Goal: Task Accomplishment & Management: Use online tool/utility

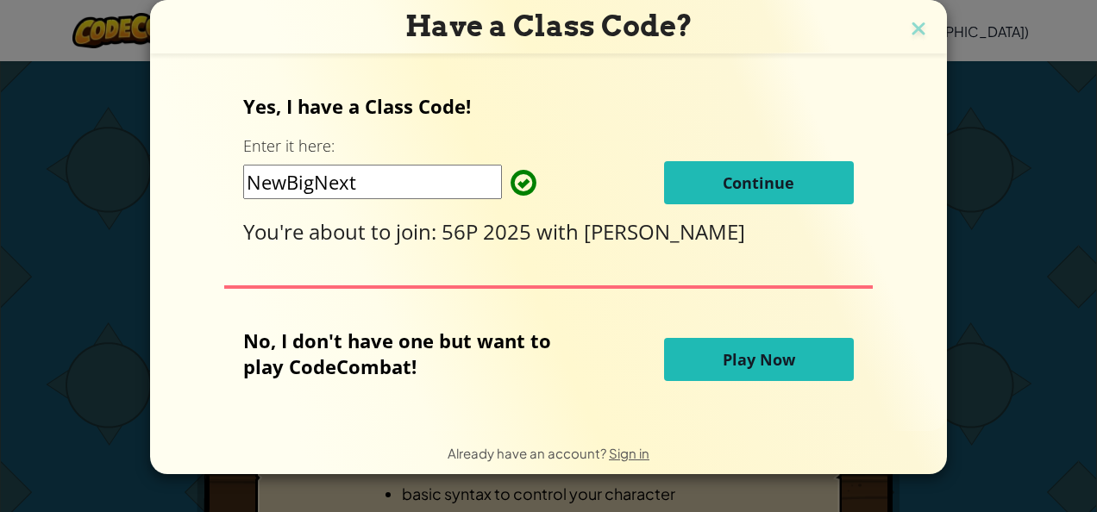
click at [705, 168] on button "Continue" at bounding box center [759, 182] width 190 height 43
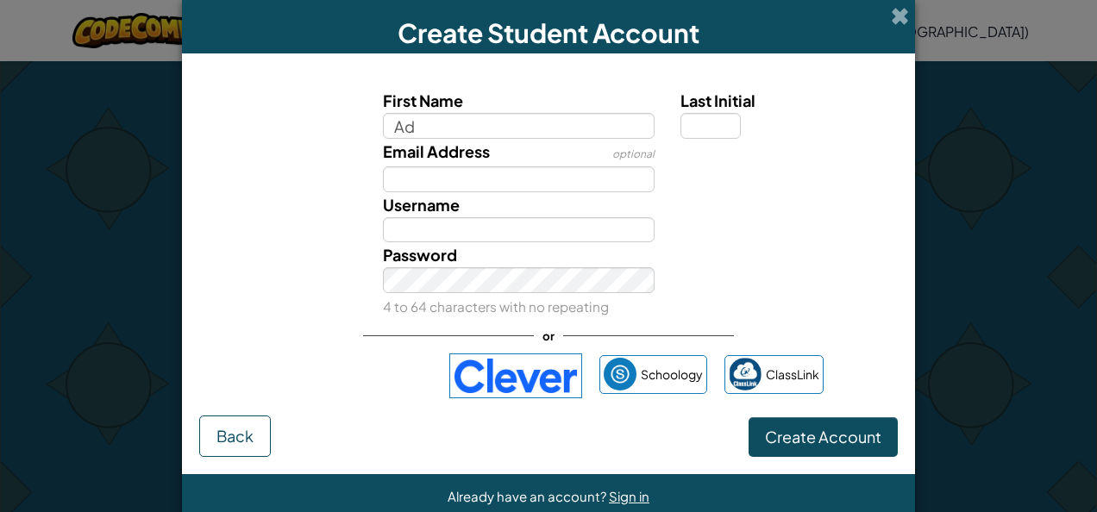
type input "[PERSON_NAME]"
type input "P"
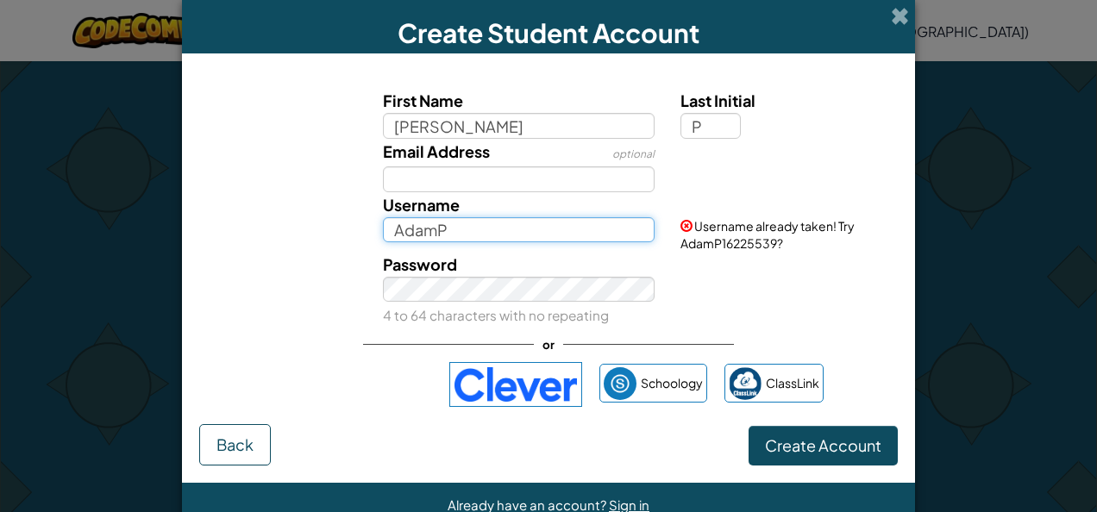
click at [593, 233] on input "AdamP" at bounding box center [519, 230] width 273 height 26
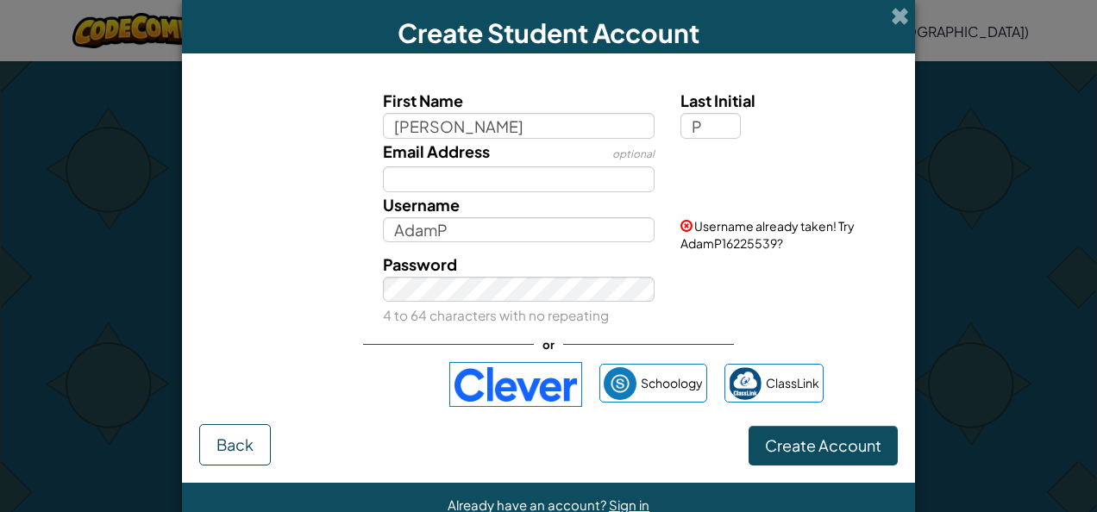
click at [538, 301] on div "Password 4 to 64 characters with no repeating" at bounding box center [519, 290] width 298 height 77
click at [530, 303] on div "Password 4 to 64 characters with no repeating" at bounding box center [519, 290] width 298 height 77
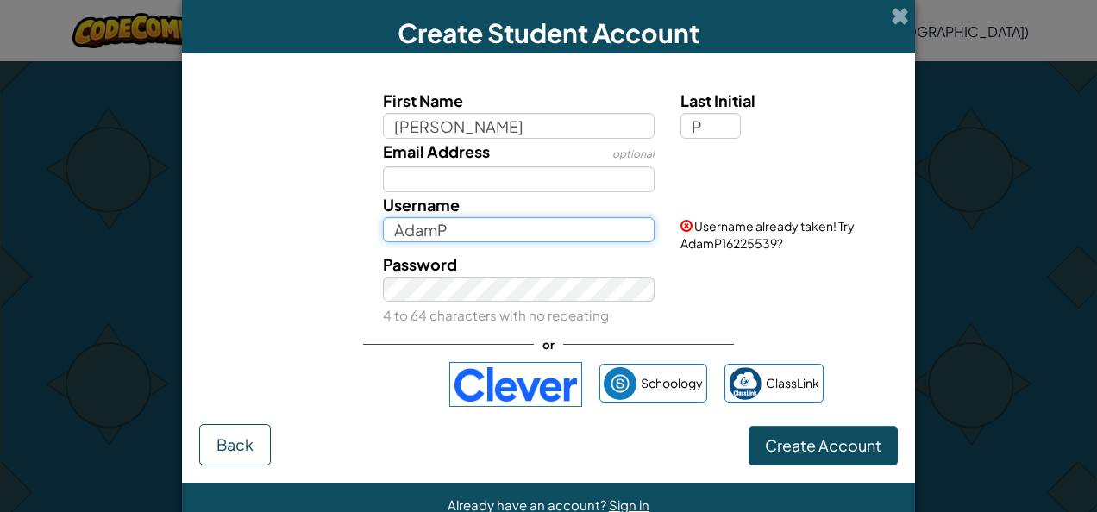
click at [454, 235] on input "AdamP" at bounding box center [519, 230] width 273 height 26
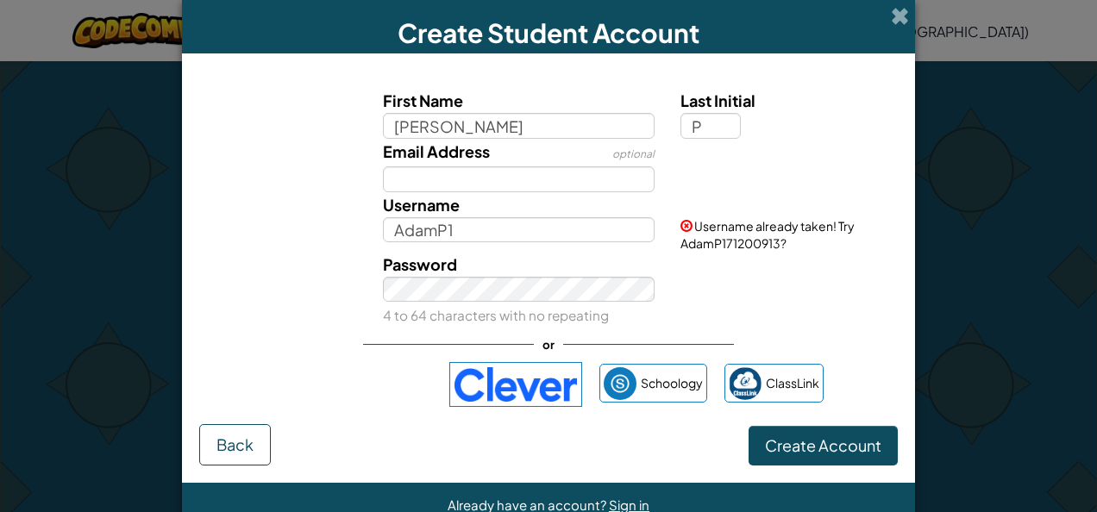
click at [758, 242] on span "Username already taken! Try AdamP171200913?" at bounding box center [768, 234] width 174 height 33
click at [548, 216] on div "Username AdamP1" at bounding box center [519, 217] width 298 height 51
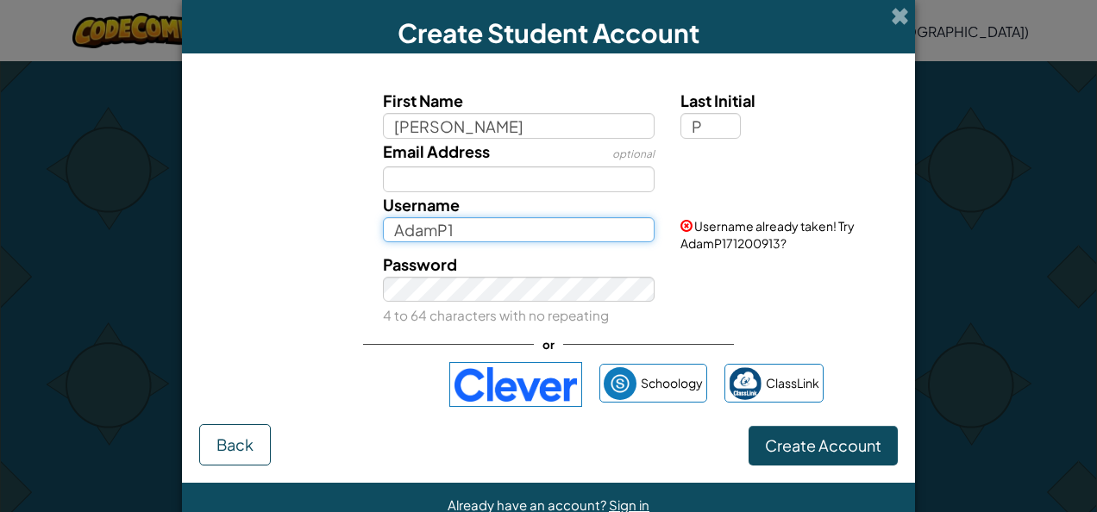
click at [547, 223] on input "AdamP1" at bounding box center [519, 230] width 273 height 26
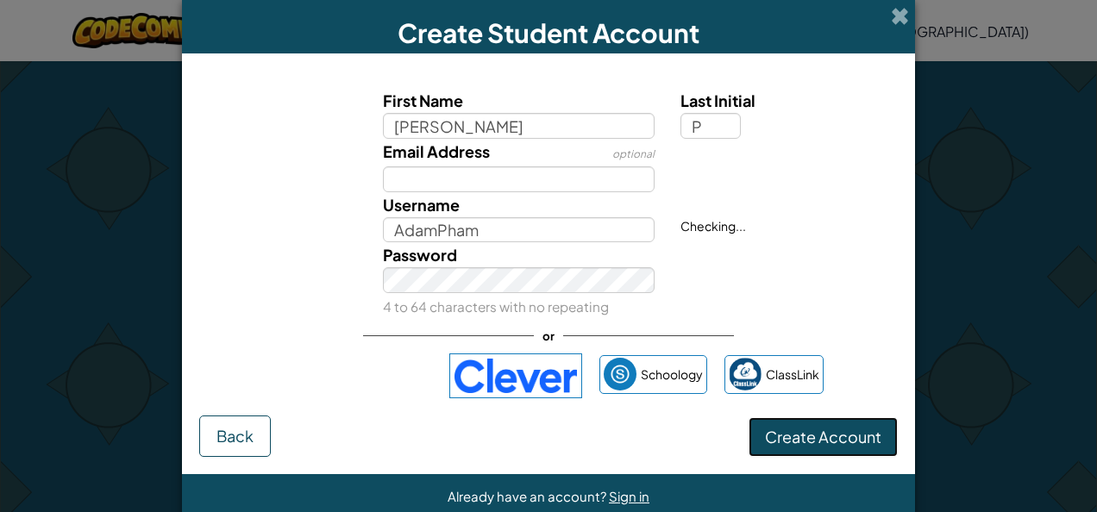
click at [793, 436] on span "Create Account" at bounding box center [823, 437] width 116 height 20
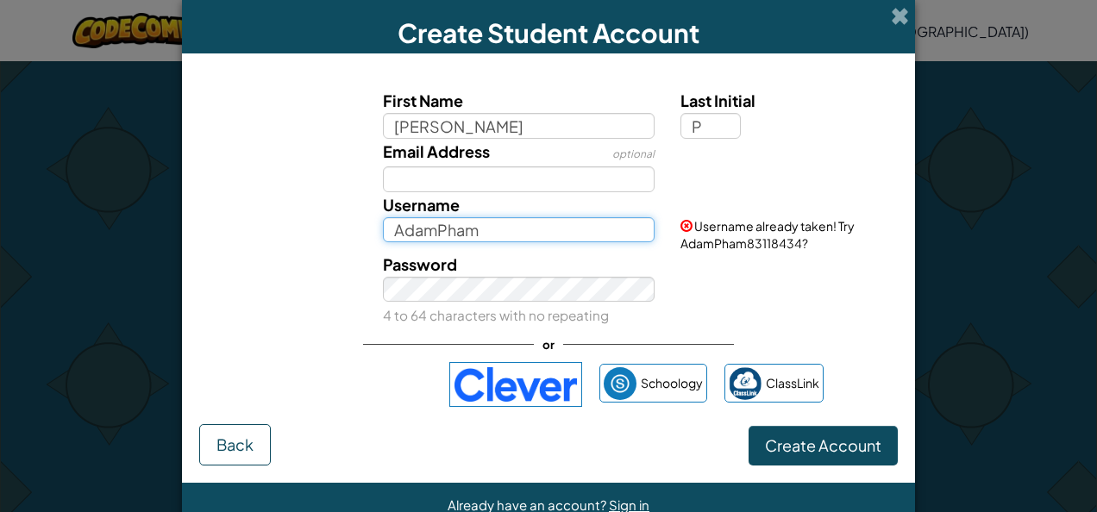
click at [552, 224] on input "AdamPham" at bounding box center [519, 230] width 273 height 26
type input "AdamPham^-^"
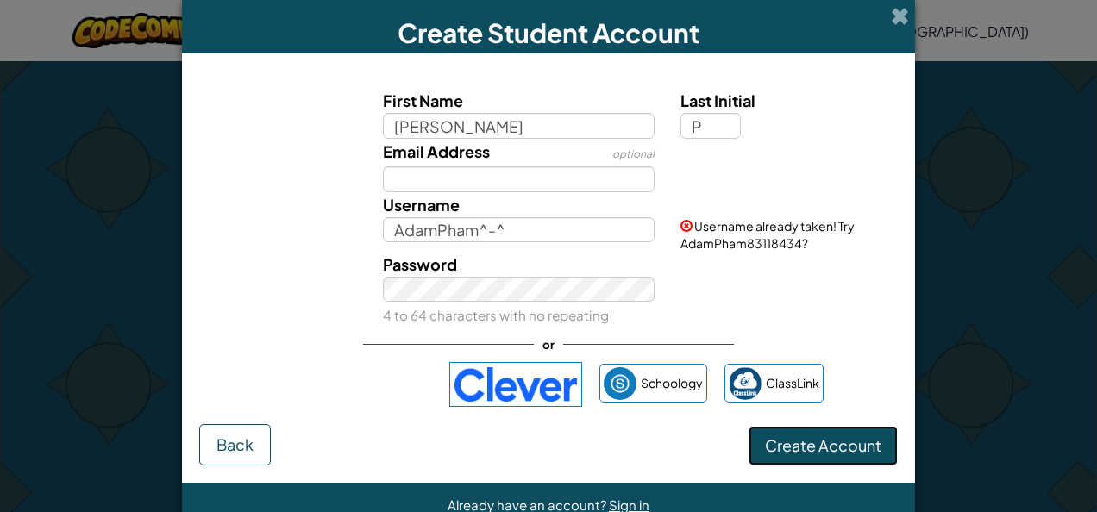
click at [814, 447] on button "Create Account" at bounding box center [823, 446] width 149 height 40
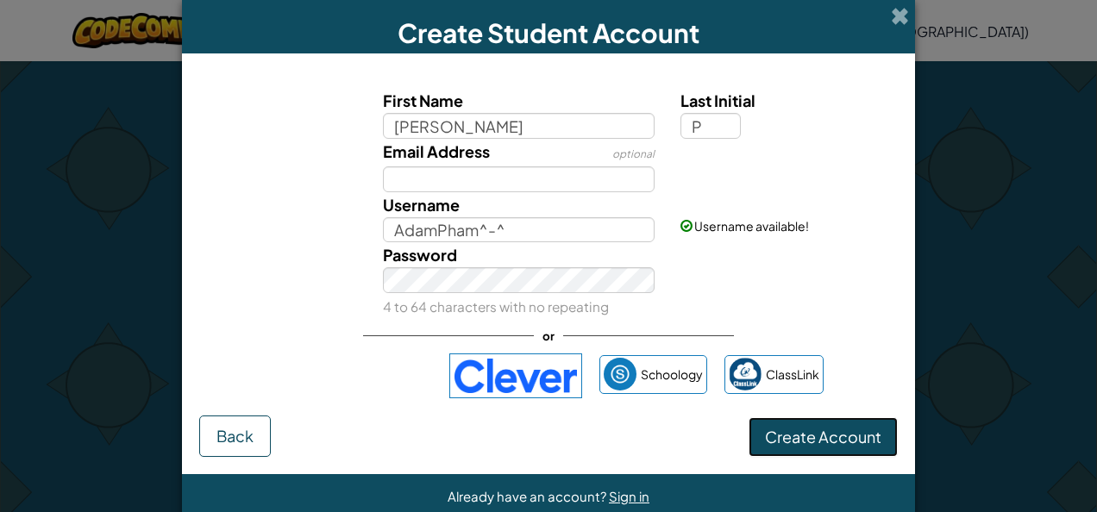
click at [810, 445] on button "Create Account" at bounding box center [823, 437] width 149 height 40
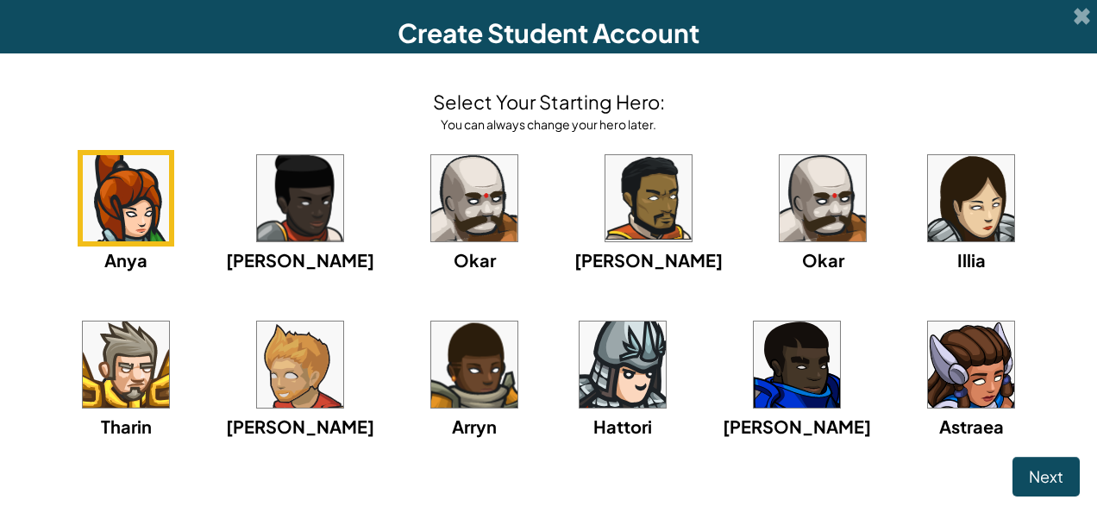
click at [169, 322] on img at bounding box center [126, 365] width 86 height 86
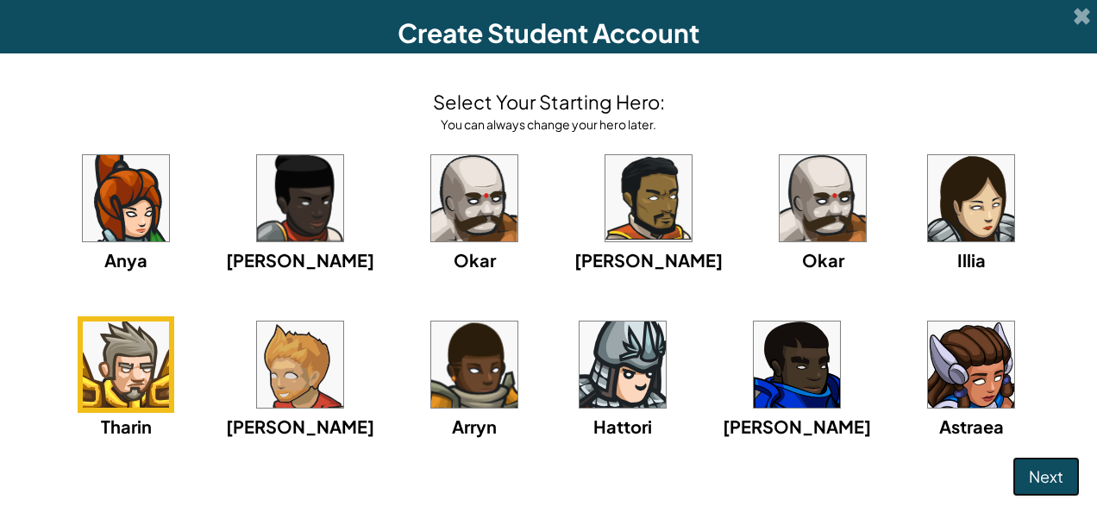
click at [1013, 466] on button "Next" at bounding box center [1046, 477] width 67 height 40
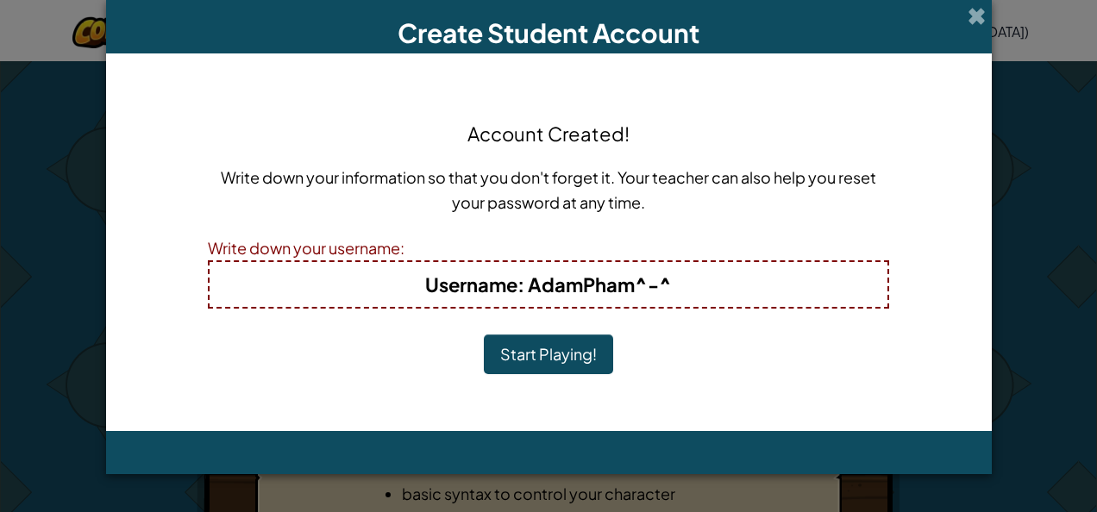
click at [568, 350] on button "Start Playing!" at bounding box center [548, 355] width 129 height 40
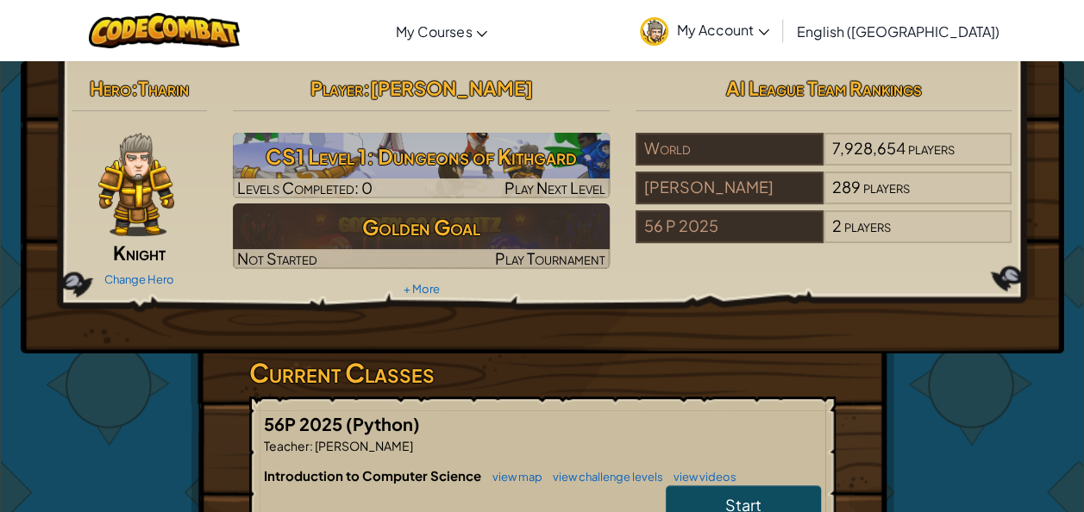
click at [711, 500] on link "Start" at bounding box center [743, 506] width 155 height 40
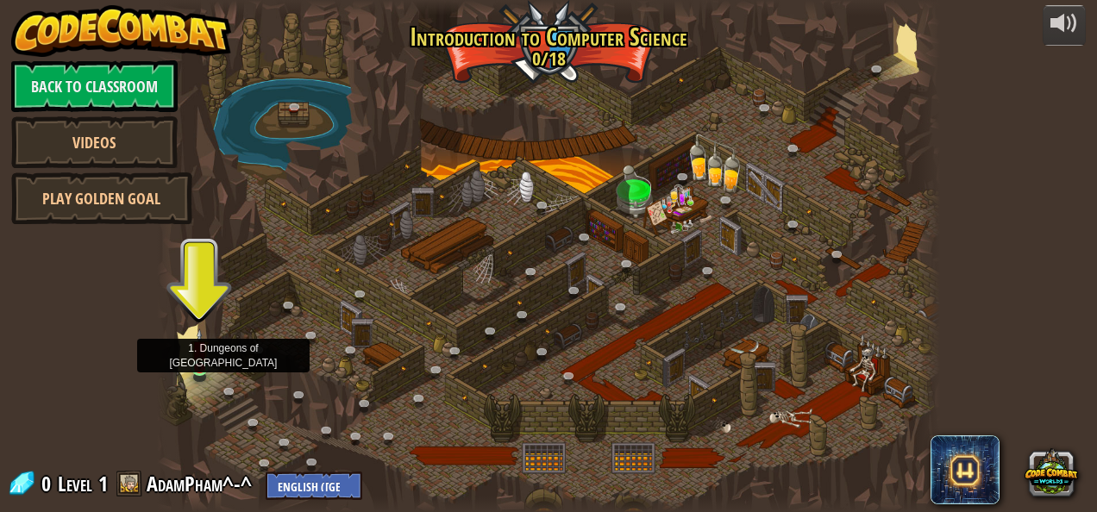
click at [205, 358] on img at bounding box center [200, 349] width 18 height 41
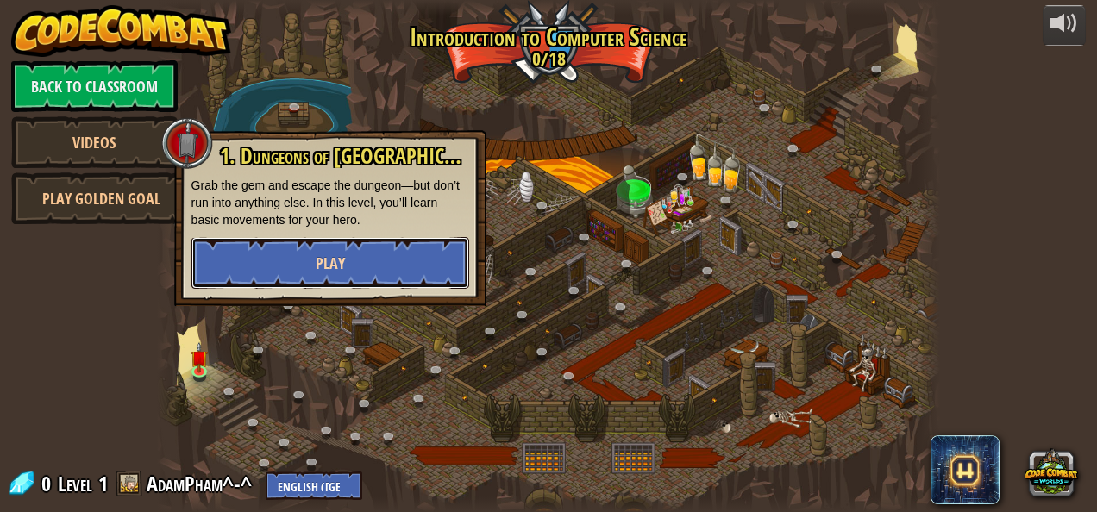
click at [395, 247] on button "Play" at bounding box center [330, 263] width 278 height 52
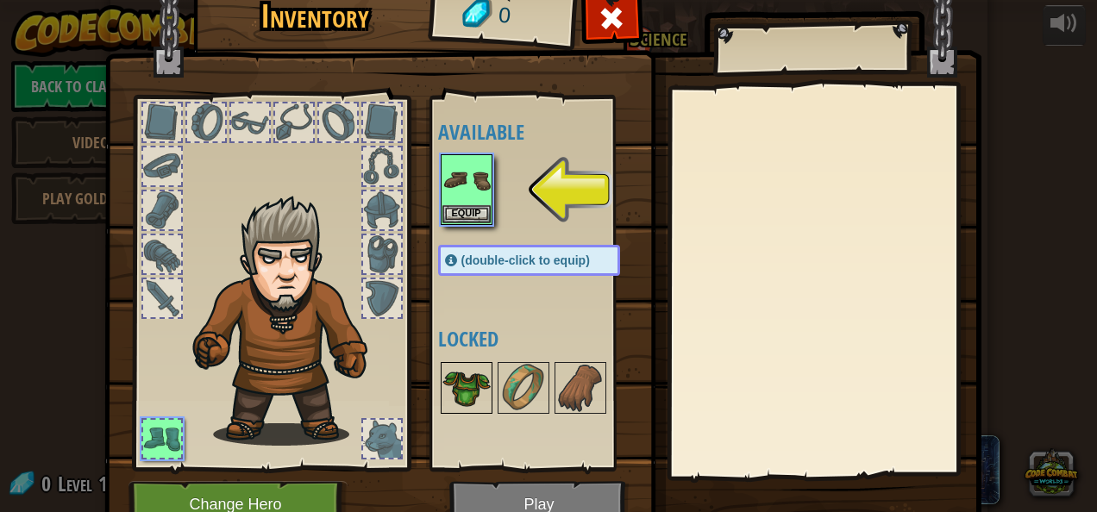
click at [447, 384] on img at bounding box center [466, 388] width 48 height 48
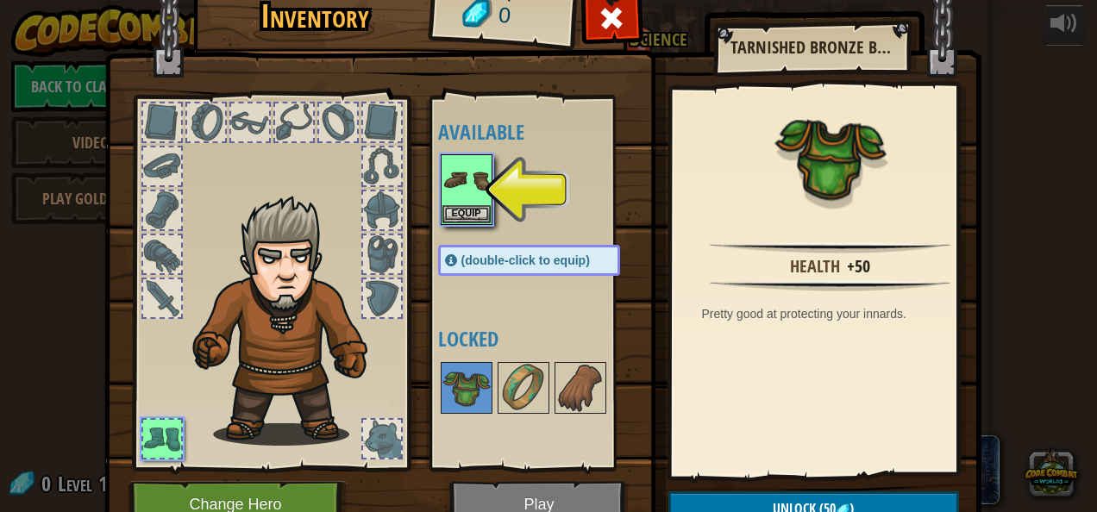
click at [496, 257] on span "(double-click to equip)" at bounding box center [525, 261] width 129 height 14
click at [461, 210] on button "Equip" at bounding box center [466, 213] width 48 height 18
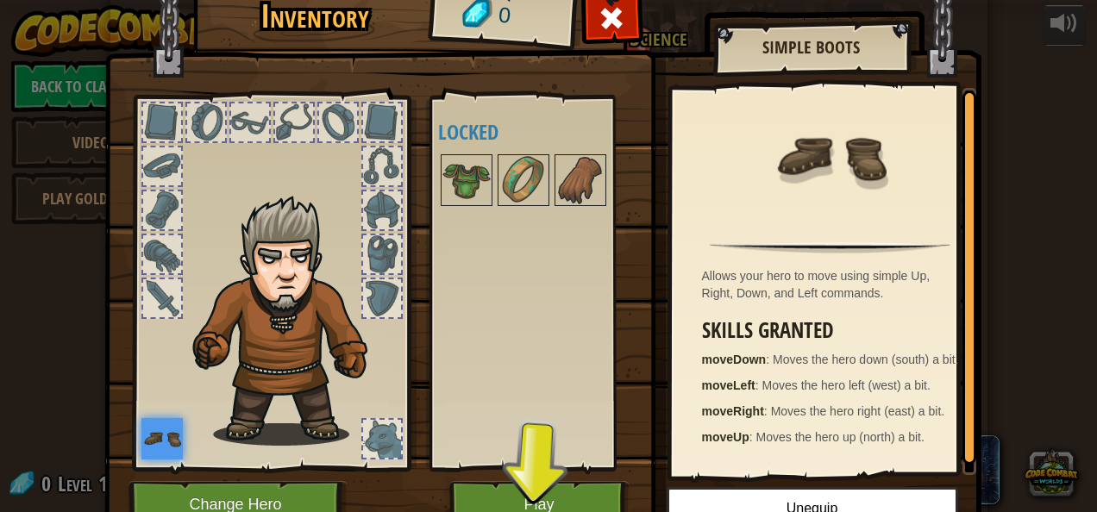
click at [379, 438] on div at bounding box center [382, 439] width 38 height 38
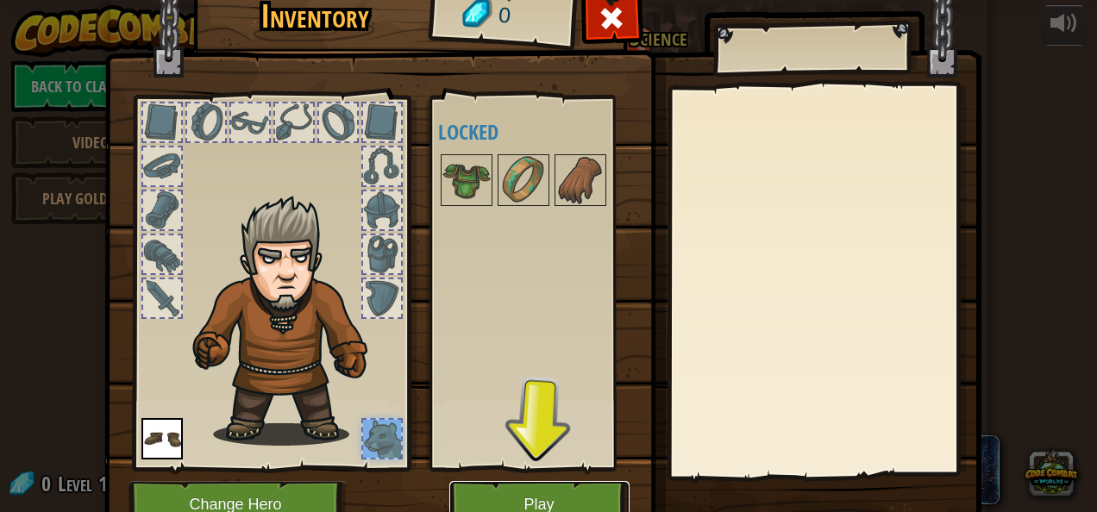
click at [531, 493] on button "Play" at bounding box center [539, 504] width 180 height 47
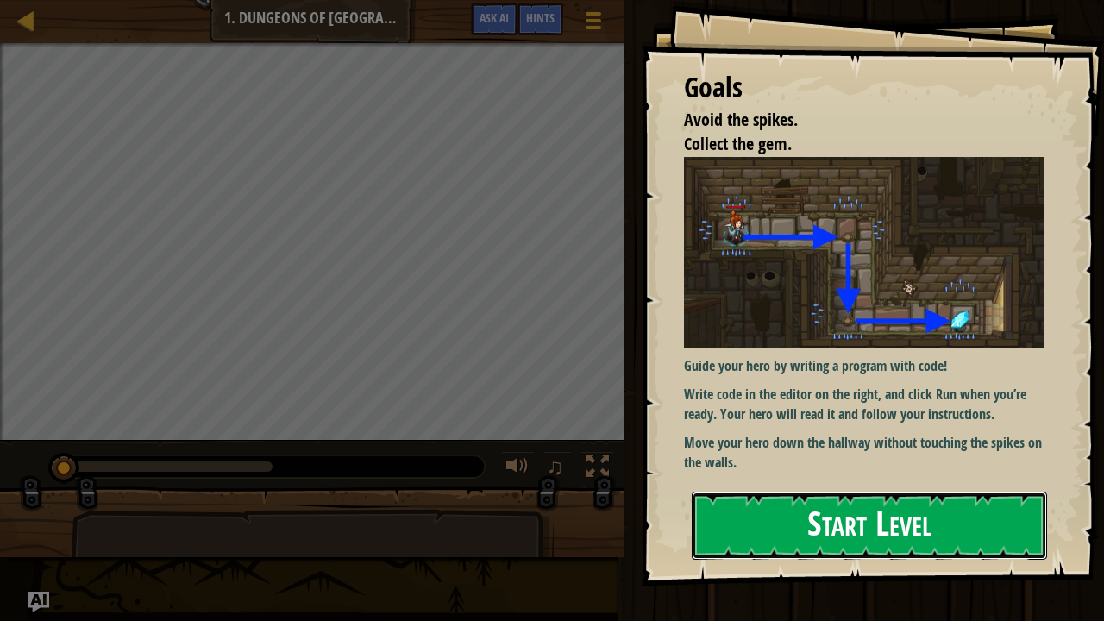
click at [857, 511] on button "Start Level" at bounding box center [869, 526] width 355 height 68
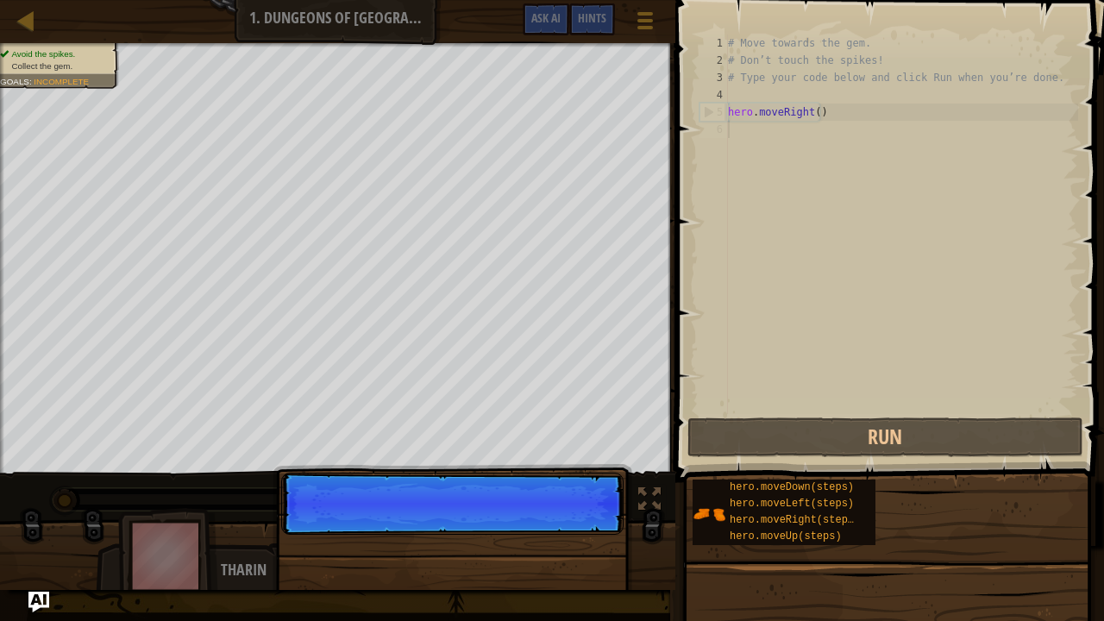
scroll to position [8, 0]
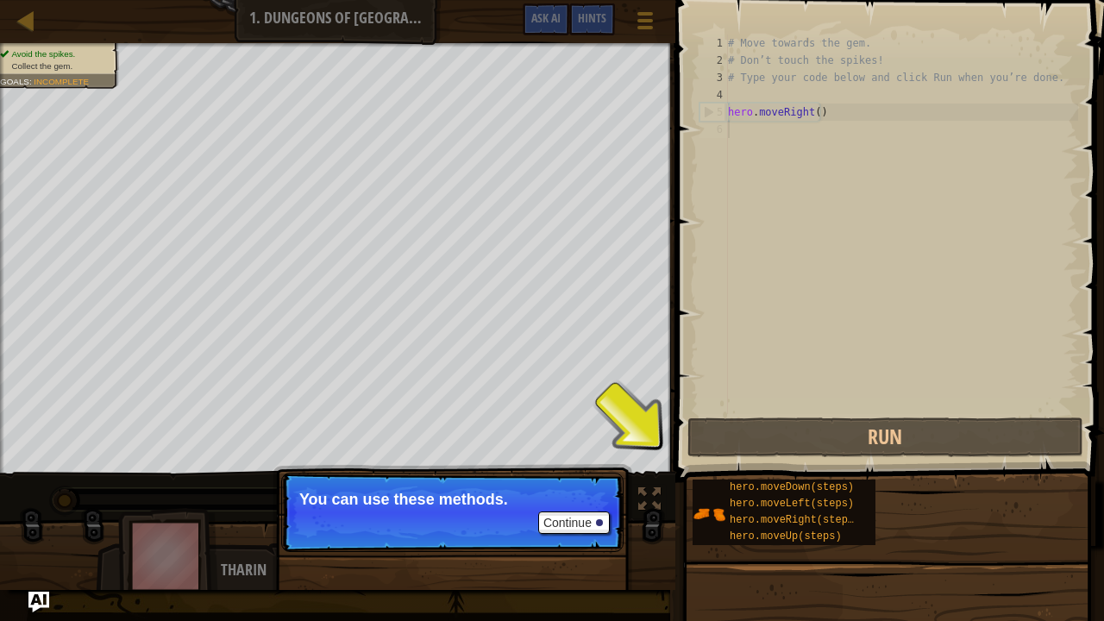
click at [768, 368] on div "# Move towards the gem. # Don’t touch the spikes! # Type your code below and cl…" at bounding box center [901, 241] width 354 height 414
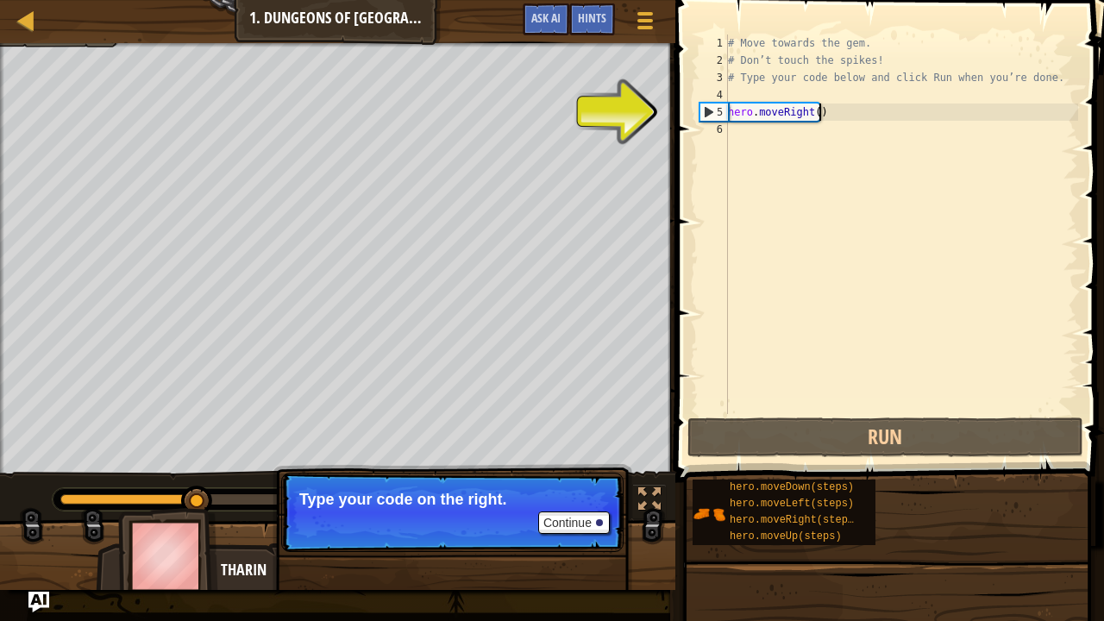
click at [818, 112] on div "# Move towards the gem. # Don’t touch the spikes! # Type your code below and cl…" at bounding box center [901, 241] width 354 height 414
type textarea "hero.moveRight()"
click at [763, 133] on div "# Move towards the gem. # Don’t touch the spikes! # Type your code below and cl…" at bounding box center [901, 241] width 354 height 414
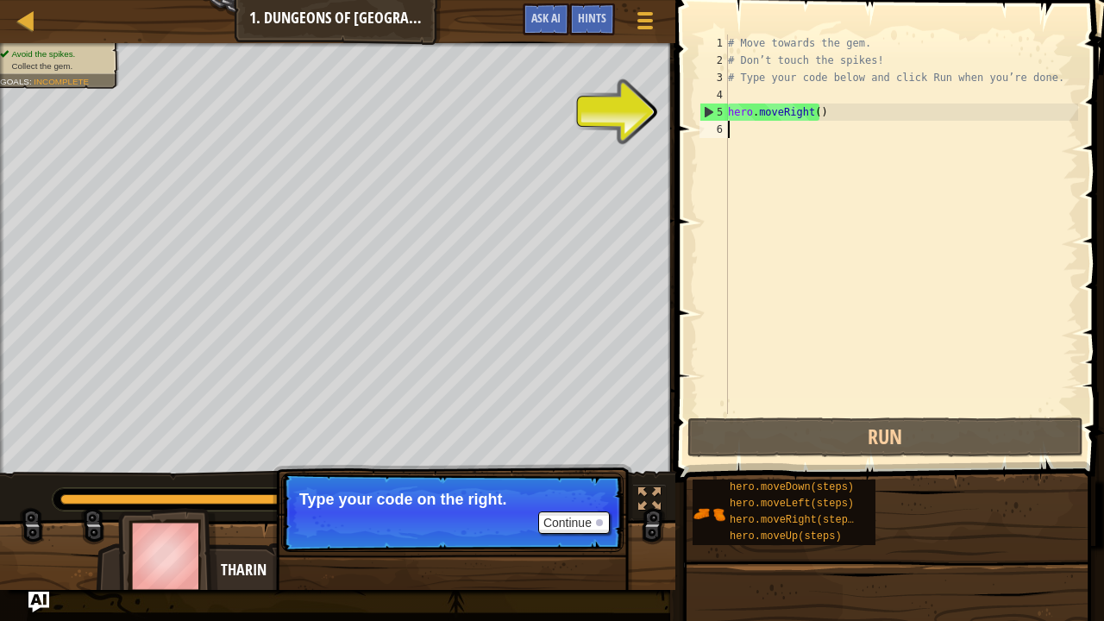
type textarea "h"
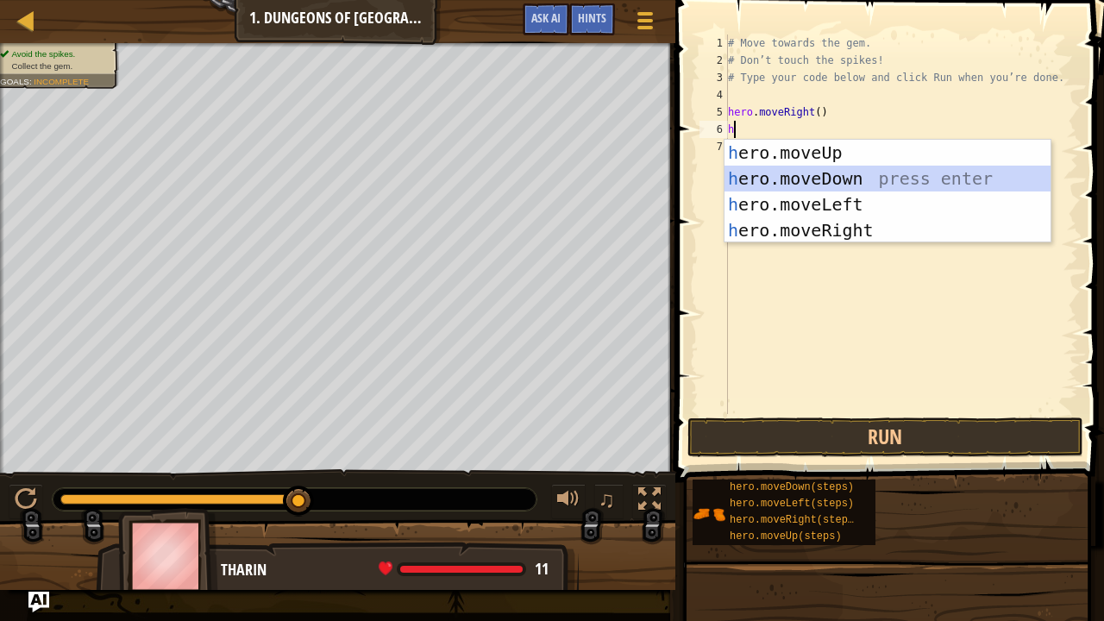
click at [790, 173] on div "h ero.moveUp press enter h ero.moveDown press enter h ero.moveLeft press enter …" at bounding box center [887, 217] width 327 height 155
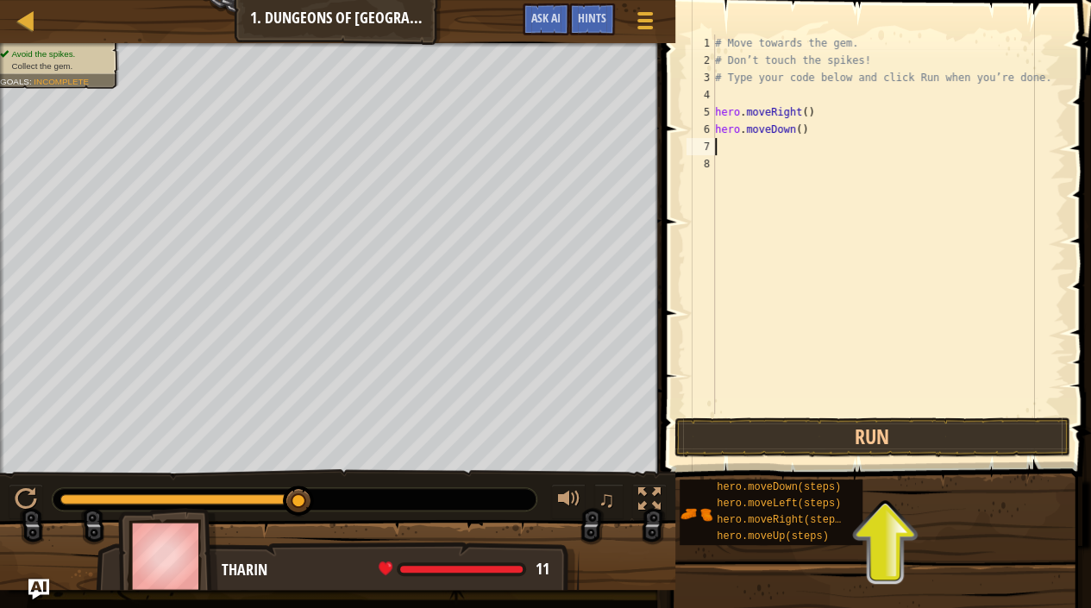
type textarea "h"
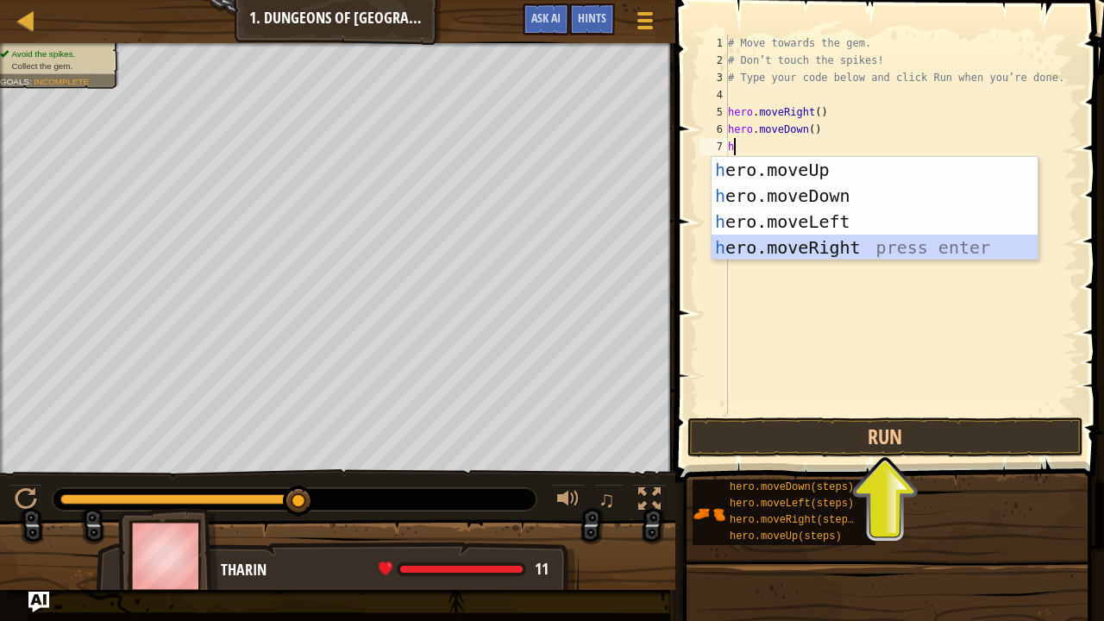
click at [834, 246] on div "h ero.moveUp press enter h ero.moveDown press enter h ero.moveLeft press enter …" at bounding box center [875, 234] width 327 height 155
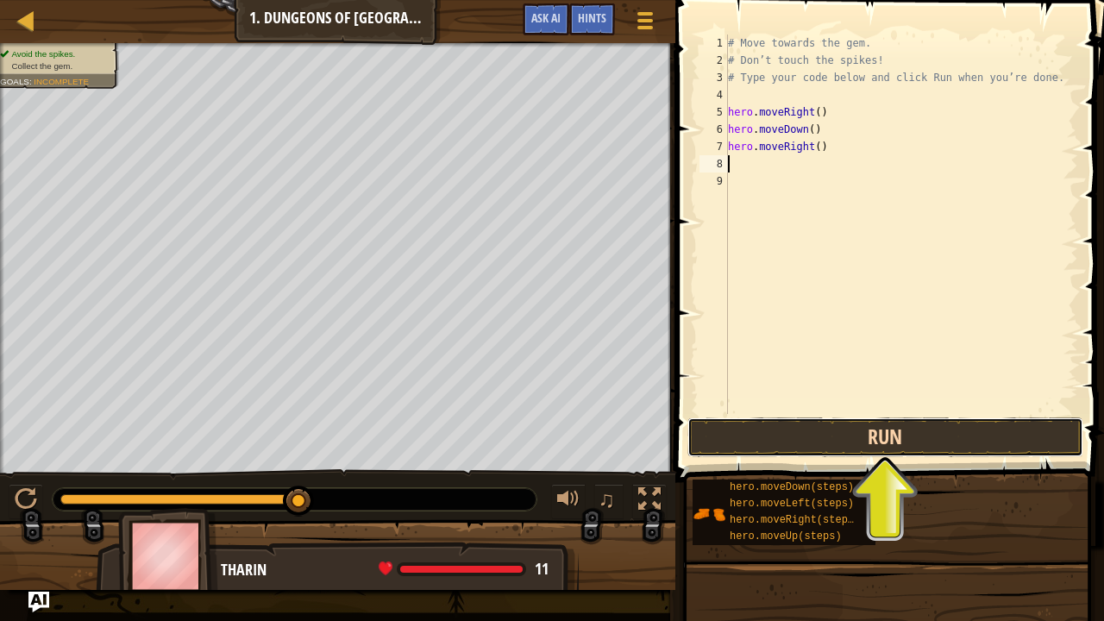
click at [881, 448] on button "Run" at bounding box center [885, 437] width 396 height 40
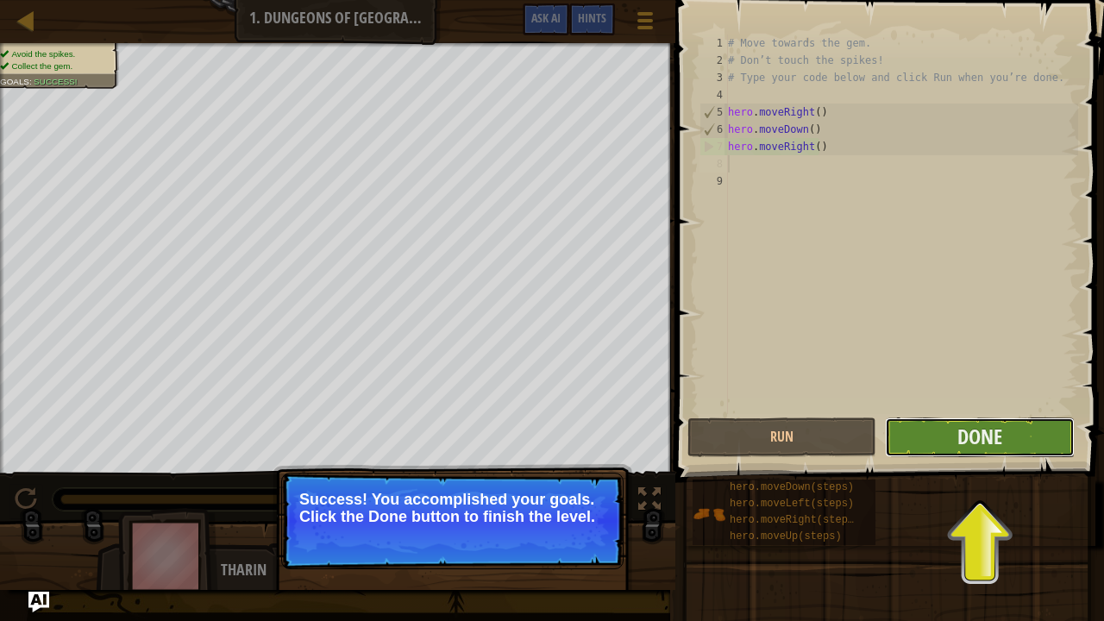
click at [947, 429] on button "Done" at bounding box center [979, 437] width 189 height 40
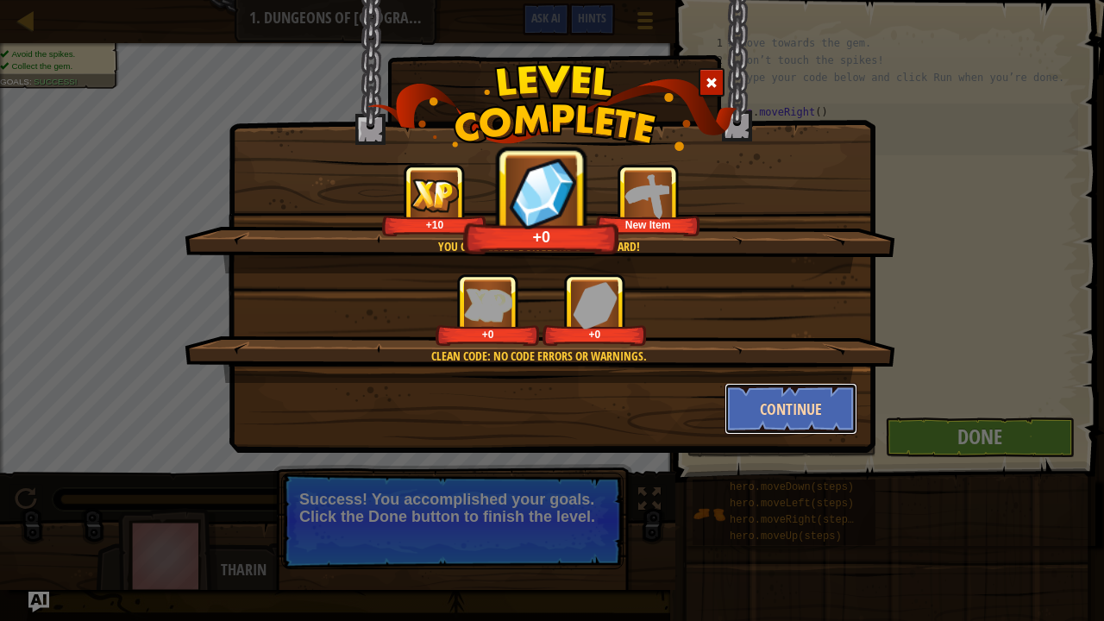
click at [800, 396] on button "Continue" at bounding box center [791, 409] width 134 height 52
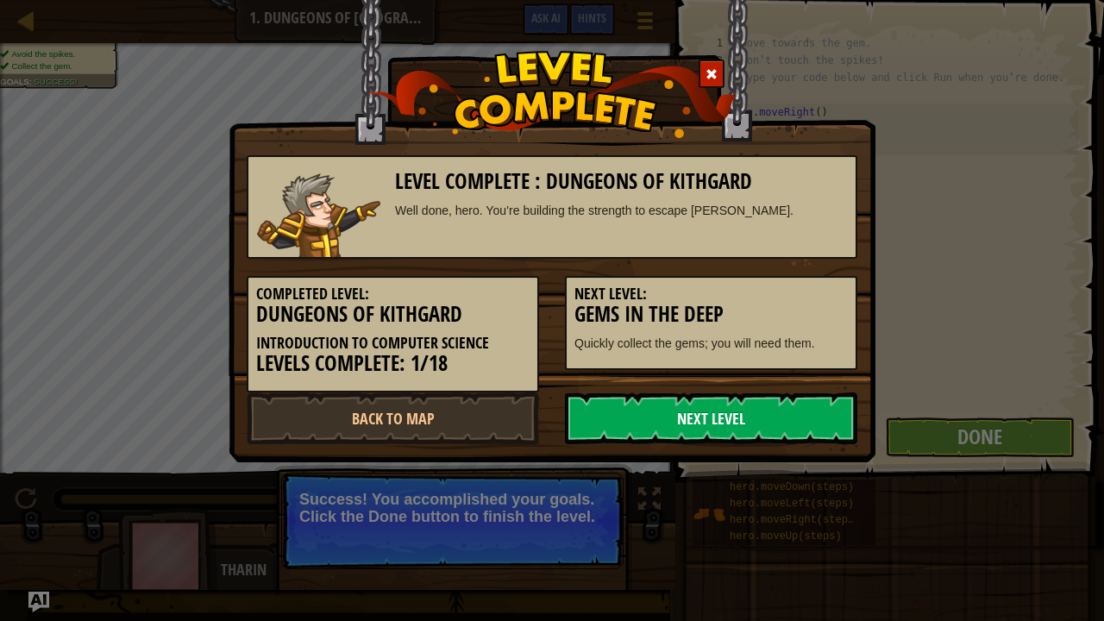
click at [759, 410] on link "Next Level" at bounding box center [711, 418] width 292 height 52
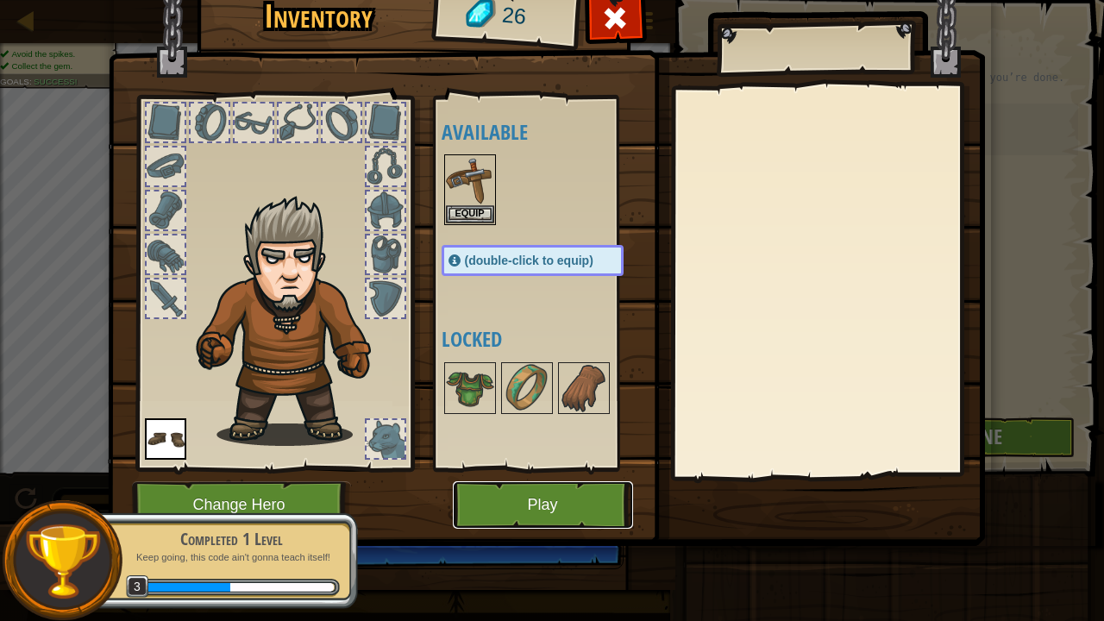
click at [559, 495] on button "Play" at bounding box center [543, 504] width 180 height 47
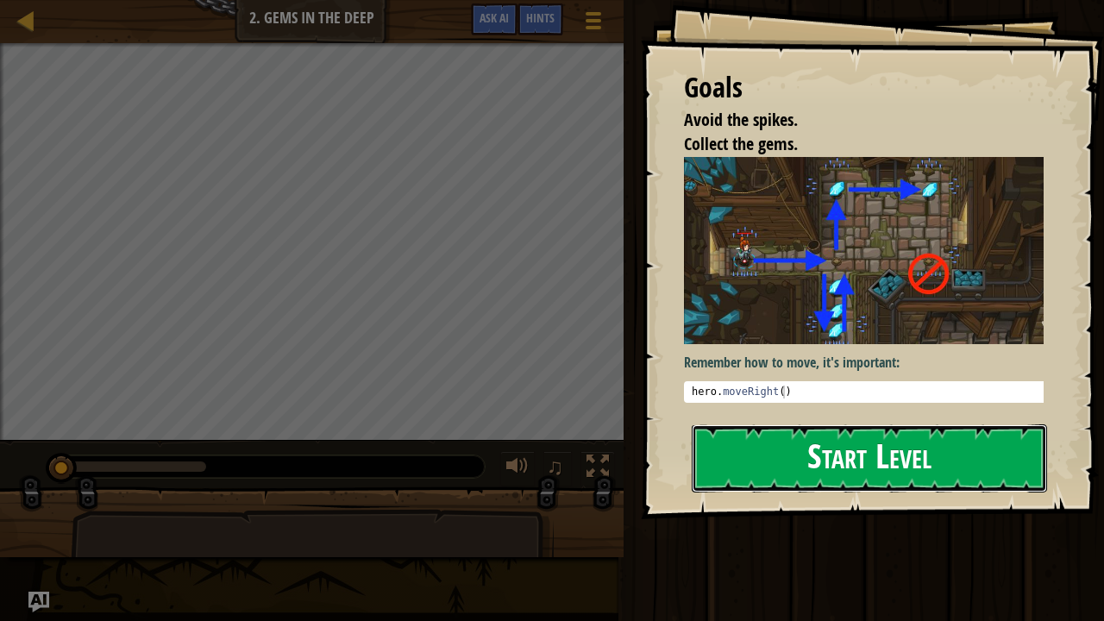
click at [809, 470] on button "Start Level" at bounding box center [869, 458] width 355 height 68
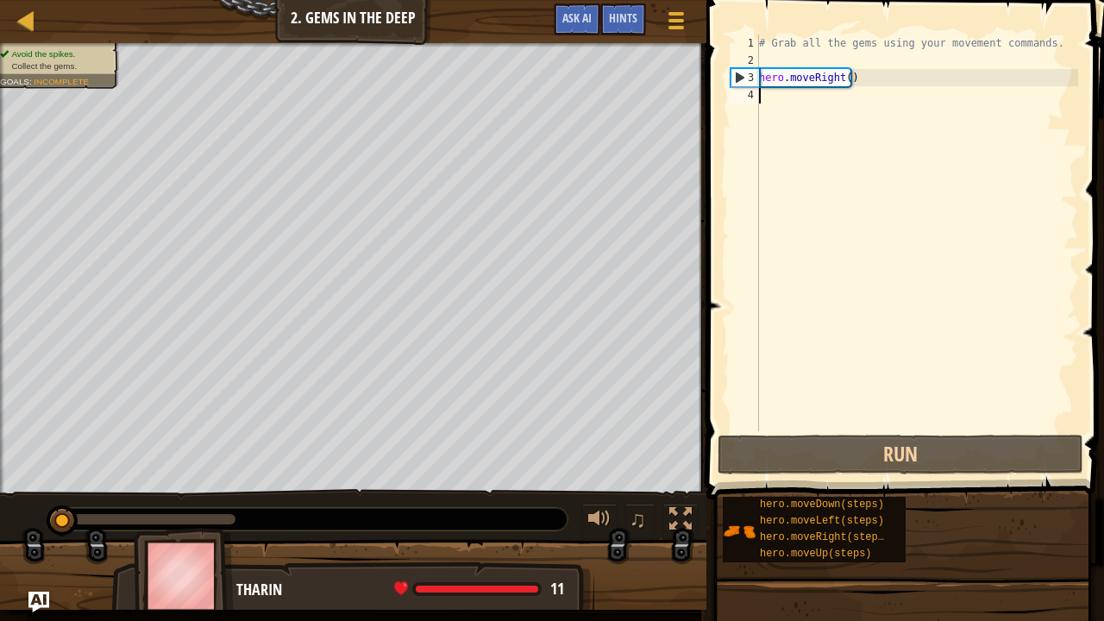
scroll to position [8, 0]
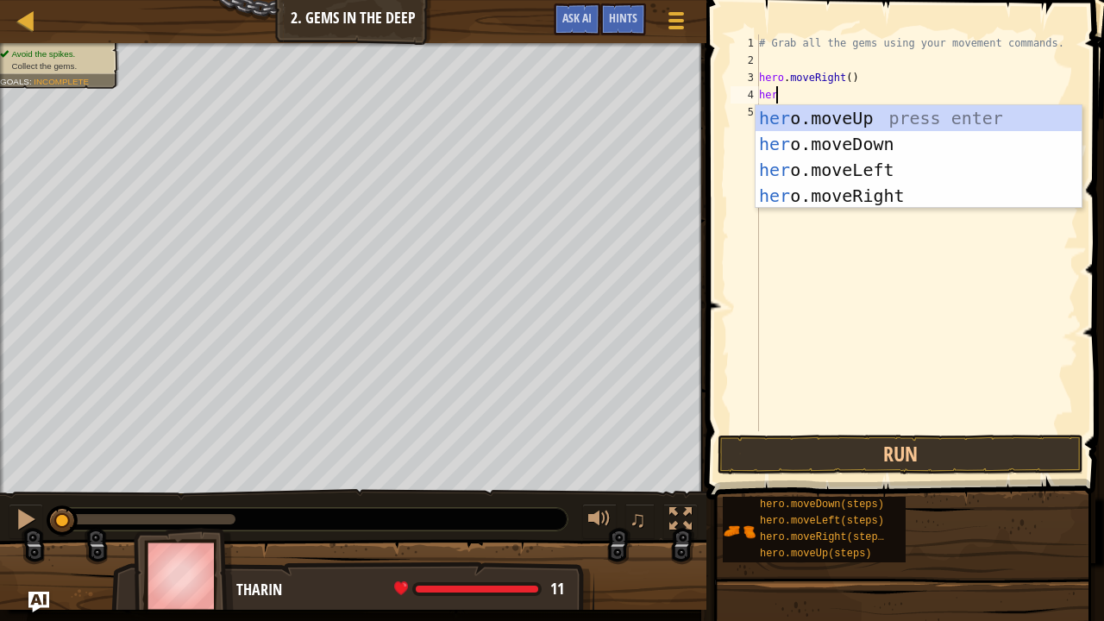
click at [842, 81] on div "# Grab all the gems using your movement commands. hero . moveRight ( ) her" at bounding box center [917, 249] width 323 height 431
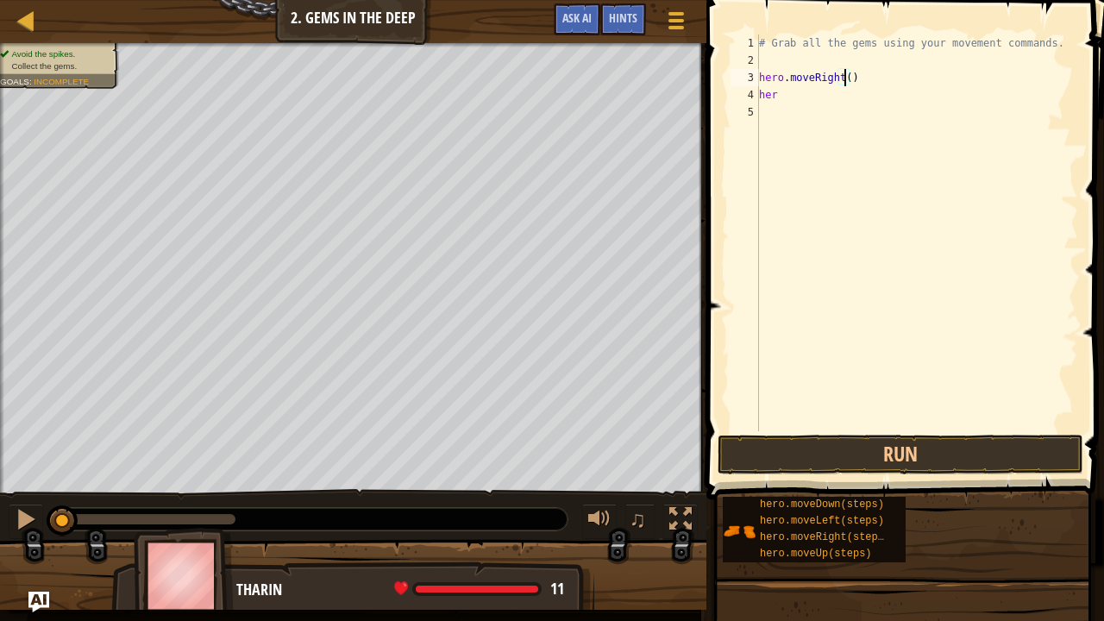
scroll to position [8, 7]
click at [806, 97] on div "# Grab all the gems using your movement commands. hero . moveRight ( 2 ) her" at bounding box center [917, 249] width 323 height 431
type textarea "her"
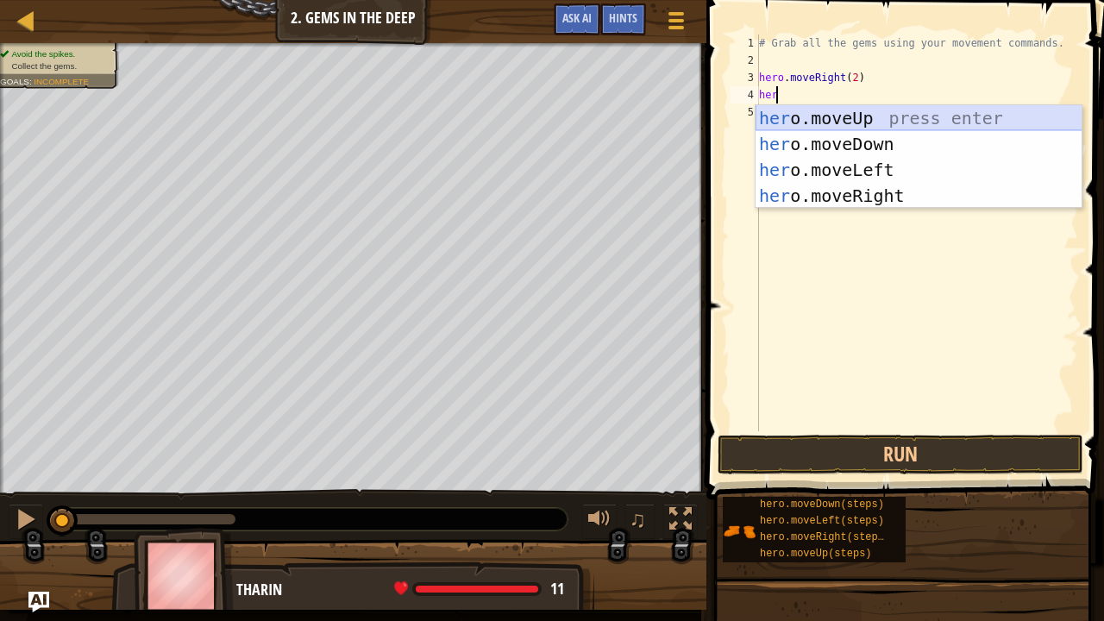
click at [819, 116] on div "her o.moveUp press enter her o.moveDown press enter her o.moveLeft press enter …" at bounding box center [919, 182] width 327 height 155
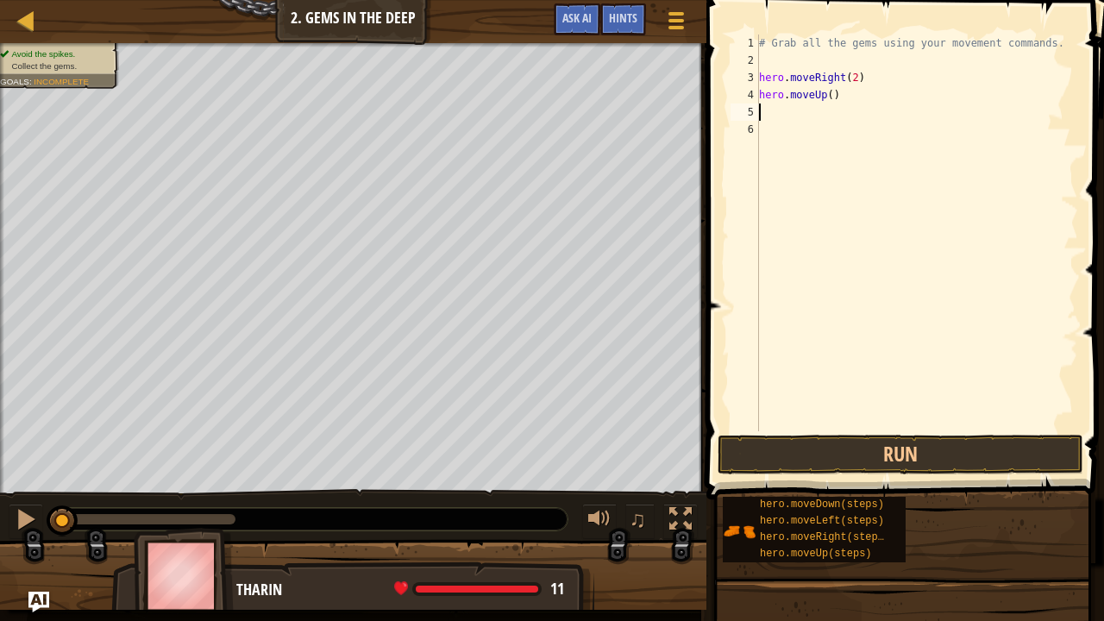
type textarea "h"
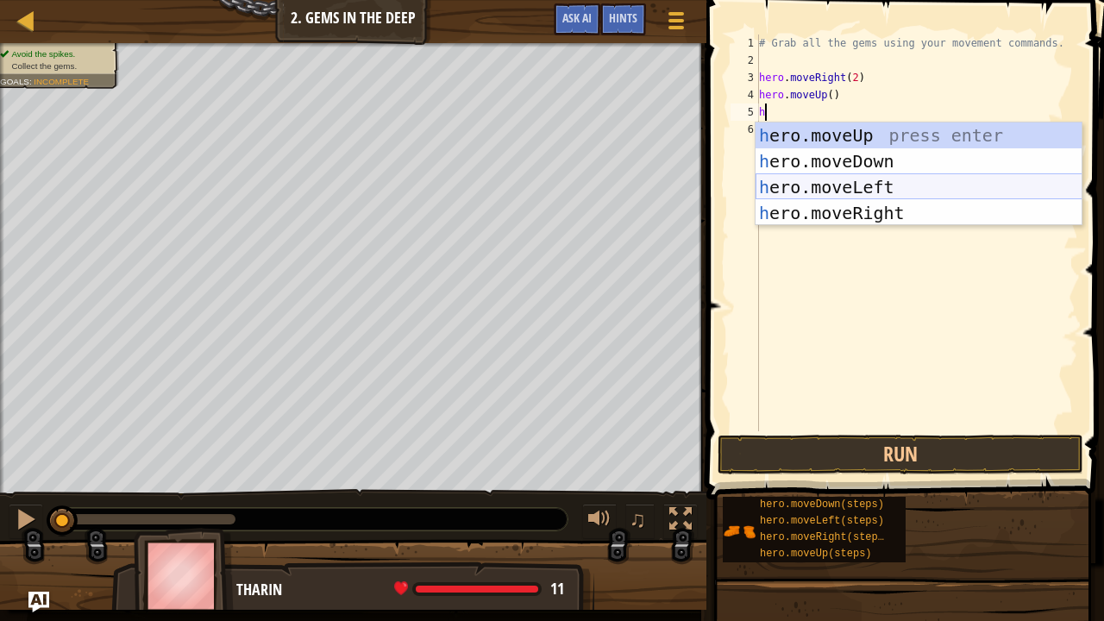
click at [828, 190] on div "h ero.moveUp press enter h ero.moveDown press enter h ero.moveLeft press enter …" at bounding box center [919, 199] width 327 height 155
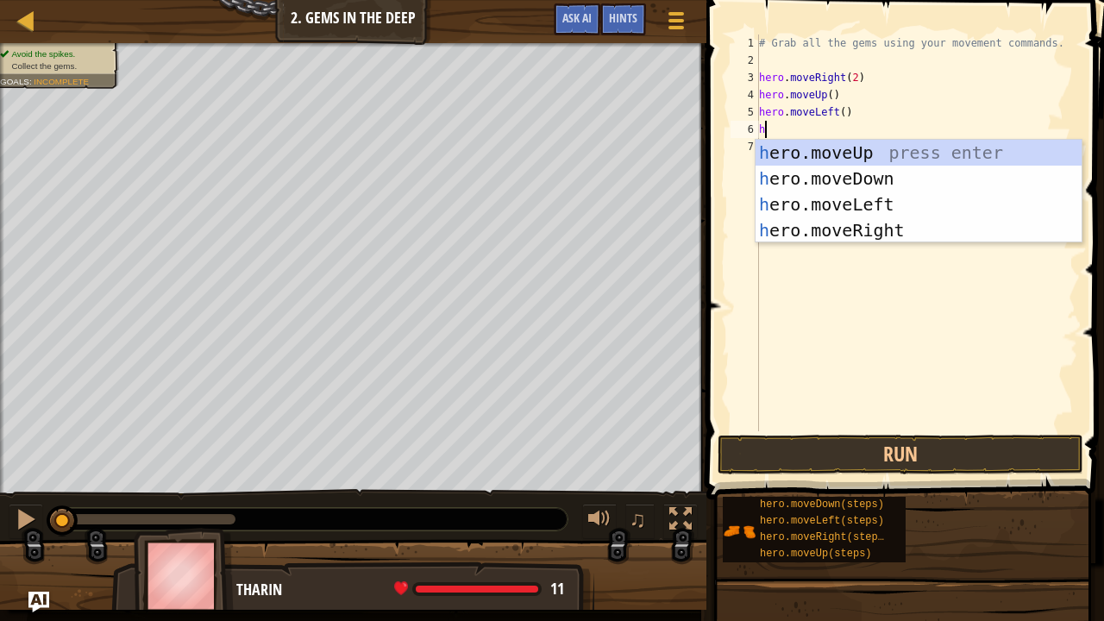
type textarea "h"
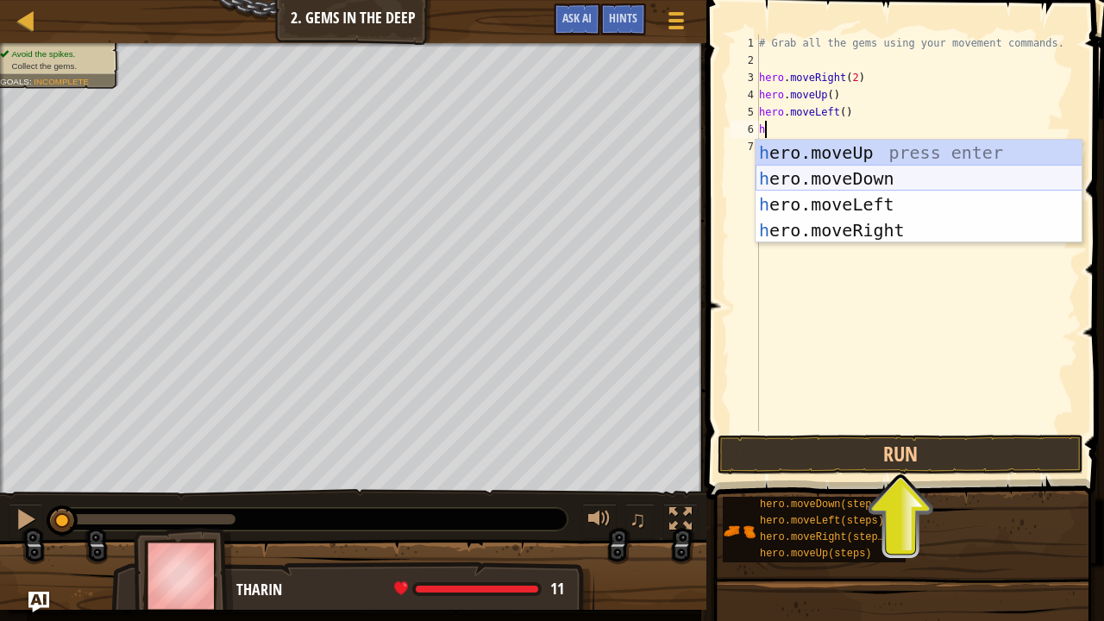
click at [828, 176] on div "h ero.moveUp press enter h ero.moveDown press enter h ero.moveLeft press enter …" at bounding box center [919, 217] width 327 height 155
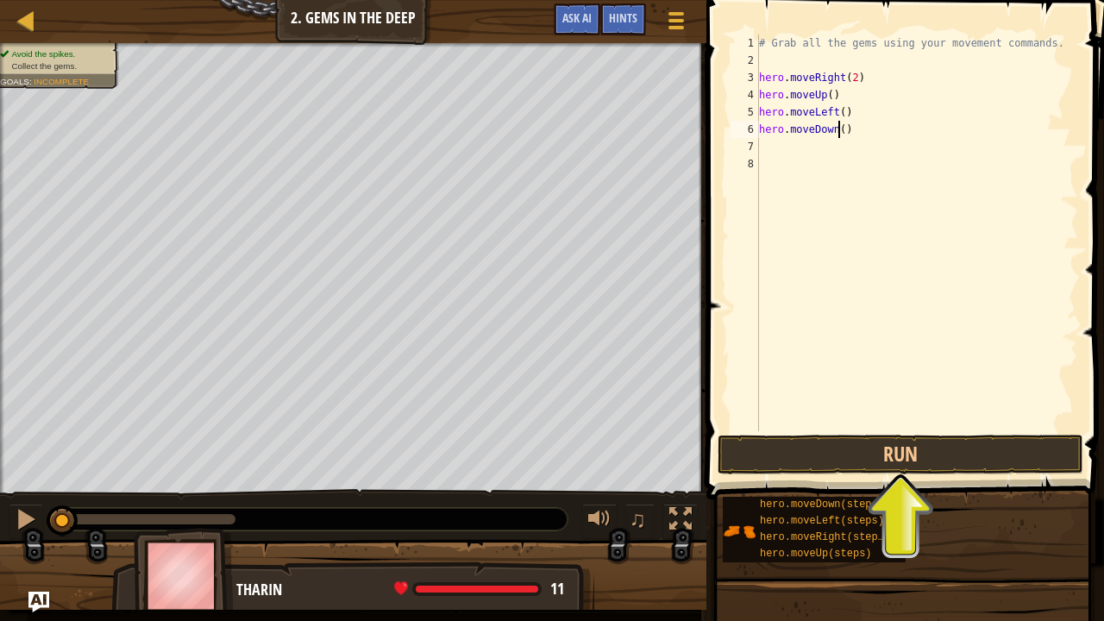
click at [838, 129] on div "# Grab all the gems using your movement commands. hero . moveRight ( 2 ) hero .…" at bounding box center [917, 249] width 323 height 431
type textarea "hero.moveDown(2)"
click at [954, 465] on button "Run" at bounding box center [901, 455] width 366 height 40
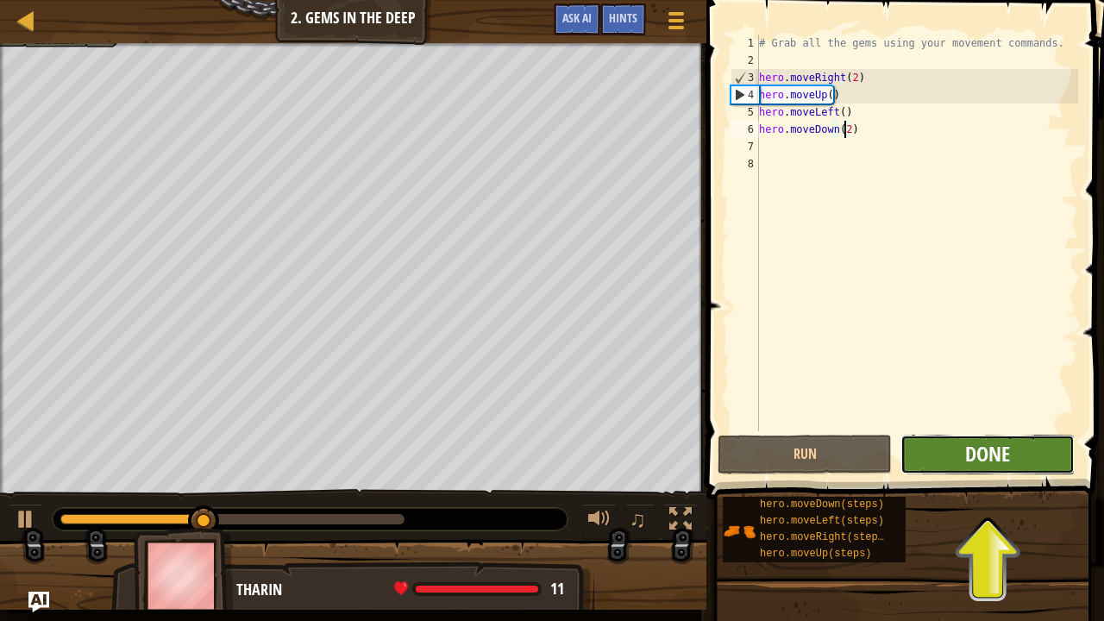
click at [965, 462] on button "Done" at bounding box center [987, 455] width 174 height 40
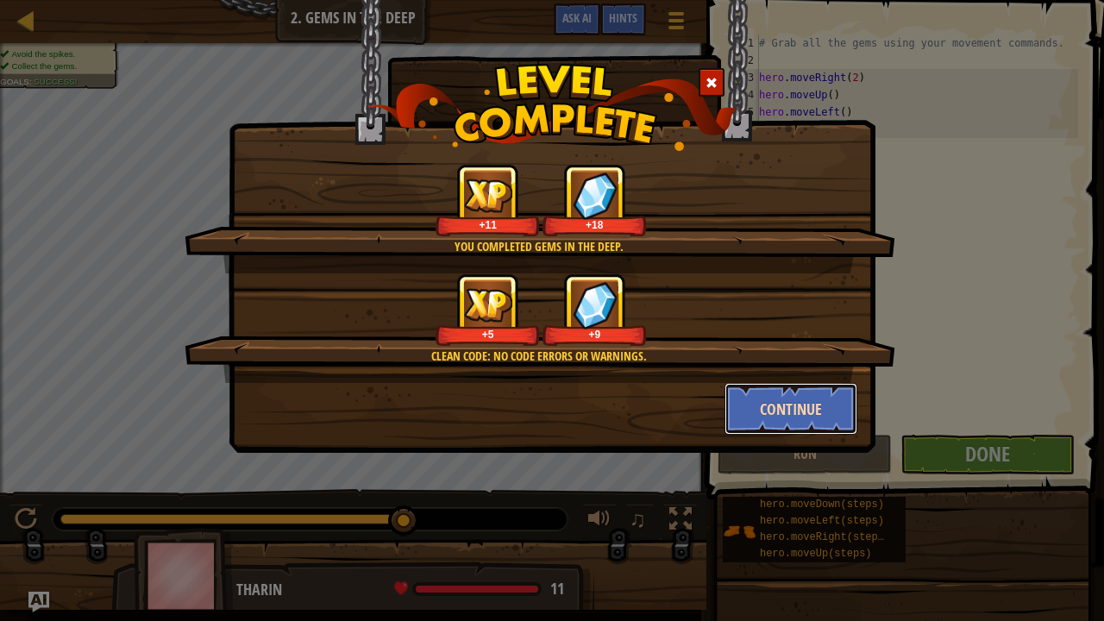
click at [773, 397] on button "Continue" at bounding box center [791, 409] width 134 height 52
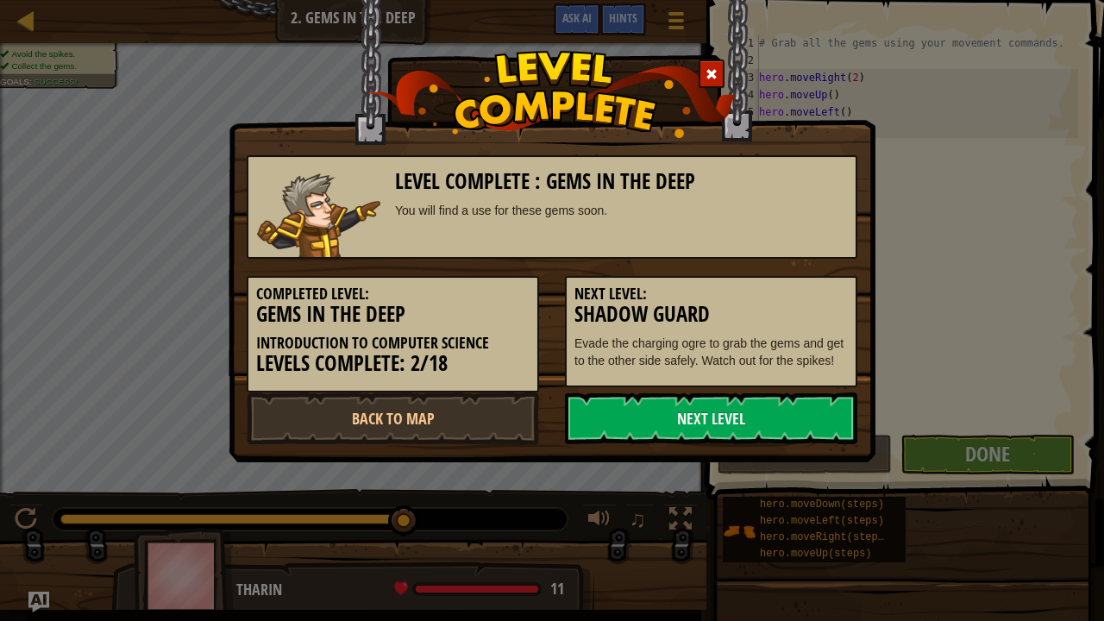
click at [773, 397] on link "Next Level" at bounding box center [711, 418] width 292 height 52
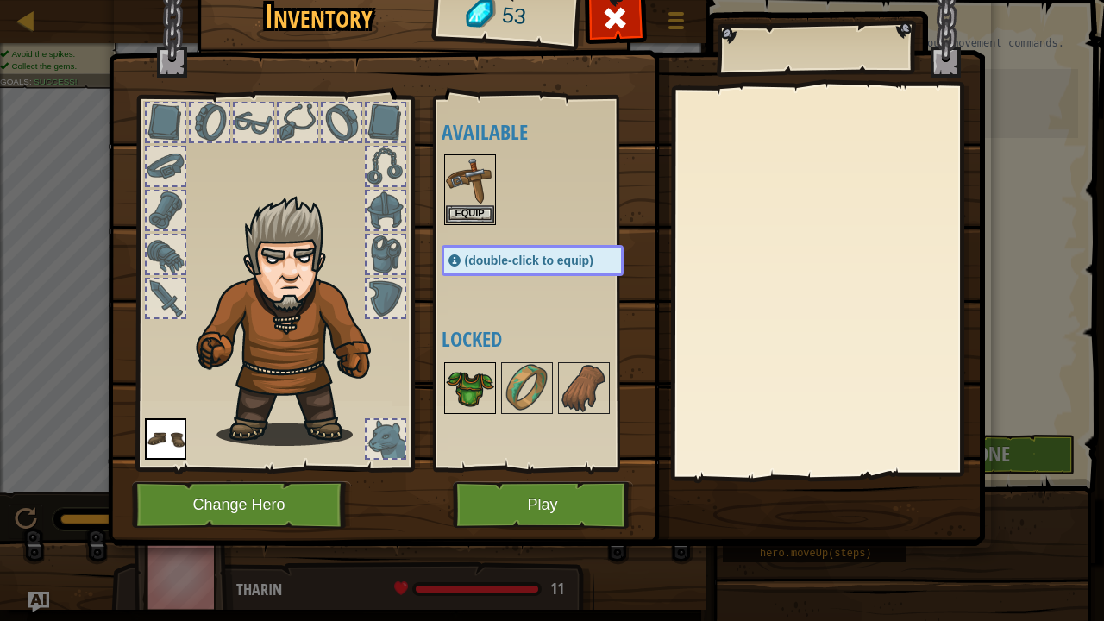
click at [467, 392] on img at bounding box center [470, 388] width 48 height 48
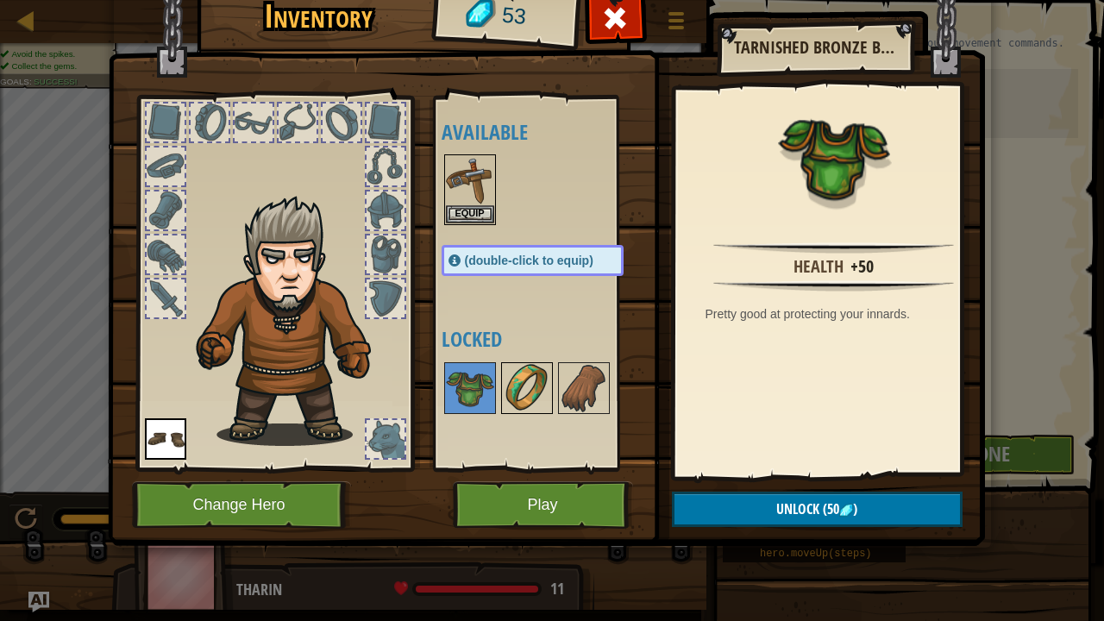
click at [524, 376] on img at bounding box center [527, 388] width 48 height 48
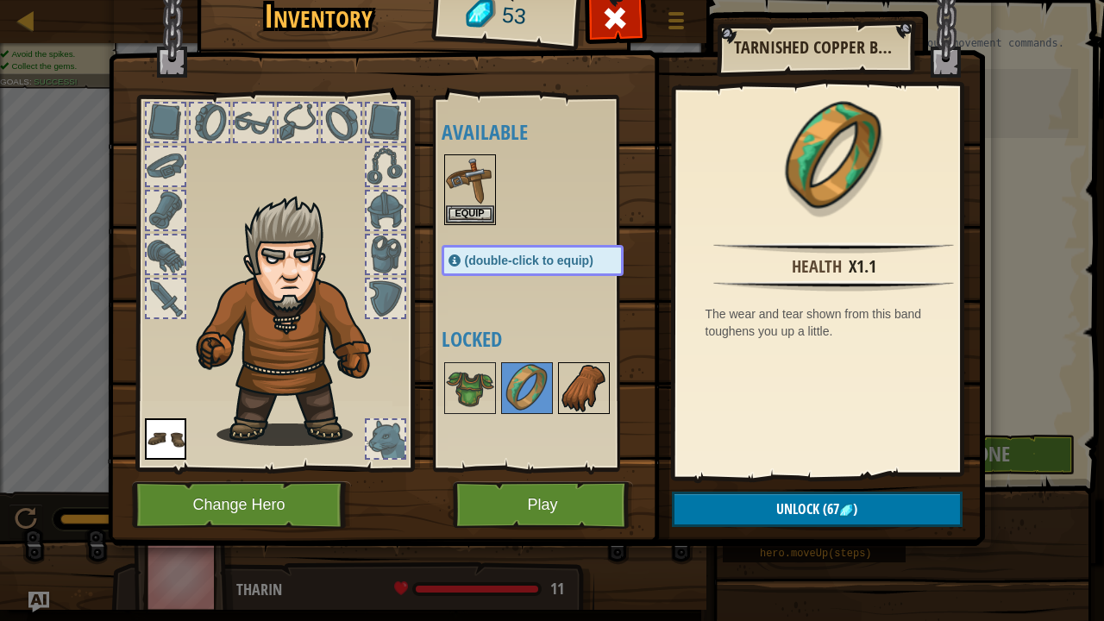
click at [588, 383] on img at bounding box center [584, 388] width 48 height 48
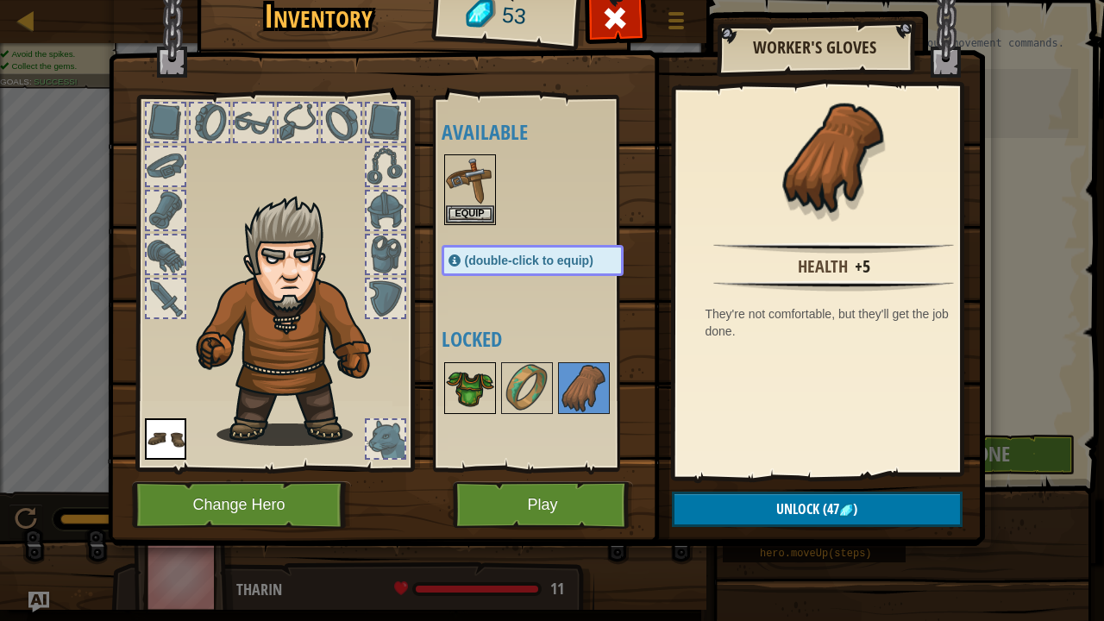
click at [466, 391] on img at bounding box center [470, 388] width 48 height 48
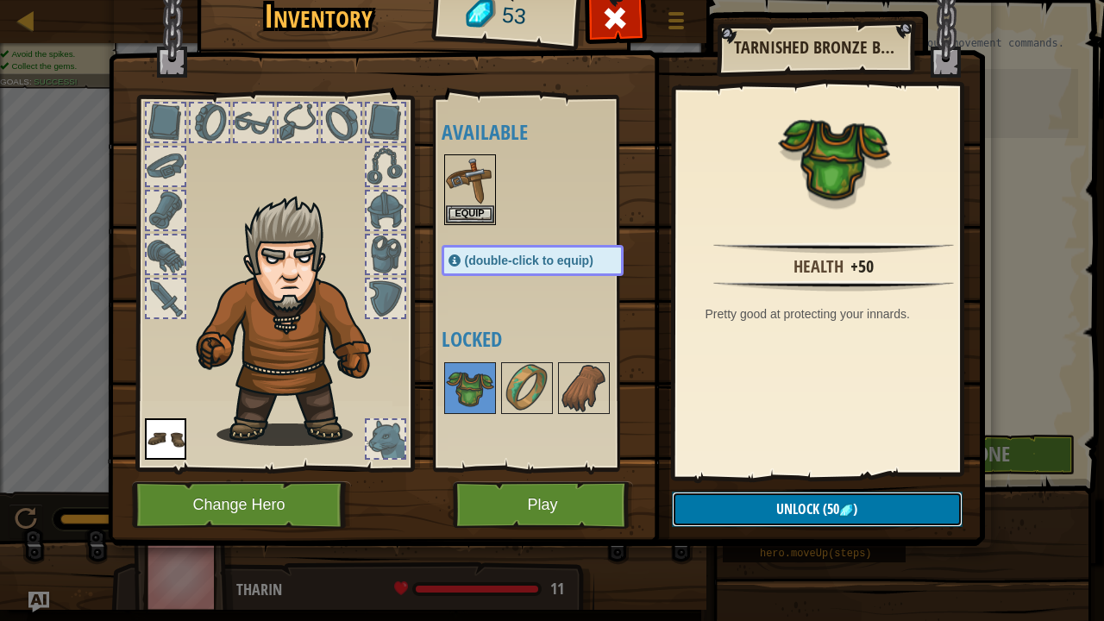
click at [769, 502] on button "Unlock (50 )" at bounding box center [817, 509] width 291 height 35
click at [765, 511] on button "Confirm" at bounding box center [817, 509] width 291 height 35
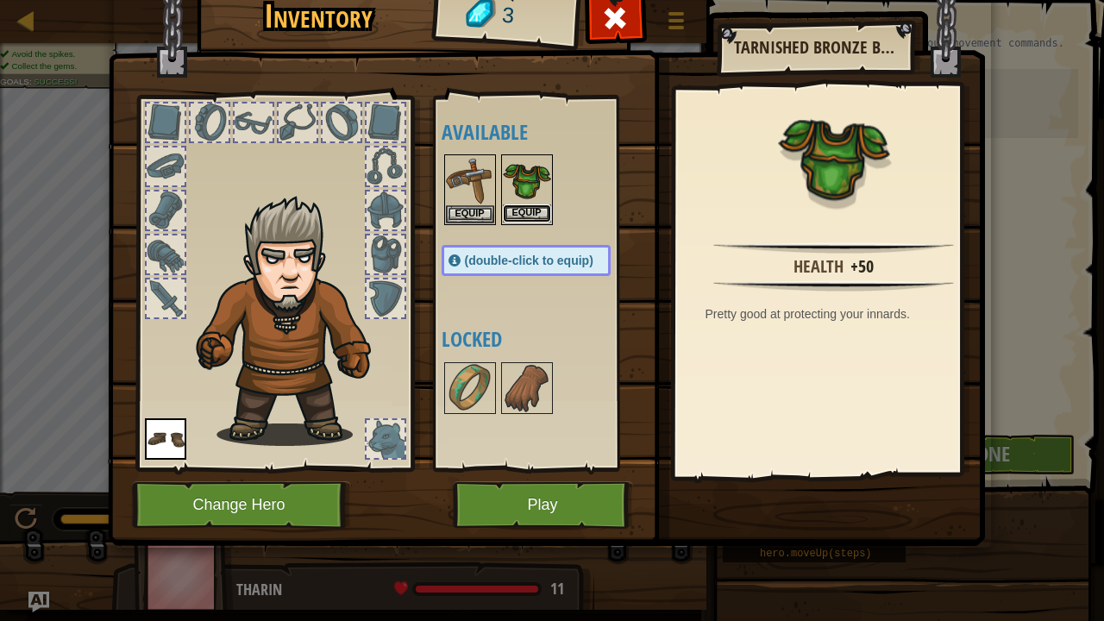
click at [529, 210] on button "Equip" at bounding box center [527, 213] width 48 height 18
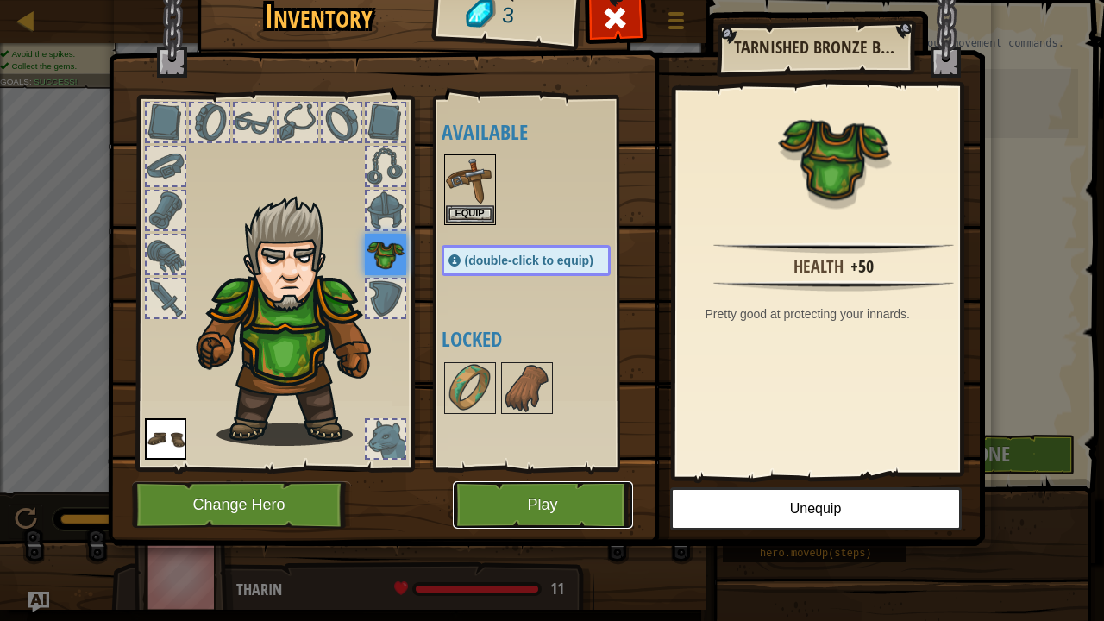
click at [549, 495] on button "Play" at bounding box center [543, 504] width 180 height 47
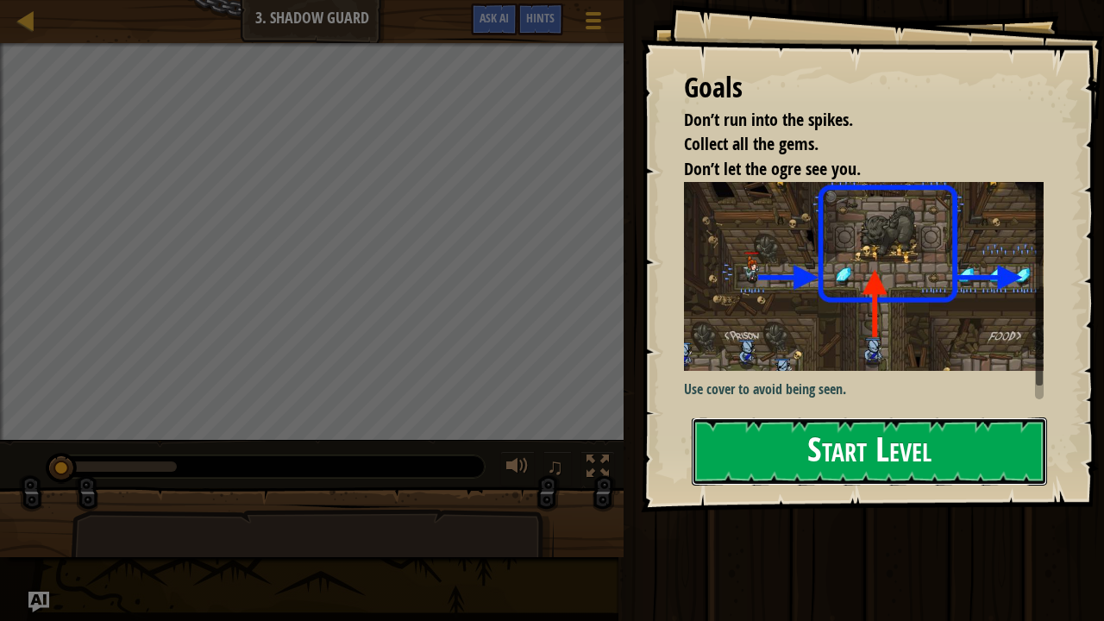
click at [715, 424] on button "Start Level" at bounding box center [869, 451] width 355 height 68
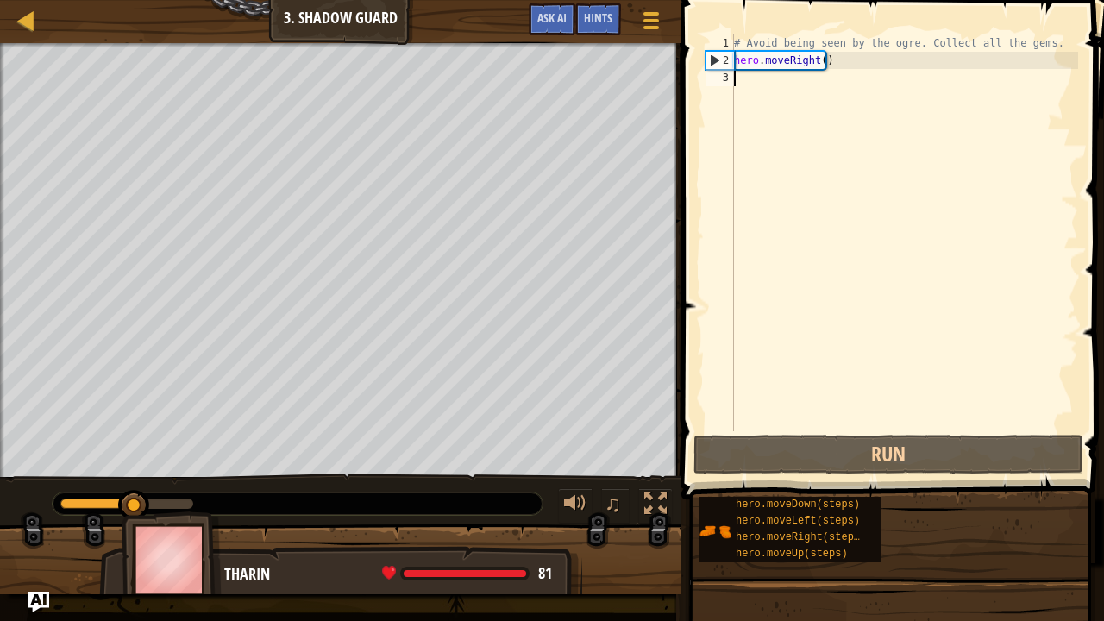
scroll to position [8, 0]
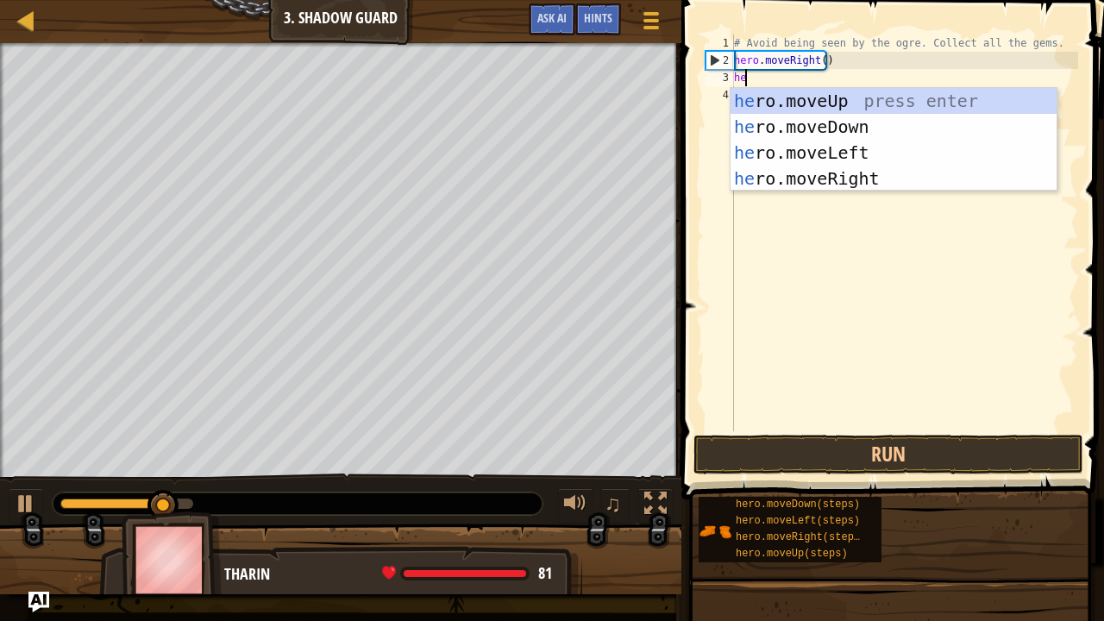
click at [822, 85] on div "# Avoid being seen by the ogre. Collect all the gems. hero . moveRight ( ) he" at bounding box center [905, 249] width 348 height 431
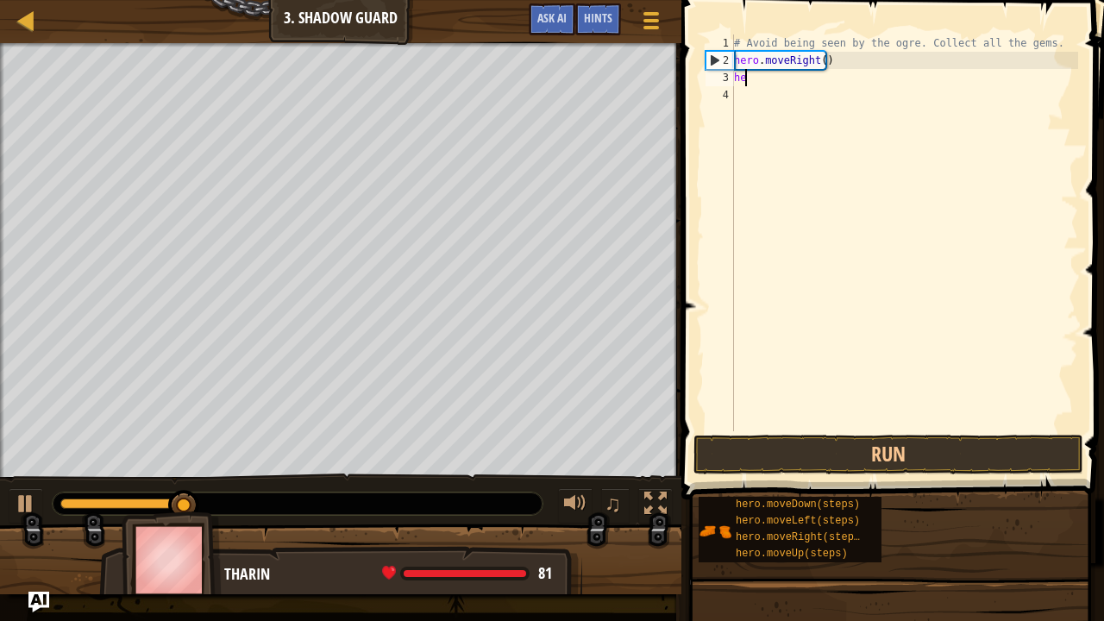
type textarea "her"
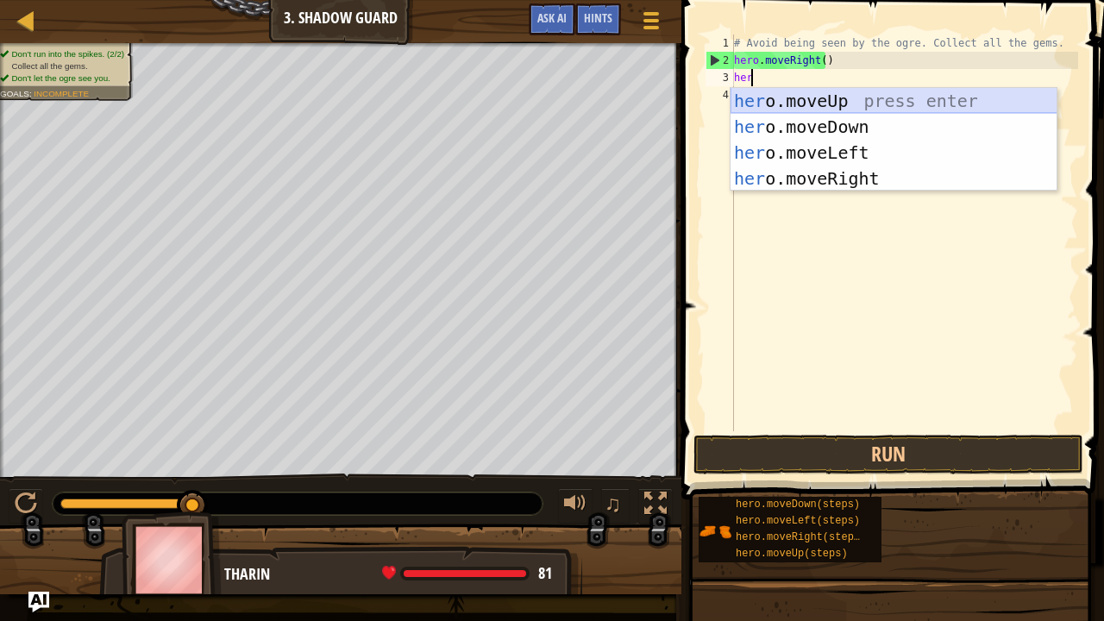
click at [783, 93] on div "her o.moveUp press enter her o.moveDown press enter her o.moveLeft press enter …" at bounding box center [894, 165] width 327 height 155
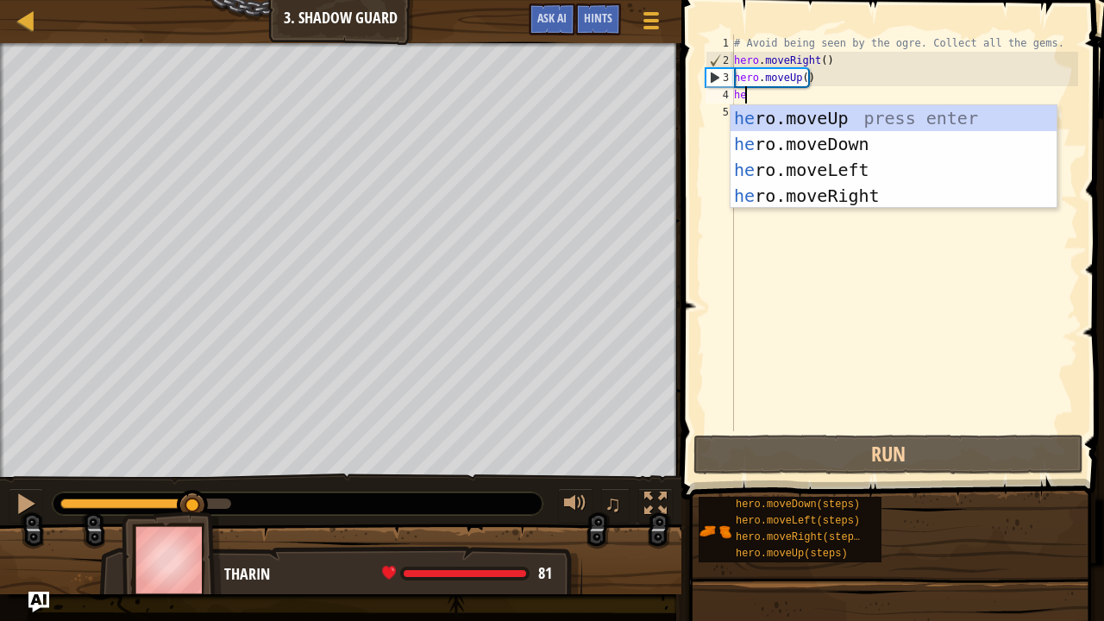
type textarea "her"
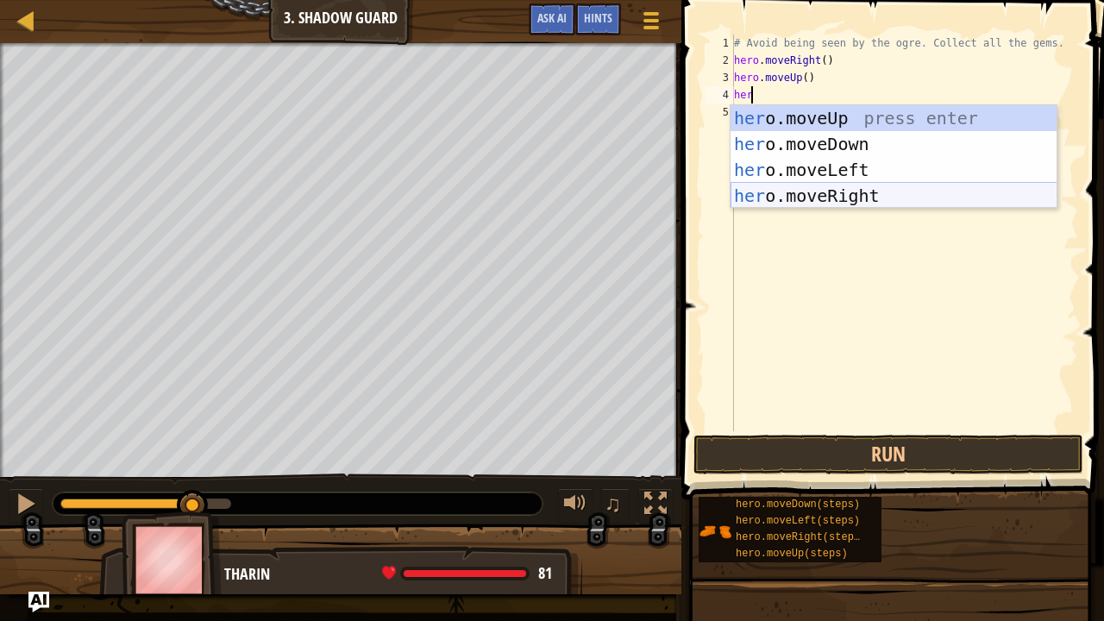
click at [845, 200] on div "her o.moveUp press enter her o.moveDown press enter her o.moveLeft press enter …" at bounding box center [894, 182] width 327 height 155
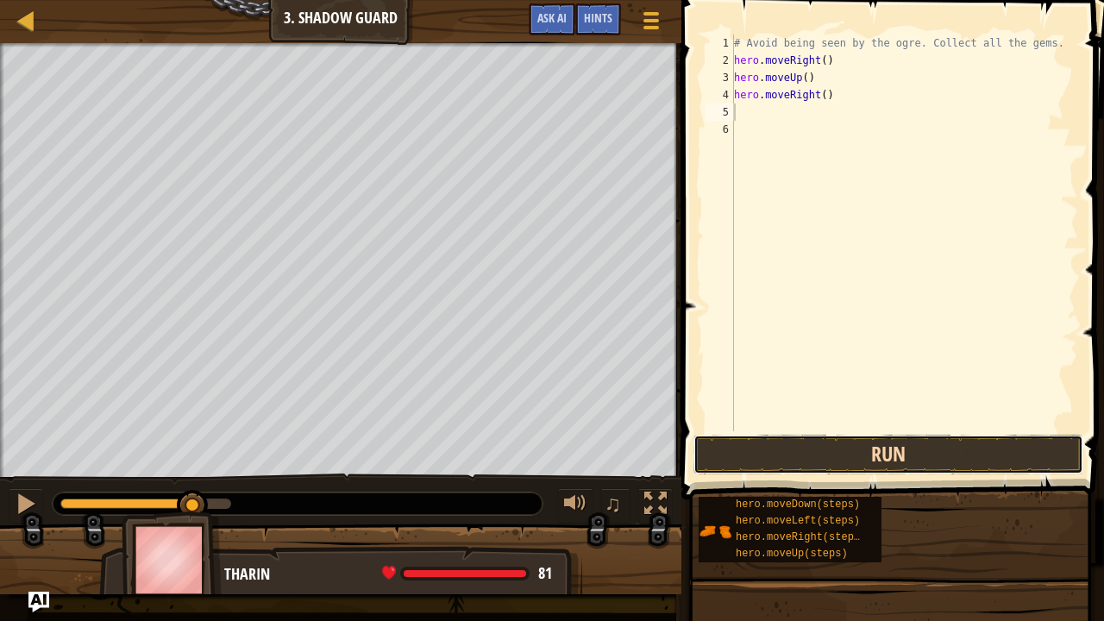
click at [796, 459] on button "Run" at bounding box center [888, 455] width 390 height 40
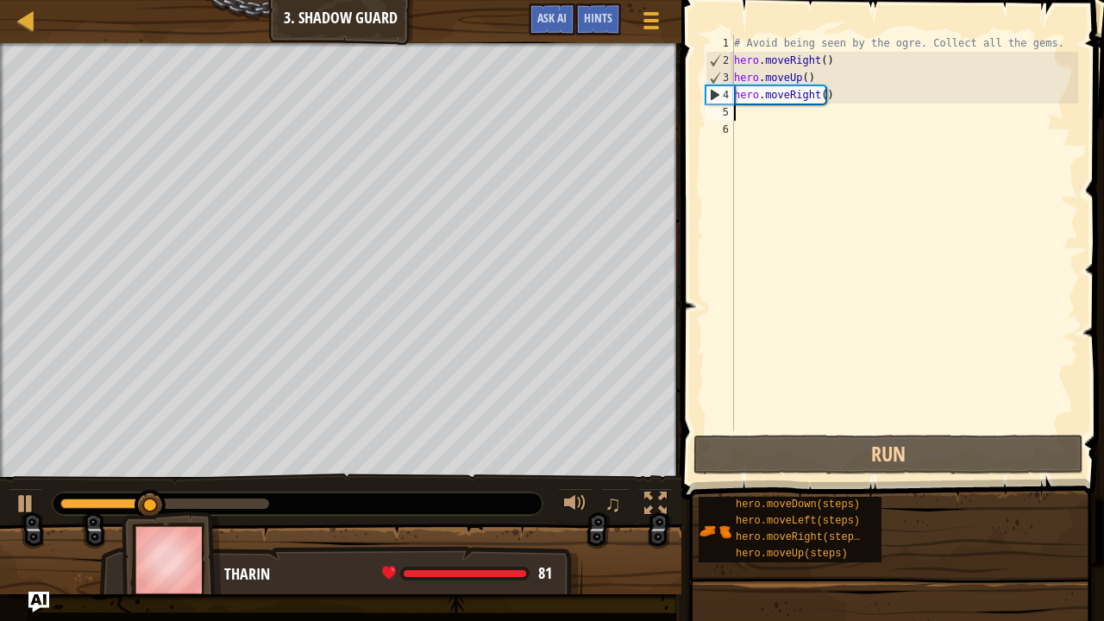
click at [748, 116] on div "# Avoid being seen by the ogre. Collect all the gems. hero . moveRight ( ) hero…" at bounding box center [905, 249] width 348 height 431
type textarea "m"
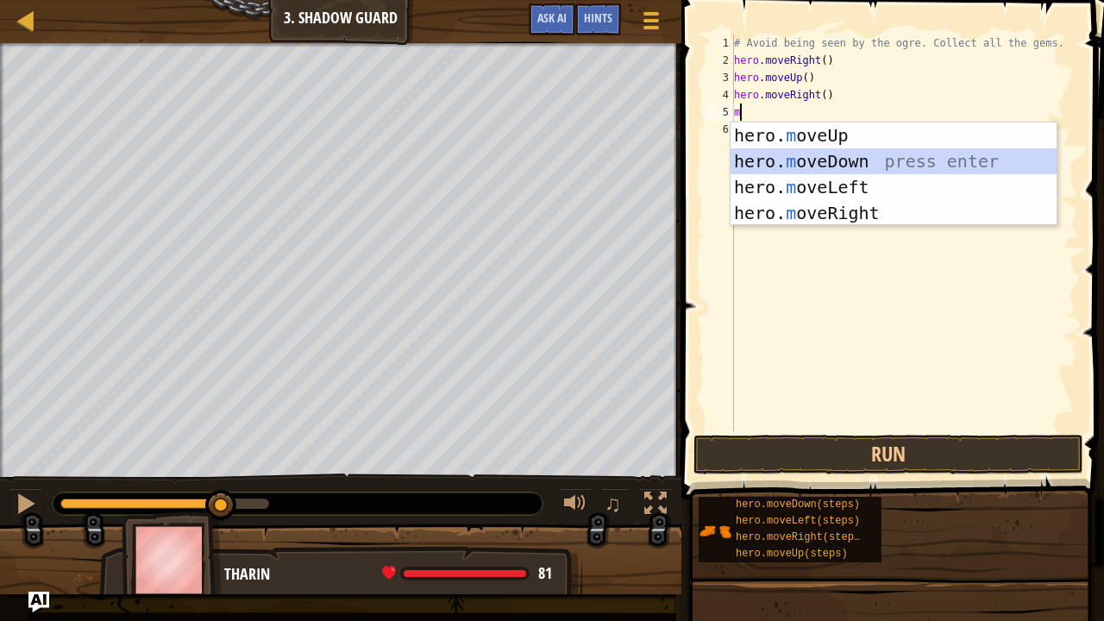
click at [768, 156] on div "hero. m oveUp press enter hero. m oveDown press enter hero. m oveLeft press ent…" at bounding box center [894, 199] width 327 height 155
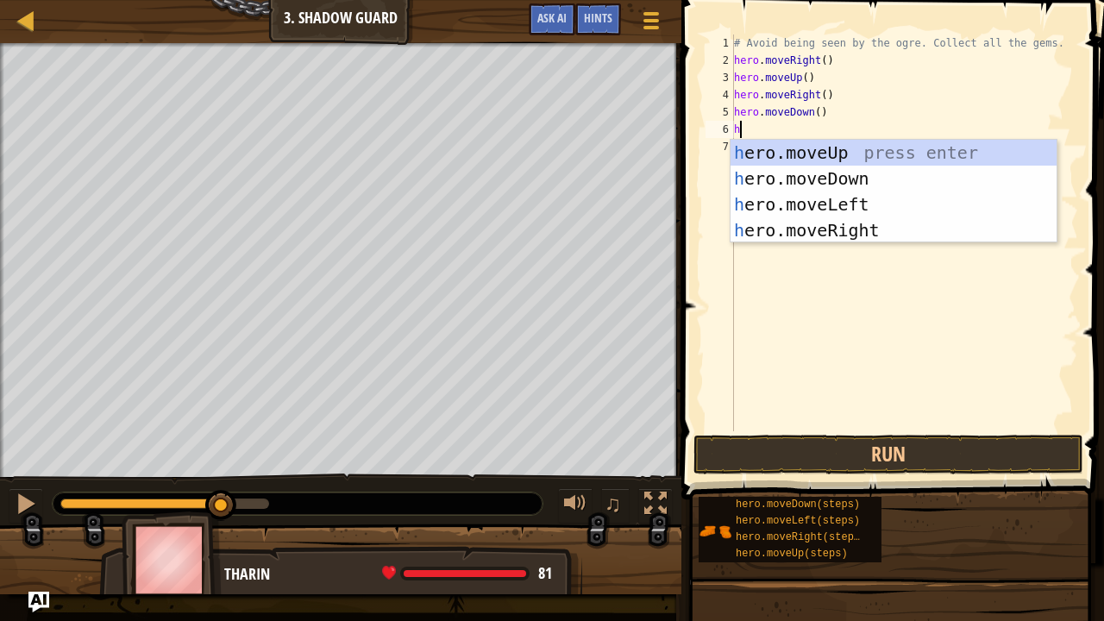
type textarea "h"
click at [856, 224] on div "h ero.moveUp press enter h ero.moveDown press enter h ero.moveLeft press enter …" at bounding box center [894, 217] width 327 height 155
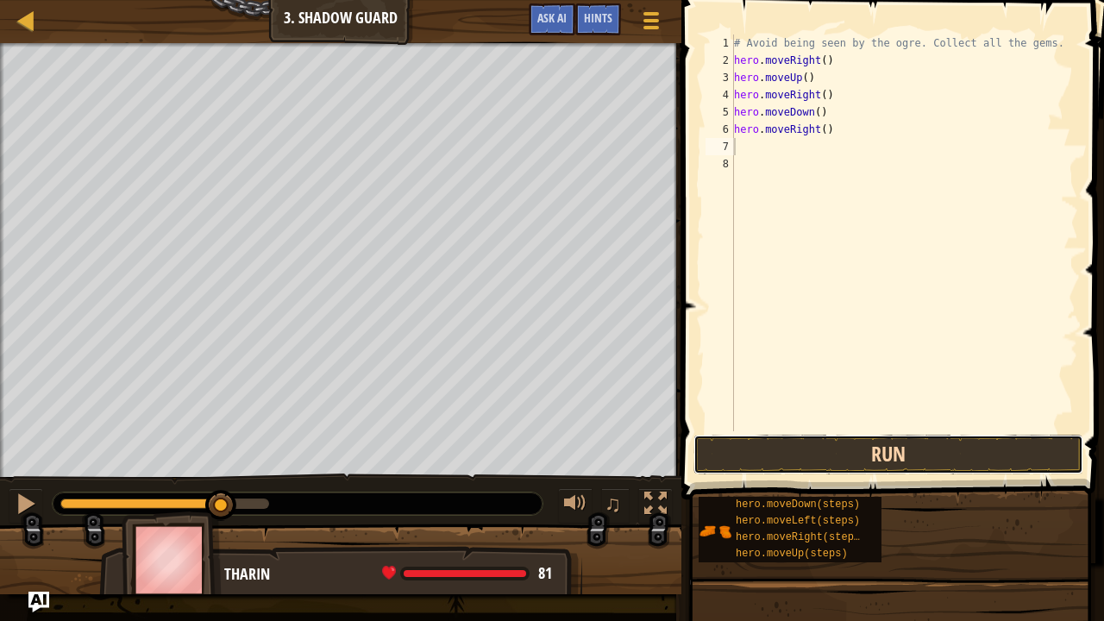
click at [844, 448] on button "Run" at bounding box center [888, 455] width 390 height 40
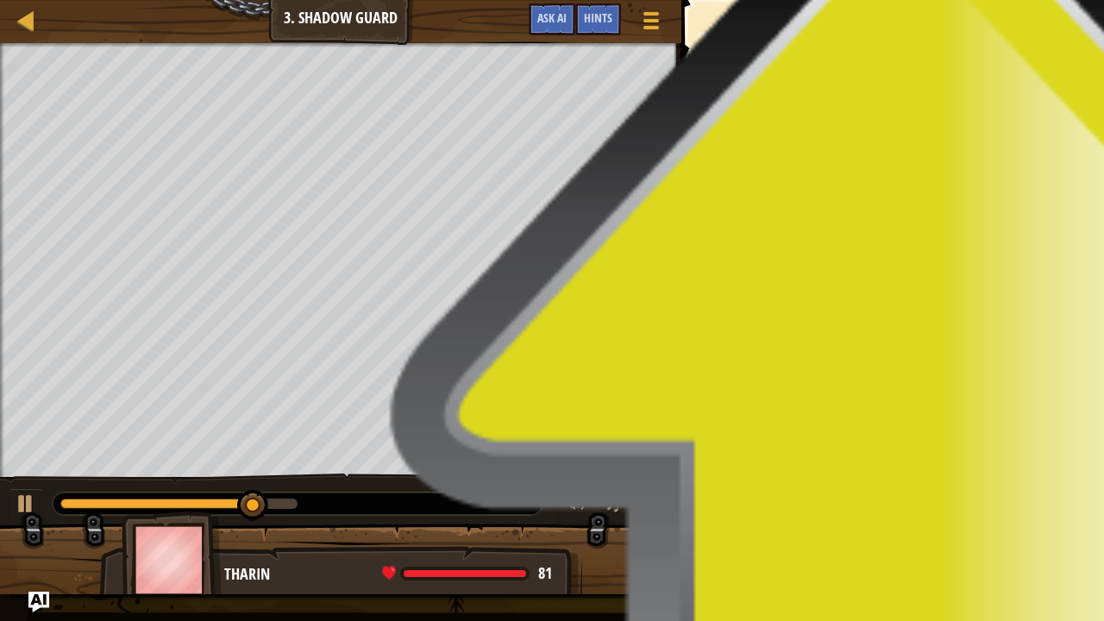
click at [963, 456] on span "Done" at bounding box center [981, 454] width 45 height 28
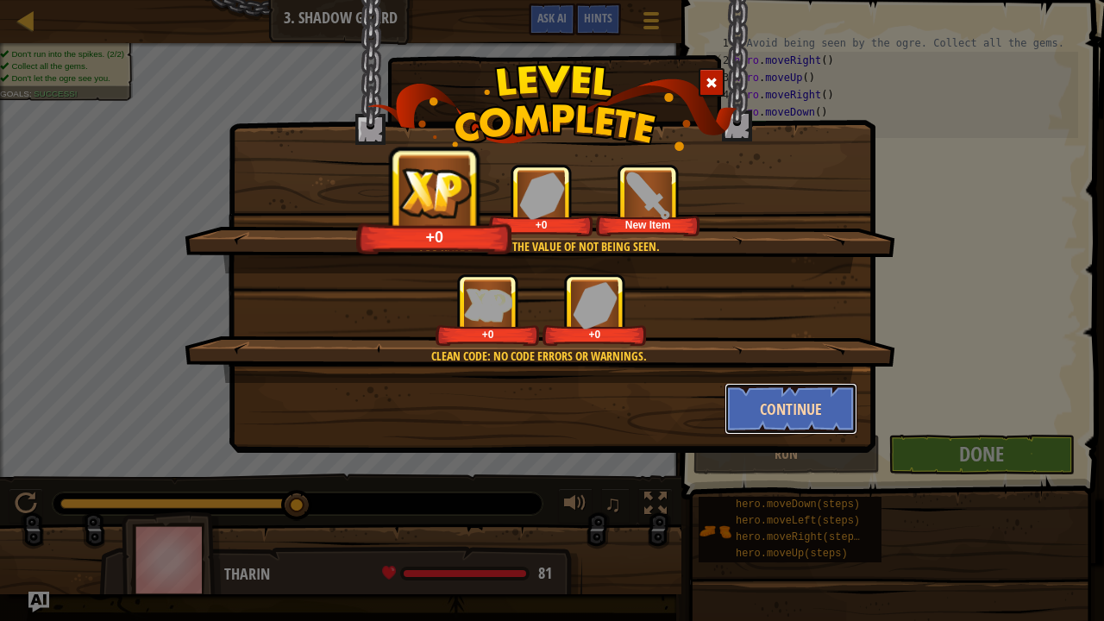
click at [799, 411] on button "Continue" at bounding box center [791, 409] width 134 height 52
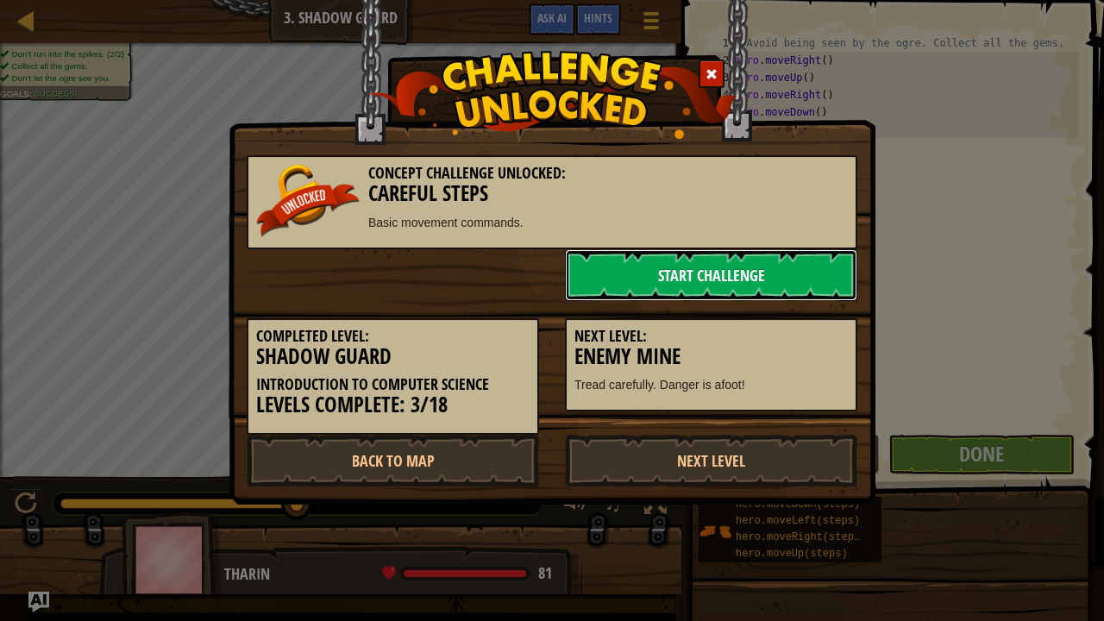
click at [700, 262] on link "Start Challenge" at bounding box center [711, 275] width 292 height 52
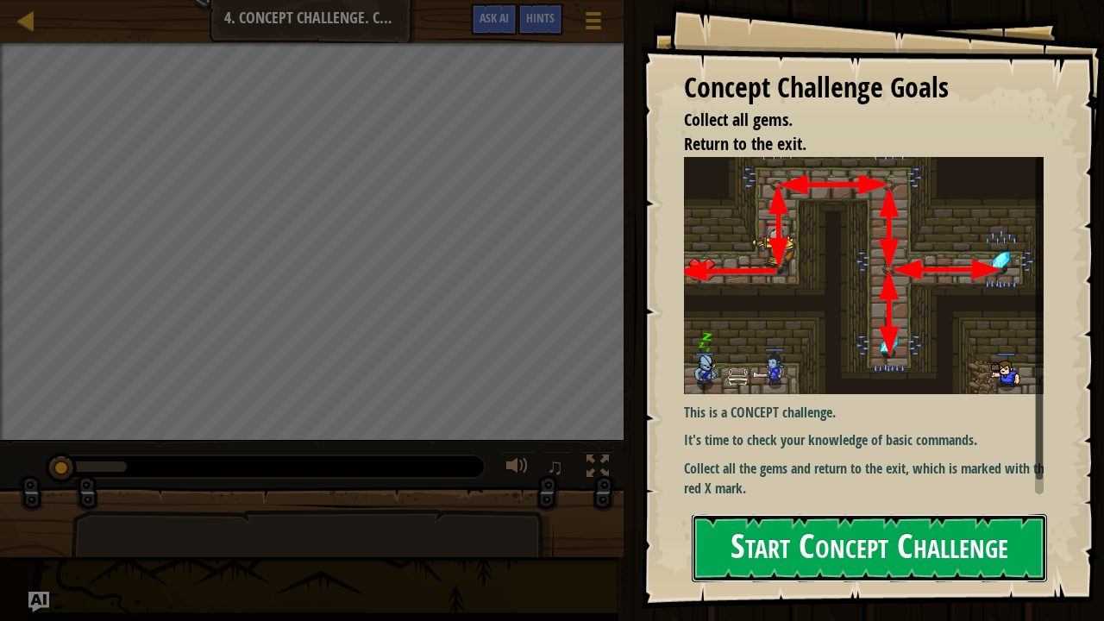
click at [788, 511] on button "Start Concept Challenge" at bounding box center [869, 548] width 355 height 68
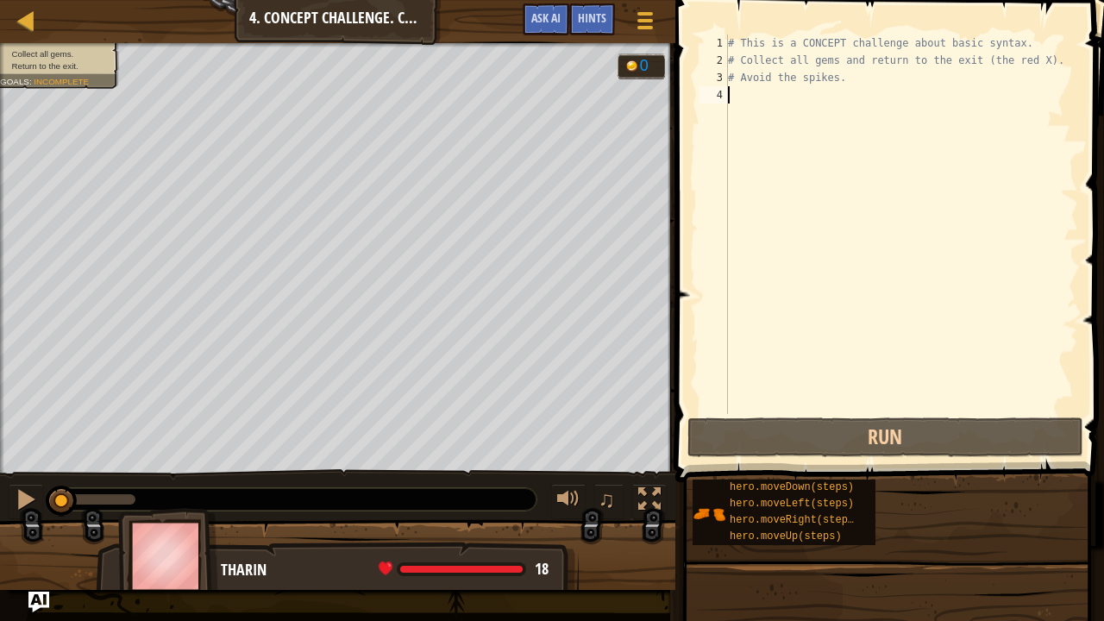
scroll to position [8, 0]
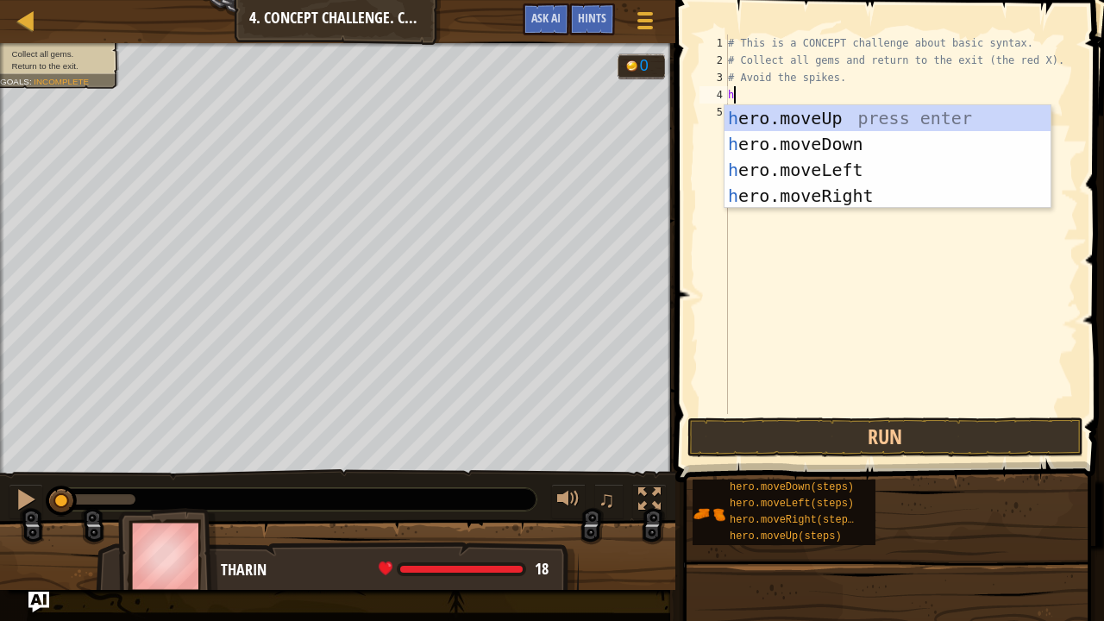
type textarea "he"
click at [760, 107] on div "he ro.moveUp press enter he ro.moveDown press enter he ro.moveLeft press enter …" at bounding box center [887, 182] width 327 height 155
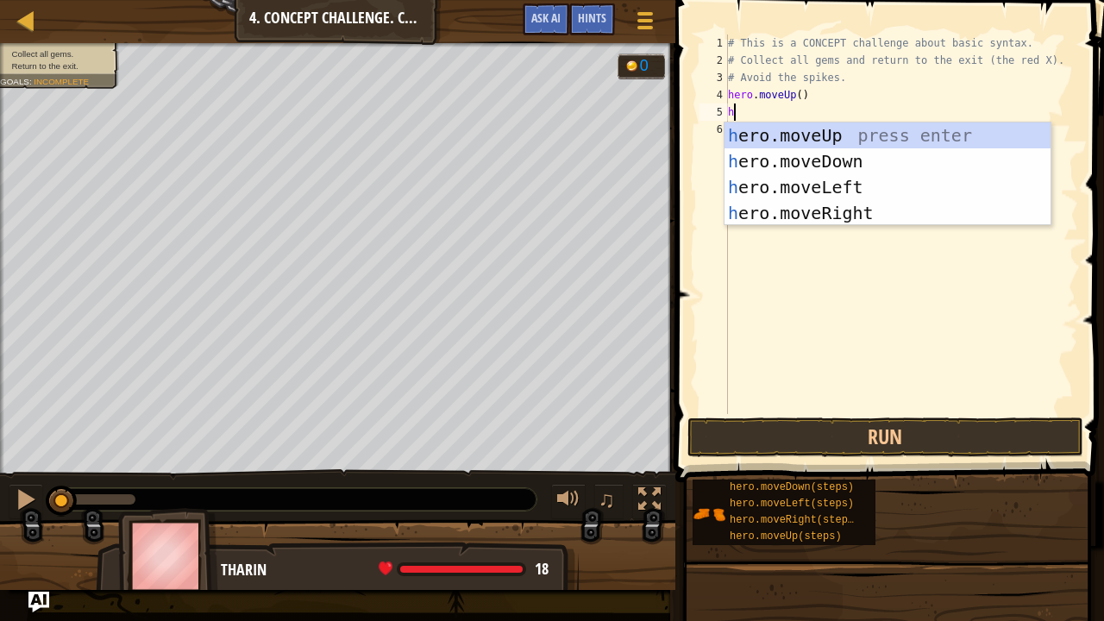
type textarea "he"
click at [778, 202] on div "he ro.moveUp press enter he ro.moveDown press enter he ro.moveLeft press enter …" at bounding box center [887, 199] width 327 height 155
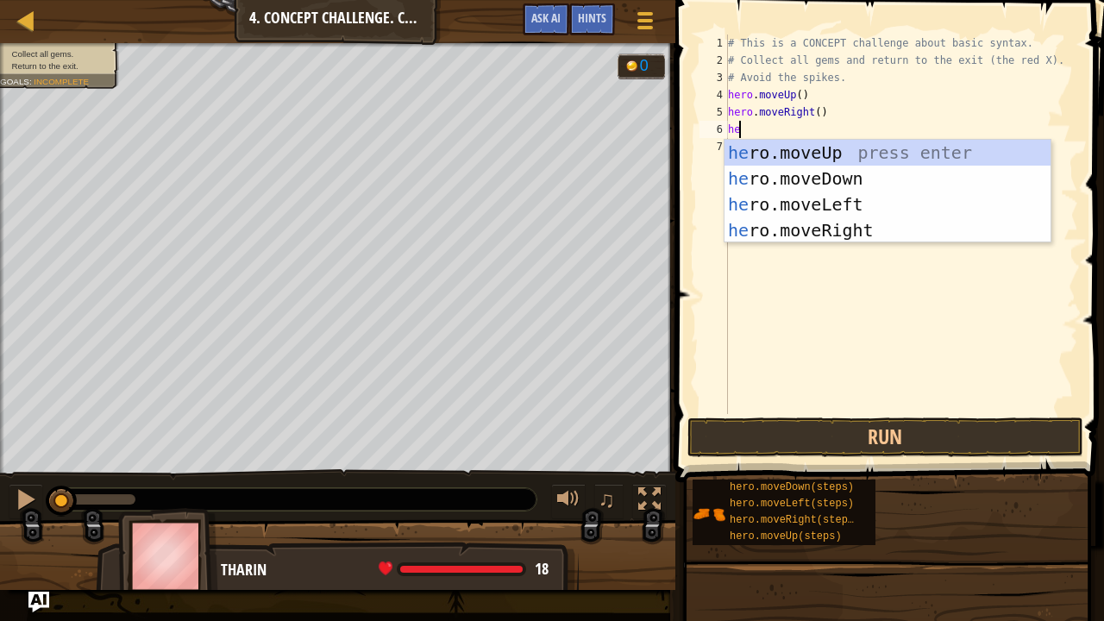
type textarea "her"
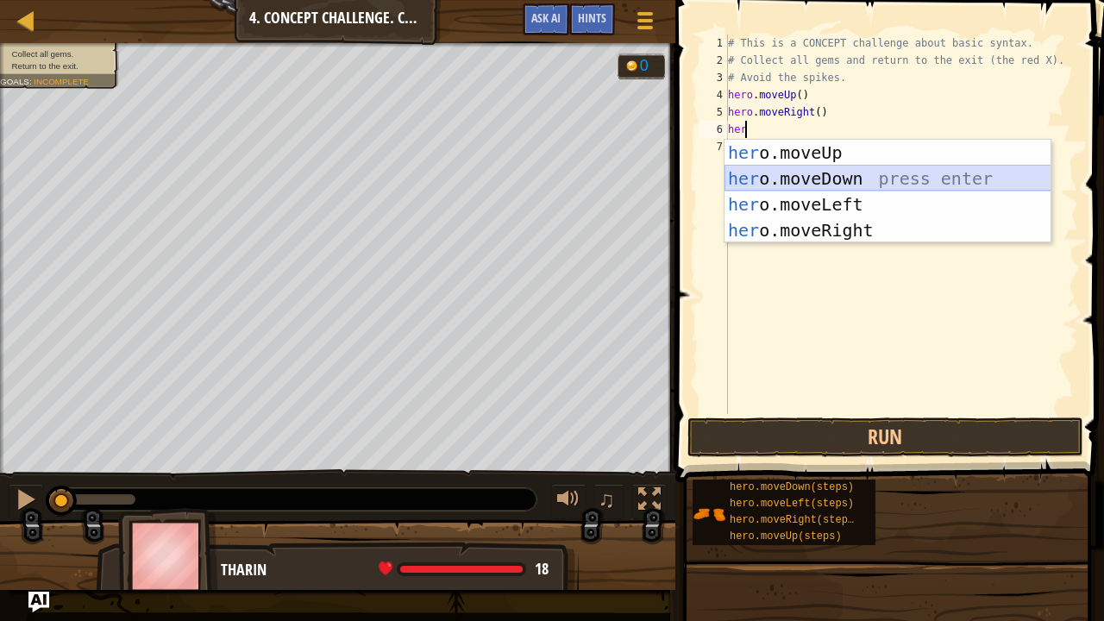
click at [777, 177] on div "her o.moveUp press enter her o.moveDown press enter her o.moveLeft press enter …" at bounding box center [887, 217] width 327 height 155
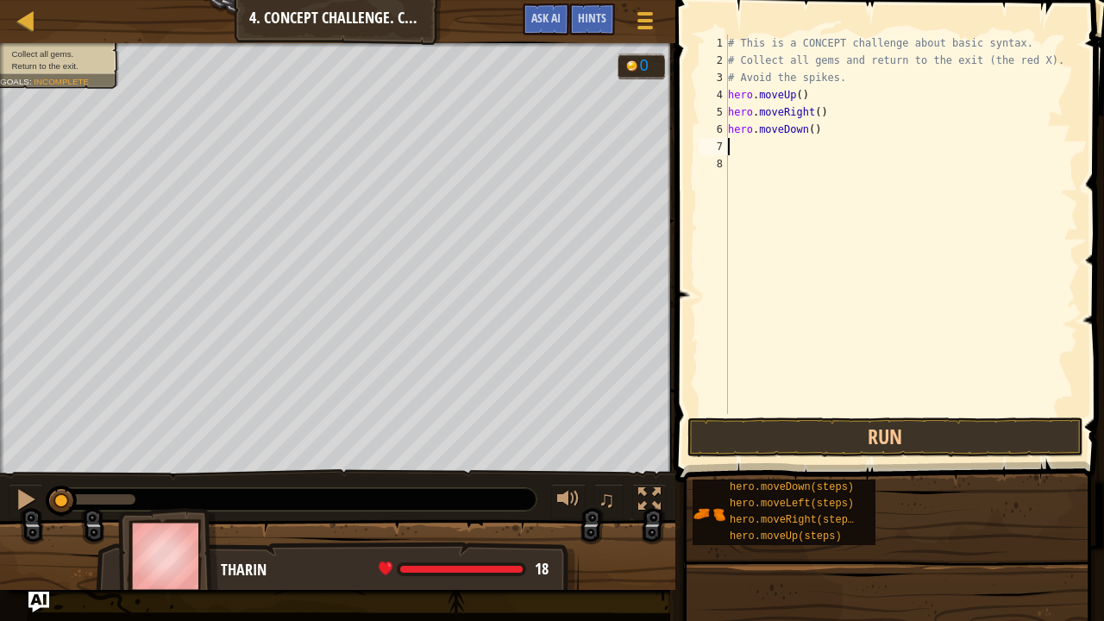
type textarea "h"
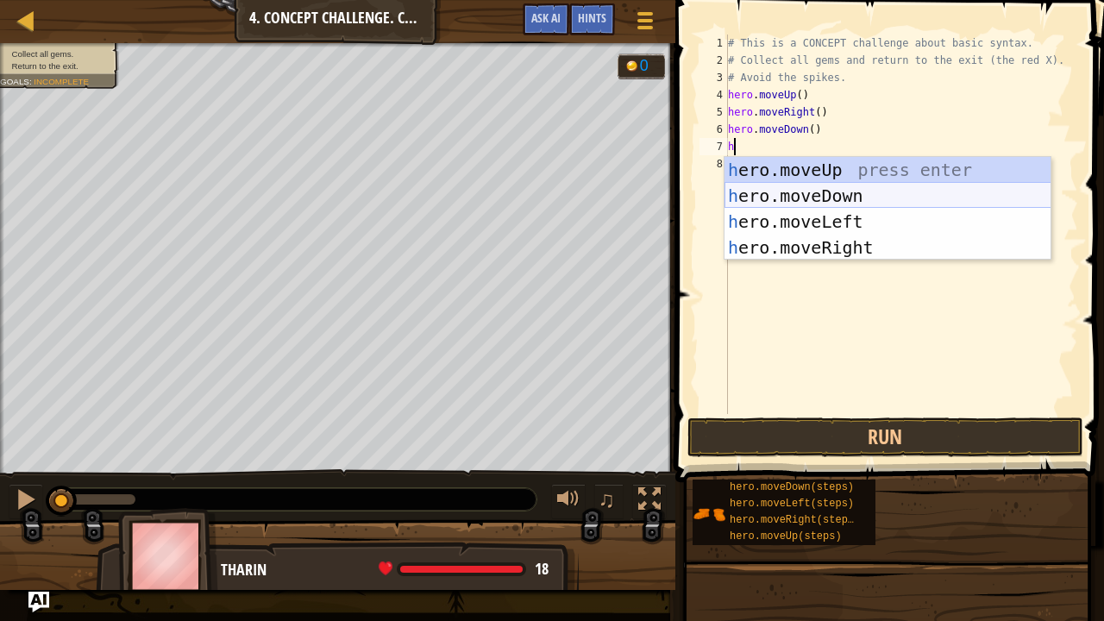
click at [807, 189] on div "h ero.moveUp press enter h ero.moveDown press enter h ero.moveLeft press enter …" at bounding box center [887, 234] width 327 height 155
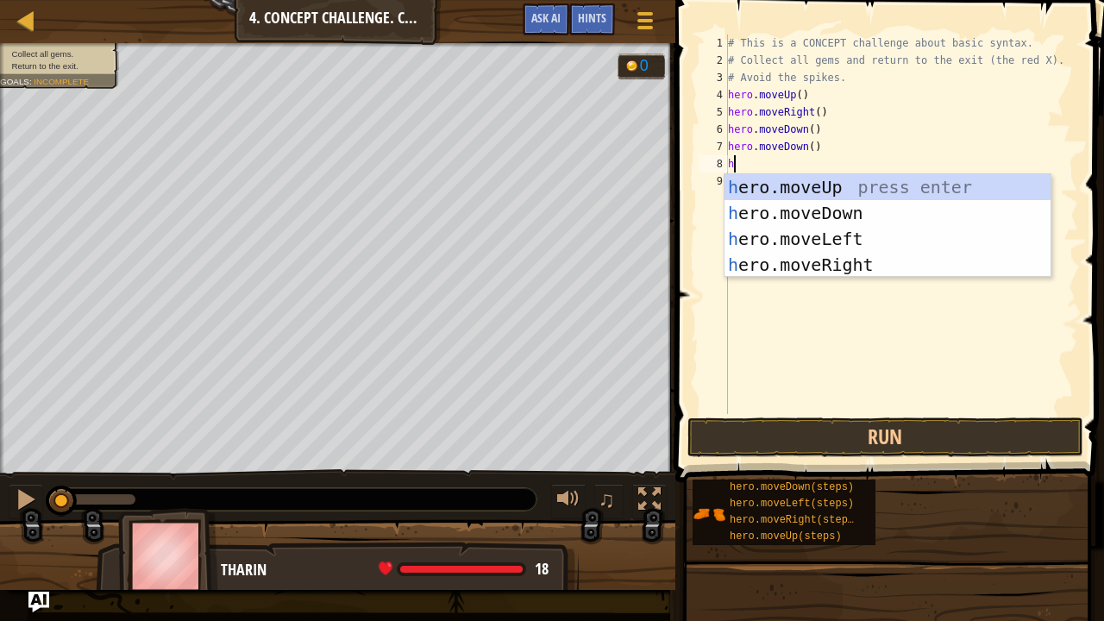
type textarea "he"
click at [777, 185] on div "he ro.moveUp press enter he ro.moveDown press enter he ro.moveLeft press enter …" at bounding box center [887, 251] width 327 height 155
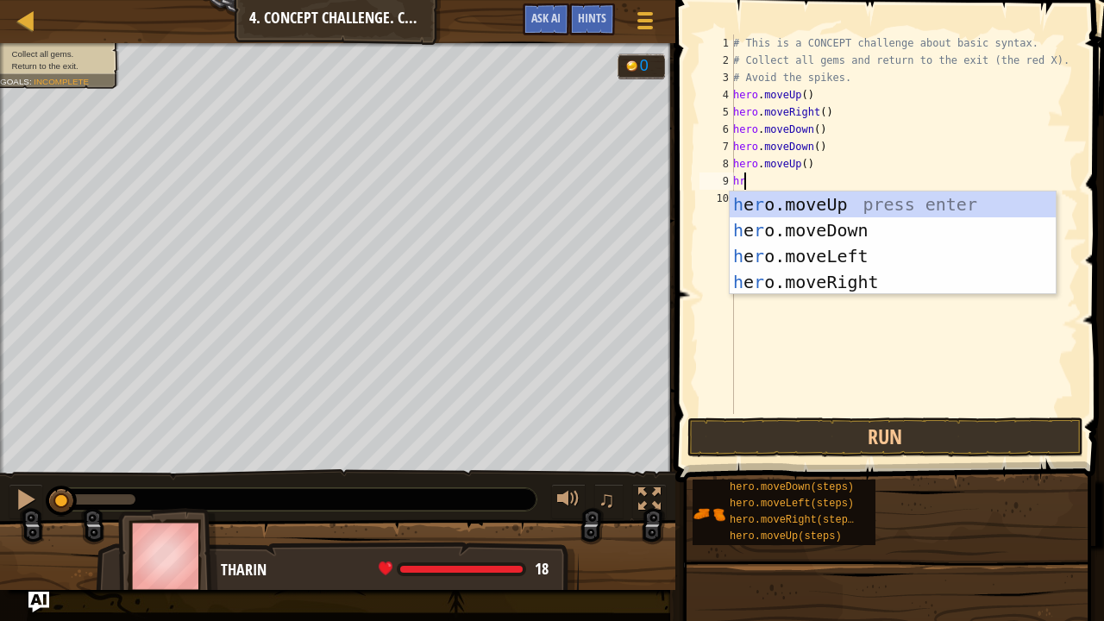
type textarea "he"
click at [817, 275] on div "he ro.moveUp press enter he ro.moveDown press enter he ro.moveLeft press enter …" at bounding box center [893, 268] width 327 height 155
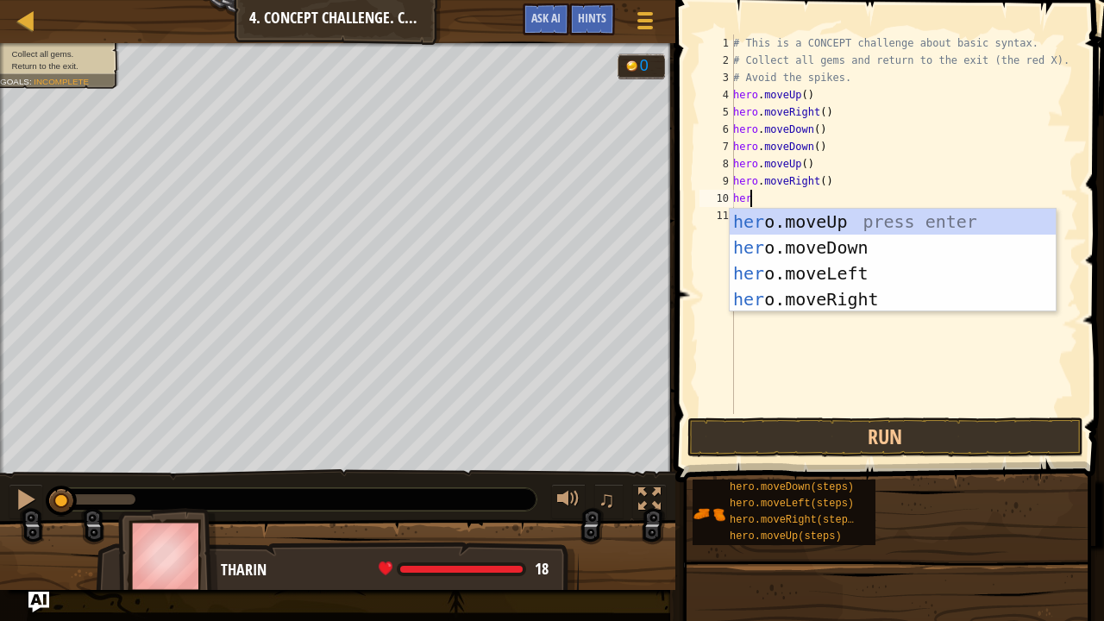
type textarea "hero"
click at [799, 267] on div "hero .moveUp press enter hero .moveDown press enter hero .moveLeft press enter …" at bounding box center [893, 286] width 327 height 155
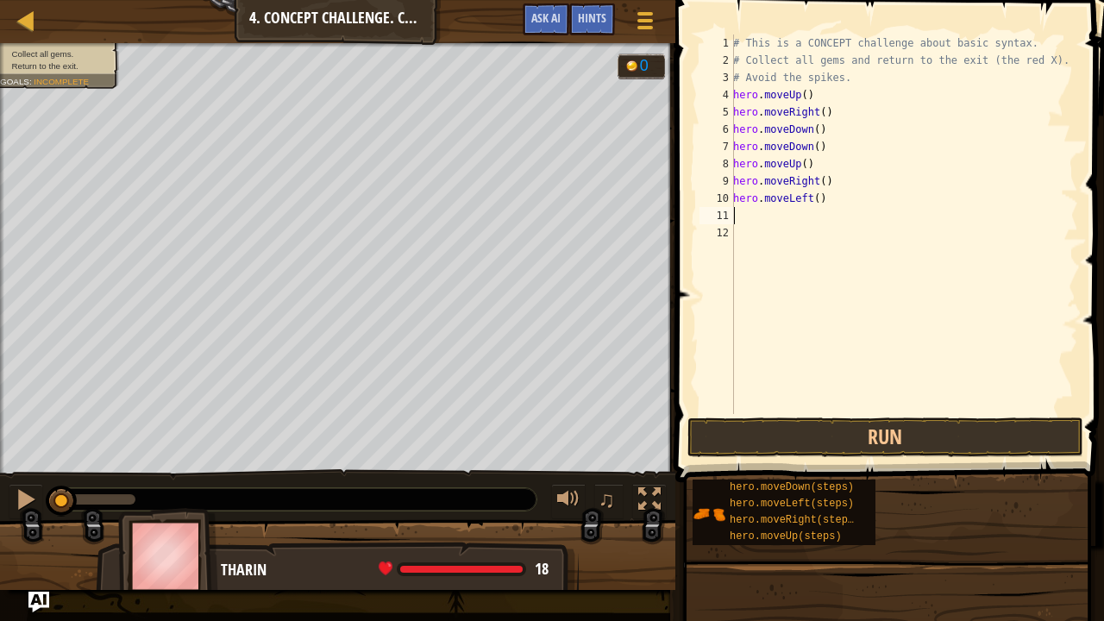
scroll to position [8, 0]
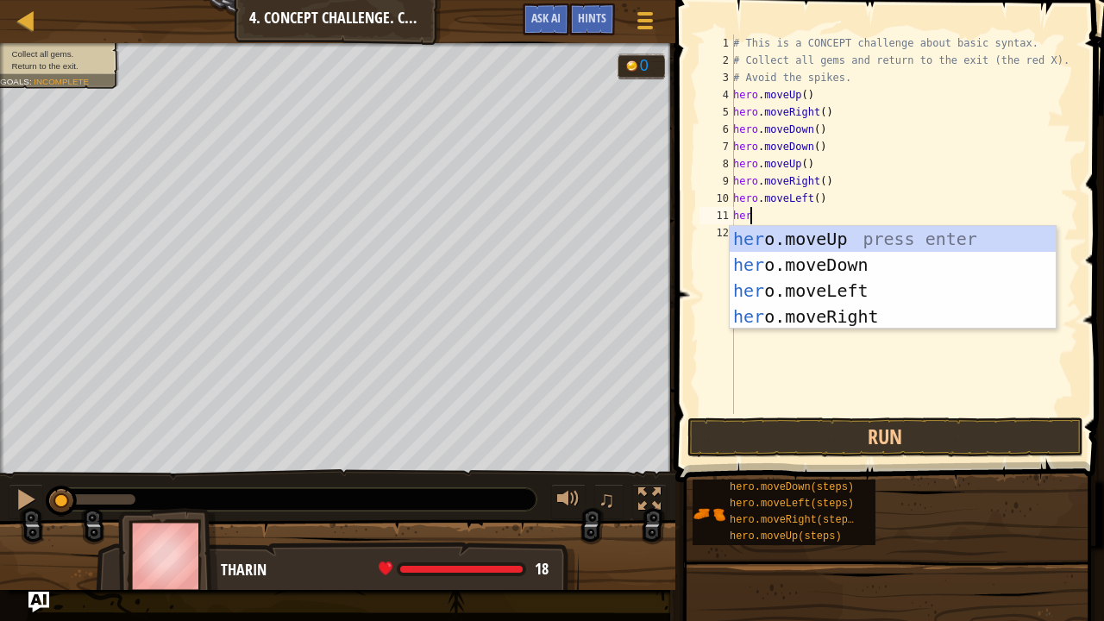
type textarea "hero"
click at [805, 241] on div "hero .moveUp press enter hero .moveDown press enter hero .moveLeft press enter …" at bounding box center [893, 303] width 327 height 155
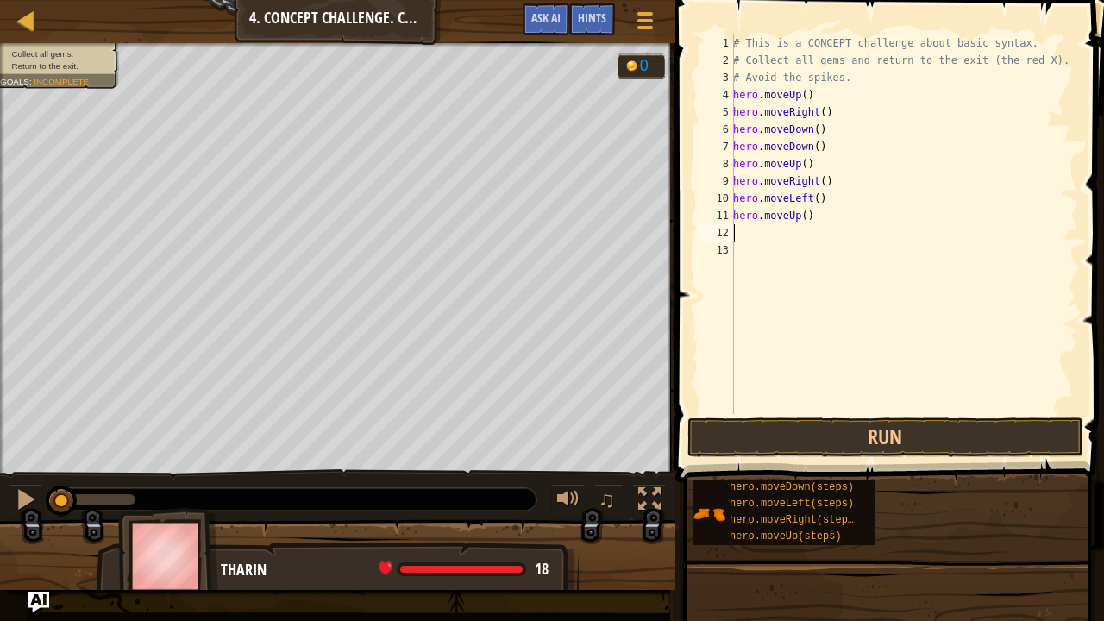
scroll to position [8, 0]
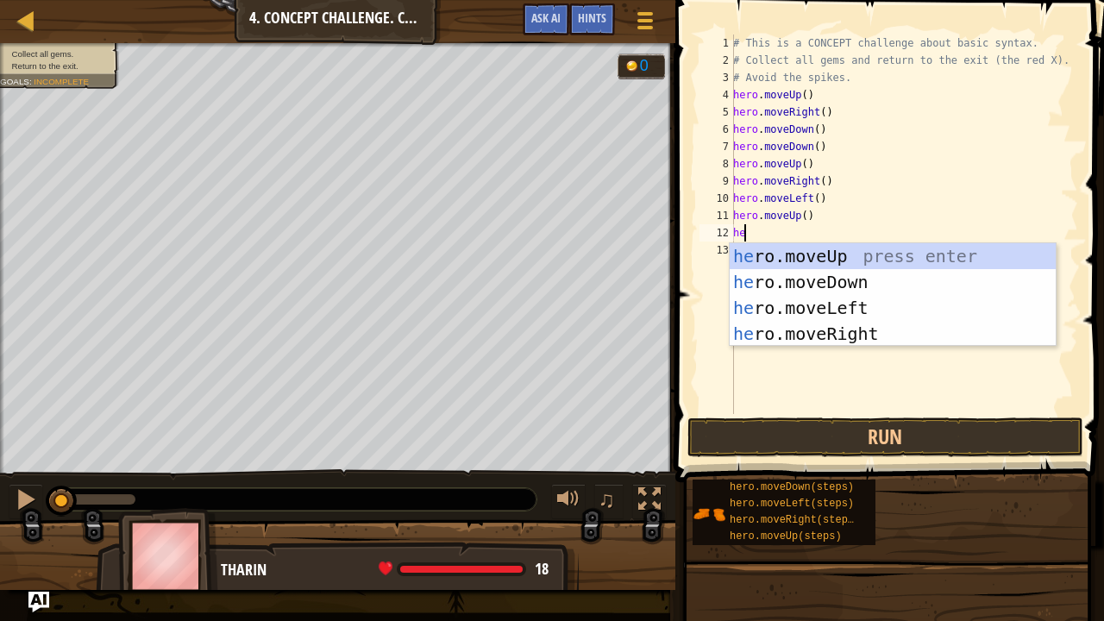
type textarea "her"
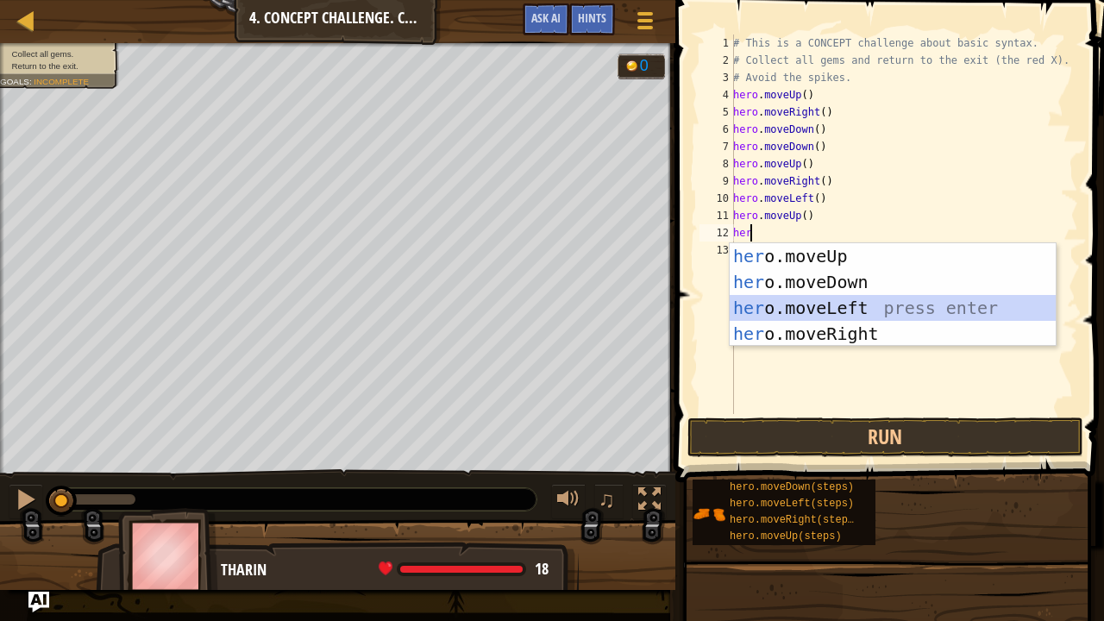
click at [835, 312] on div "her o.moveUp press enter her o.moveDown press enter her o.moveLeft press enter …" at bounding box center [893, 320] width 327 height 155
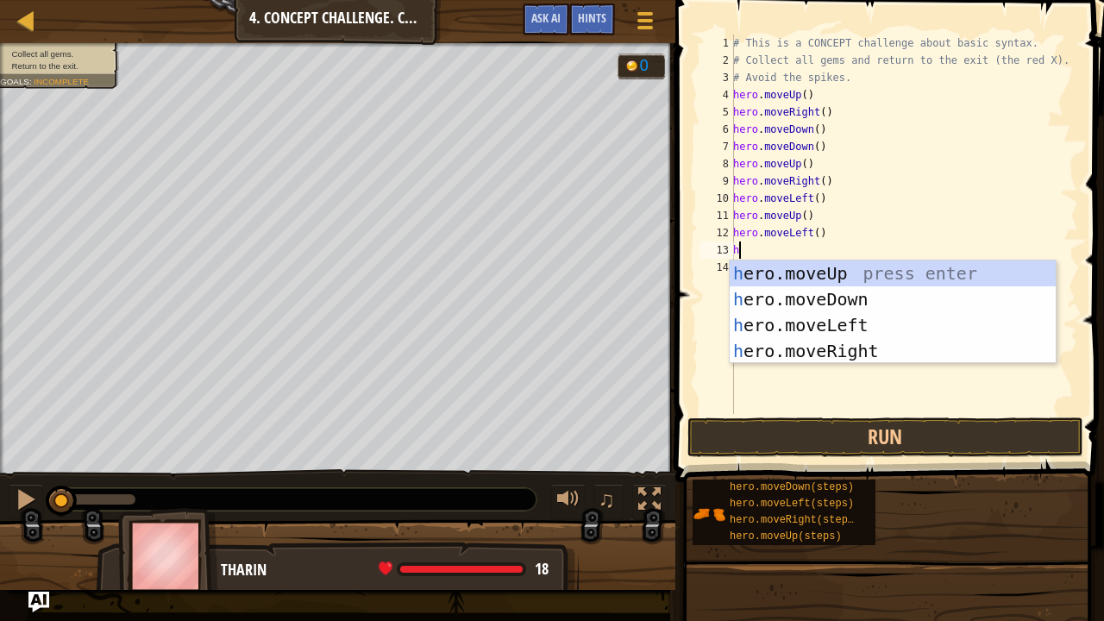
type textarea "he"
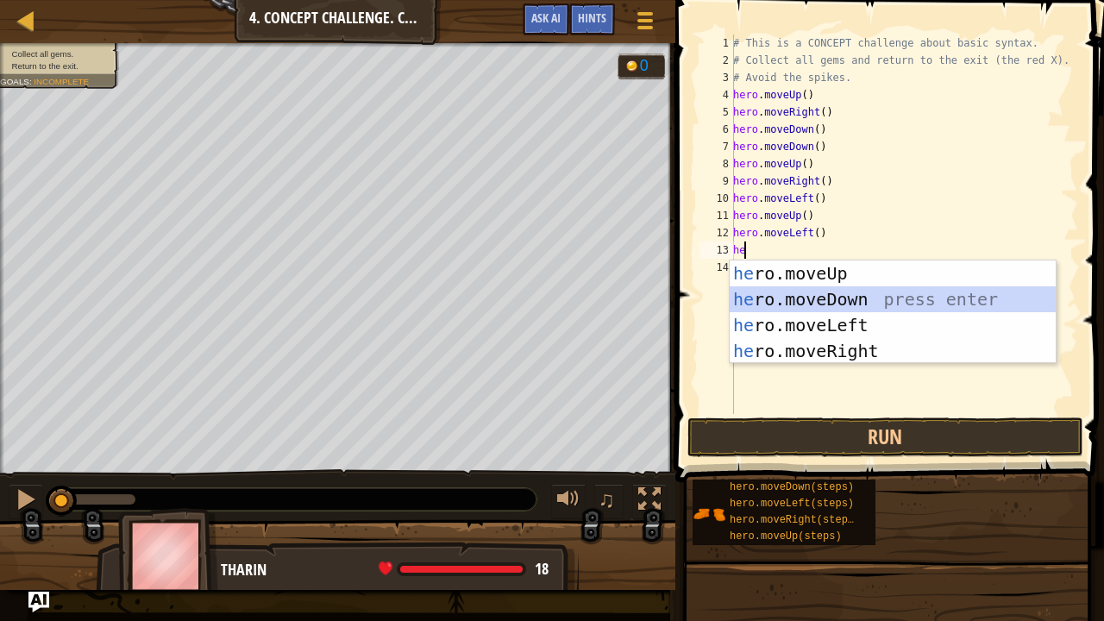
click at [830, 298] on div "he ro.moveUp press enter he ro.moveDown press enter he ro.moveLeft press enter …" at bounding box center [893, 337] width 327 height 155
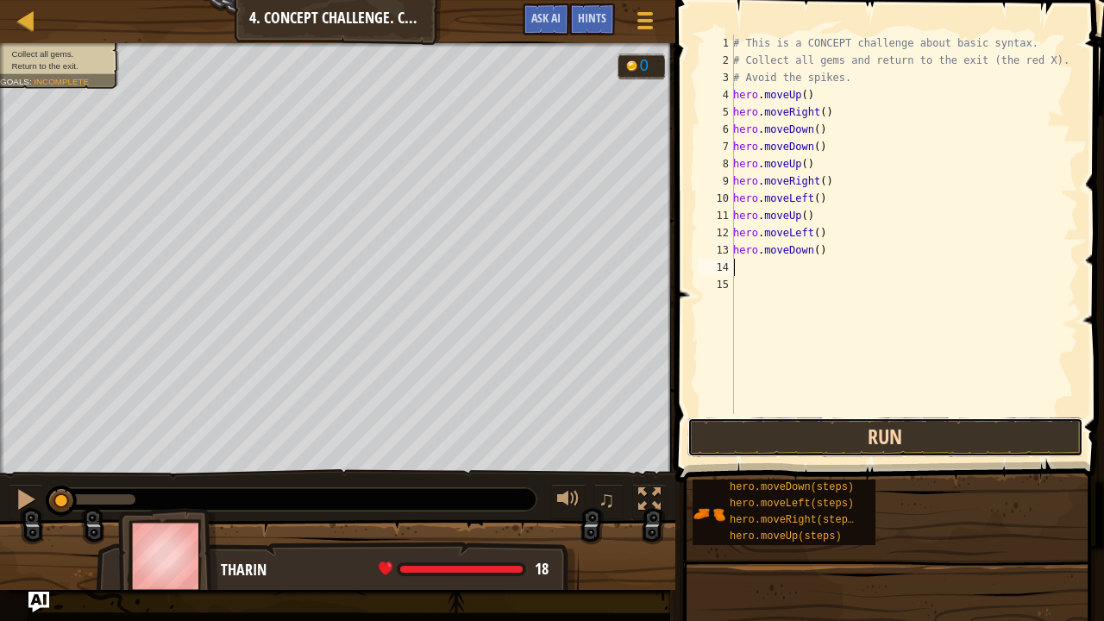
click at [867, 425] on button "Run" at bounding box center [885, 437] width 396 height 40
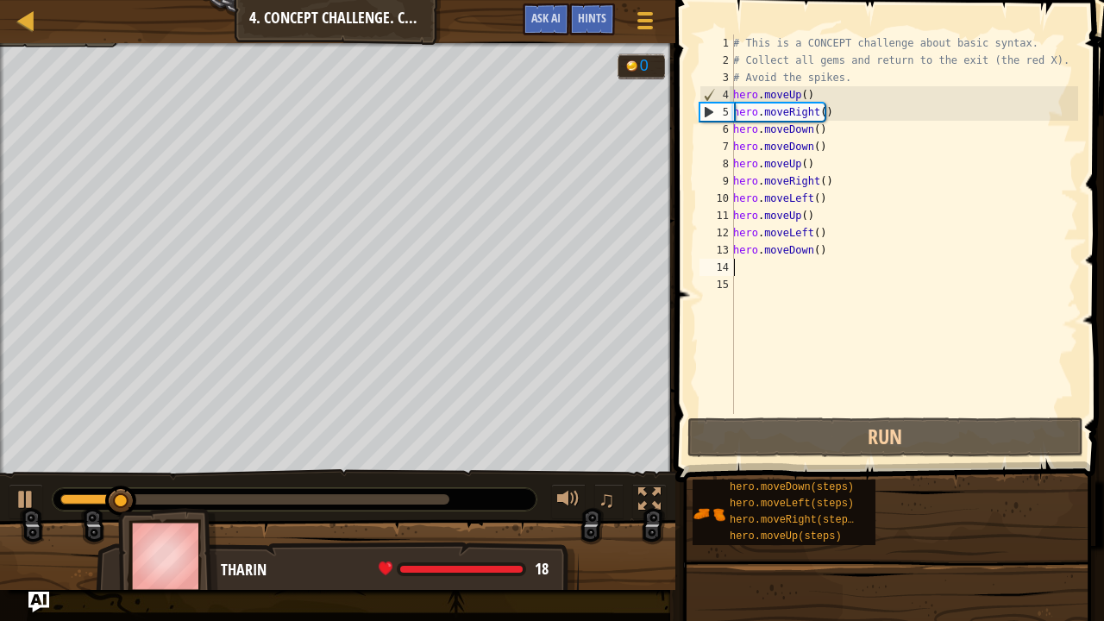
type textarea "h"
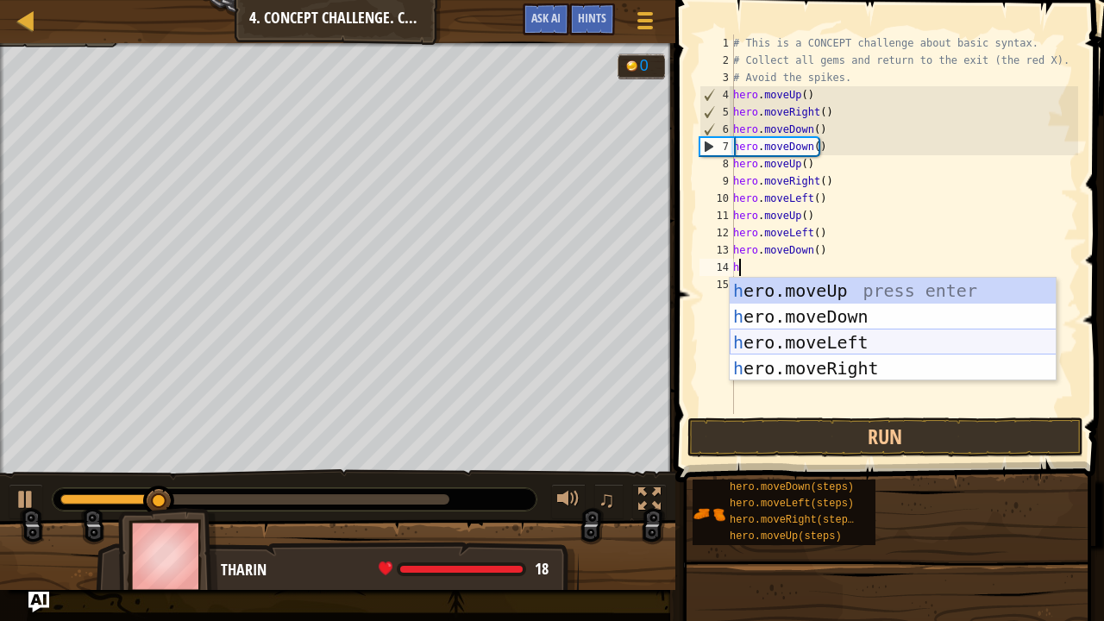
click at [808, 343] on div "h ero.moveUp press enter h ero.moveDown press enter h ero.moveLeft press enter …" at bounding box center [893, 355] width 327 height 155
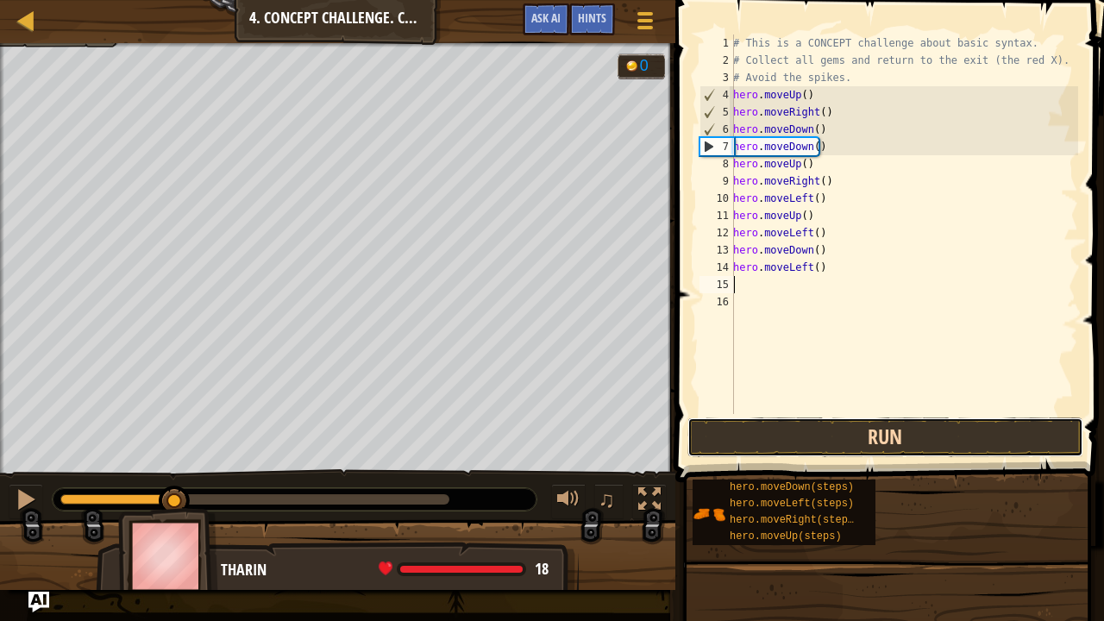
click at [828, 439] on button "Run" at bounding box center [885, 437] width 396 height 40
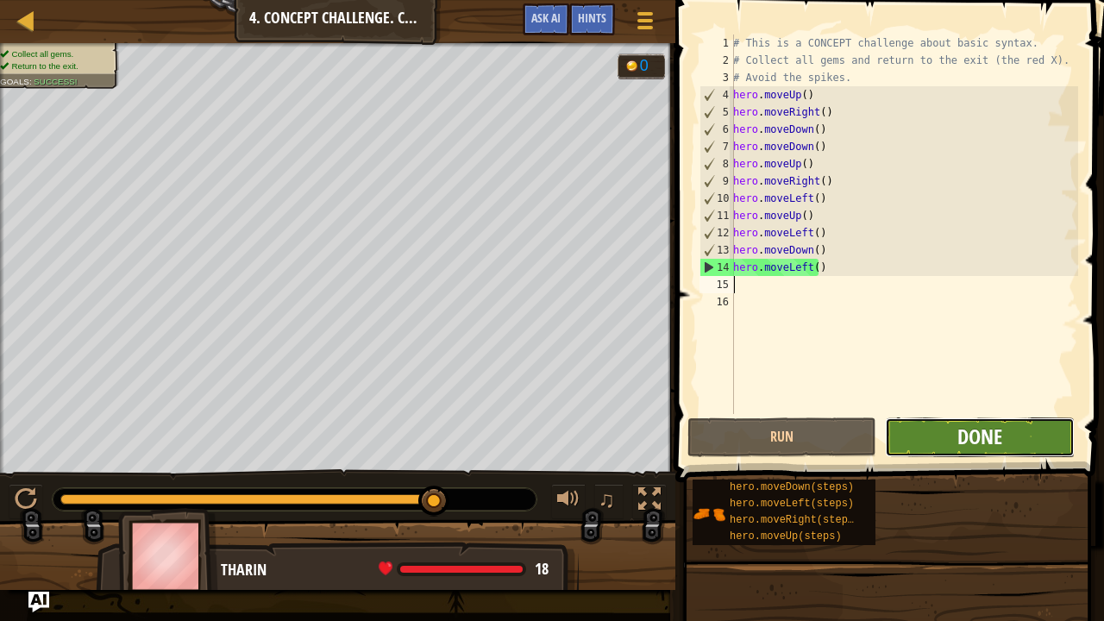
click at [999, 436] on span "Done" at bounding box center [979, 437] width 45 height 28
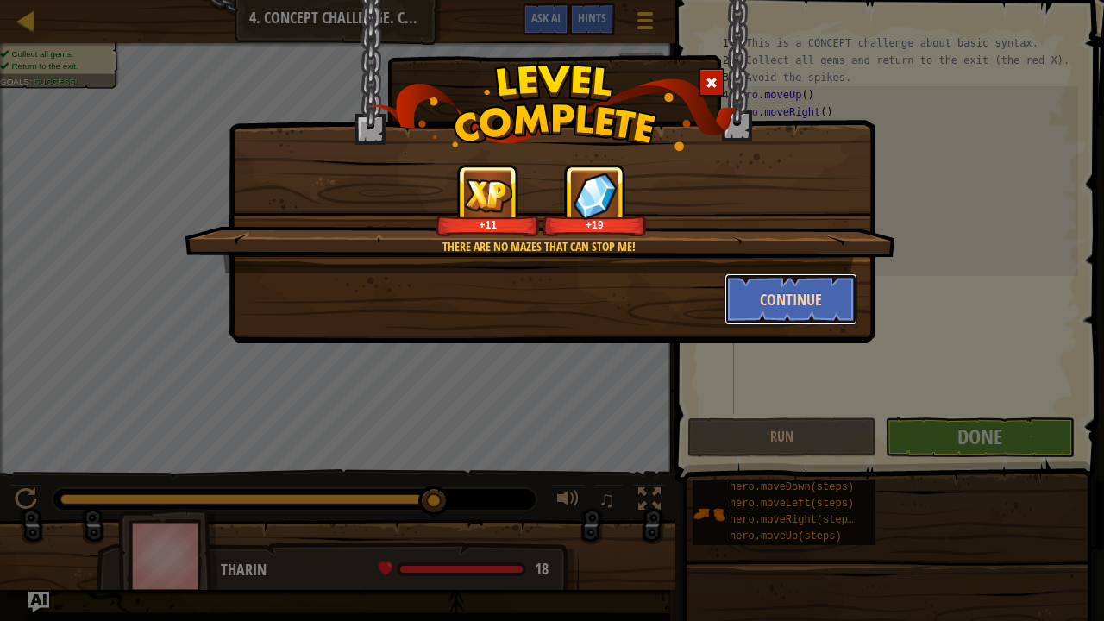
click at [786, 287] on button "Continue" at bounding box center [791, 299] width 134 height 52
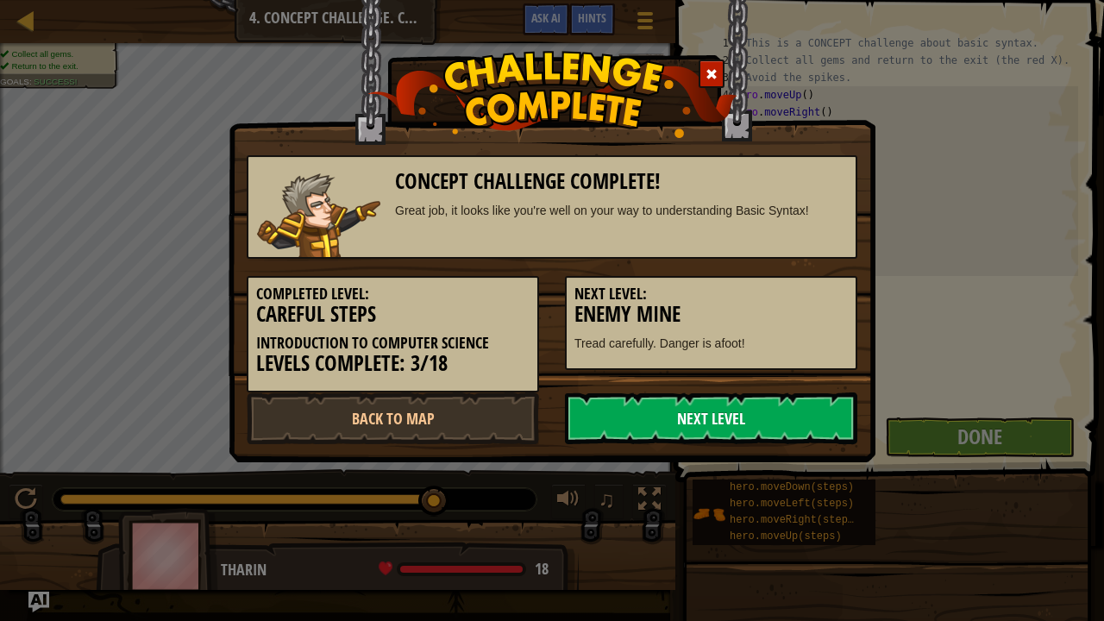
click at [665, 410] on link "Next Level" at bounding box center [711, 418] width 292 height 52
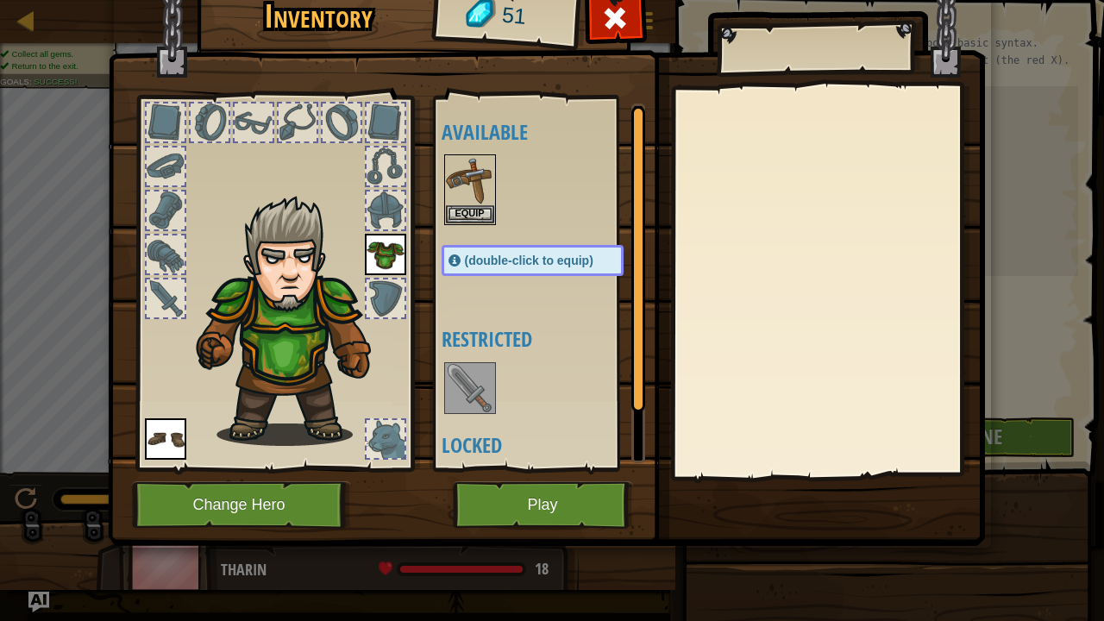
click at [466, 378] on img at bounding box center [470, 388] width 48 height 48
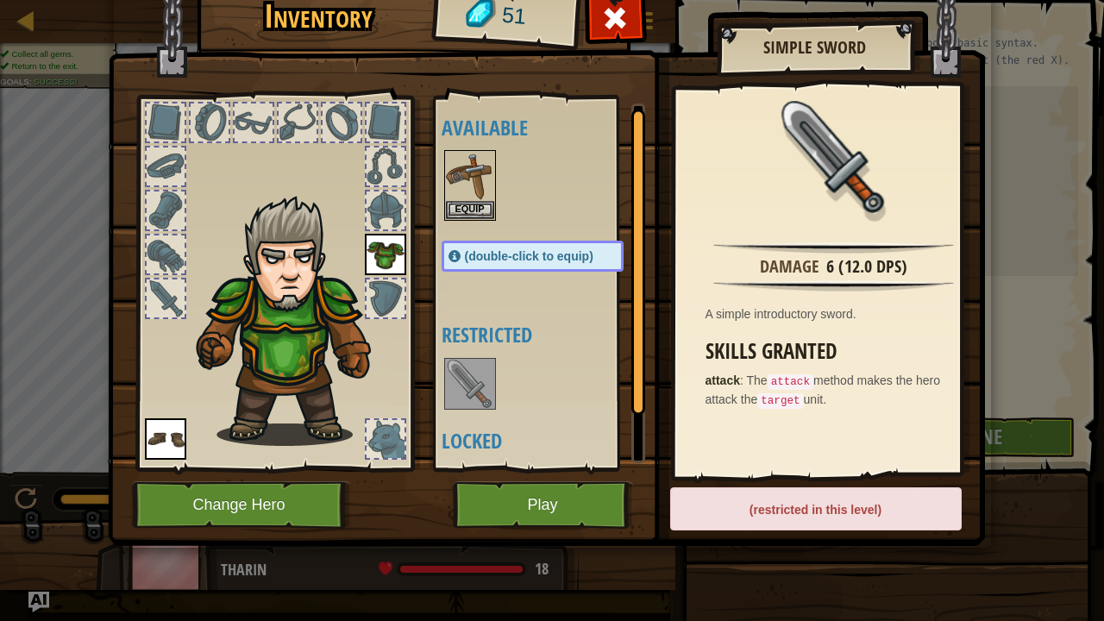
scroll to position [55, 0]
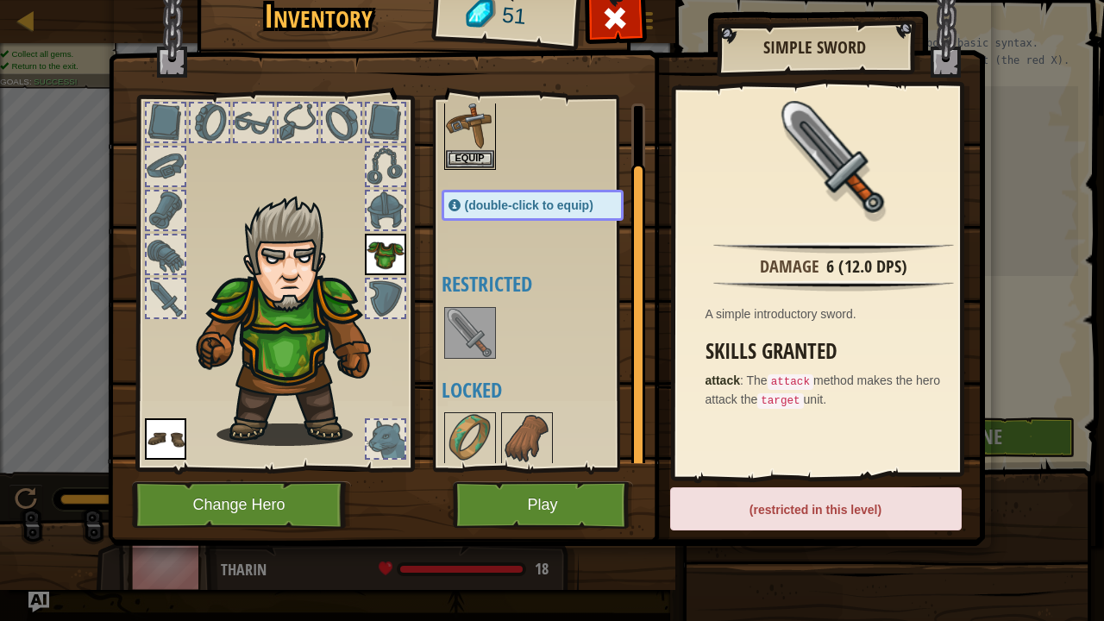
drag, startPoint x: 631, startPoint y: 344, endPoint x: 631, endPoint y: 436, distance: 92.3
click at [633, 436] on div at bounding box center [638, 317] width 14 height 306
click at [480, 426] on img at bounding box center [470, 438] width 48 height 48
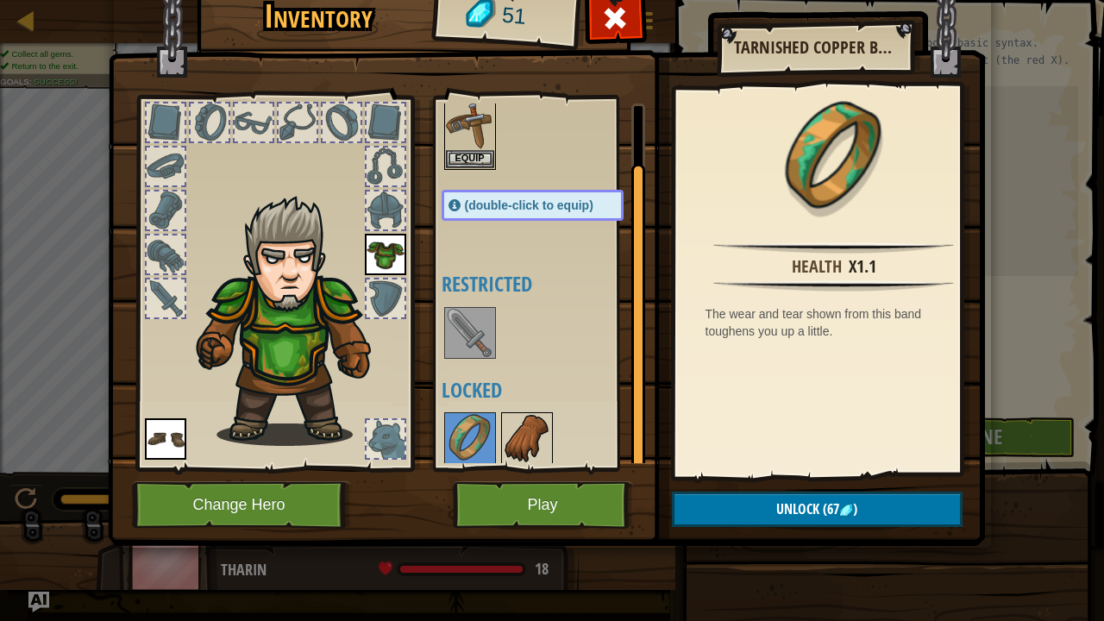
click at [533, 438] on img at bounding box center [527, 438] width 48 height 48
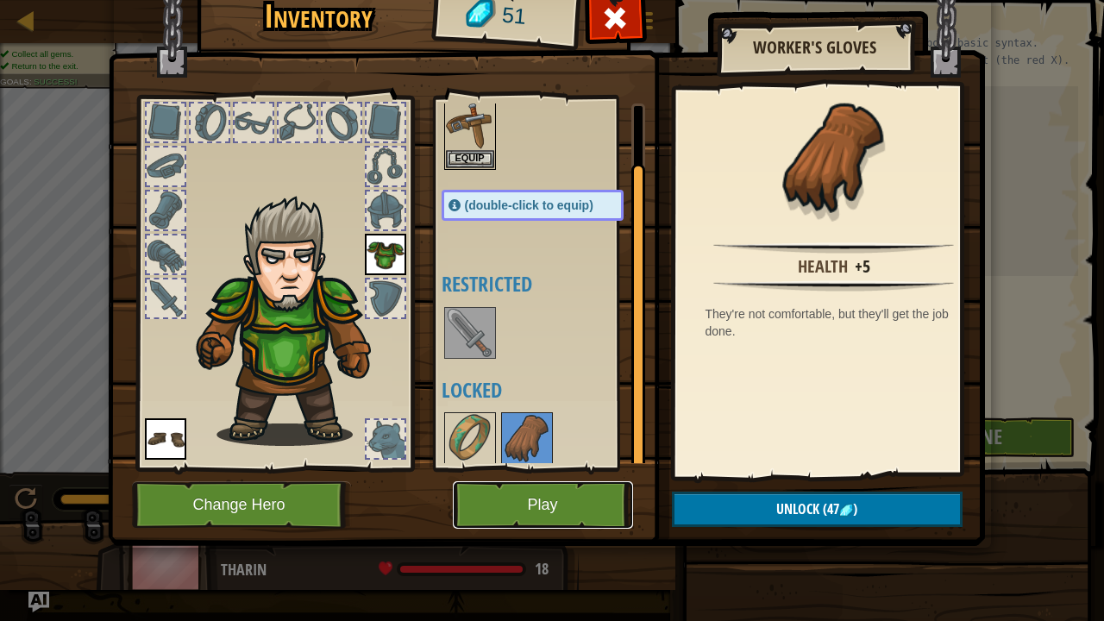
click at [604, 507] on button "Play" at bounding box center [543, 504] width 180 height 47
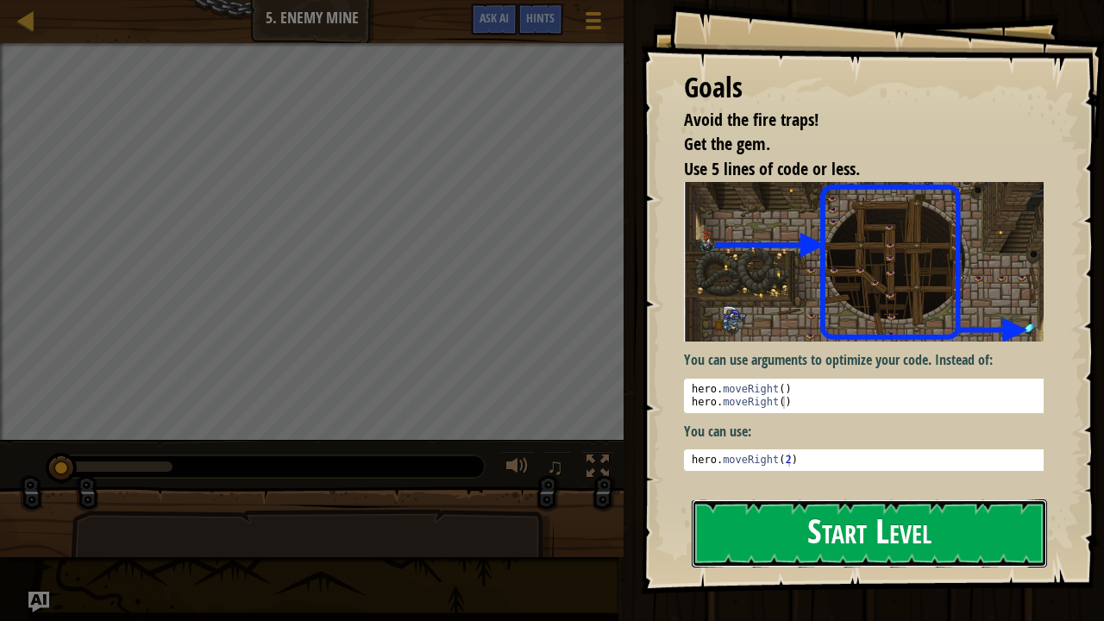
click at [821, 511] on button "Start Level" at bounding box center [869, 533] width 355 height 68
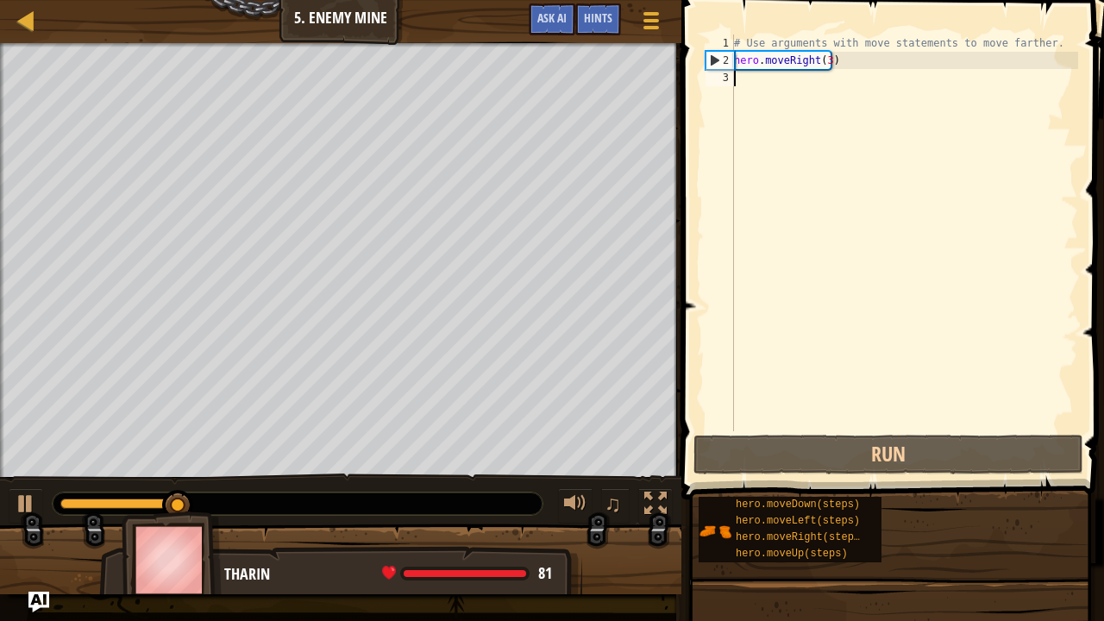
scroll to position [8, 0]
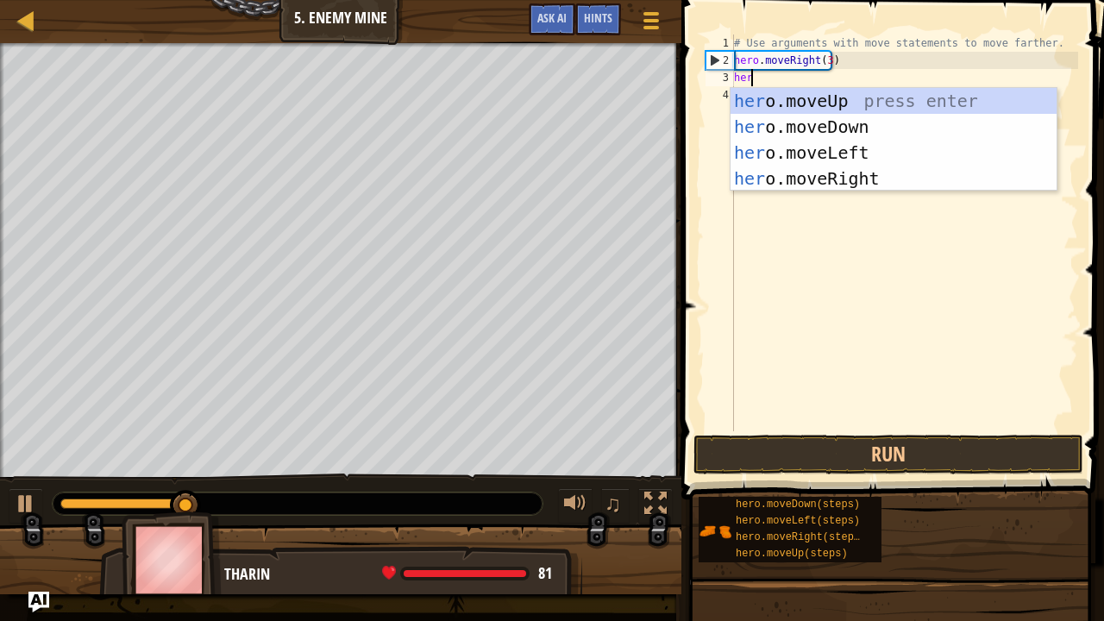
type textarea "hero"
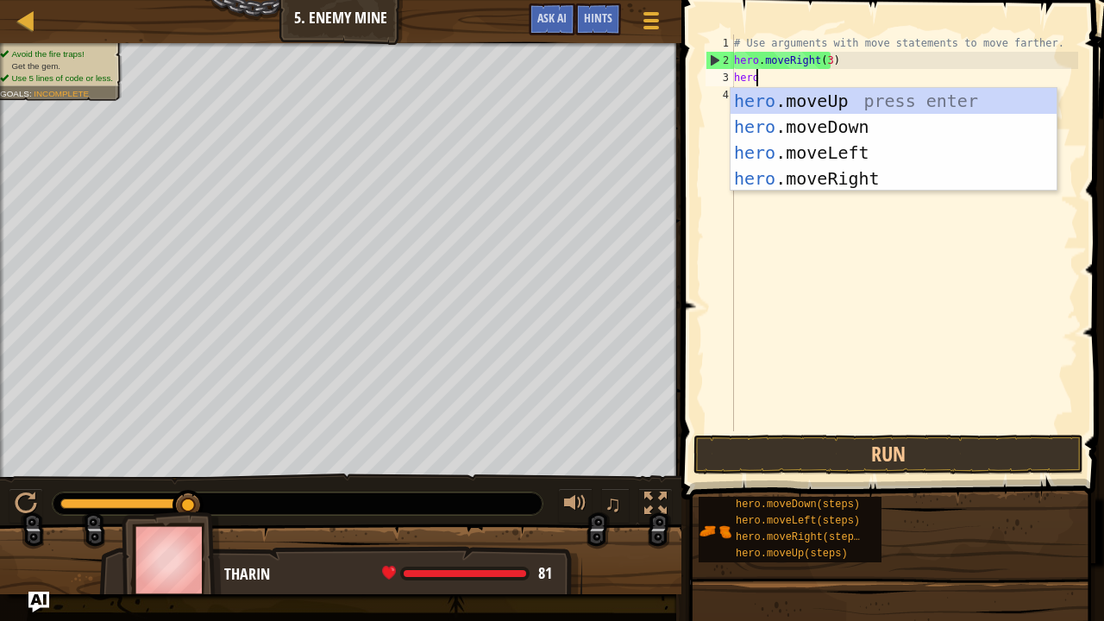
scroll to position [8, 1]
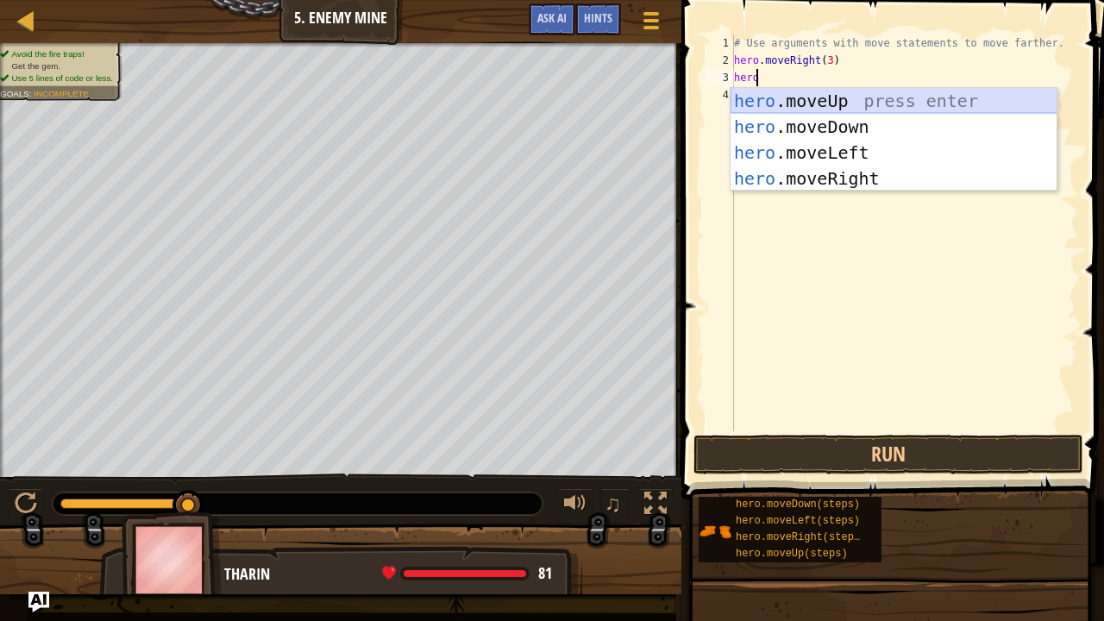
click at [818, 103] on div "hero .moveUp press enter hero .moveDown press enter hero .moveLeft press enter …" at bounding box center [894, 165] width 327 height 155
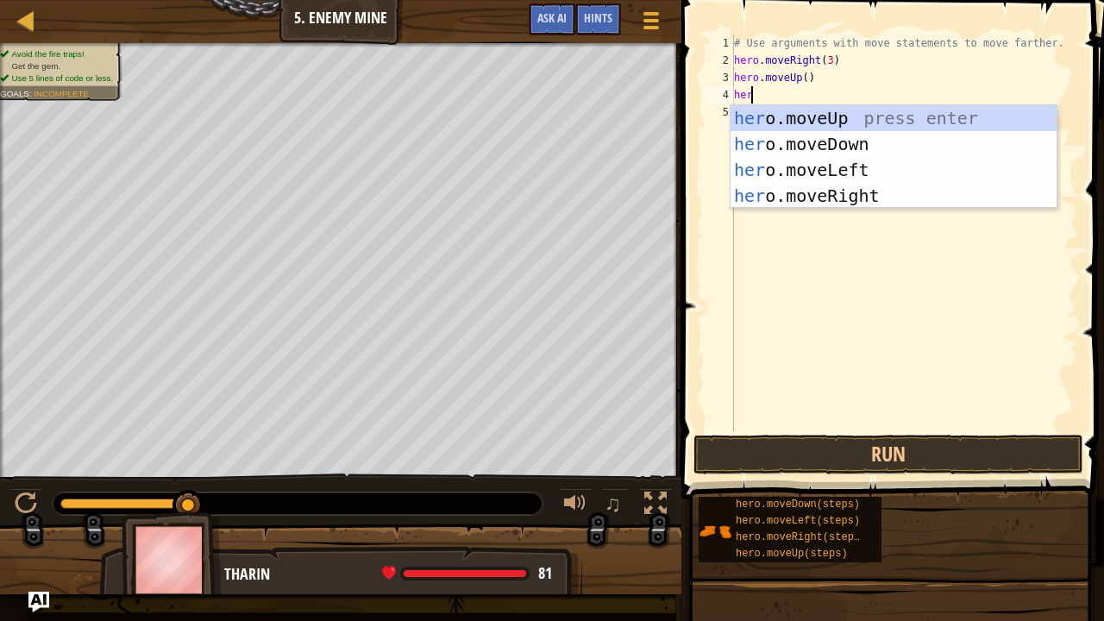
type textarea "hero"
click at [850, 186] on div "hero .moveUp press enter hero .moveDown press enter hero .moveLeft press enter …" at bounding box center [894, 182] width 327 height 155
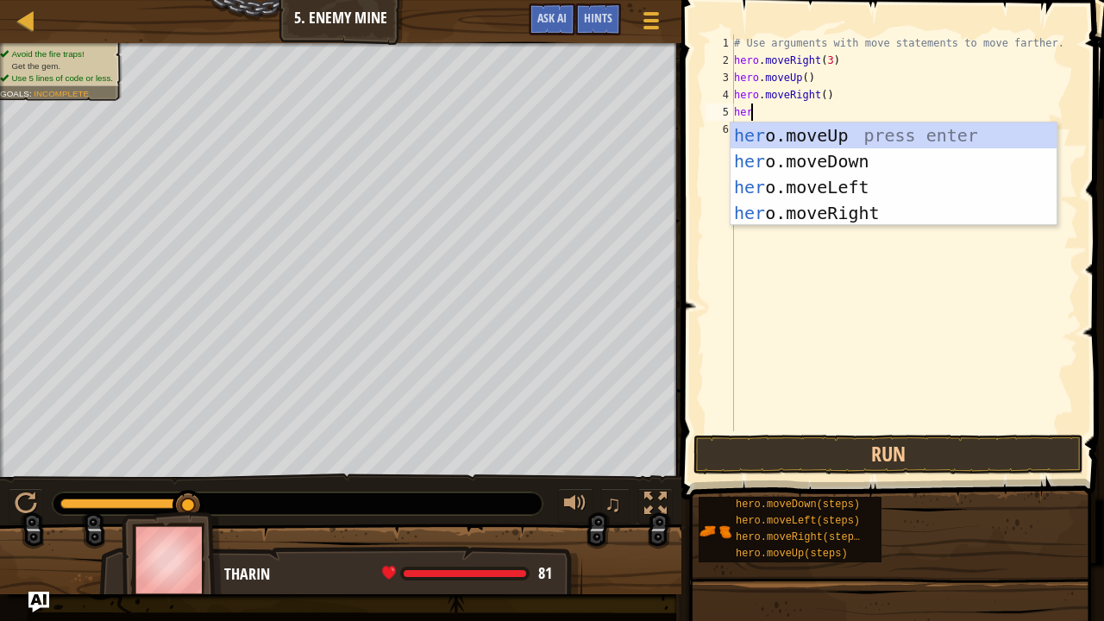
type textarea "hero"
click at [822, 161] on div "hero .moveUp press enter hero .moveDown press enter hero .moveLeft press enter …" at bounding box center [894, 199] width 327 height 155
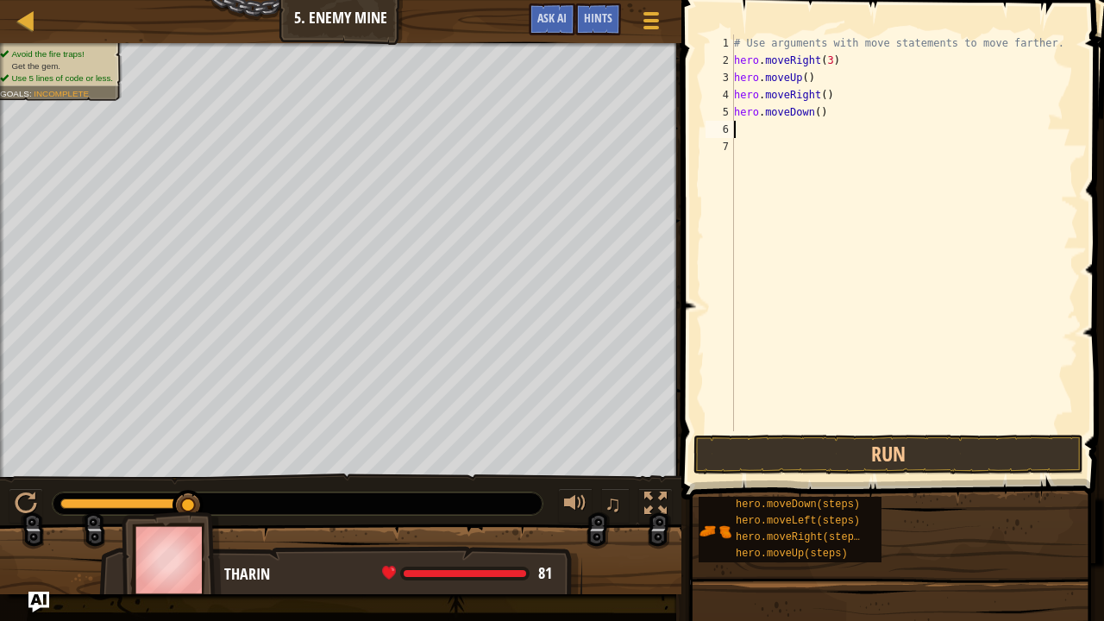
scroll to position [8, 0]
click at [812, 110] on div "# Use arguments with move statements to move farther. hero . moveRight ( 3 ) he…" at bounding box center [905, 249] width 348 height 431
click at [808, 114] on div "# Use arguments with move statements to move farther. hero . moveRight ( 3 ) he…" at bounding box center [905, 249] width 348 height 431
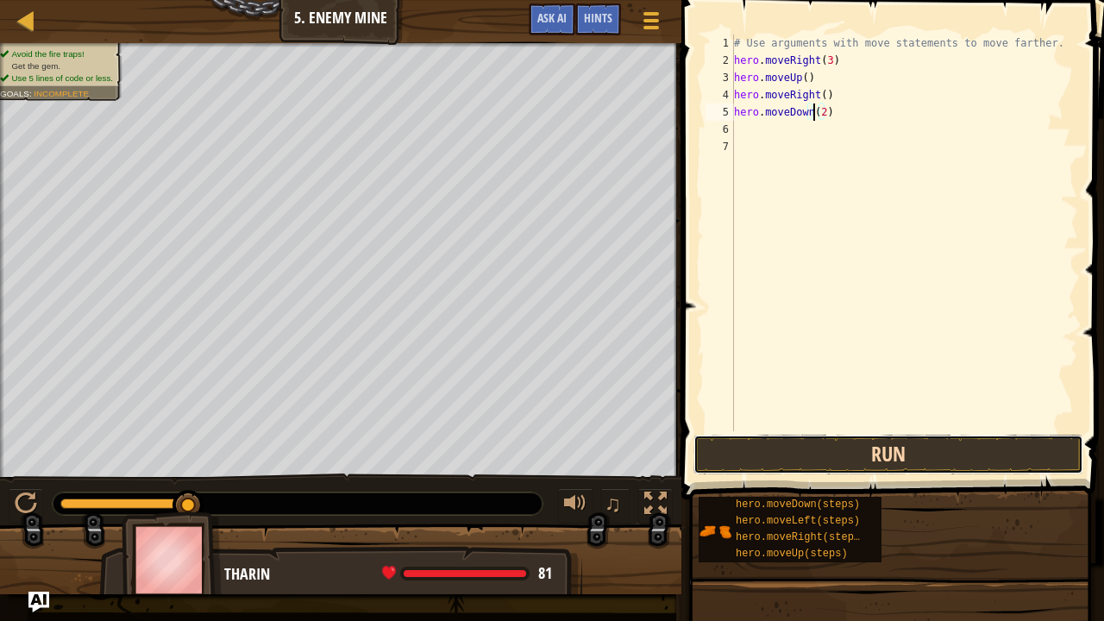
click at [849, 450] on button "Run" at bounding box center [888, 455] width 390 height 40
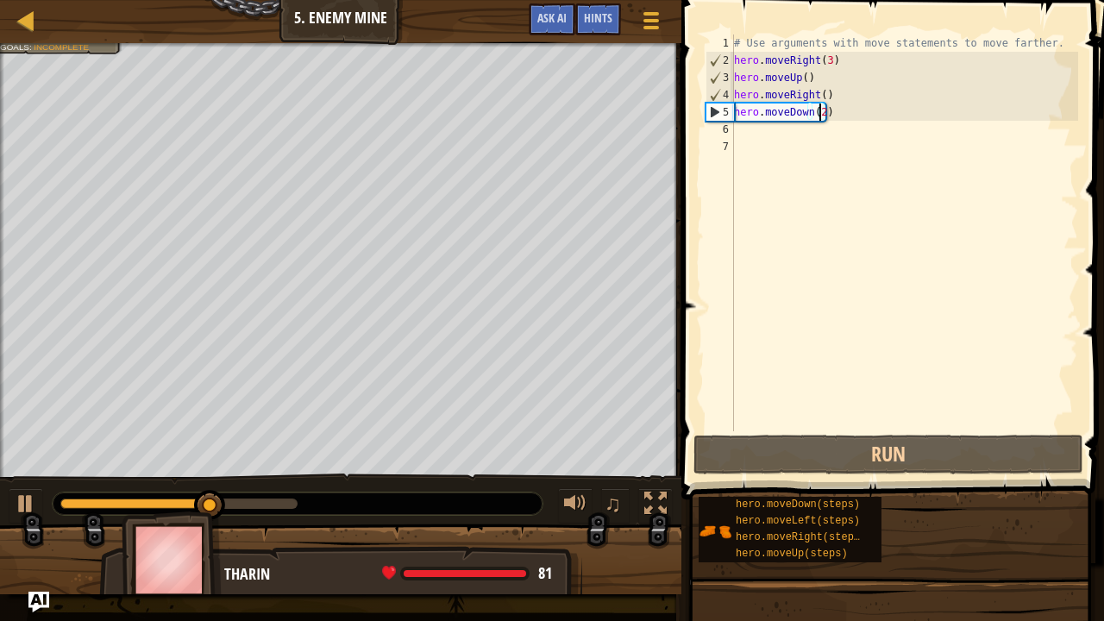
click at [821, 107] on div "# Use arguments with move statements to move farther. hero . moveRight ( 3 ) he…" at bounding box center [905, 249] width 348 height 431
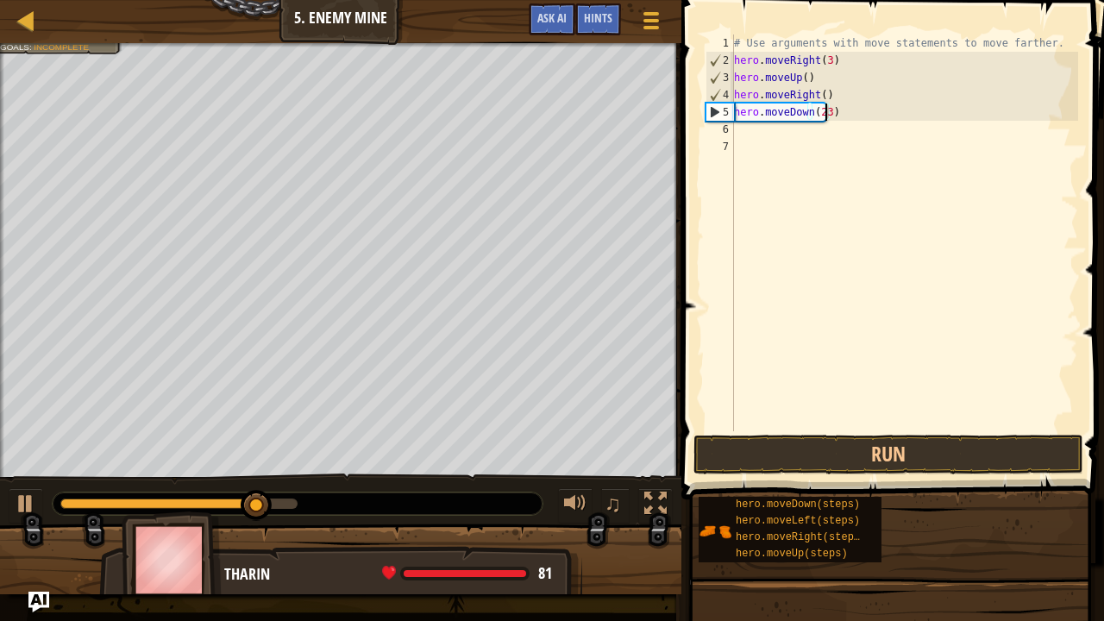
click at [819, 110] on div "# Use arguments with move statements to move farther. hero . moveRight ( 3 ) he…" at bounding box center [905, 249] width 348 height 431
type textarea "hero.moveDown(3)"
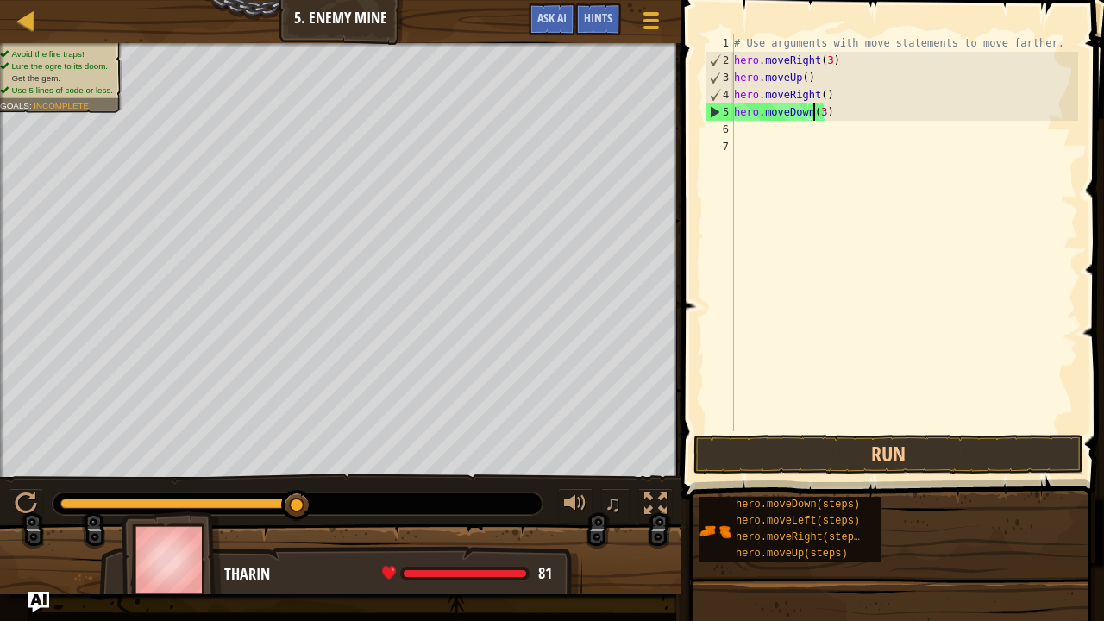
click at [756, 129] on div "# Use arguments with move statements to move farther. hero . moveRight ( 3 ) he…" at bounding box center [905, 249] width 348 height 431
type textarea "h"
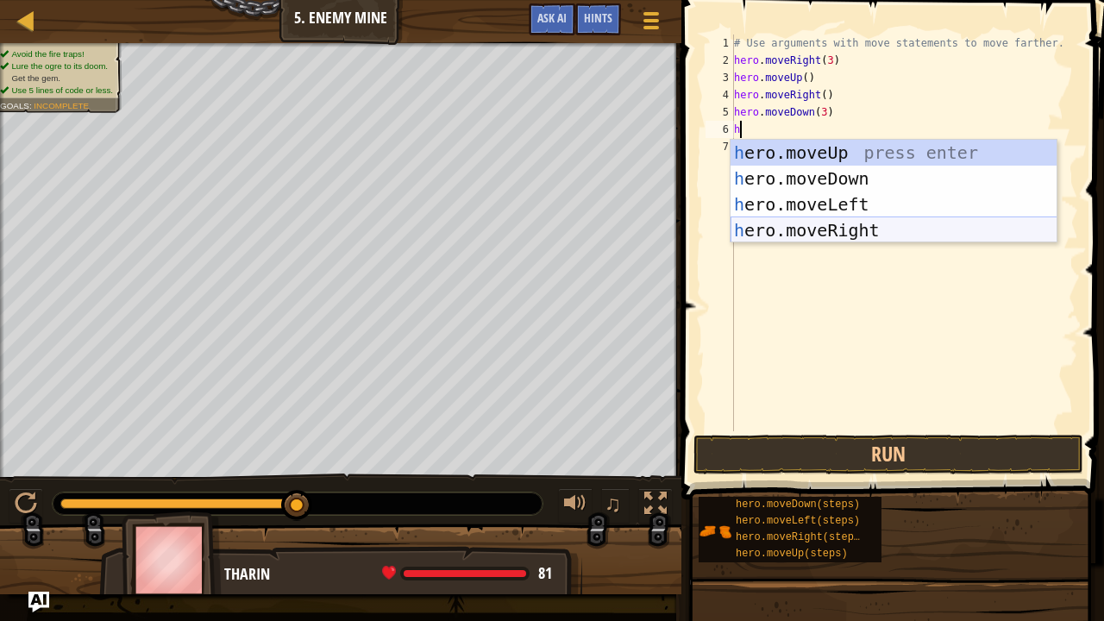
click at [857, 230] on div "h ero.moveUp press enter h ero.moveDown press enter h ero.moveLeft press enter …" at bounding box center [894, 217] width 327 height 155
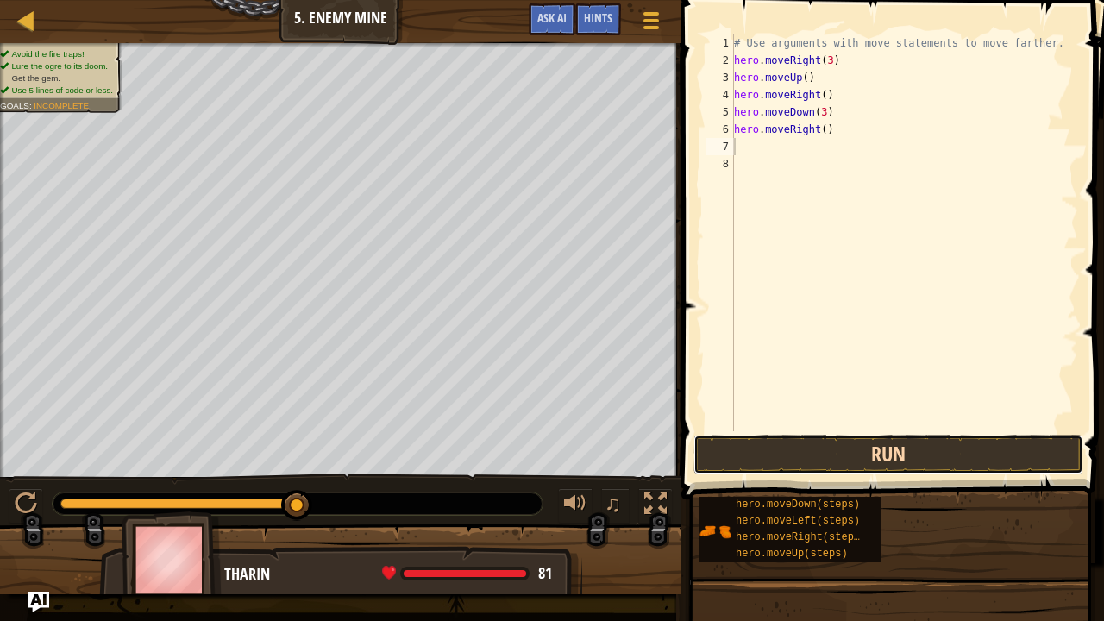
click at [884, 445] on button "Run" at bounding box center [888, 455] width 390 height 40
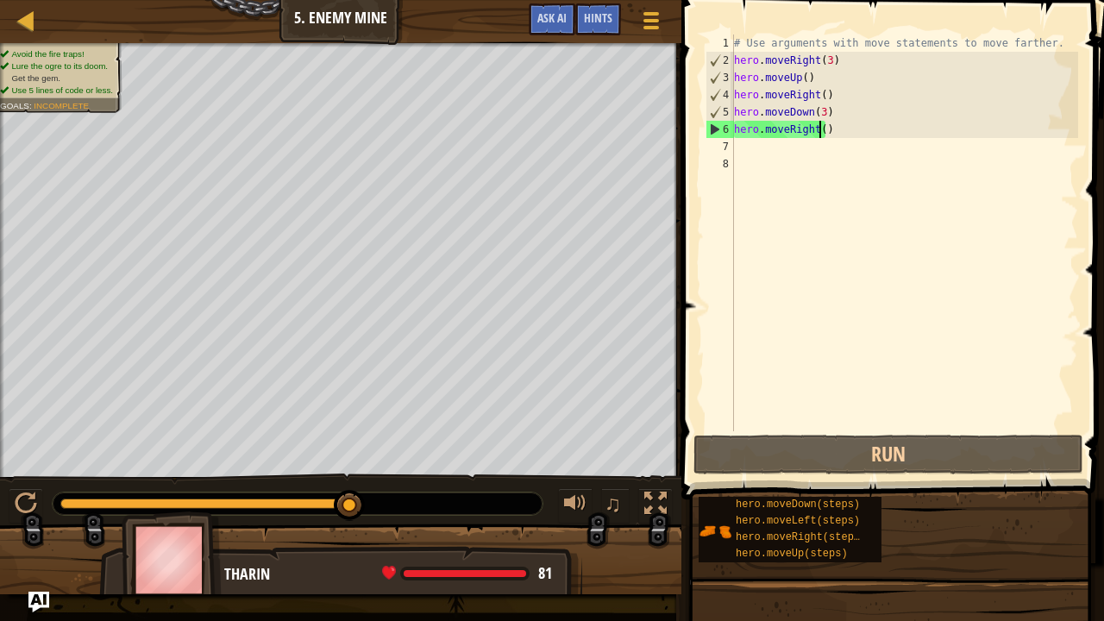
click at [819, 134] on div "# Use arguments with move statements to move farther. hero . moveRight ( 3 ) he…" at bounding box center [905, 249] width 348 height 431
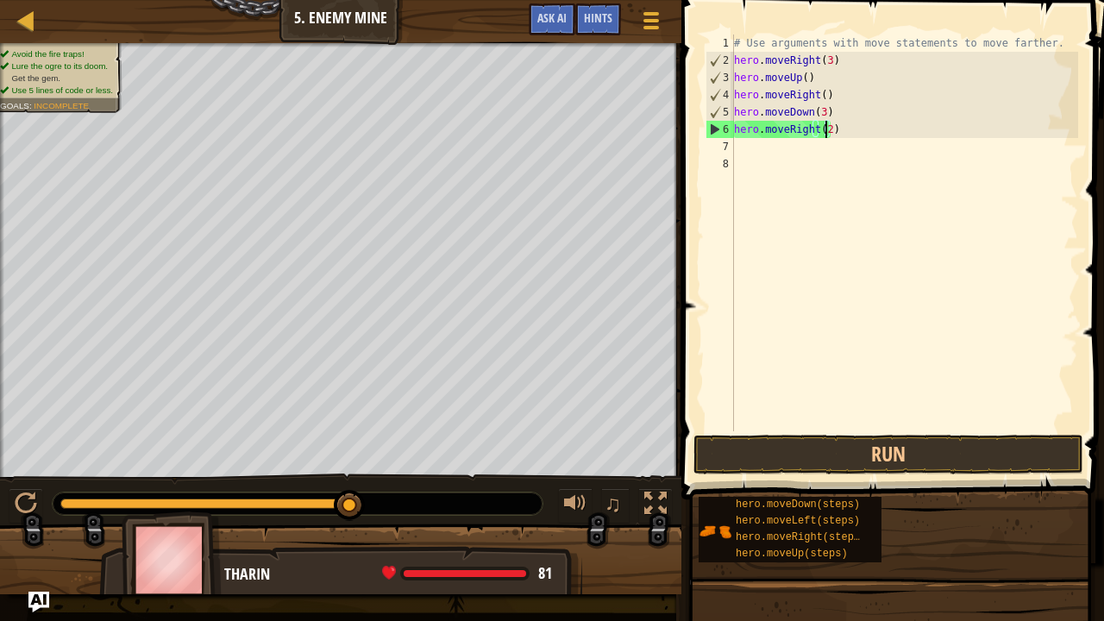
scroll to position [8, 7]
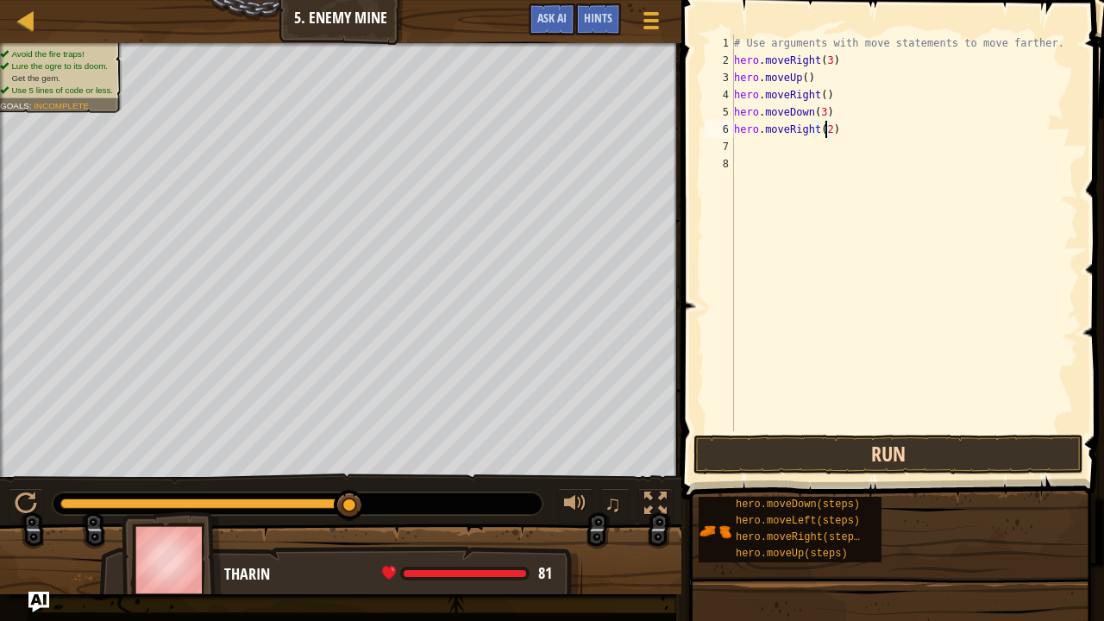
type textarea "hero.moveRight(2)"
click at [937, 456] on button "Run" at bounding box center [888, 455] width 390 height 40
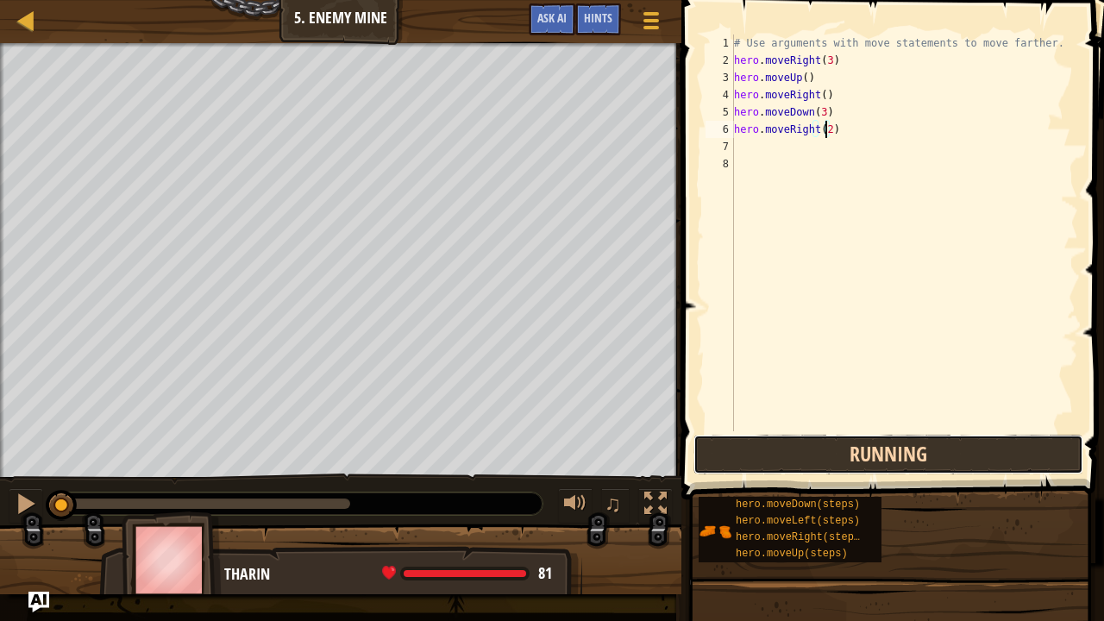
click at [944, 442] on button "Running" at bounding box center [888, 455] width 390 height 40
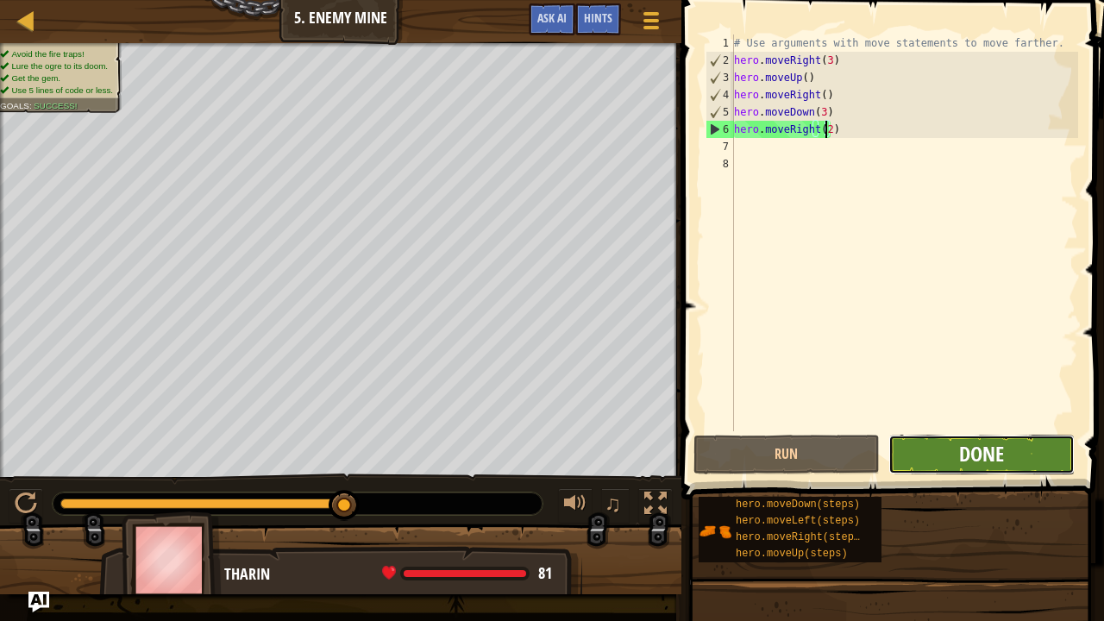
click at [960, 457] on span "Done" at bounding box center [981, 454] width 45 height 28
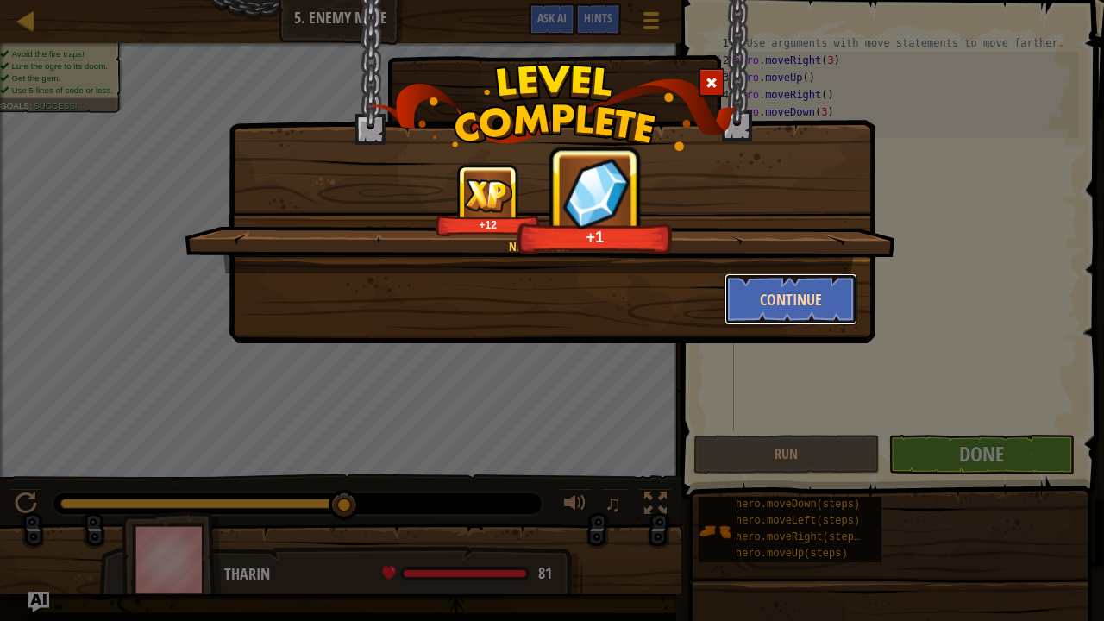
click at [787, 297] on button "Continue" at bounding box center [791, 299] width 134 height 52
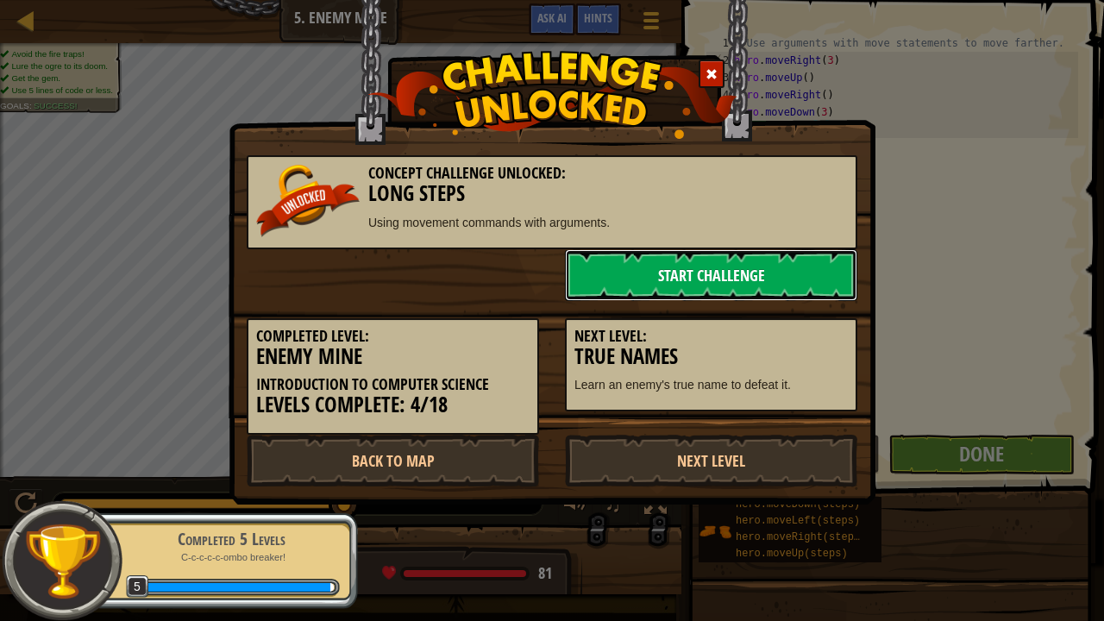
click at [723, 270] on link "Start Challenge" at bounding box center [711, 275] width 292 height 52
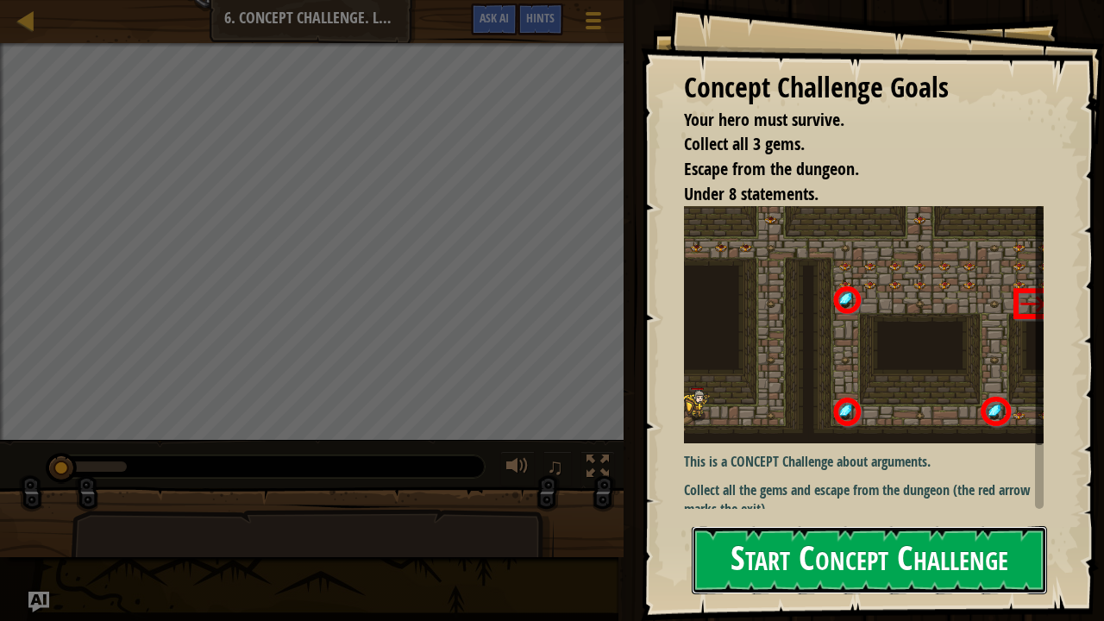
click at [800, 511] on button "Start Concept Challenge" at bounding box center [869, 560] width 355 height 68
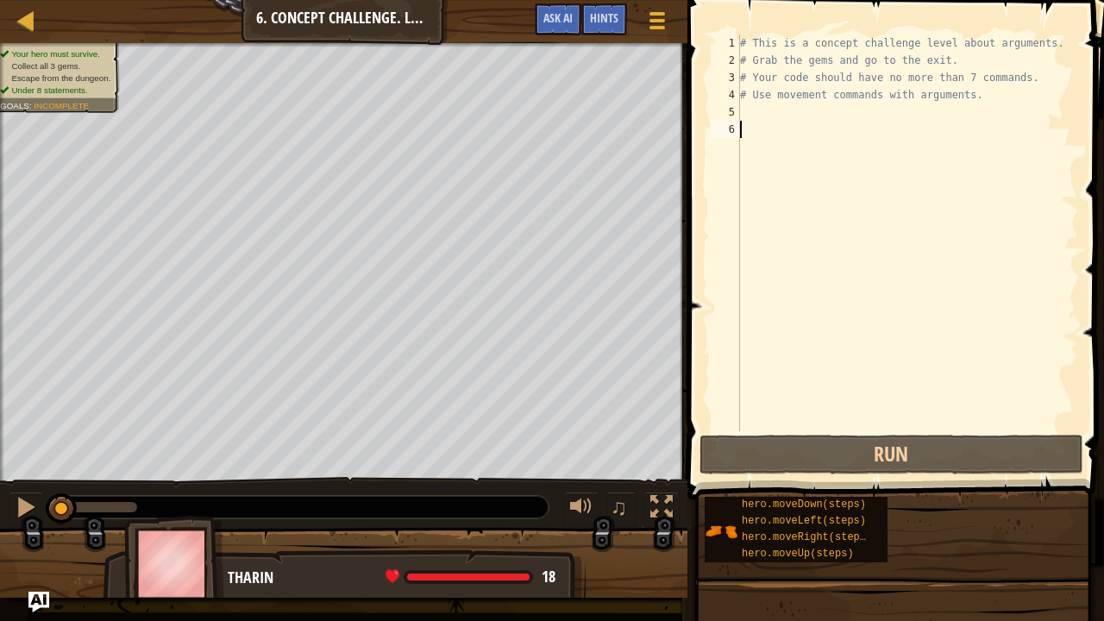
click at [749, 113] on div "# This is a concept challenge level about arguments. # Grab the gems and go to …" at bounding box center [908, 249] width 342 height 431
type textarea "h"
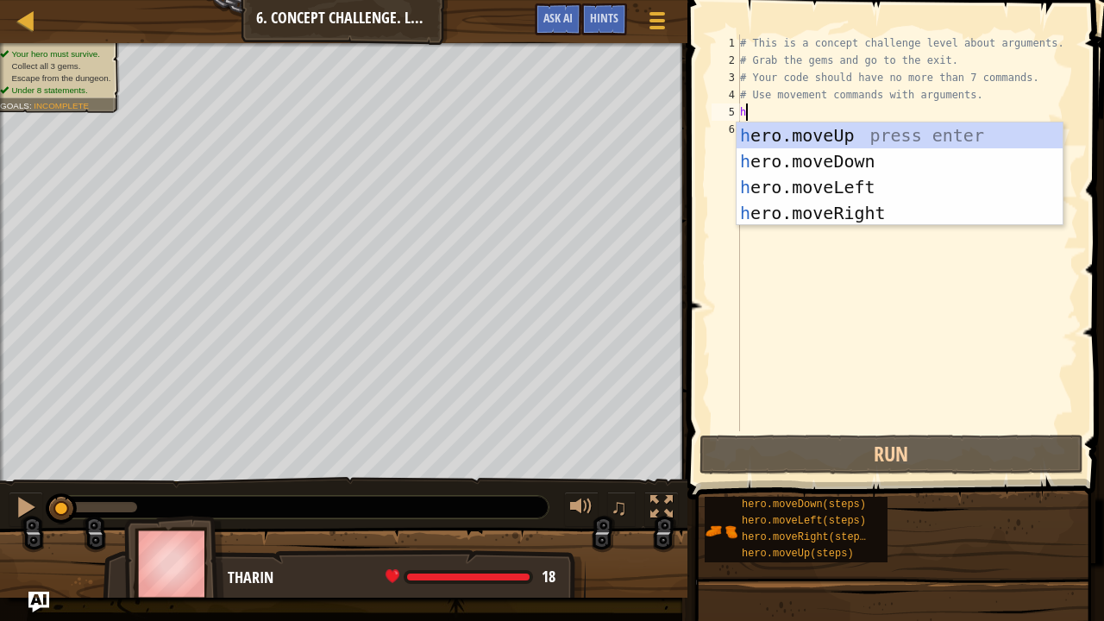
scroll to position [8, 0]
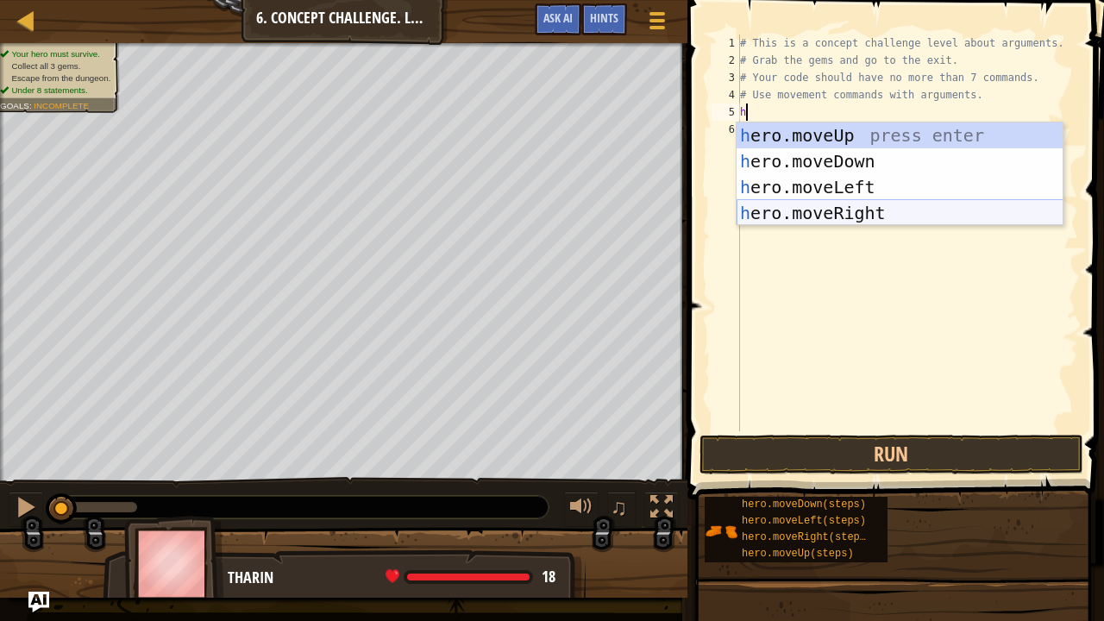
click at [832, 218] on div "h ero.moveUp press enter h ero.moveDown press enter h ero.moveLeft press enter …" at bounding box center [900, 199] width 327 height 155
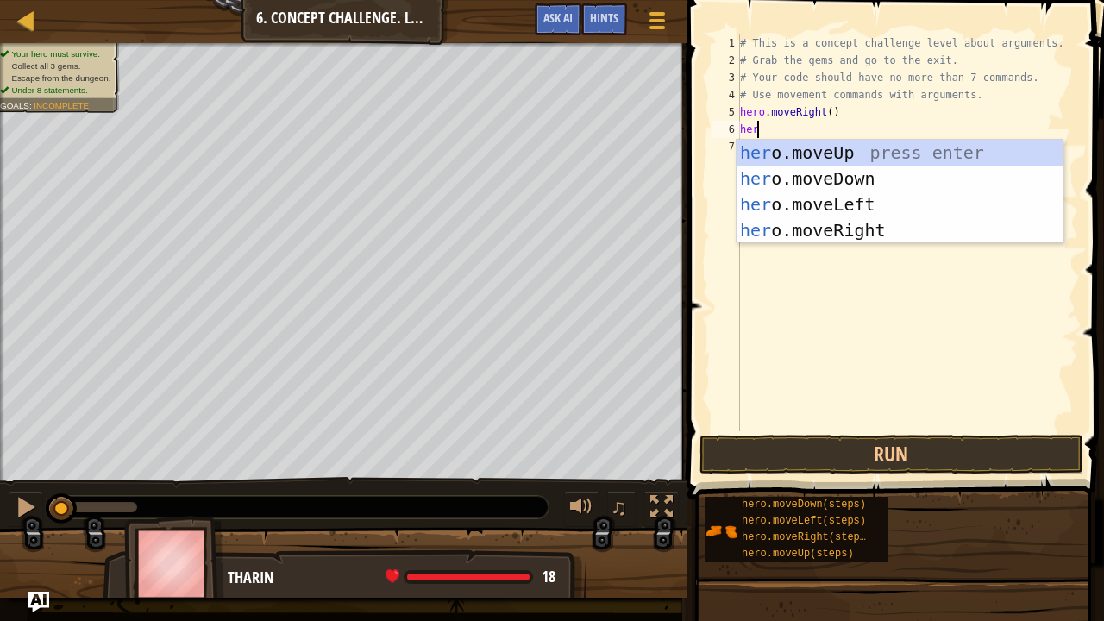
type textarea "hero"
click at [799, 147] on div "hero .moveUp press enter hero .moveDown press enter hero .moveLeft press enter …" at bounding box center [900, 217] width 327 height 155
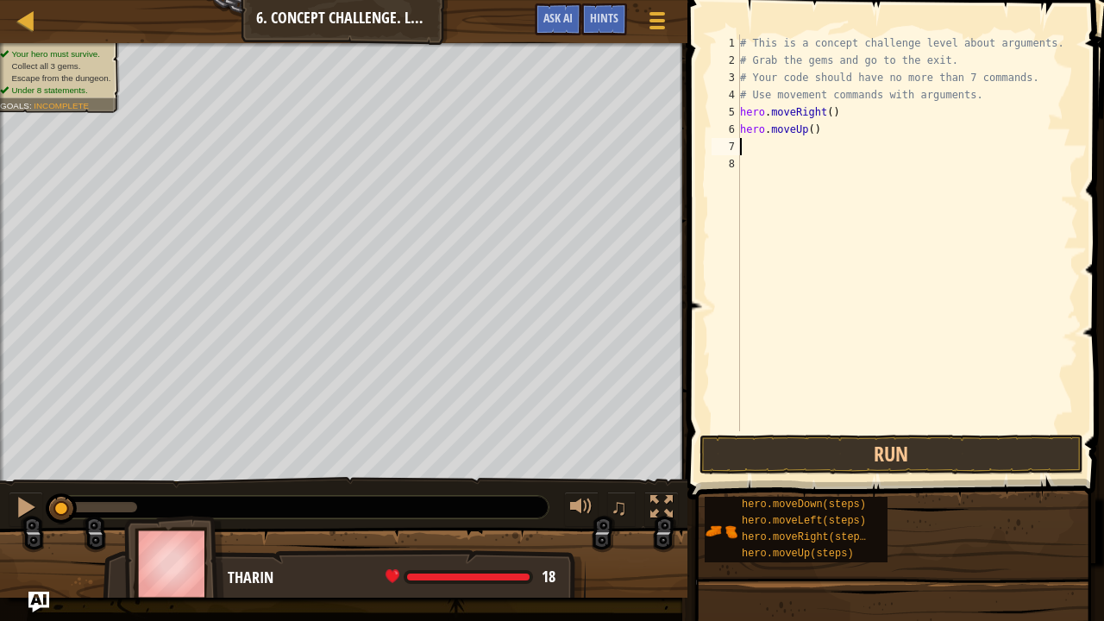
scroll to position [8, 0]
click at [804, 128] on div "# This is a concept challenge level about arguments. # Grab the gems and go to …" at bounding box center [908, 249] width 342 height 431
click at [805, 126] on div "# This is a concept challenge level about arguments. # Grab the gems and go to …" at bounding box center [908, 249] width 342 height 431
click at [808, 128] on div "# This is a concept challenge level about arguments. # Grab the gems and go to …" at bounding box center [908, 249] width 342 height 431
type textarea "hero.moveUp(3)"
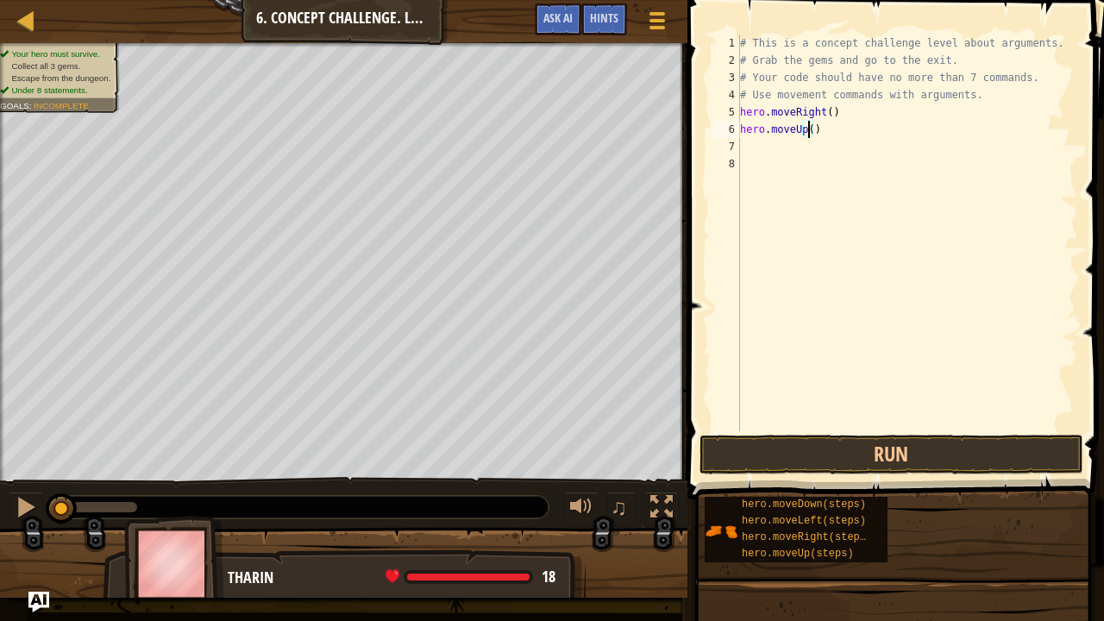
scroll to position [8, 5]
click at [760, 147] on div "# This is a concept challenge level about arguments. # Grab the gems and go to …" at bounding box center [908, 249] width 342 height 431
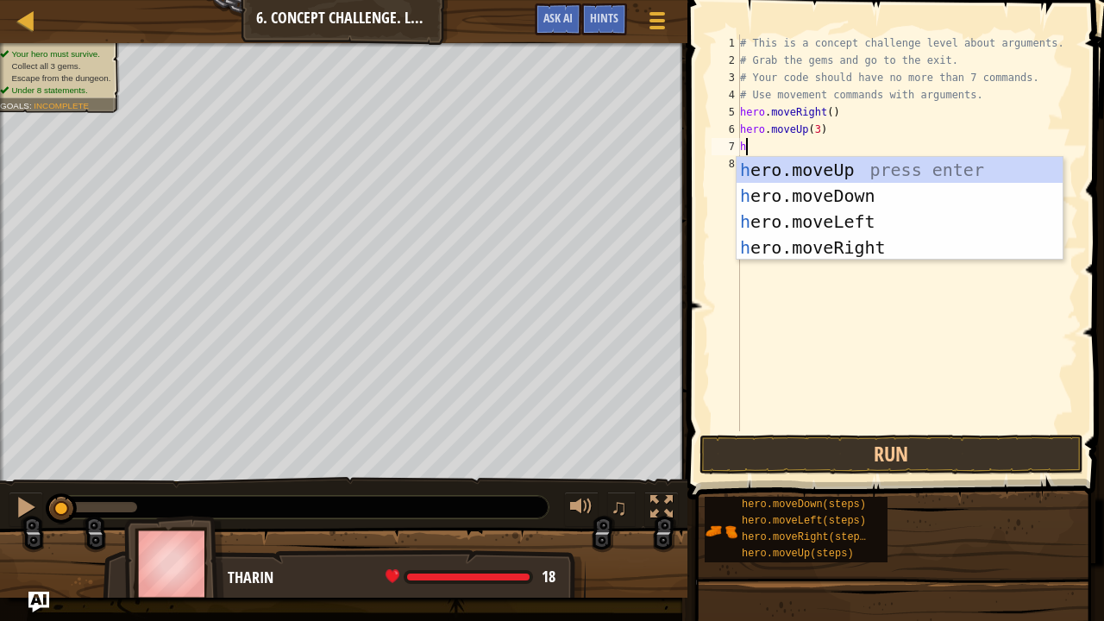
type textarea "he"
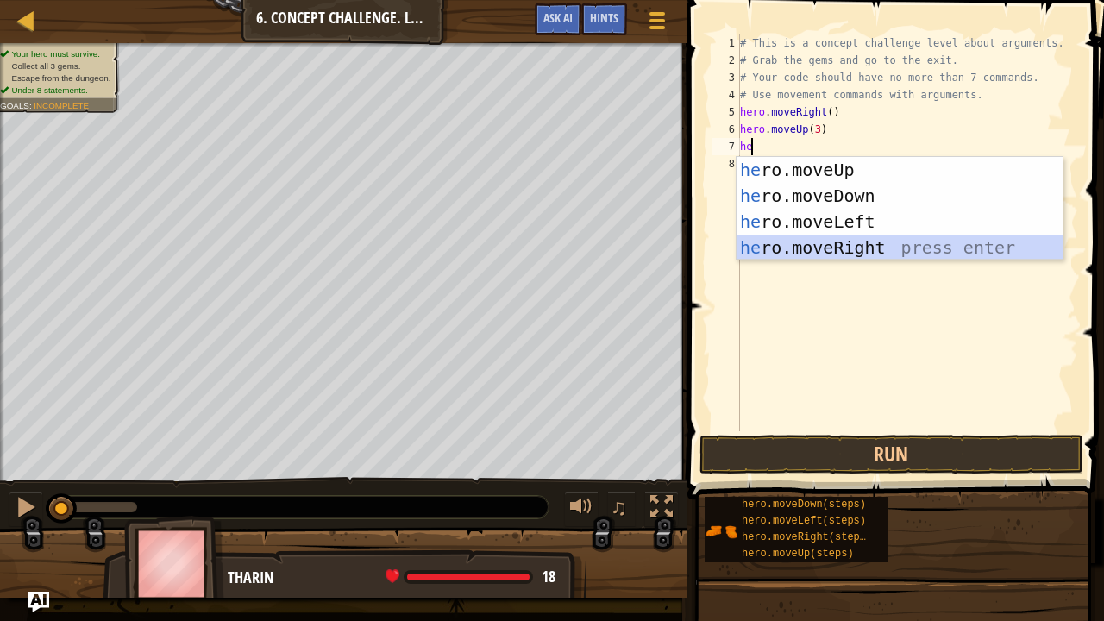
click at [844, 249] on div "he ro.moveUp press enter he ro.moveDown press enter he ro.moveLeft press enter …" at bounding box center [900, 234] width 327 height 155
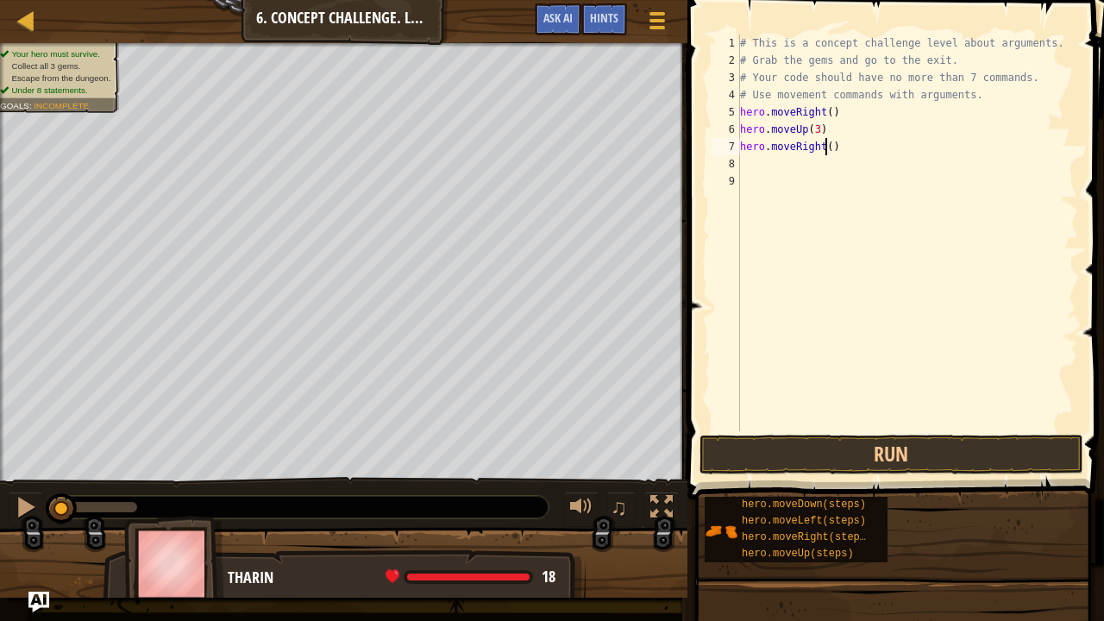
click at [825, 143] on div "# This is a concept challenge level about arguments. # Grab the gems and go to …" at bounding box center [908, 249] width 342 height 431
click at [825, 143] on div "# This is a concept challenge level about arguments. # Grab the gems and go to …" at bounding box center [908, 232] width 342 height 397
click at [825, 143] on div "# This is a concept challenge level about arguments. # Grab the gems and go to …" at bounding box center [908, 249] width 342 height 431
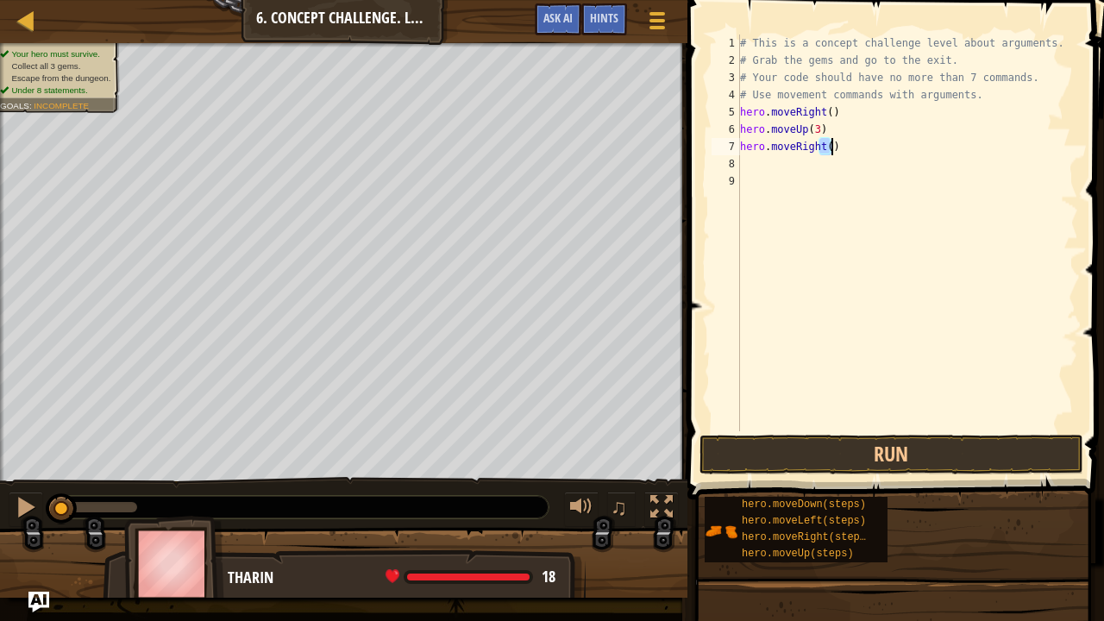
type textarea "hero.moveRight()"
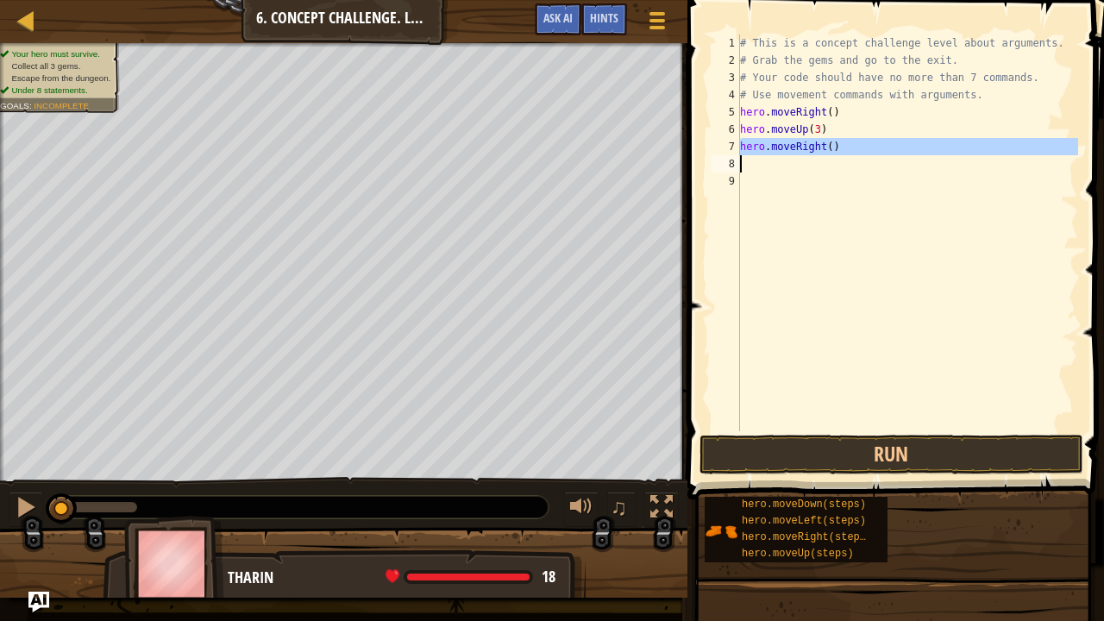
click at [826, 201] on div "# This is a concept challenge level about arguments. # Grab the gems and go to …" at bounding box center [908, 249] width 342 height 431
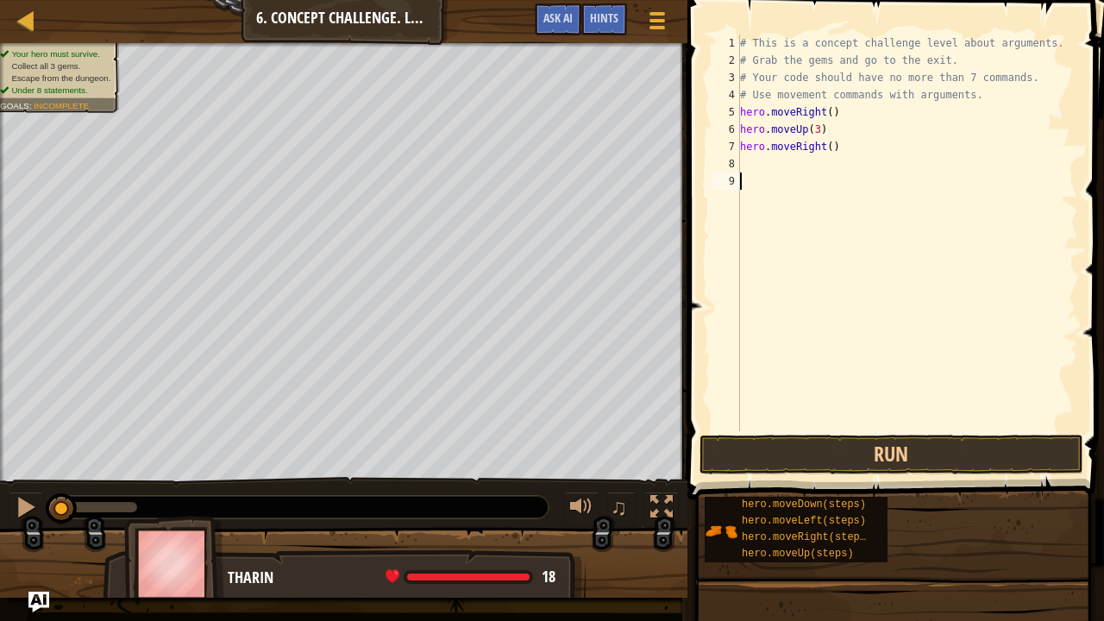
click at [826, 145] on div "# This is a concept challenge level about arguments. # Grab the gems and go to …" at bounding box center [908, 249] width 342 height 431
type textarea "hero.moveRight(2)"
click at [876, 464] on button "Run" at bounding box center [891, 455] width 384 height 40
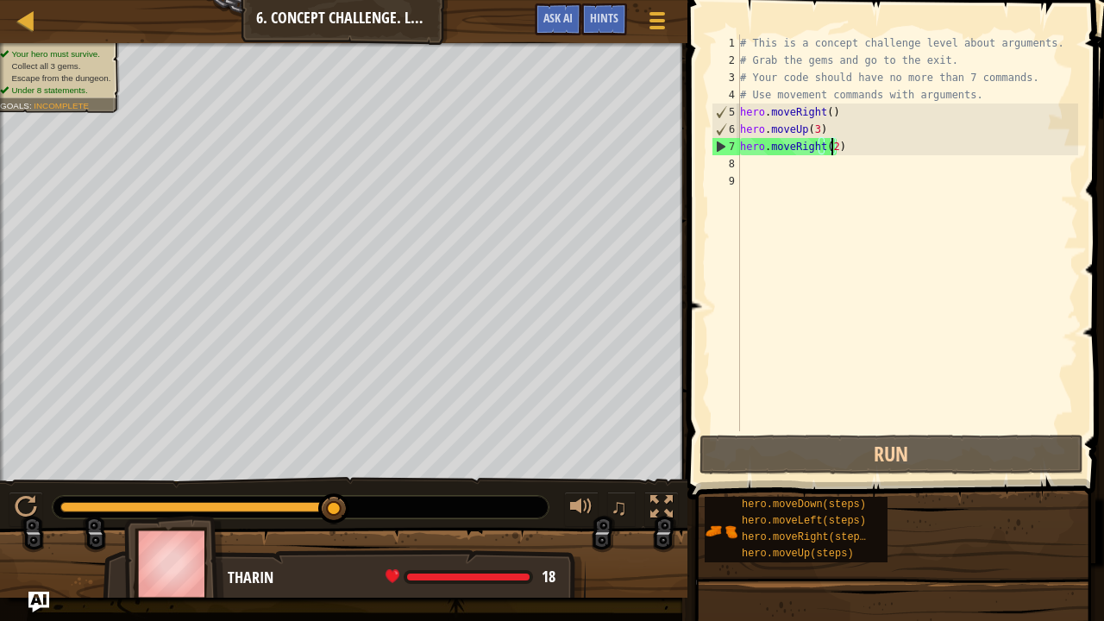
click at [759, 166] on div "# This is a concept challenge level about arguments. # Grab the gems and go to …" at bounding box center [908, 249] width 342 height 431
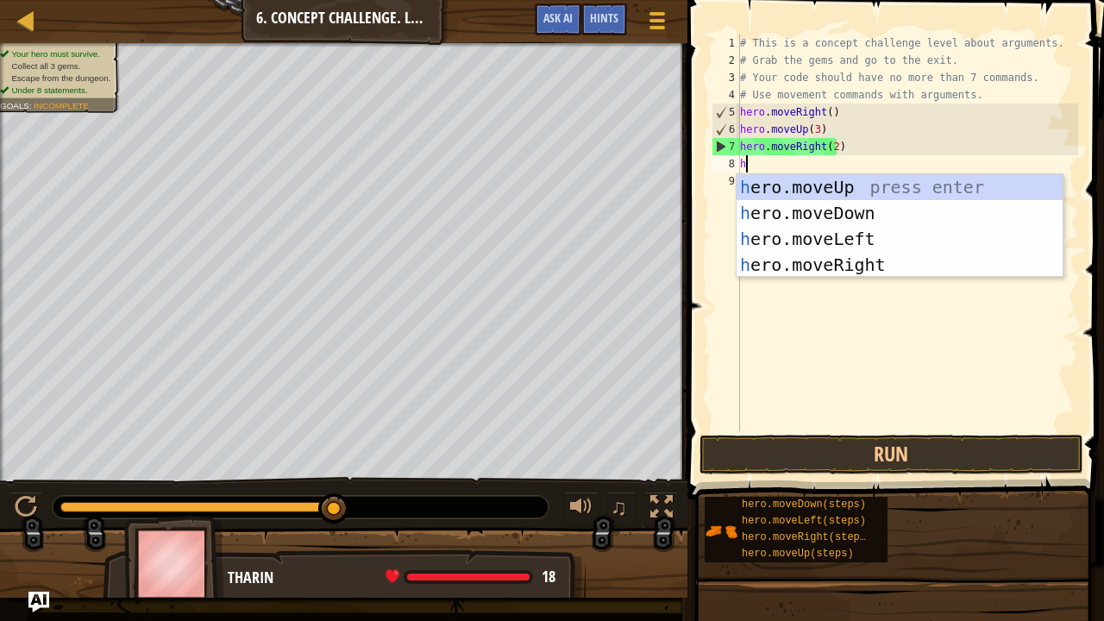
type textarea "he"
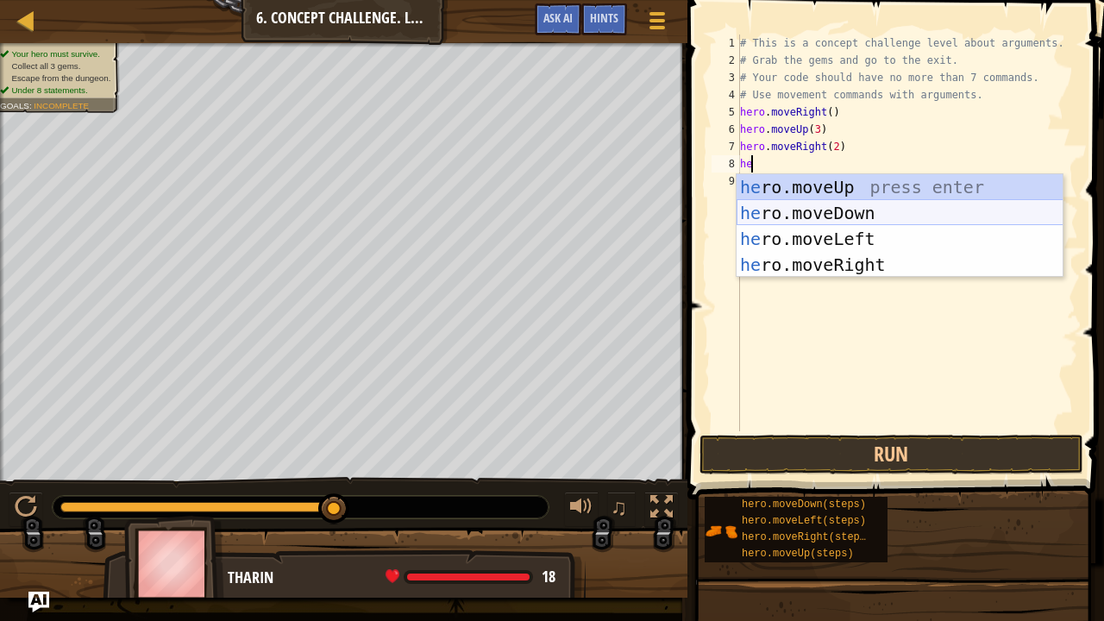
click at [804, 215] on div "he ro.moveUp press enter he ro.moveDown press enter he ro.moveLeft press enter …" at bounding box center [900, 251] width 327 height 155
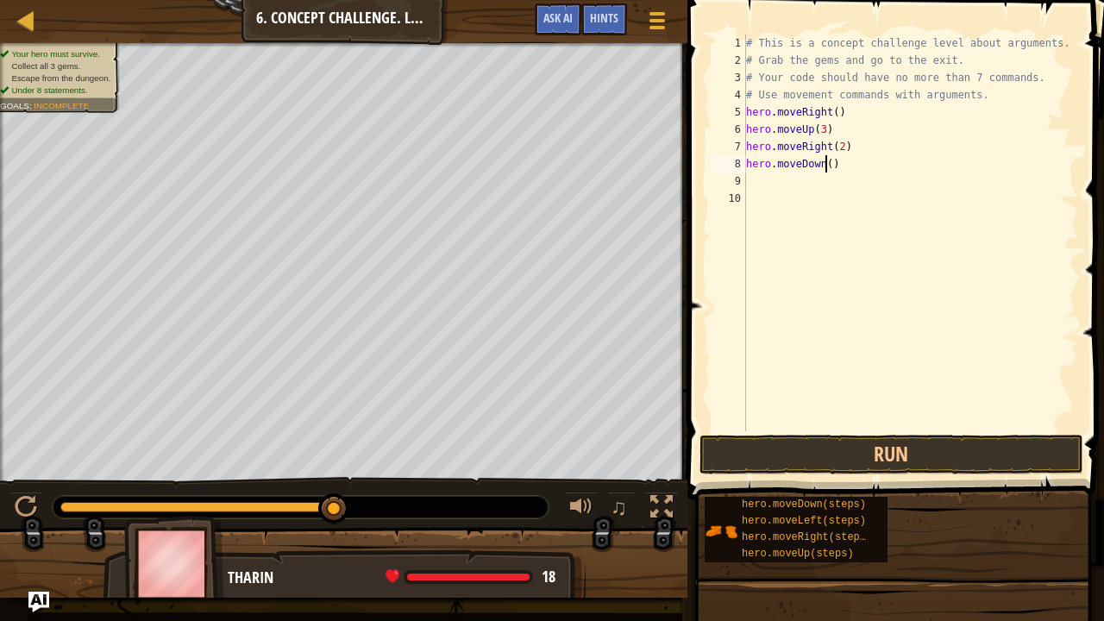
click at [824, 165] on div "# This is a concept challenge level about arguments. # Grab the gems and go to …" at bounding box center [911, 249] width 336 height 431
type textarea "hero.moveDown(3)"
click at [762, 179] on div "# This is a concept challenge level about arguments. # Grab the gems and go to …" at bounding box center [911, 249] width 336 height 431
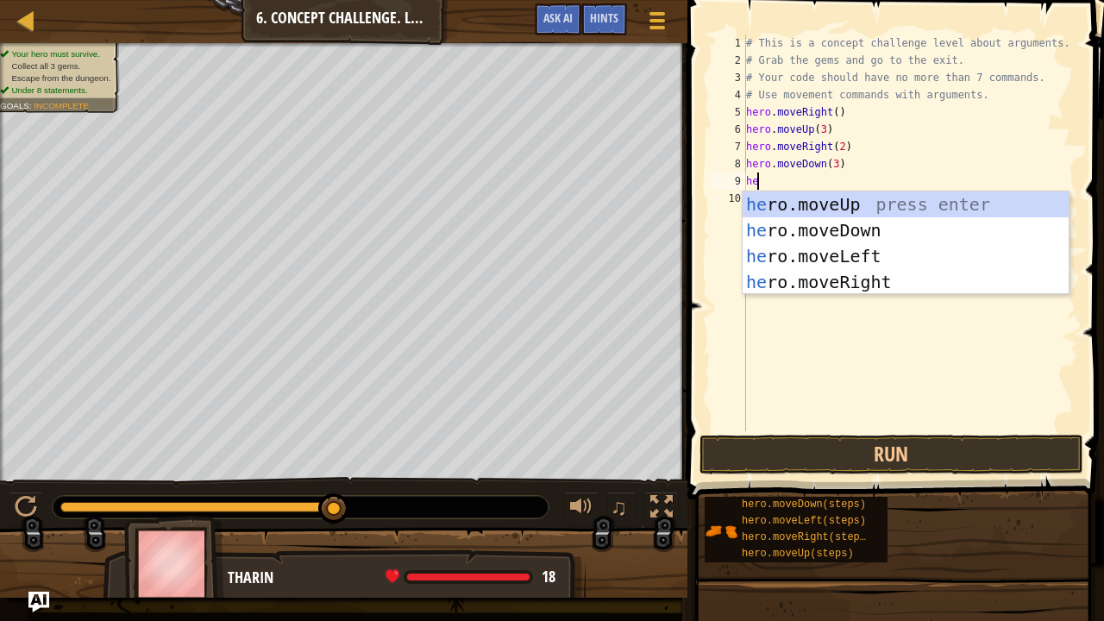
type textarea "her"
click at [796, 254] on div "her o.moveUp press enter her o.moveDown press enter her o.moveLeft press enter …" at bounding box center [906, 268] width 327 height 155
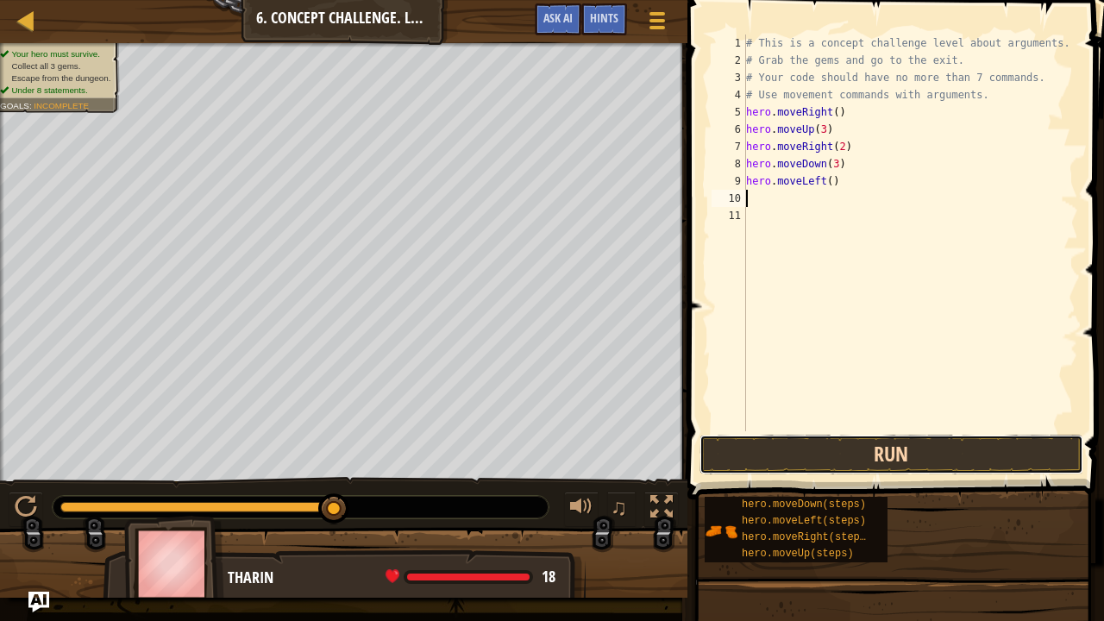
click at [875, 448] on button "Run" at bounding box center [891, 455] width 384 height 40
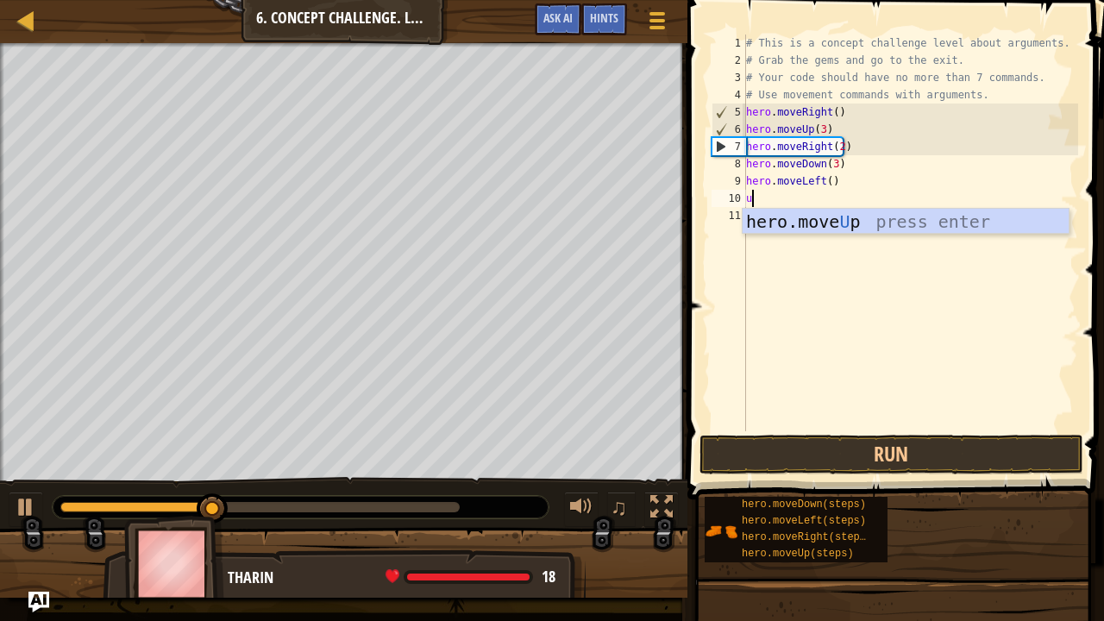
type textarea "up"
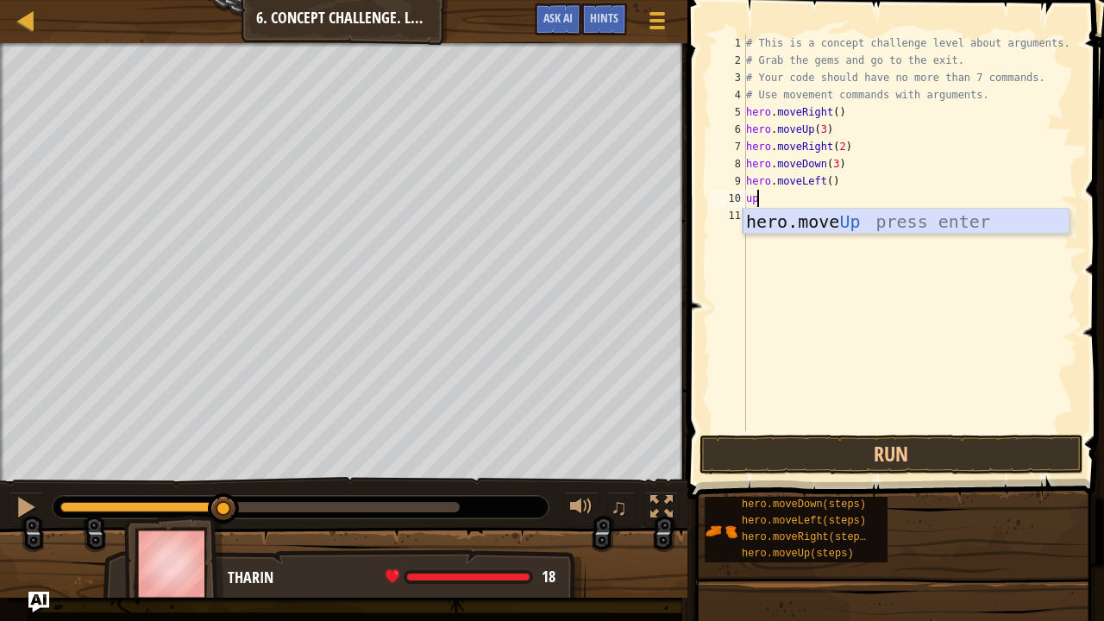
click at [790, 224] on div "hero.move Up press enter" at bounding box center [906, 248] width 327 height 78
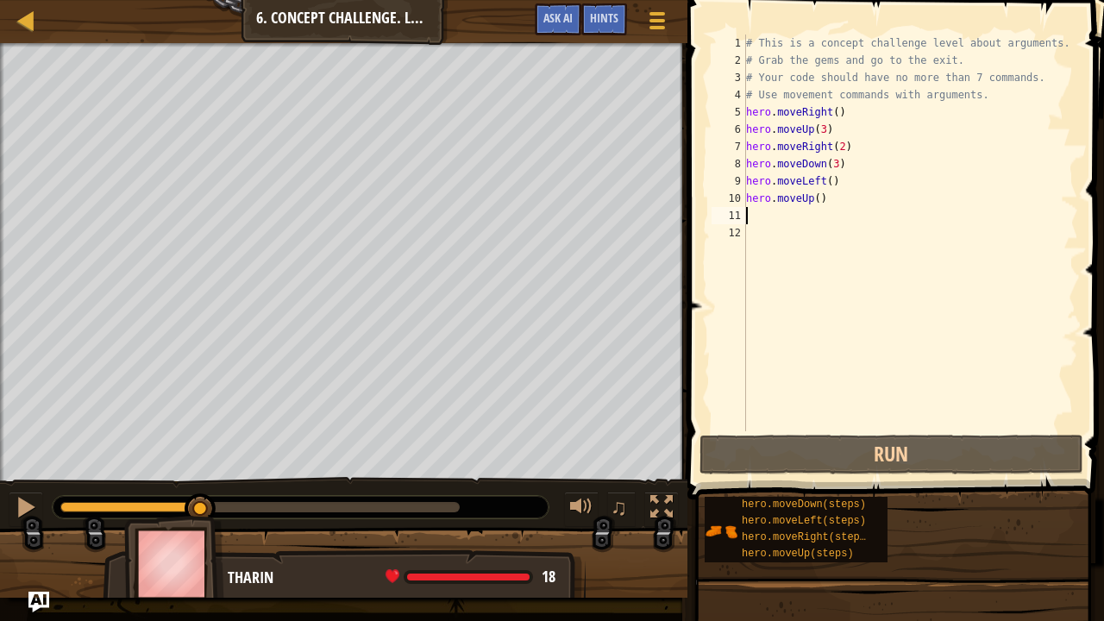
click at [812, 195] on div "# This is a concept challenge level about arguments. # Grab the gems and go to …" at bounding box center [911, 249] width 336 height 431
type textarea "hero.moveUp(2)"
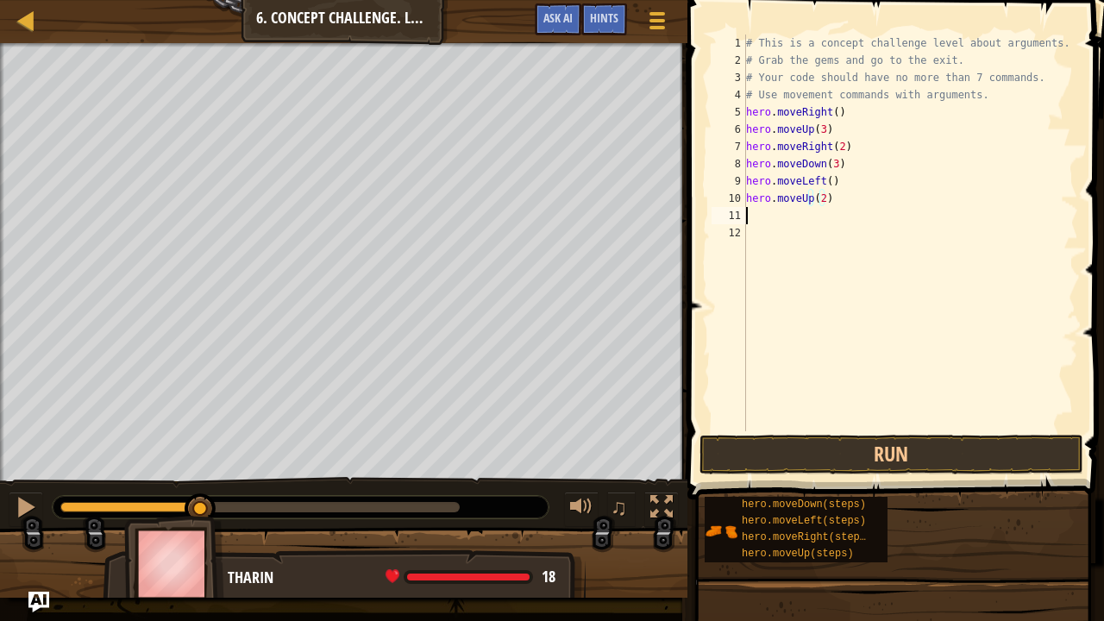
click at [762, 212] on div "# This is a concept challenge level about arguments. # Grab the gems and go to …" at bounding box center [911, 249] width 336 height 431
type textarea "h"
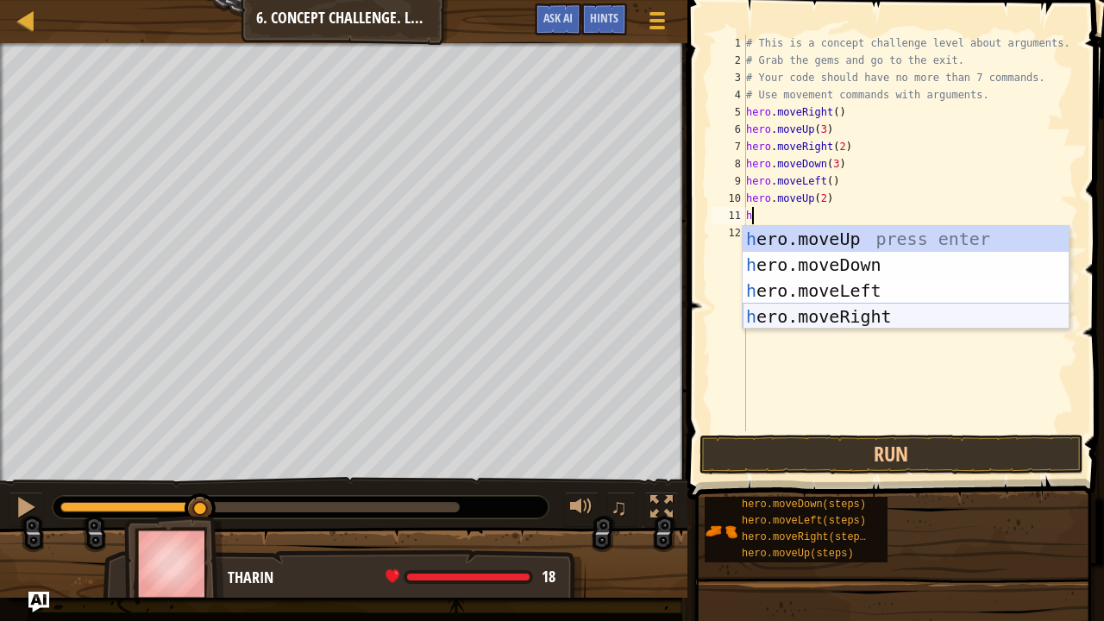
click at [818, 312] on div "h ero.moveUp press enter h ero.moveDown press enter h ero.moveLeft press enter …" at bounding box center [906, 303] width 327 height 155
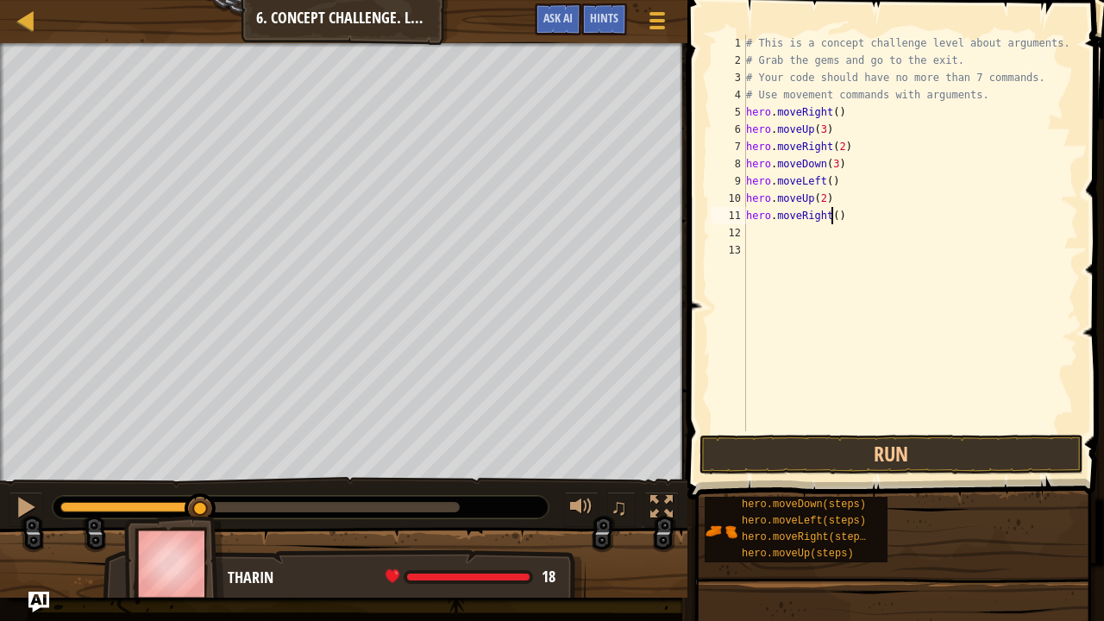
click at [830, 219] on div "# This is a concept challenge level about arguments. # Grab the gems and go to …" at bounding box center [911, 249] width 336 height 431
type textarea "hero.moveRight(2)"
click at [862, 452] on button "Run" at bounding box center [891, 455] width 384 height 40
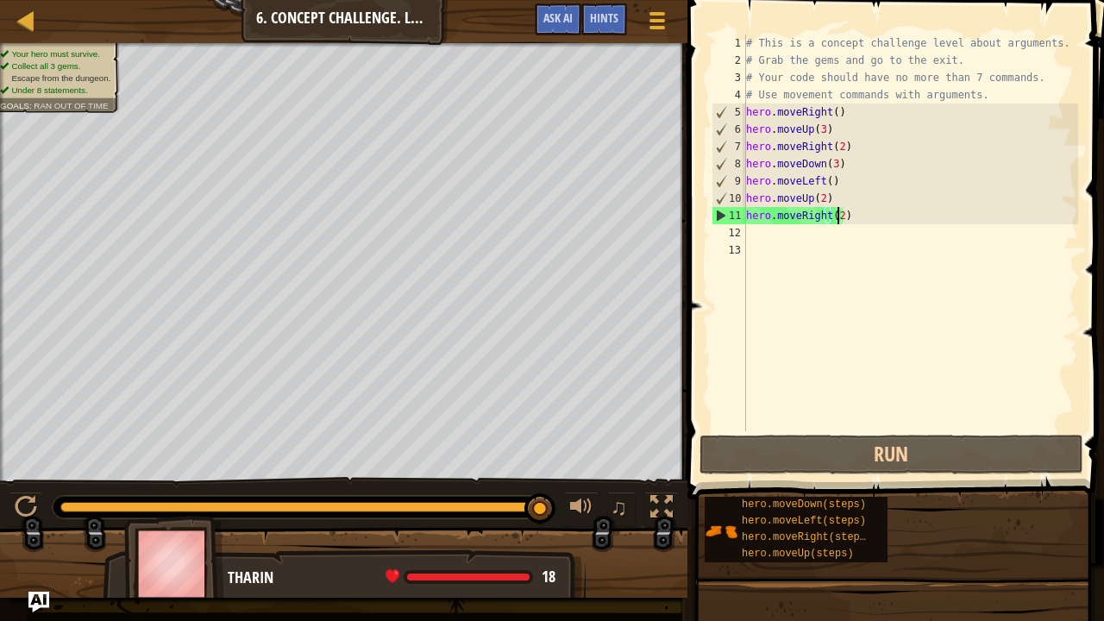
click at [756, 229] on div "# This is a concept challenge level about arguments. # Grab the gems and go to …" at bounding box center [911, 249] width 336 height 431
click at [837, 216] on div "# This is a concept challenge level about arguments. # Grab the gems and go to …" at bounding box center [911, 249] width 336 height 431
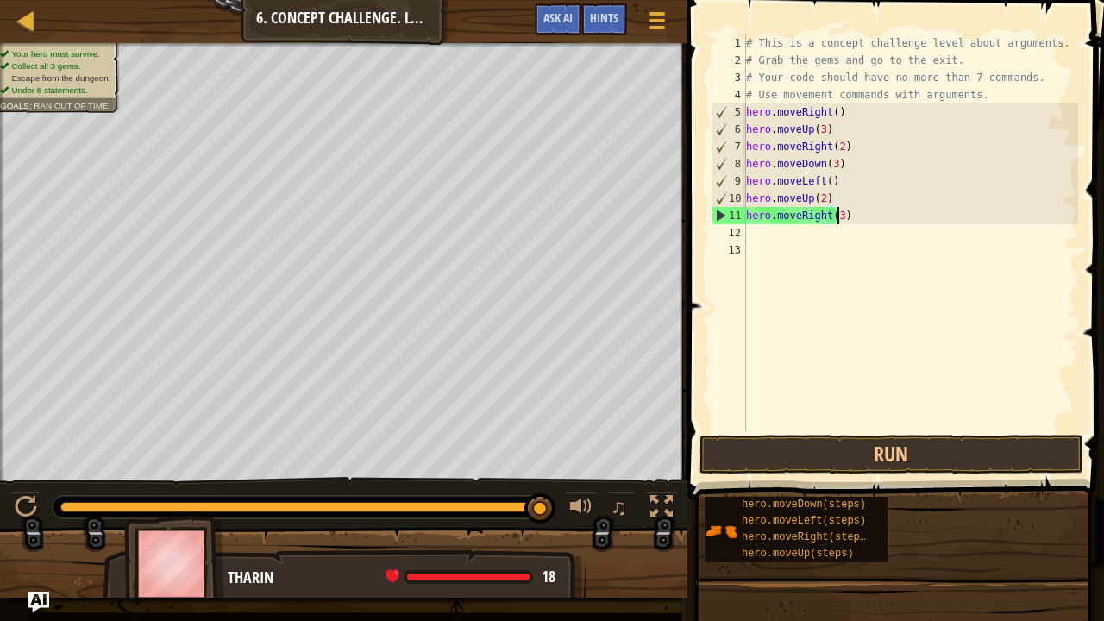
scroll to position [8, 7]
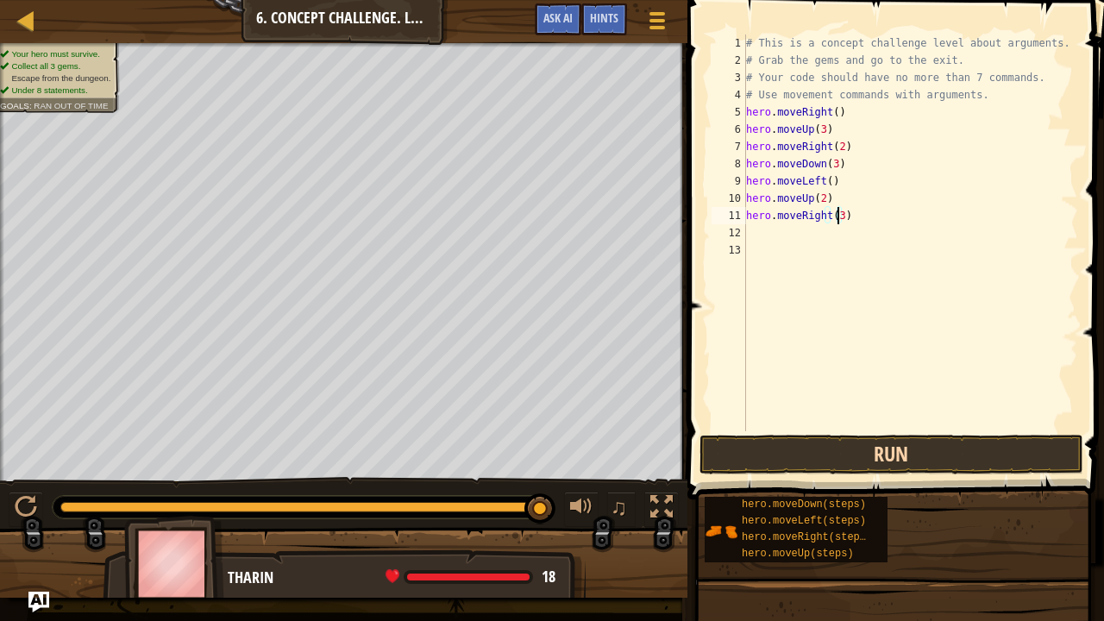
type textarea "hero.moveRight(3)"
click at [914, 459] on button "Run" at bounding box center [891, 455] width 384 height 40
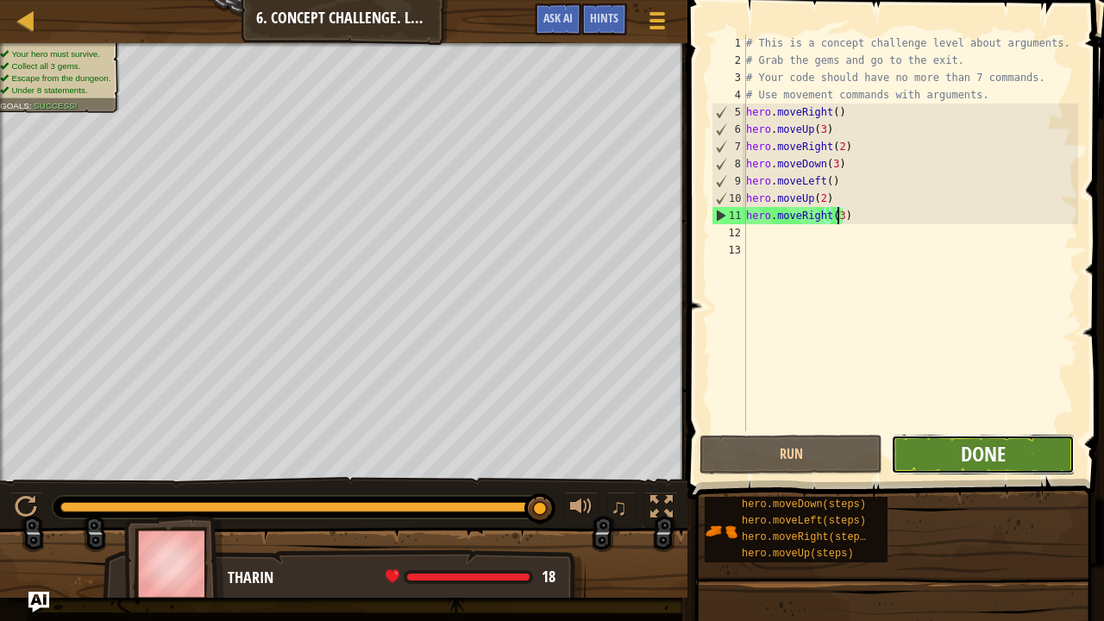
click at [961, 448] on span "Done" at bounding box center [983, 454] width 45 height 28
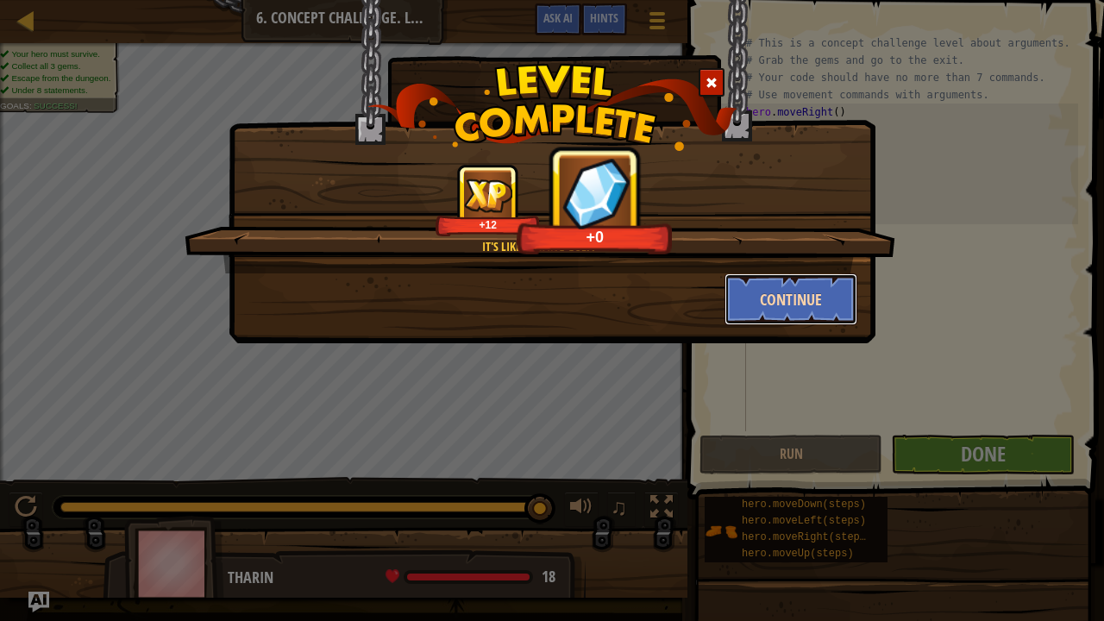
click at [787, 292] on button "Continue" at bounding box center [791, 299] width 134 height 52
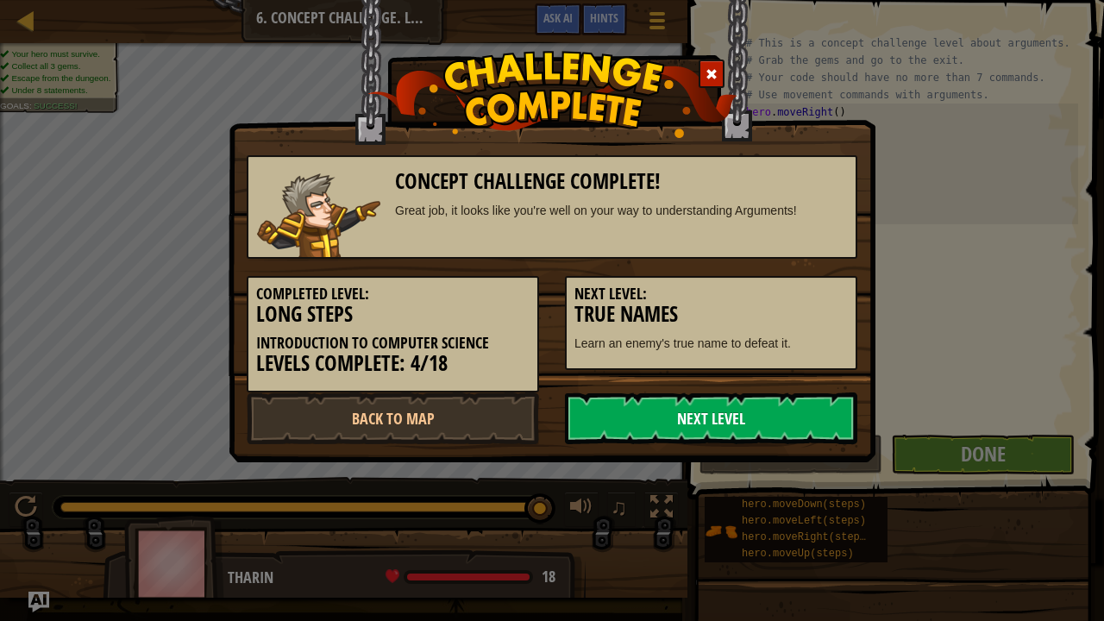
click at [775, 426] on link "Next Level" at bounding box center [711, 418] width 292 height 52
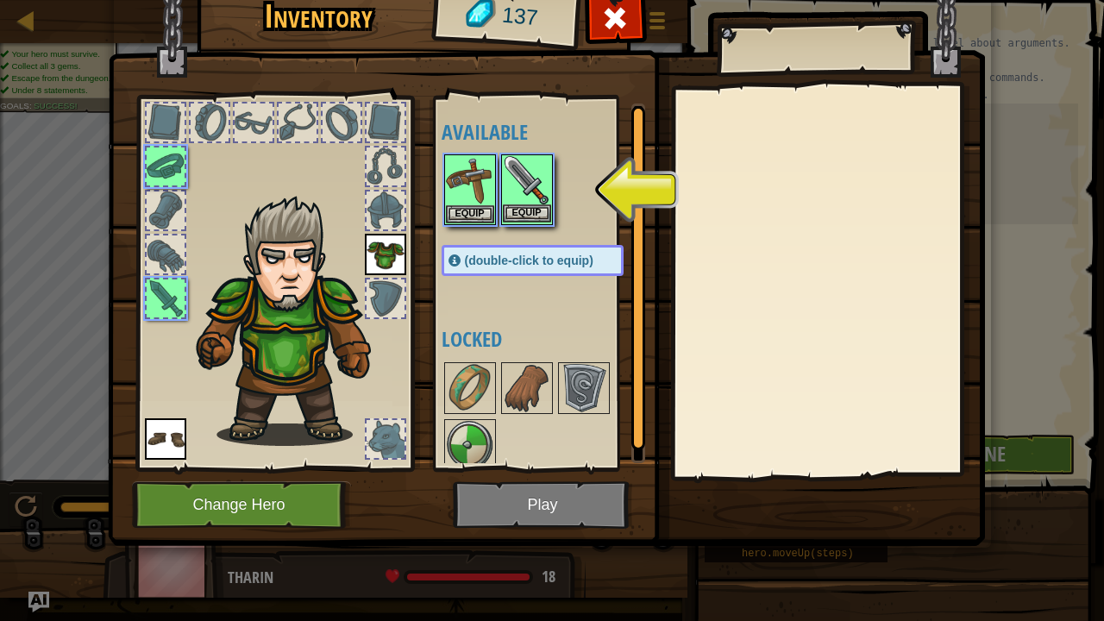
click at [535, 183] on img at bounding box center [527, 180] width 48 height 48
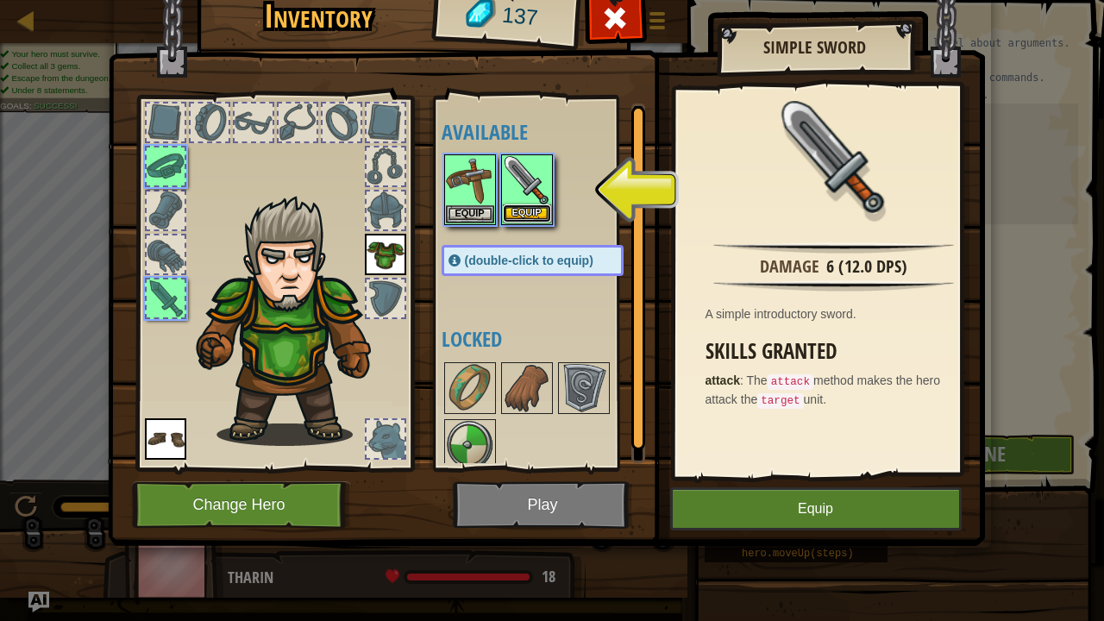
click at [536, 204] on button "Equip" at bounding box center [527, 213] width 48 height 18
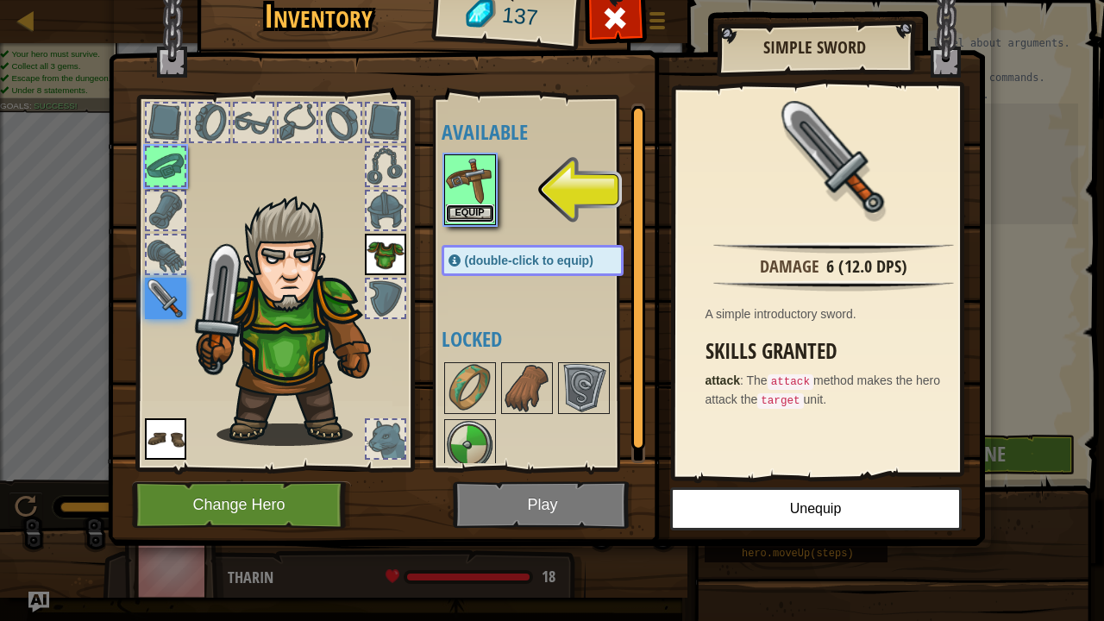
click at [466, 205] on button "Equip" at bounding box center [470, 213] width 48 height 18
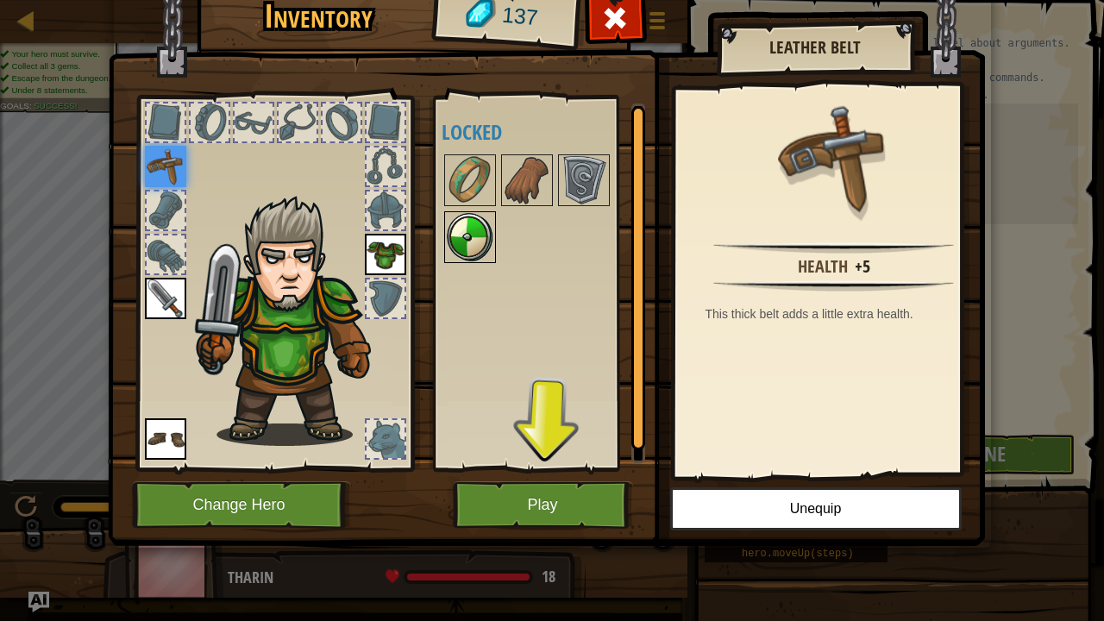
click at [471, 257] on img at bounding box center [470, 237] width 48 height 48
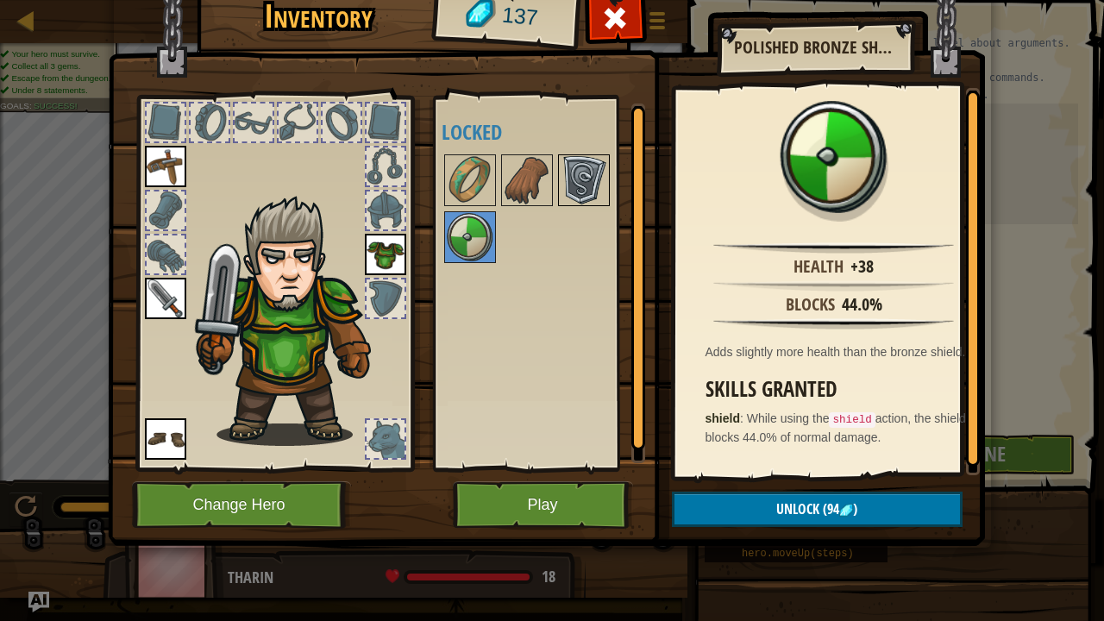
click at [598, 175] on img at bounding box center [584, 180] width 48 height 48
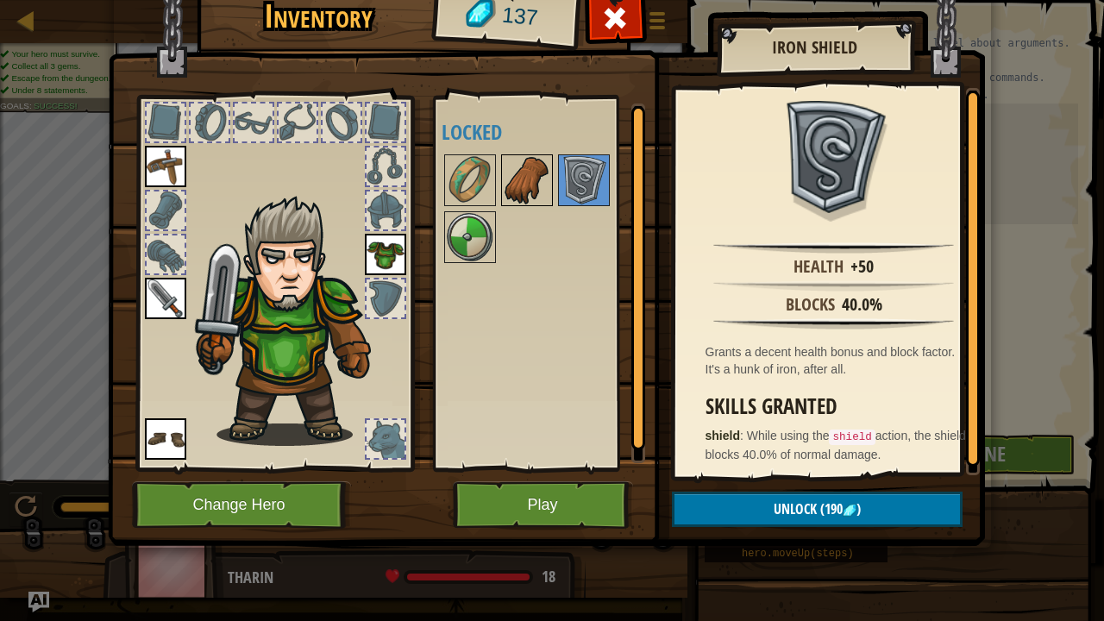
click at [501, 185] on div at bounding box center [527, 180] width 52 height 52
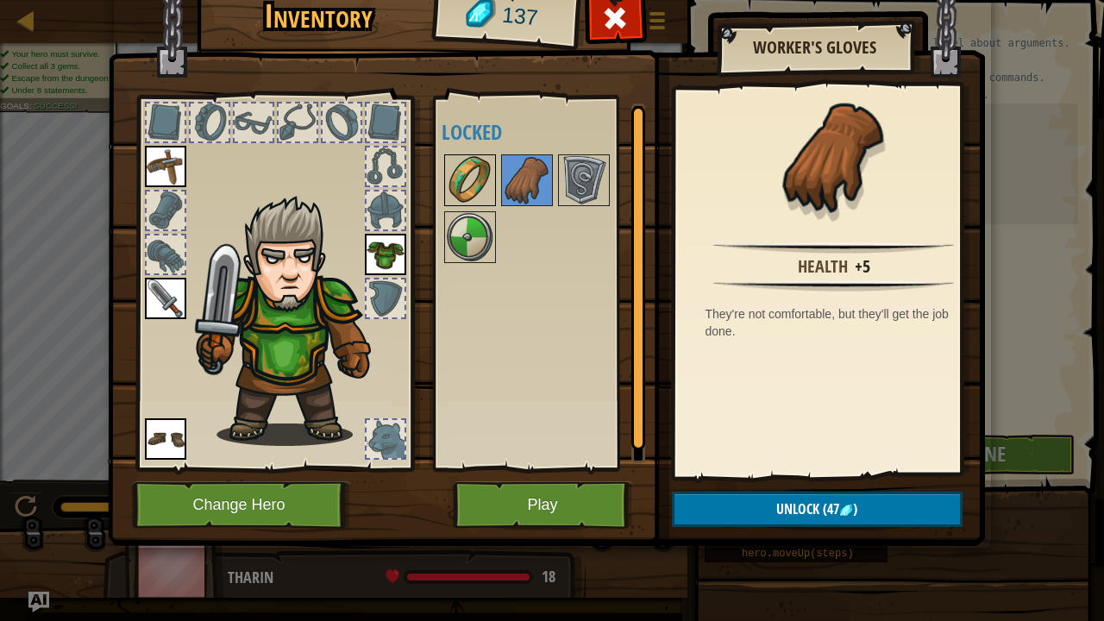
click at [465, 170] on img at bounding box center [470, 180] width 48 height 48
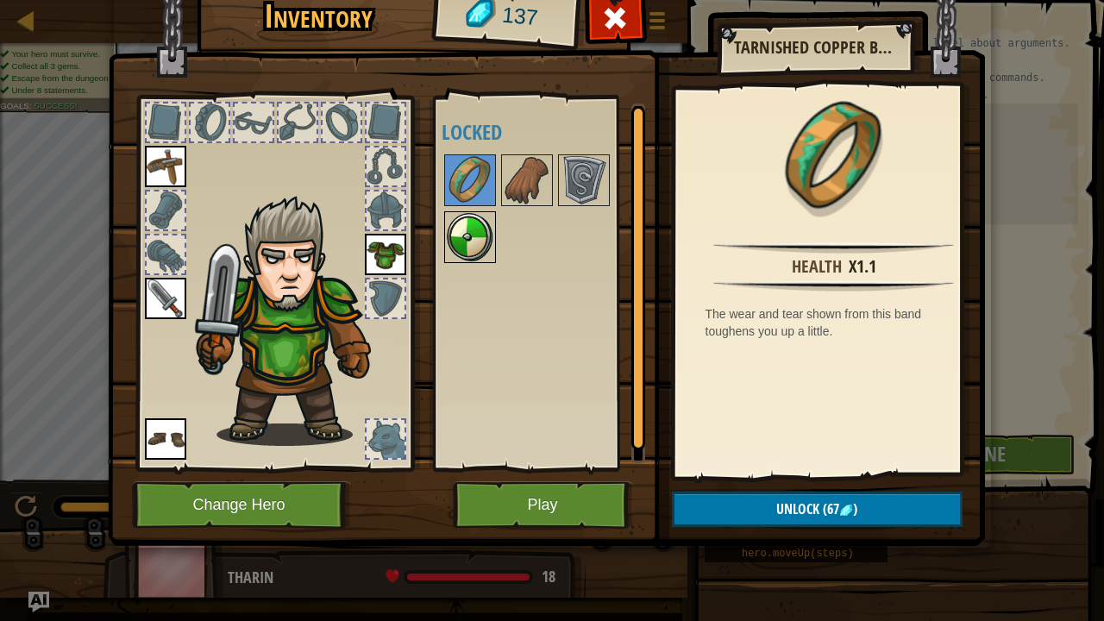
click at [483, 217] on img at bounding box center [470, 237] width 48 height 48
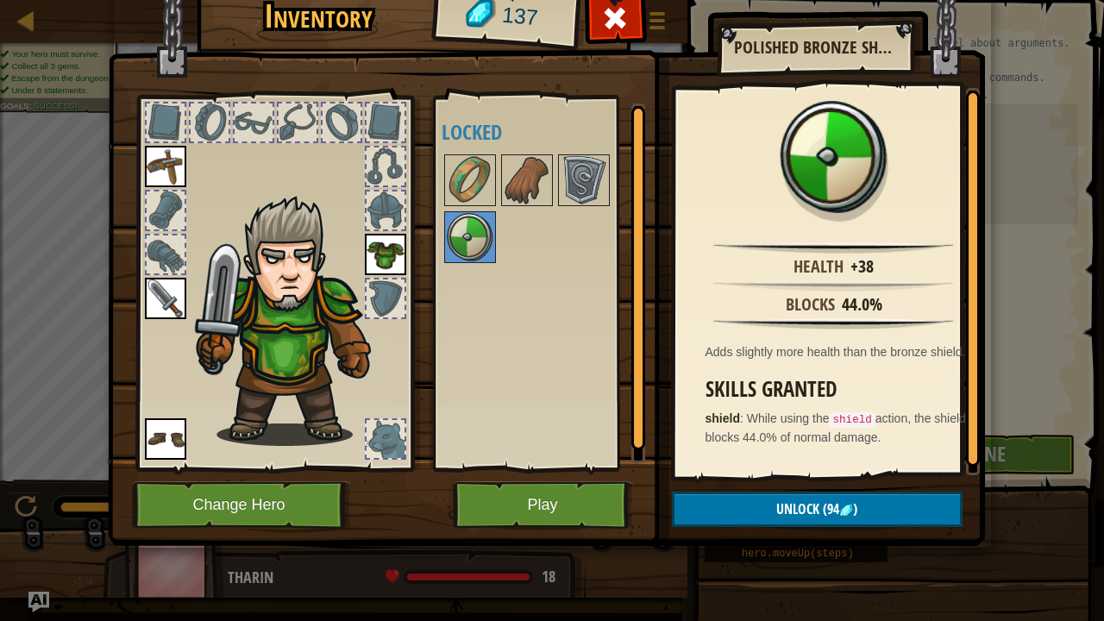
click at [750, 511] on div "Inventory 137 Available Equip Equip Equip Equip (double-click to equip) Locked …" at bounding box center [552, 262] width 877 height 569
click at [750, 511] on button "Unlock (94 )" at bounding box center [817, 509] width 291 height 35
click at [747, 507] on button "Confirm" at bounding box center [817, 509] width 291 height 35
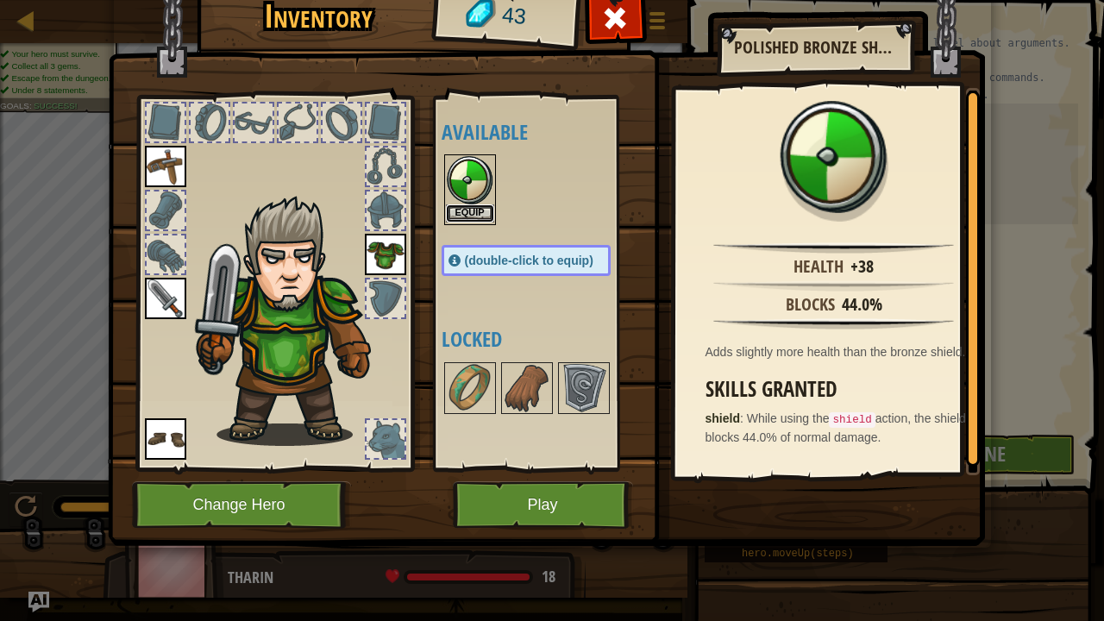
click at [474, 209] on button "Equip" at bounding box center [470, 213] width 48 height 18
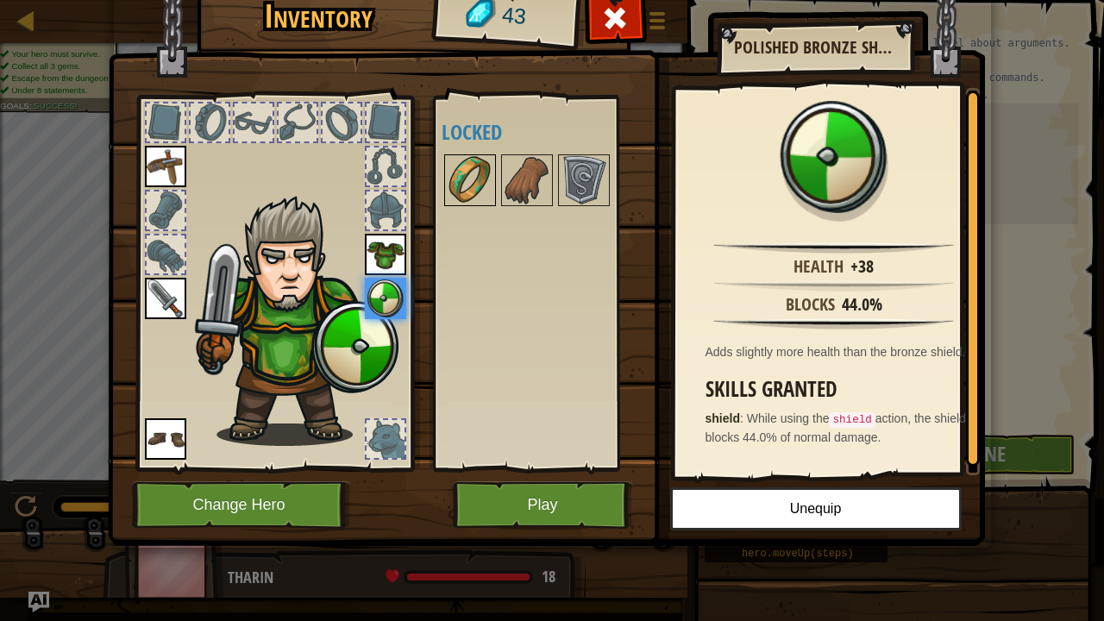
click at [469, 159] on img at bounding box center [470, 180] width 48 height 48
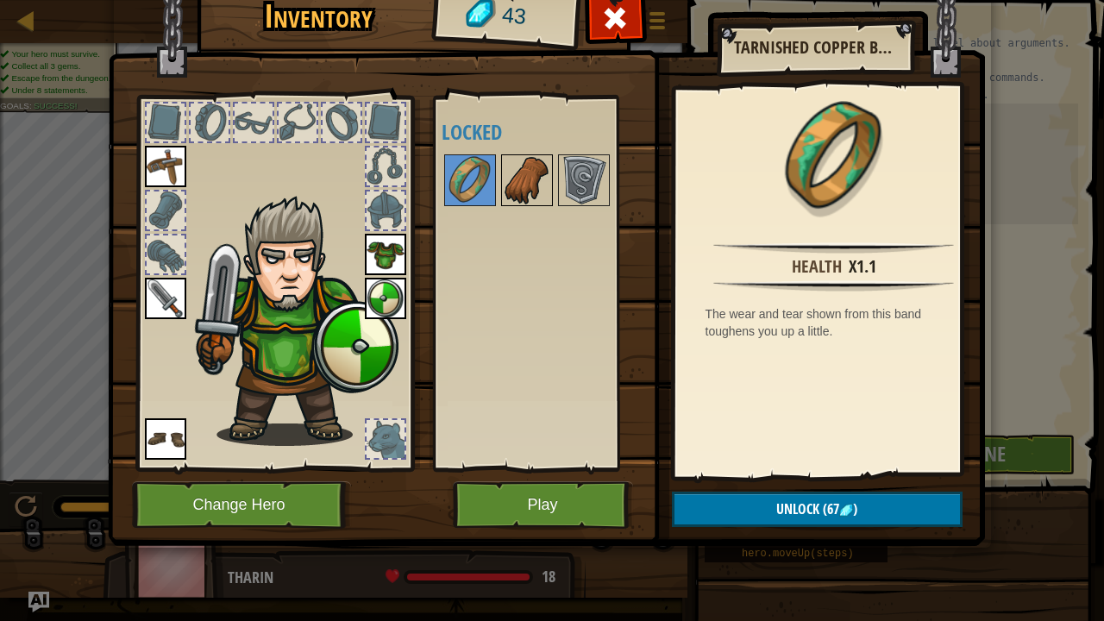
click at [531, 181] on img at bounding box center [527, 180] width 48 height 48
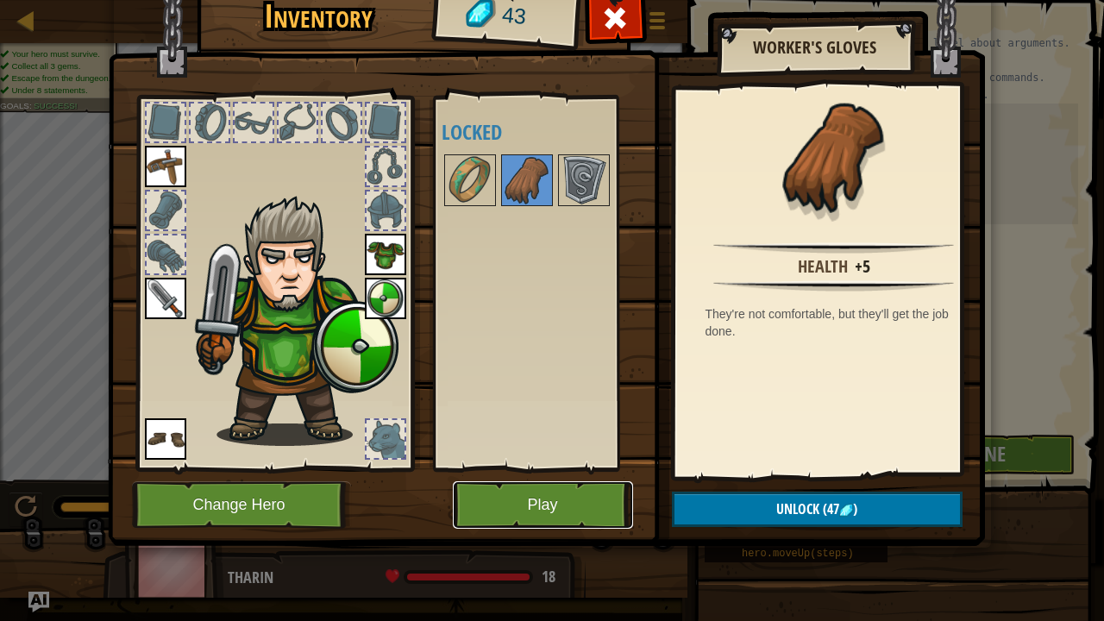
click at [586, 507] on button "Play" at bounding box center [543, 504] width 180 height 47
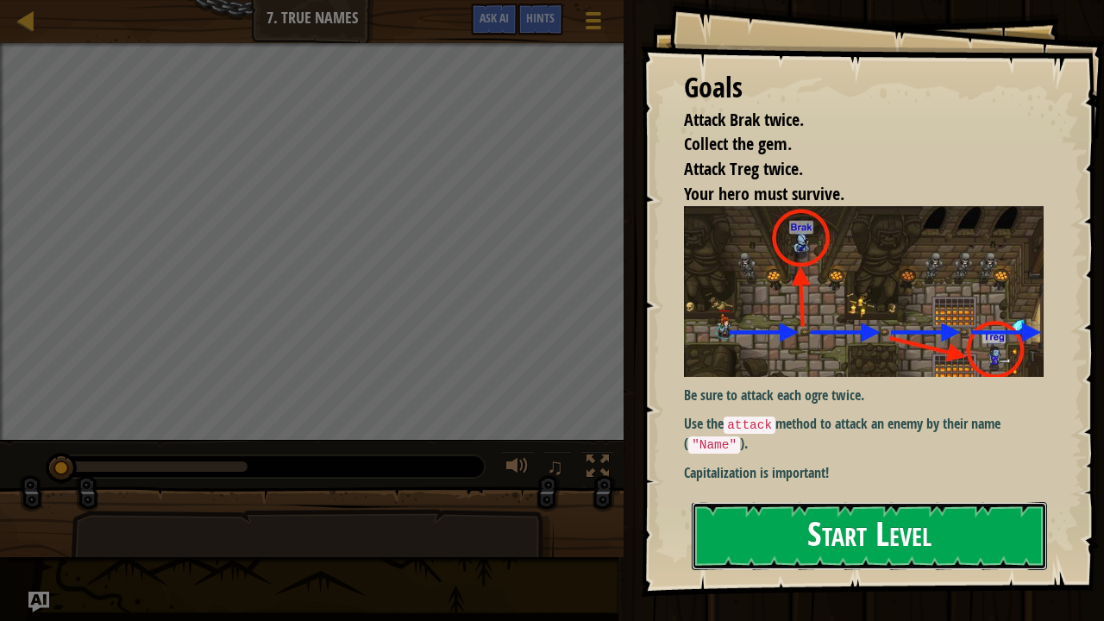
click at [844, 511] on button "Start Level" at bounding box center [869, 536] width 355 height 68
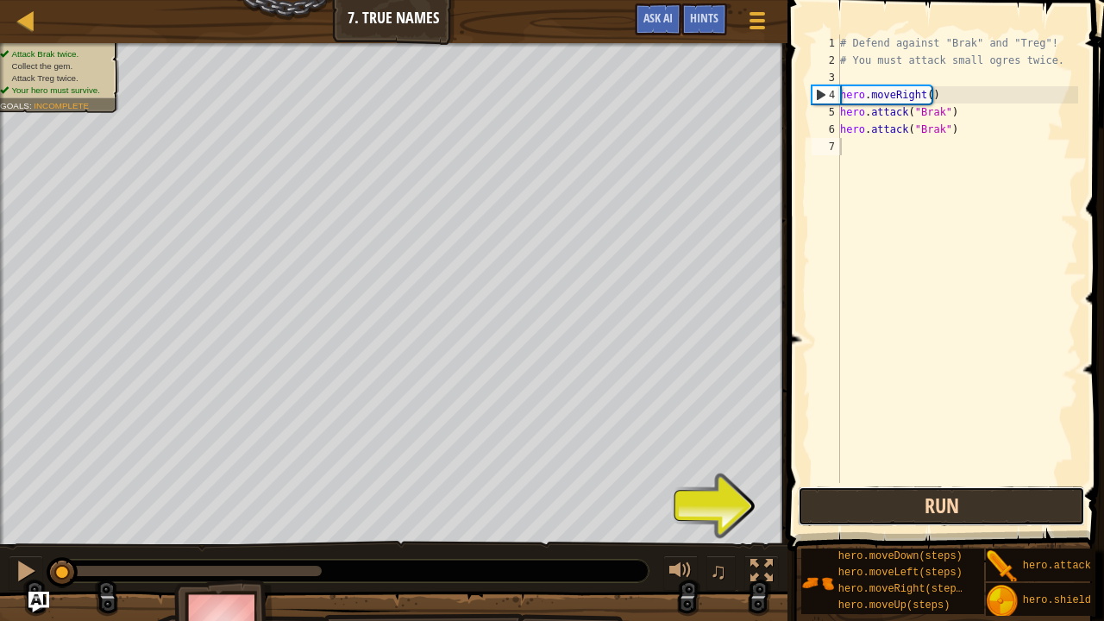
click at [819, 496] on button "Run" at bounding box center [941, 506] width 287 height 40
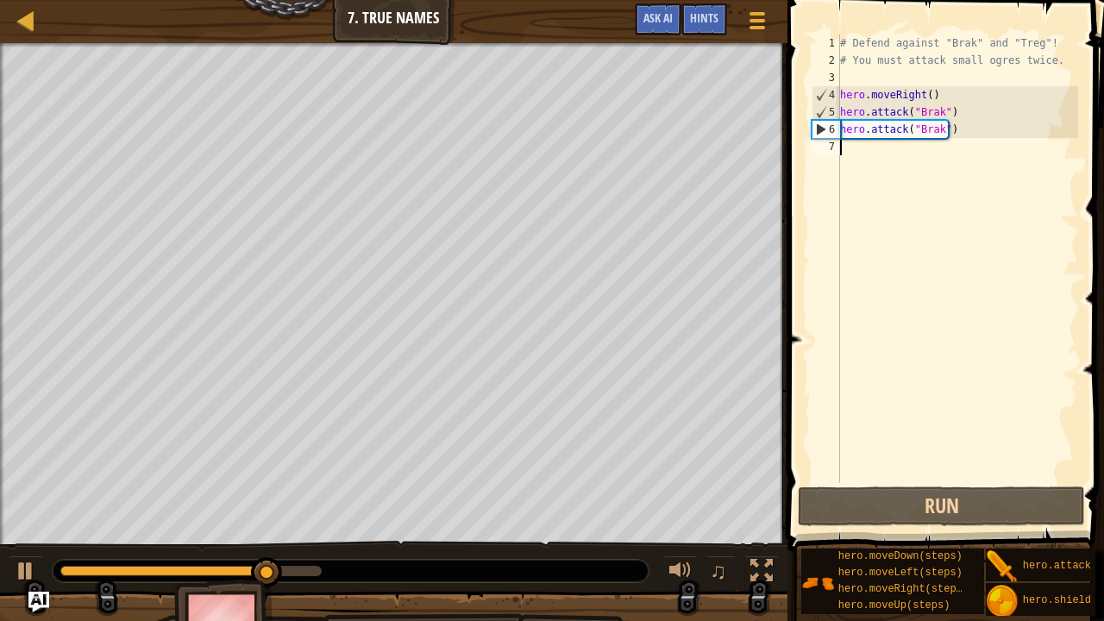
type textarea "h"
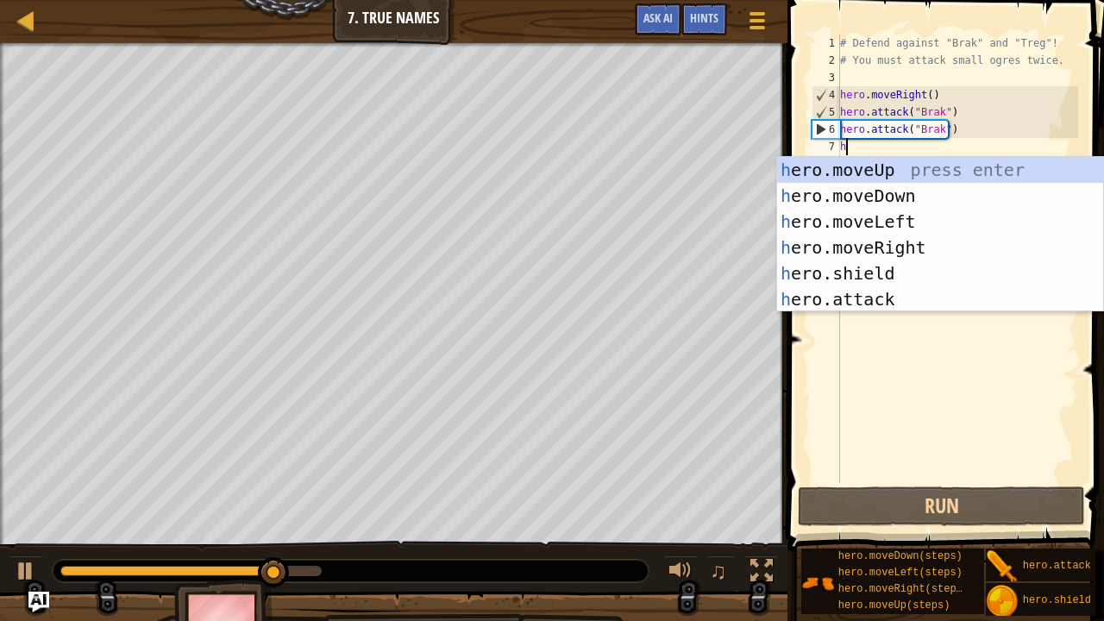
scroll to position [8, 0]
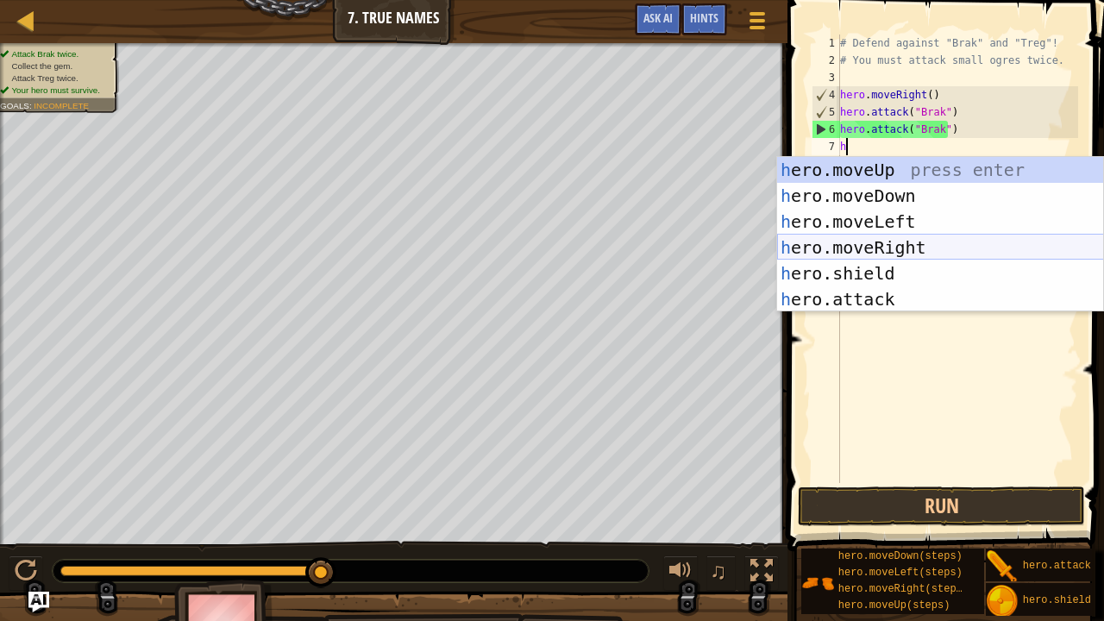
click at [901, 241] on div "h ero.moveUp press enter h ero.moveDown press enter h ero.moveLeft press enter …" at bounding box center [940, 260] width 327 height 207
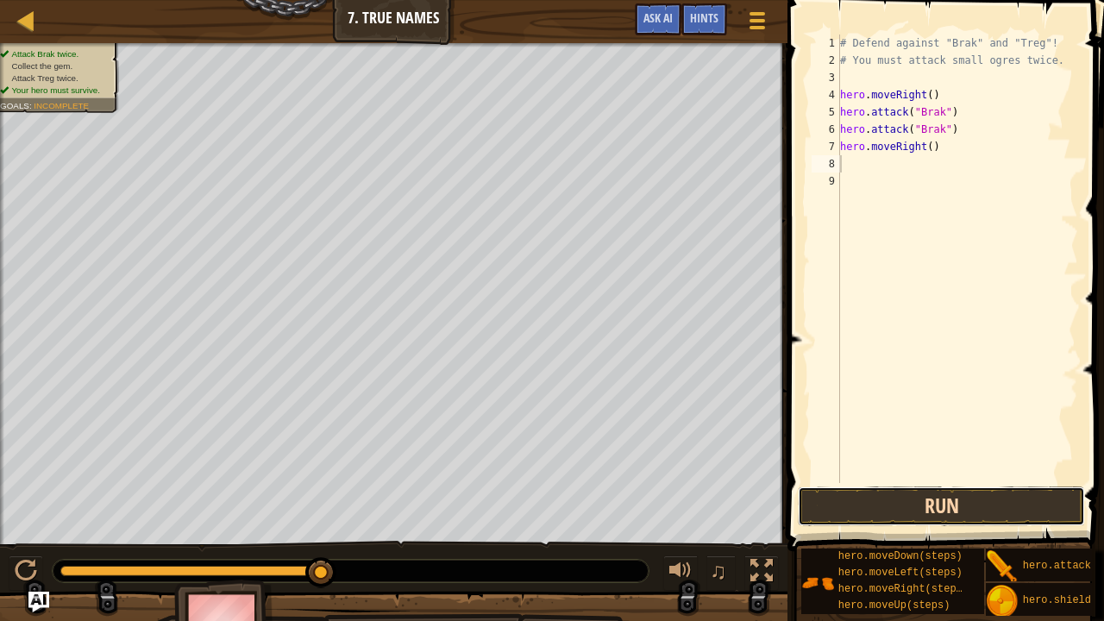
click at [959, 503] on button "Run" at bounding box center [941, 506] width 287 height 40
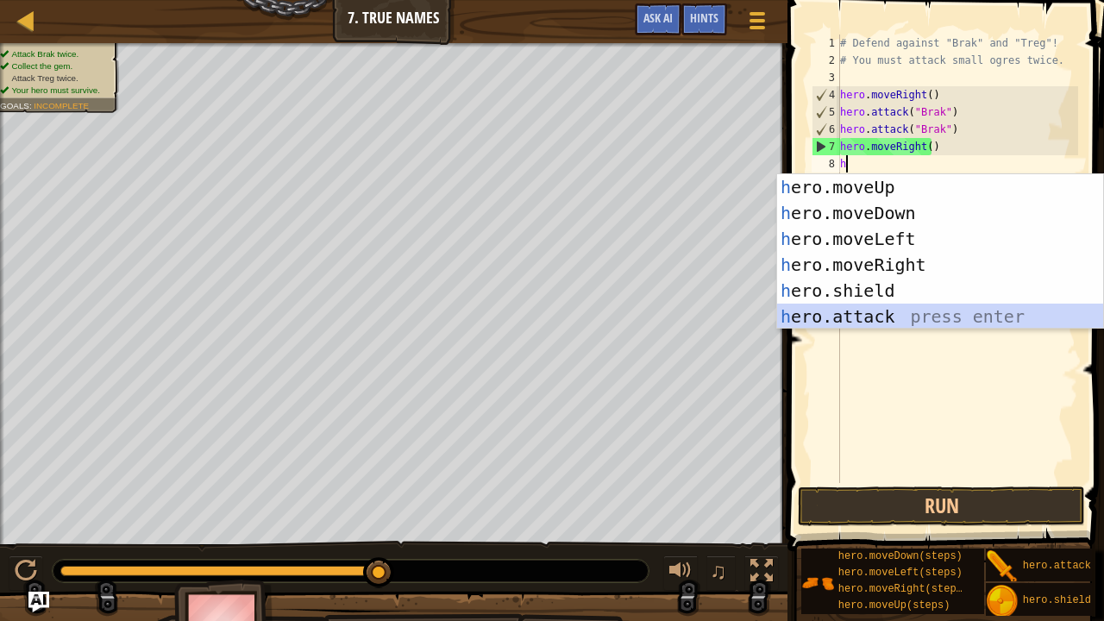
click at [893, 320] on div "h ero.moveUp press enter h ero.moveDown press enter h ero.moveLeft press enter …" at bounding box center [940, 277] width 327 height 207
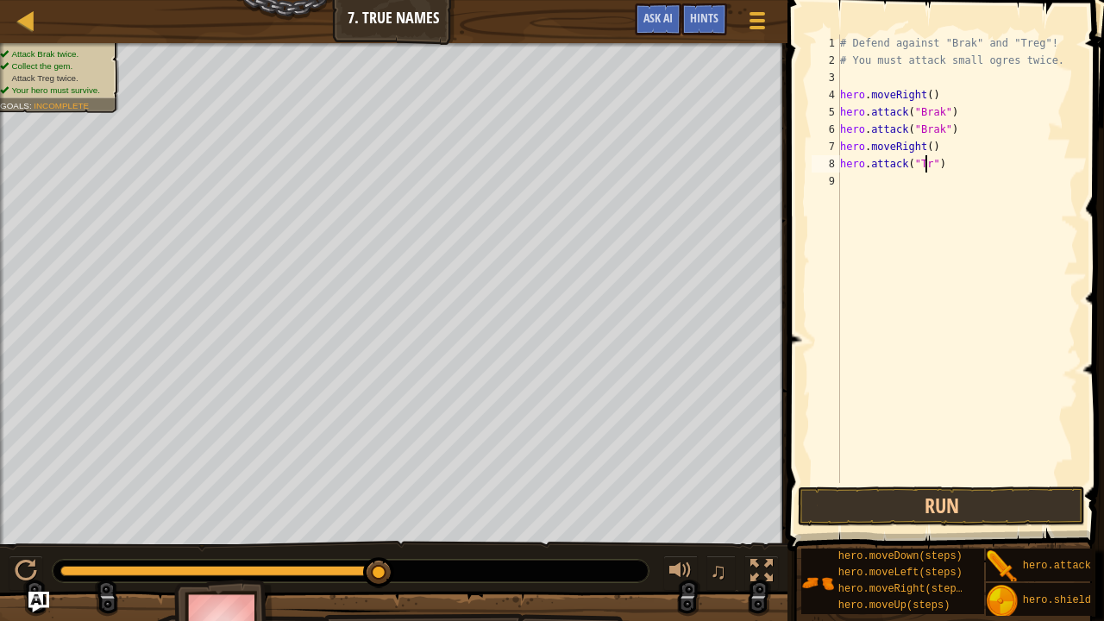
scroll to position [8, 7]
type textarea "hero.attack("Treg")"
drag, startPoint x: 947, startPoint y: 169, endPoint x: 840, endPoint y: 165, distance: 107.0
click at [840, 165] on div "# Defend against "Brak" and "Treg"! # You must attack small ogres twice. hero .…" at bounding box center [957, 275] width 241 height 483
click at [847, 183] on div "# Defend against "Brak" and "Treg"! # You must attack small ogres twice. hero .…" at bounding box center [957, 275] width 241 height 483
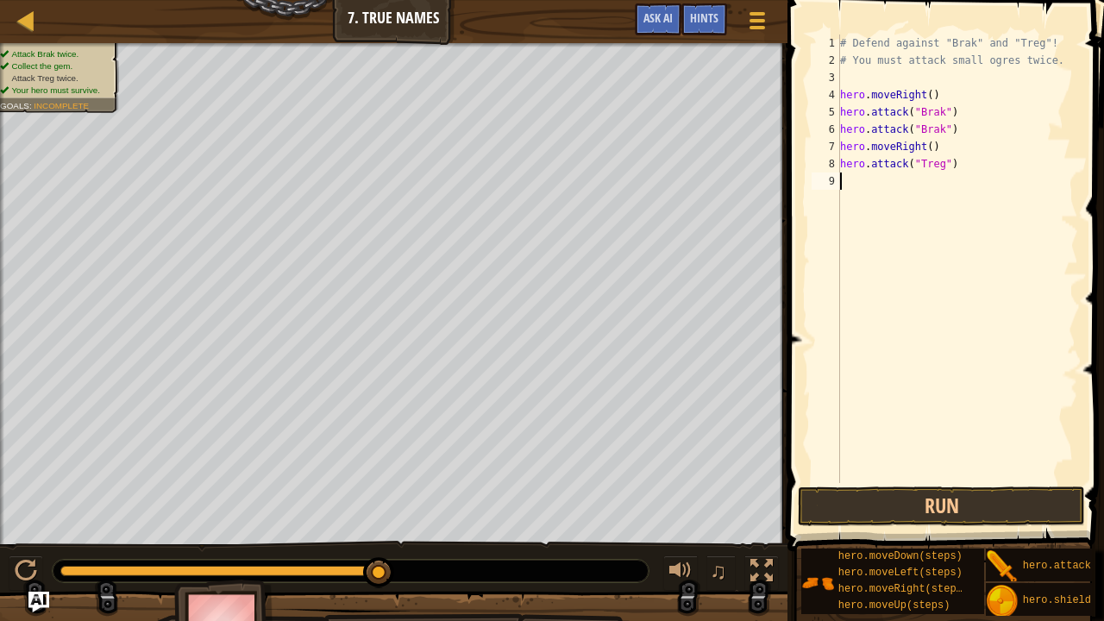
scroll to position [8, 0]
paste textarea "hero.attack("Treg")"
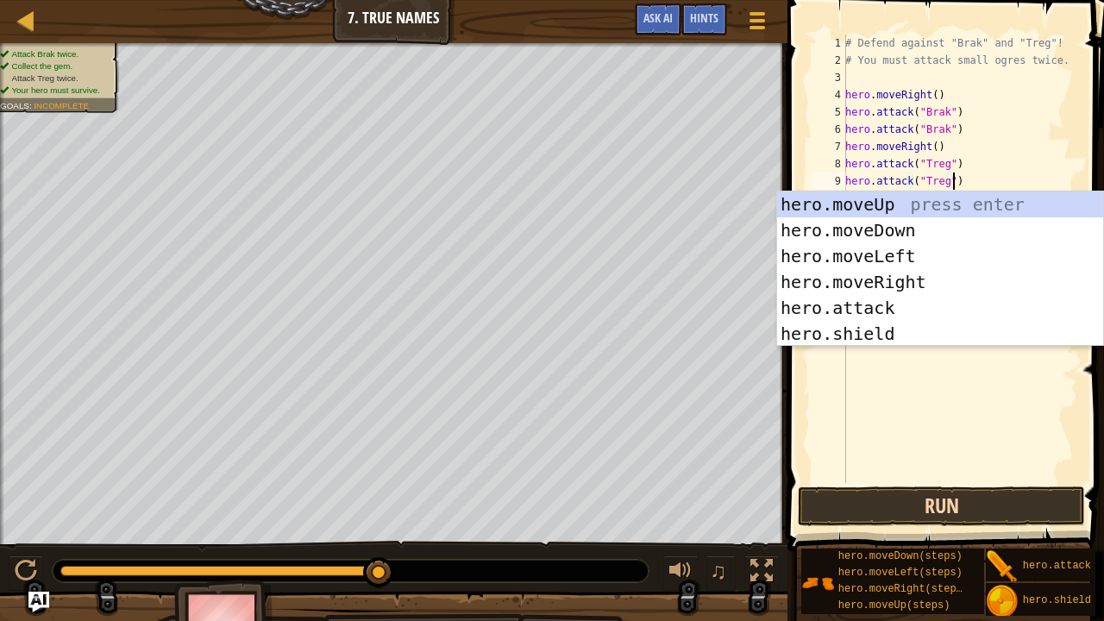
type textarea "hero.attack("Treg")"
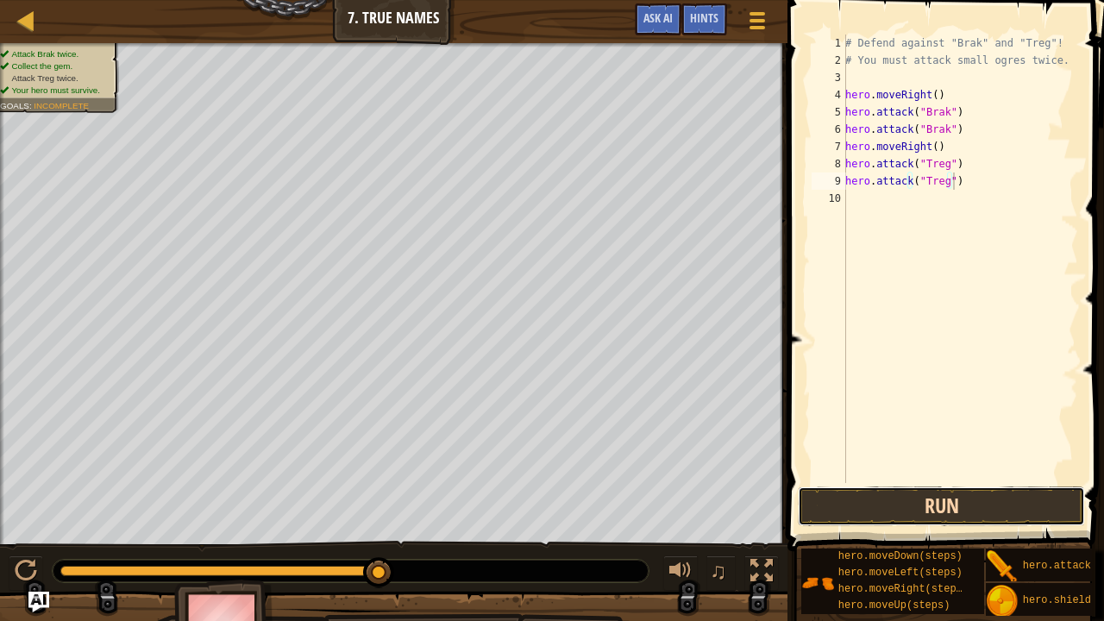
click at [1004, 495] on button "Run" at bounding box center [941, 506] width 287 height 40
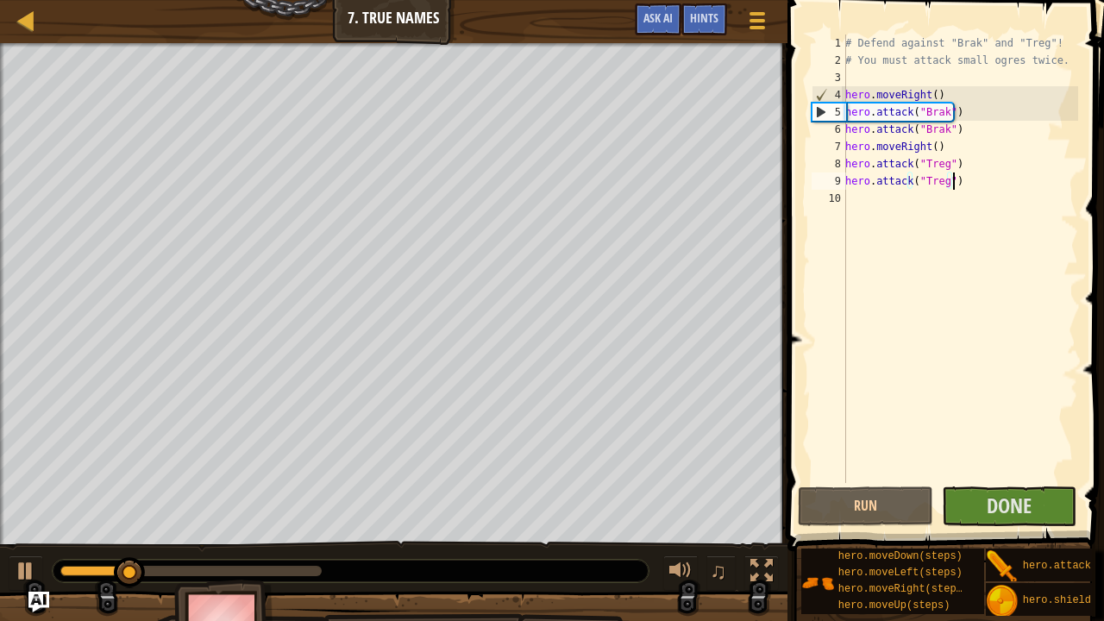
click at [884, 201] on div "# Defend against "Brak" and "Treg"! # You must attack small ogres twice. hero .…" at bounding box center [960, 275] width 236 height 483
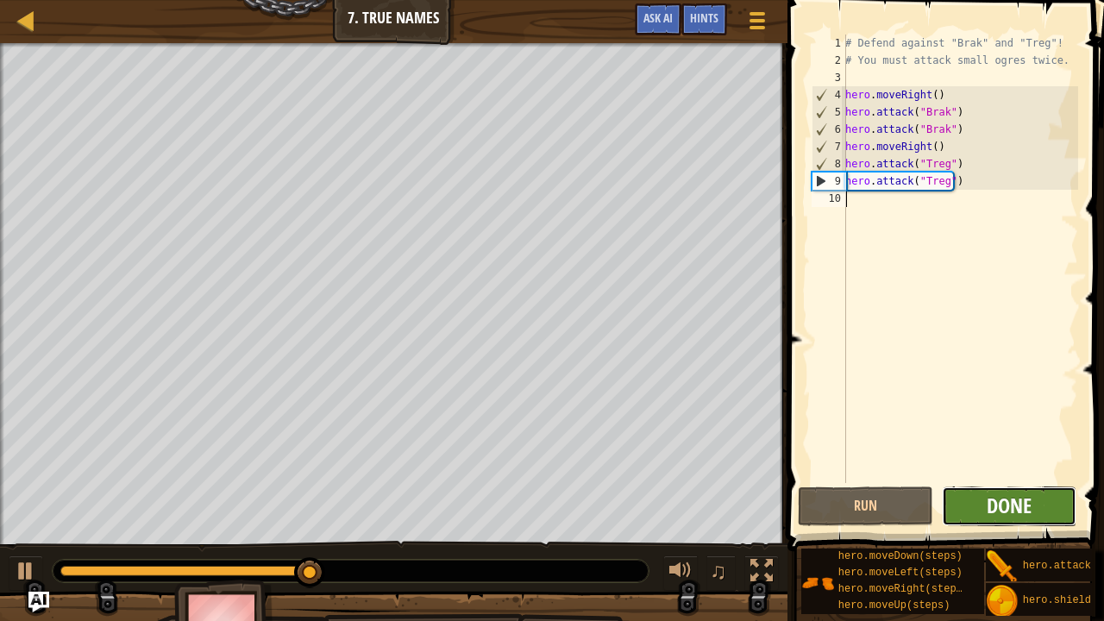
click at [994, 503] on span "Done" at bounding box center [1009, 506] width 45 height 28
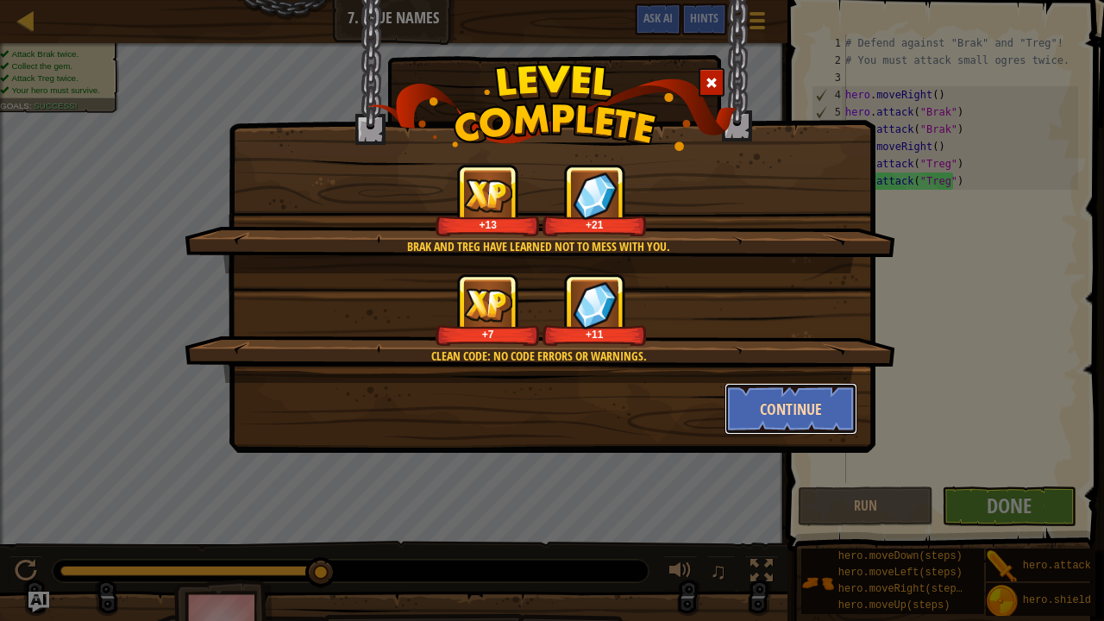
click at [787, 409] on button "Continue" at bounding box center [791, 409] width 134 height 52
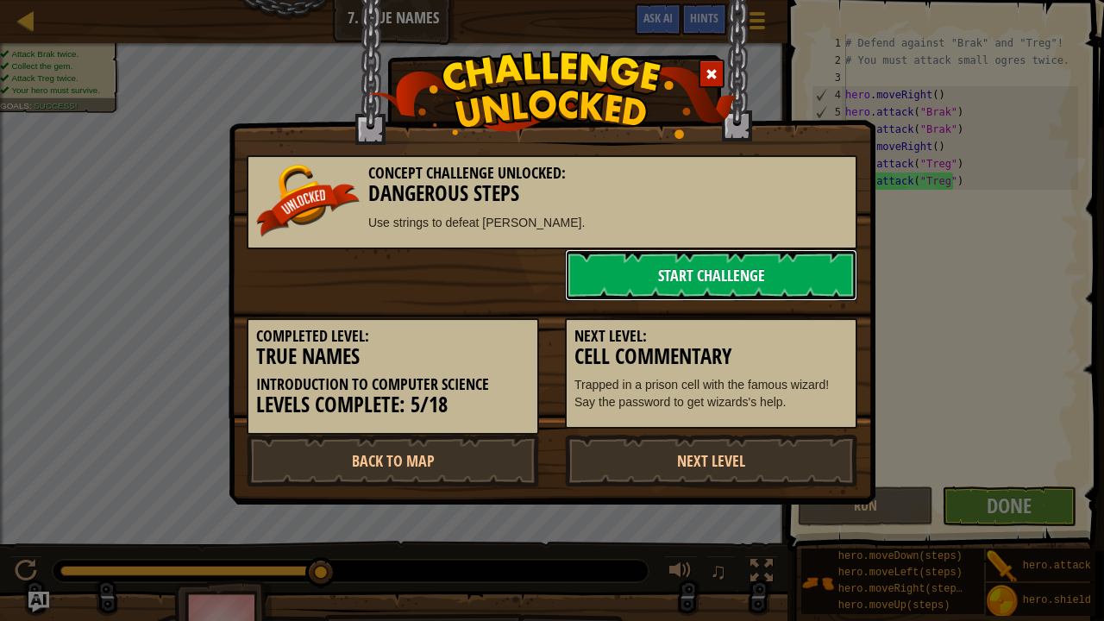
click at [655, 276] on link "Start Challenge" at bounding box center [711, 275] width 292 height 52
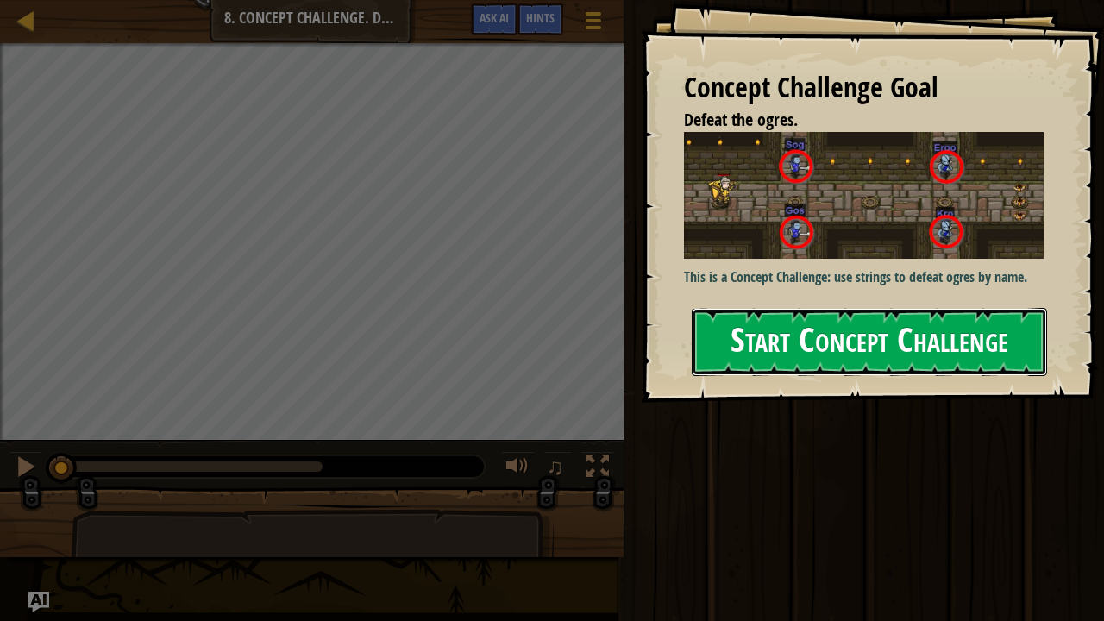
click at [827, 319] on button "Start Concept Challenge" at bounding box center [869, 342] width 355 height 68
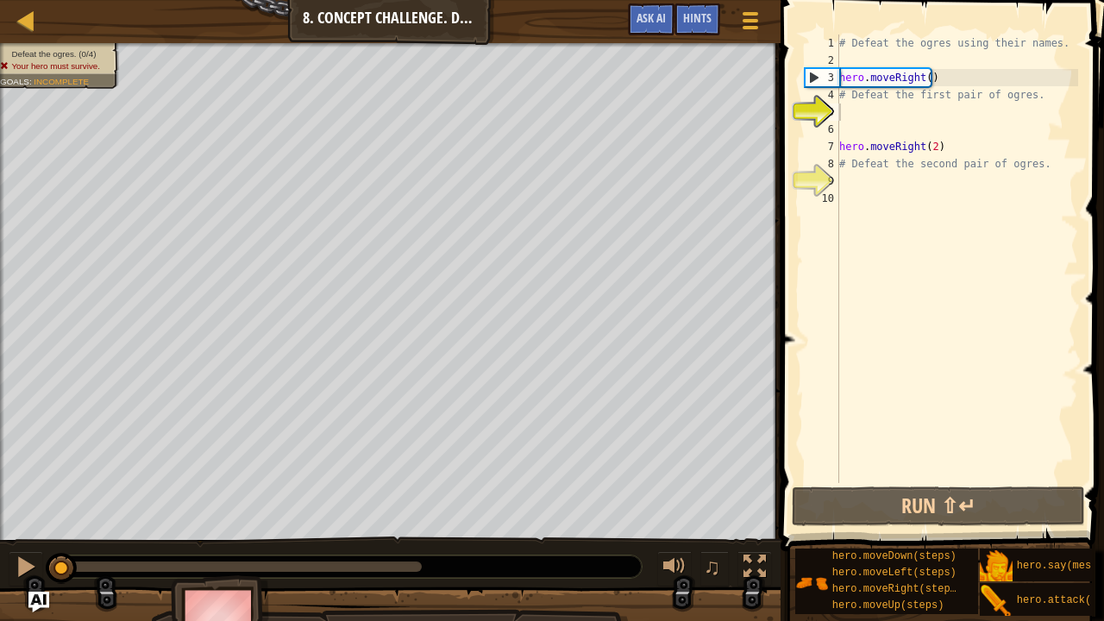
click at [851, 121] on div "# Defeat the ogres using their names. hero . moveRight ( ) # Defeat the first p…" at bounding box center [957, 275] width 242 height 483
click at [847, 115] on div "# Defeat the ogres using their names. hero . moveRight ( ) # Defeat the first p…" at bounding box center [957, 275] width 242 height 483
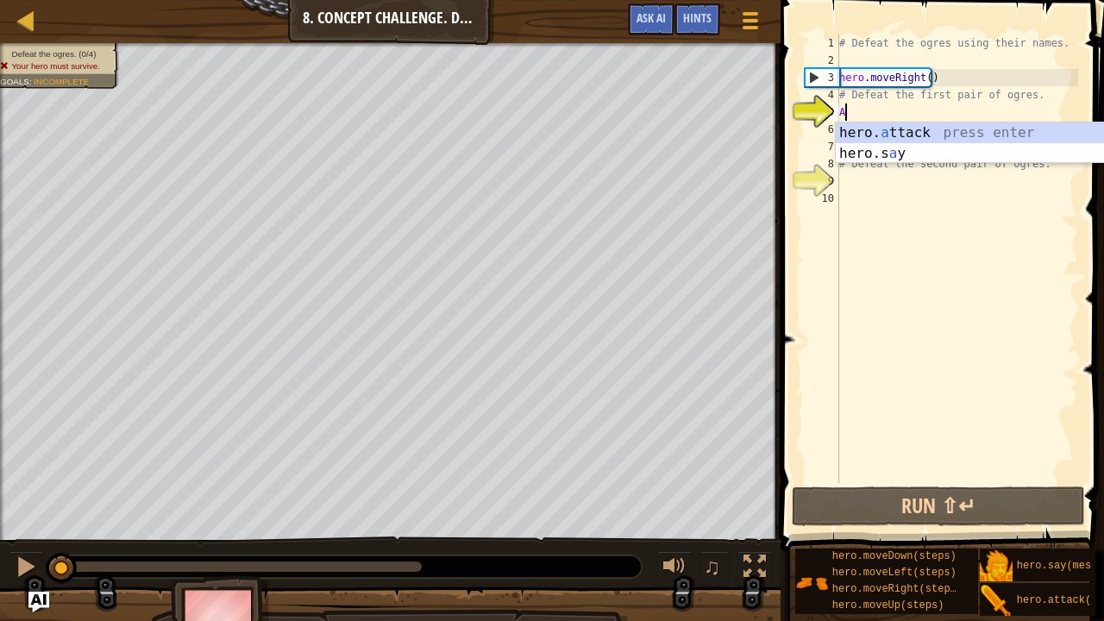
scroll to position [8, 0]
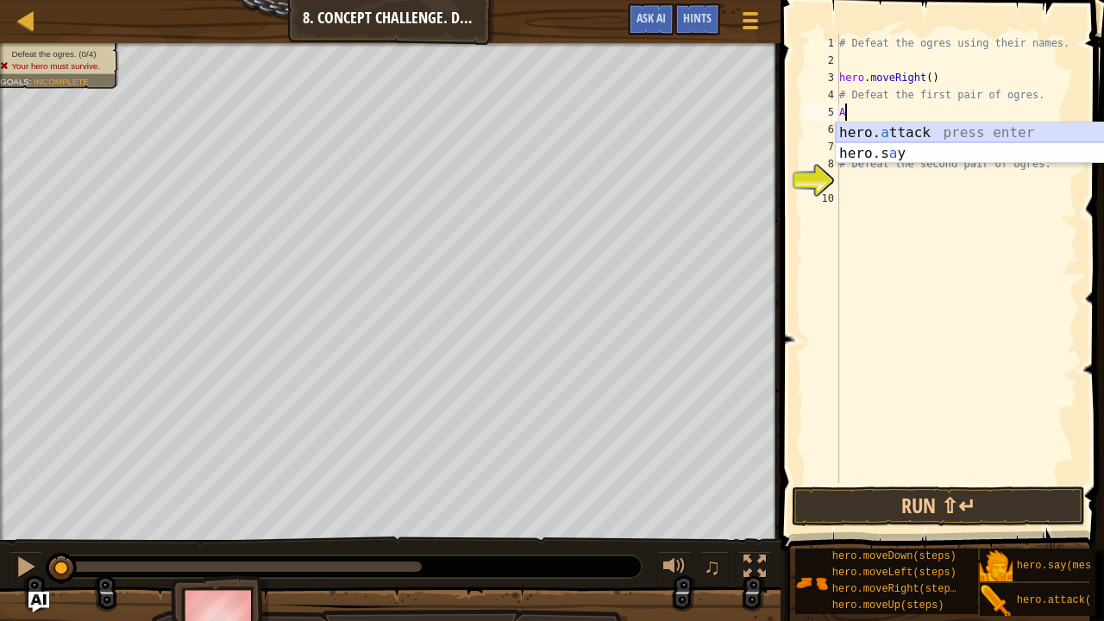
click at [875, 134] on div "hero. a ttack press enter hero.s a y press enter" at bounding box center [999, 163] width 327 height 83
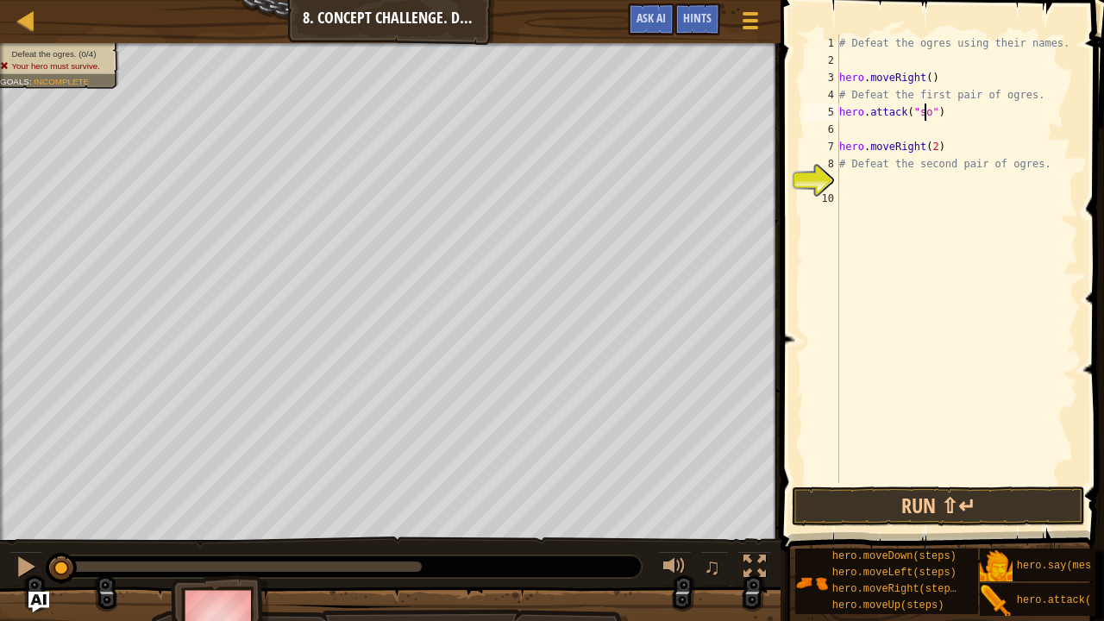
type textarea "hero.attack("sog")"
click at [863, 129] on div "# Defeat the ogres using their names. hero . moveRight ( ) # Defeat the first p…" at bounding box center [957, 275] width 242 height 483
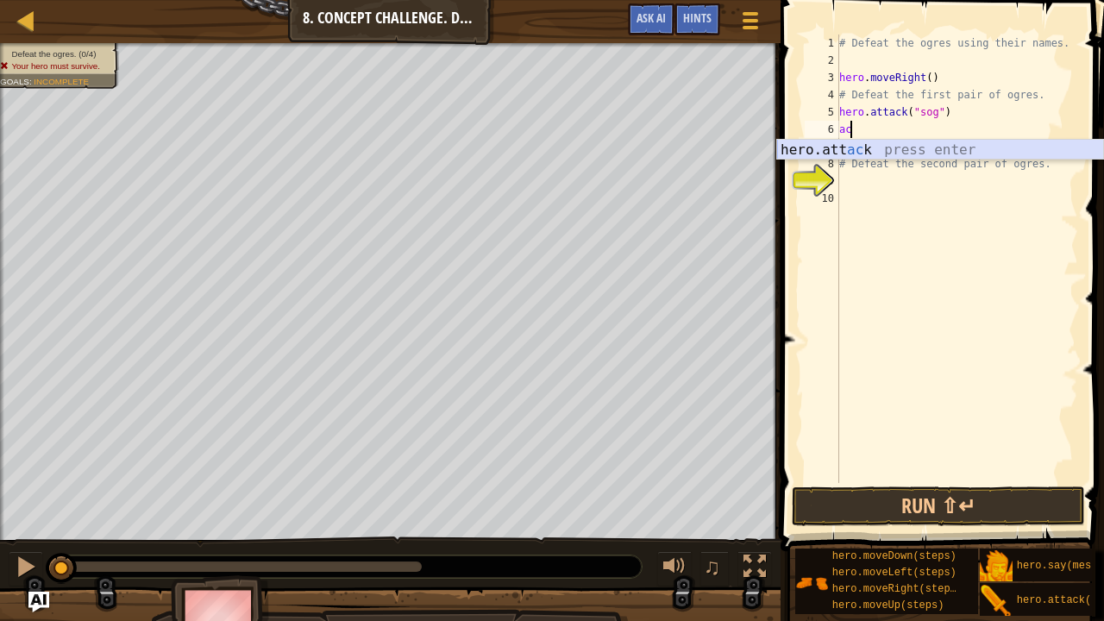
click at [871, 147] on div "hero.att ac k press enter" at bounding box center [940, 171] width 327 height 62
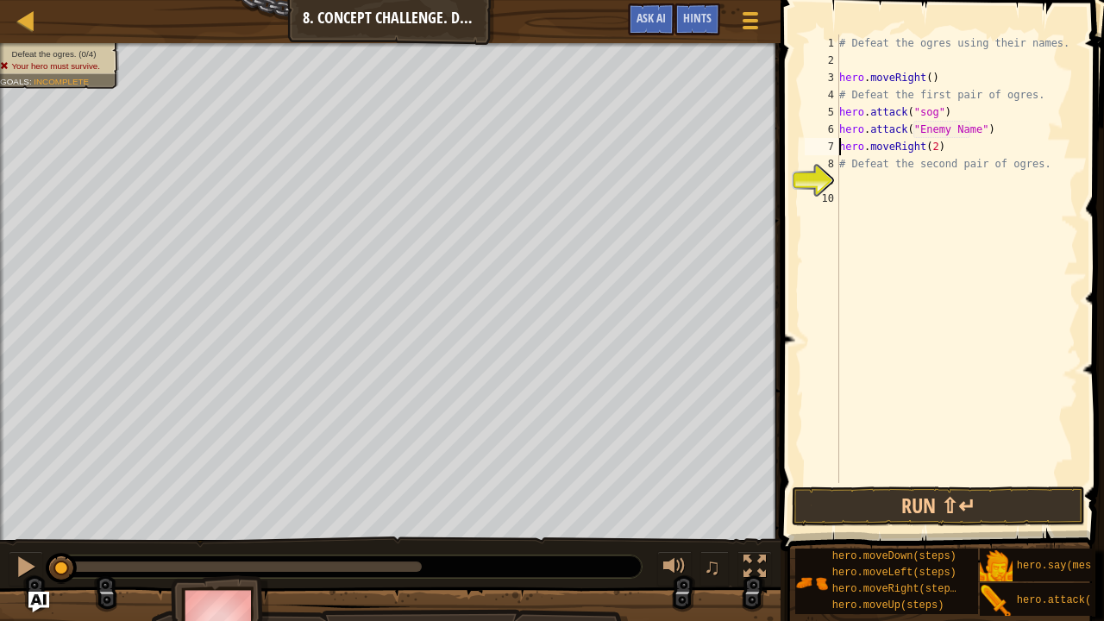
click at [839, 140] on div "# Defeat the ogres using their names. hero . moveRight ( ) # Defeat the first p…" at bounding box center [957, 275] width 242 height 483
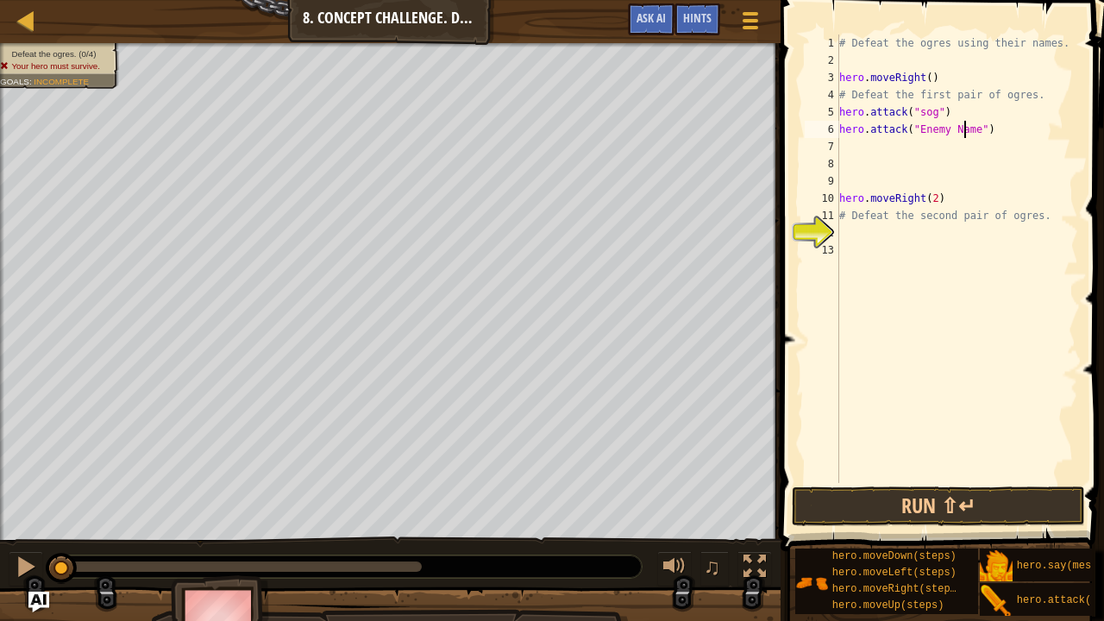
click at [965, 128] on div "# Defeat the ogres using their names. hero . moveRight ( ) # Defeat the first p…" at bounding box center [957, 275] width 242 height 483
click at [969, 129] on div "# Defeat the ogres using their names. hero . moveRight ( ) # Defeat the first p…" at bounding box center [957, 275] width 242 height 483
type textarea "hero.attack("sog")"
click at [842, 145] on div "# Defeat the ogres using their names. hero . moveRight ( ) # Defeat the first p…" at bounding box center [957, 275] width 242 height 483
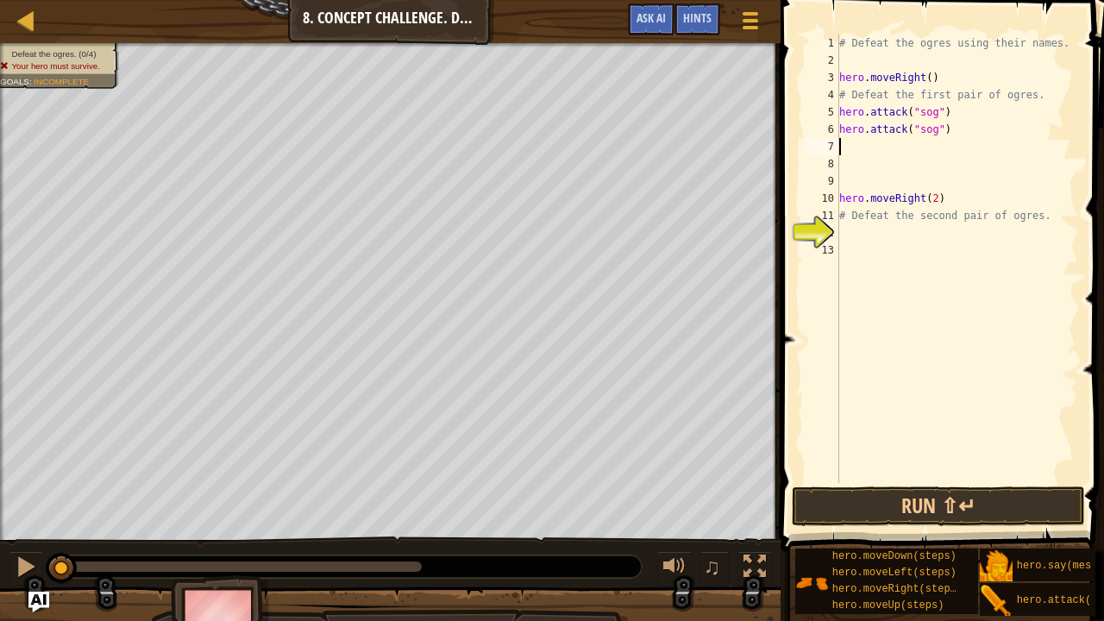
scroll to position [8, 0]
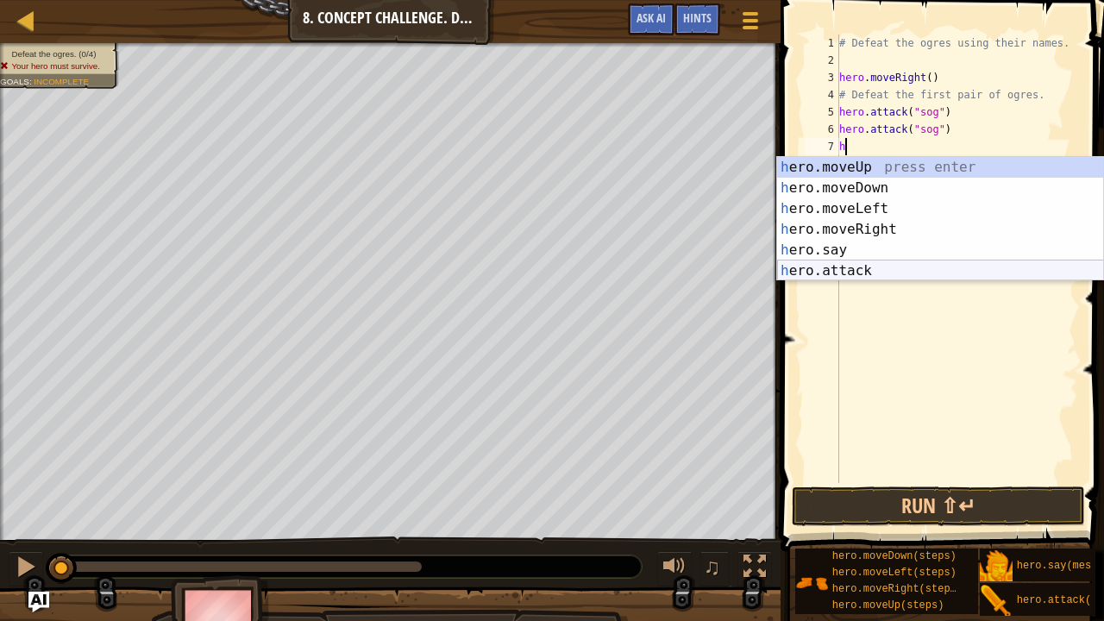
click at [875, 269] on div "h ero.moveUp press enter h ero.moveDown press enter h ero.moveLeft press enter …" at bounding box center [940, 240] width 327 height 166
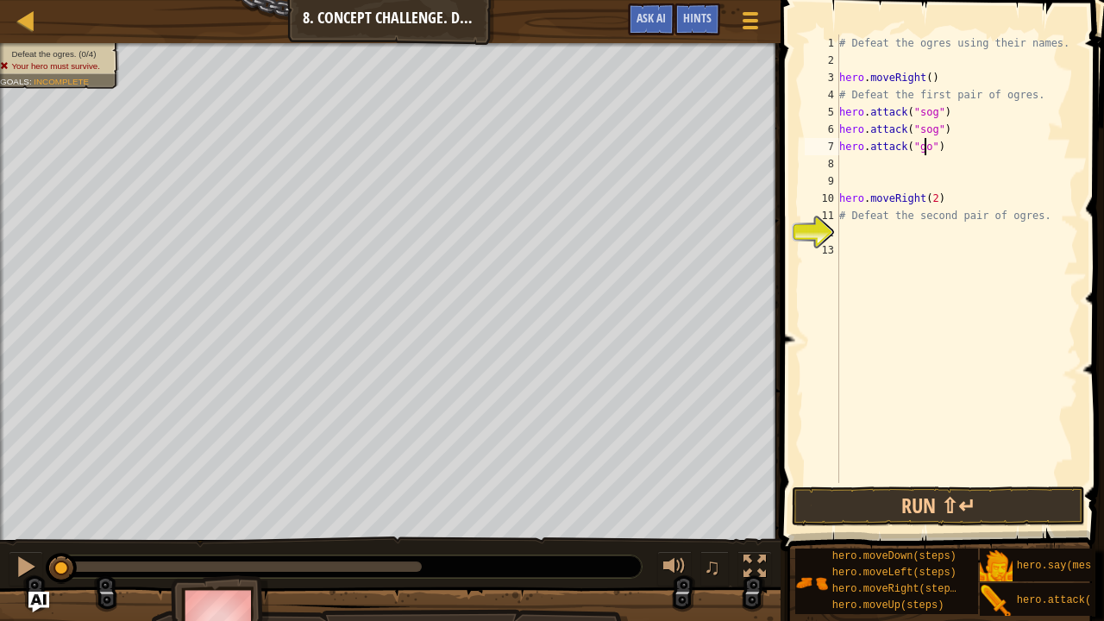
type textarea "hero.attack("gos")"
click at [849, 164] on div "# Defeat the ogres using their names. hero . moveRight ( ) # Defeat the first p…" at bounding box center [957, 275] width 242 height 483
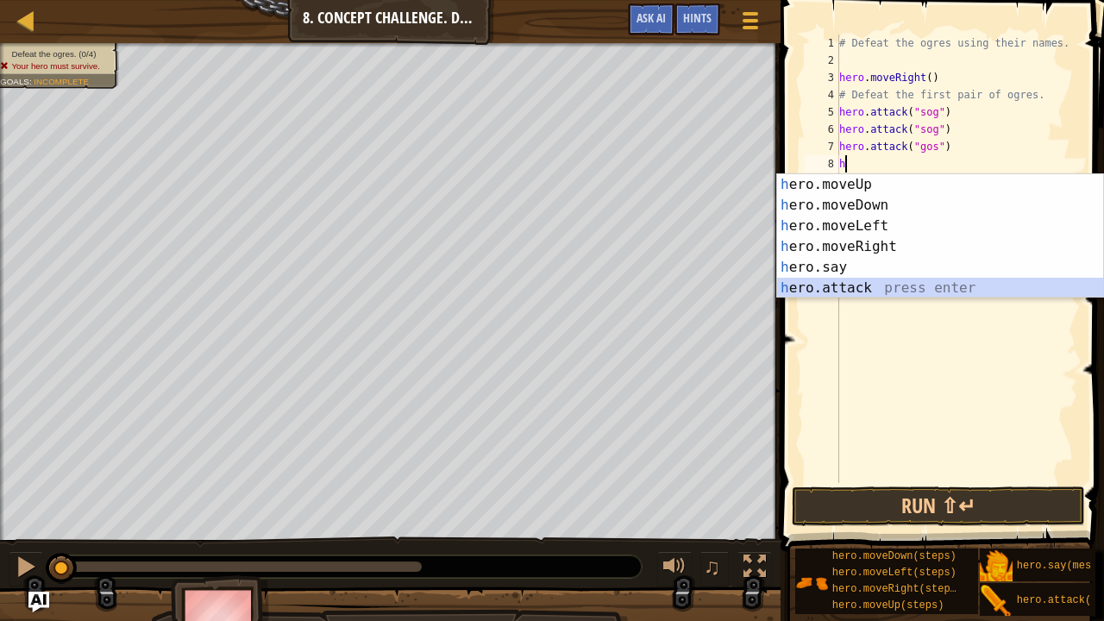
click at [848, 289] on div "h ero.moveUp press enter h ero.moveDown press enter h ero.moveLeft press enter …" at bounding box center [940, 257] width 327 height 166
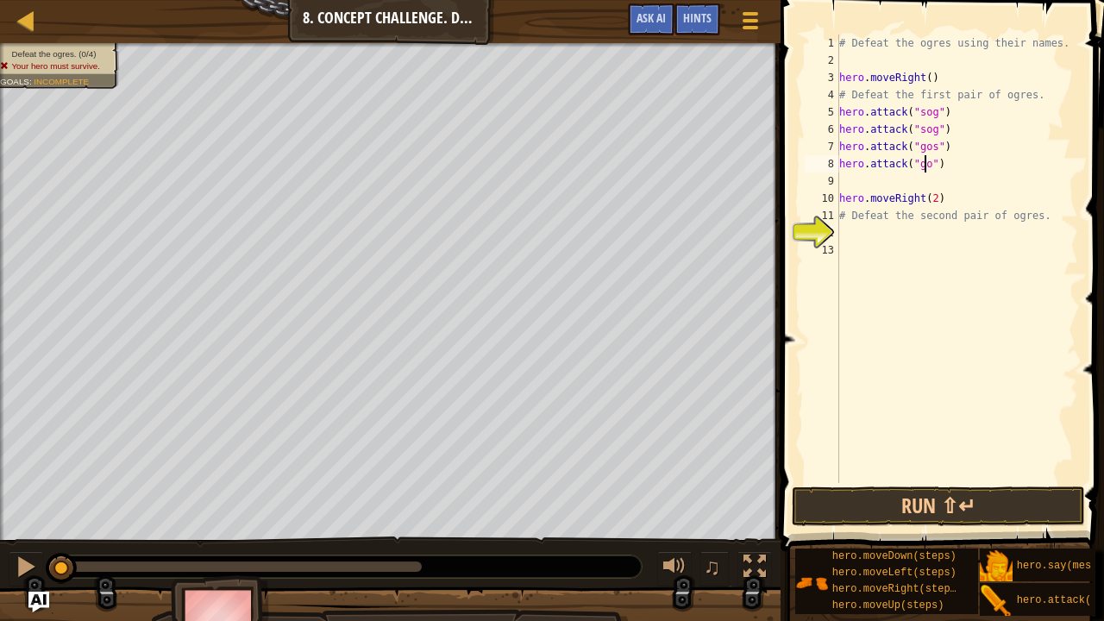
type textarea "hero.attack("gos")"
click at [873, 179] on div "# Defeat the ogres using their names. hero . moveRight ( ) # Defeat the first p…" at bounding box center [957, 275] width 242 height 483
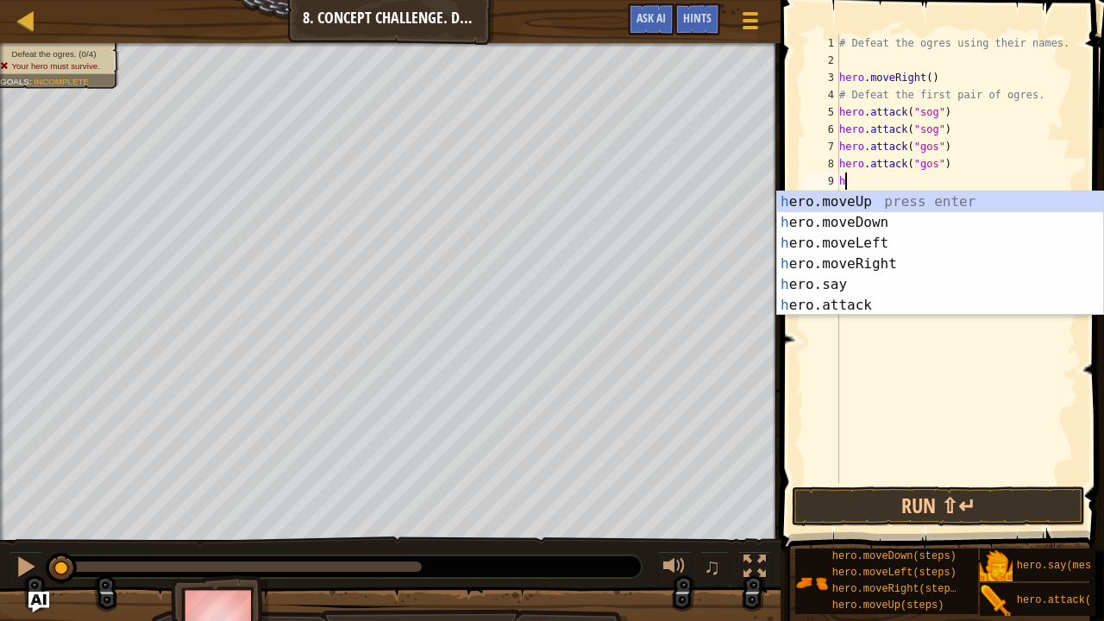
type textarea "he"
click at [870, 217] on div "he ro.moveUp press enter he ro.moveDown press enter he ro.moveLeft press enter …" at bounding box center [940, 274] width 327 height 166
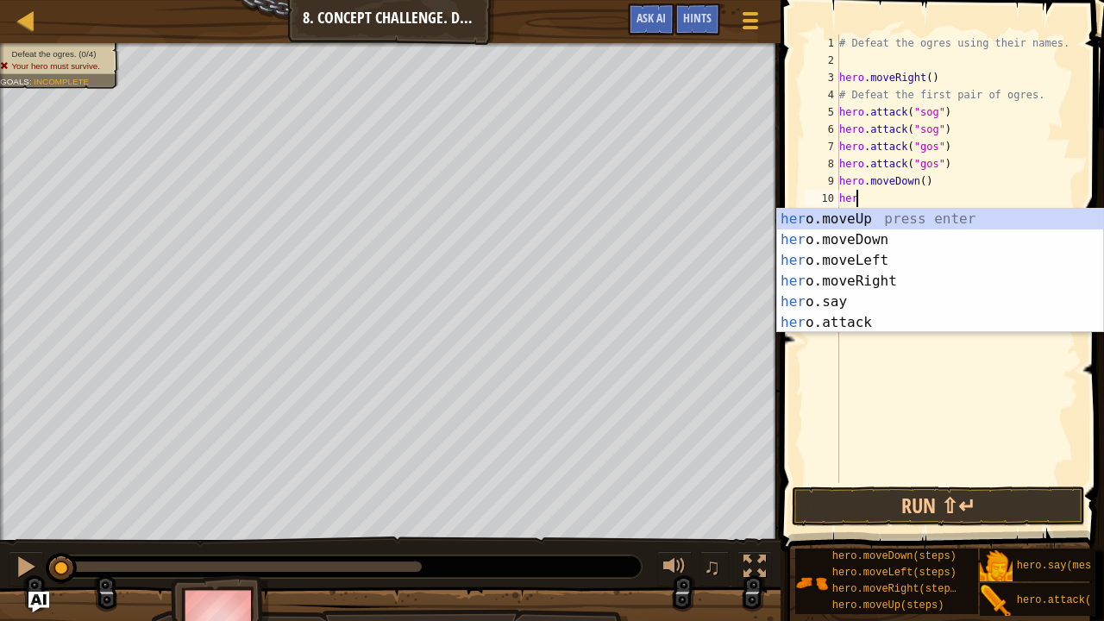
type textarea "hero"
click at [880, 209] on div "hero .moveUp press enter hero .moveDown press enter hero .moveLeft press enter …" at bounding box center [940, 270] width 326 height 122
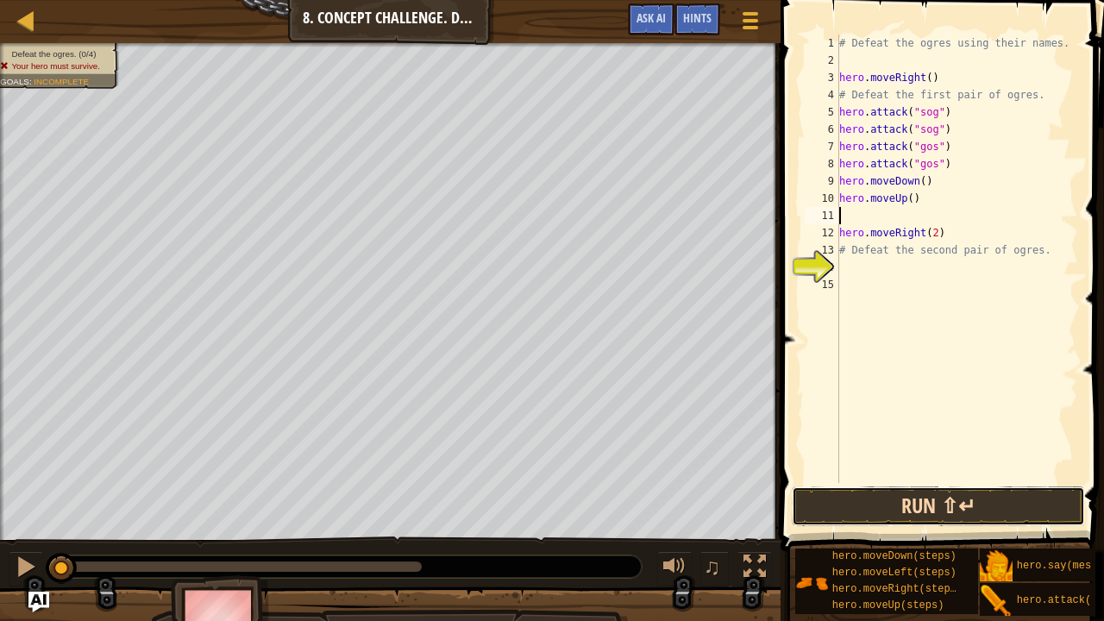
click at [940, 511] on button "Run ⇧↵" at bounding box center [938, 506] width 293 height 40
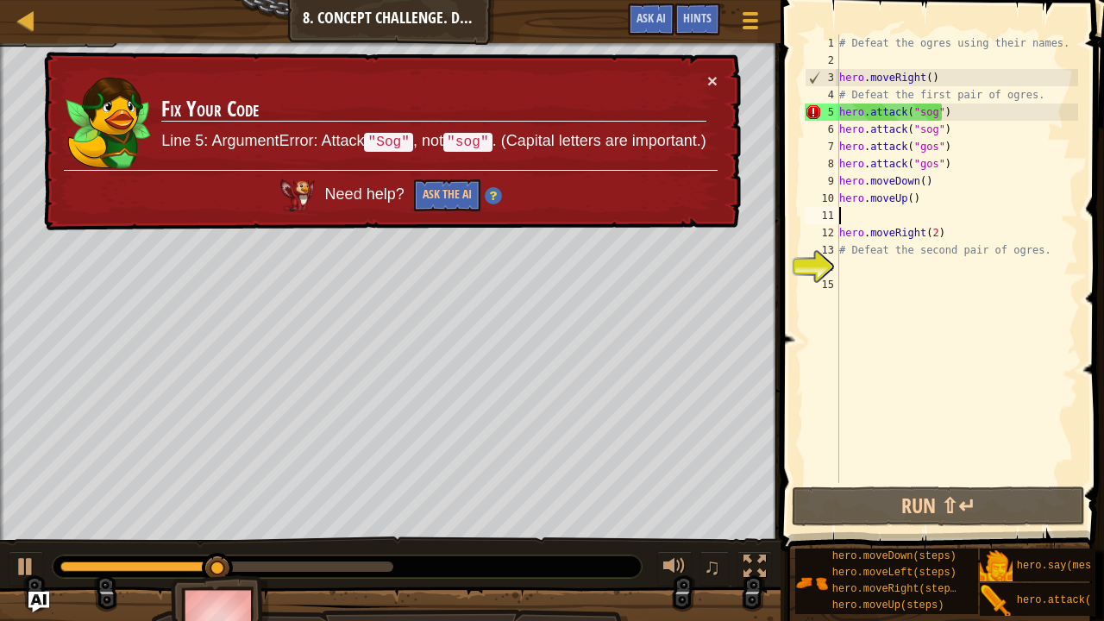
click at [929, 107] on div "# Defeat the ogres using their names. hero . moveRight ( ) # Defeat the first p…" at bounding box center [957, 275] width 242 height 483
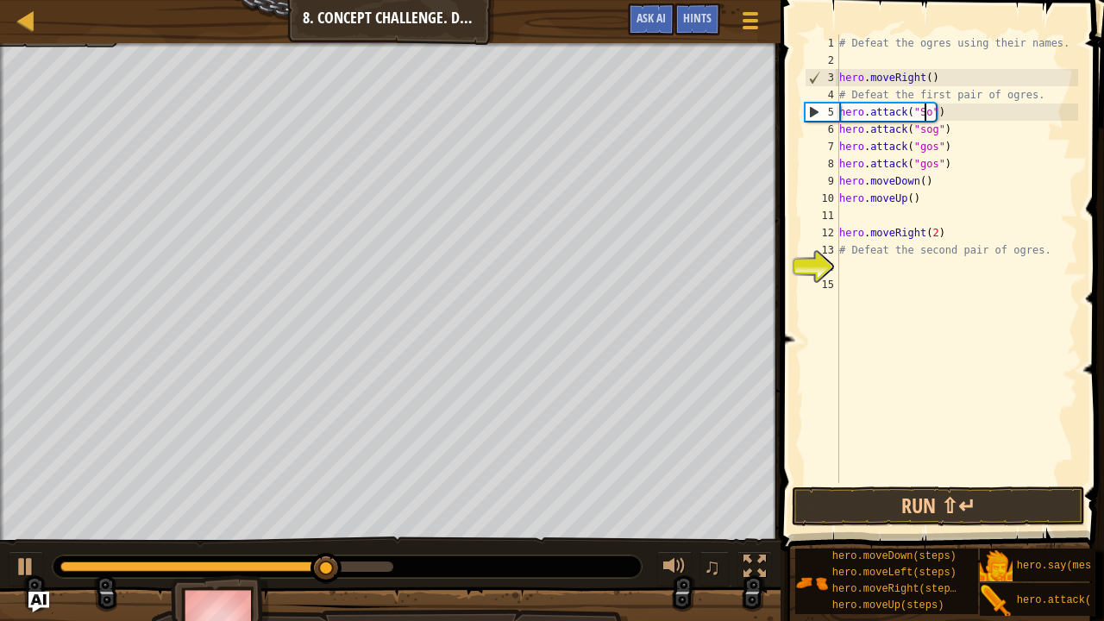
scroll to position [8, 7]
click at [916, 129] on div "# Defeat the ogres using their names. hero . moveRight ( ) # Defeat the first p…" at bounding box center [957, 275] width 242 height 483
click at [918, 132] on div "# Defeat the ogres using their names. hero . moveRight ( ) # Defeat the first p…" at bounding box center [957, 258] width 242 height 448
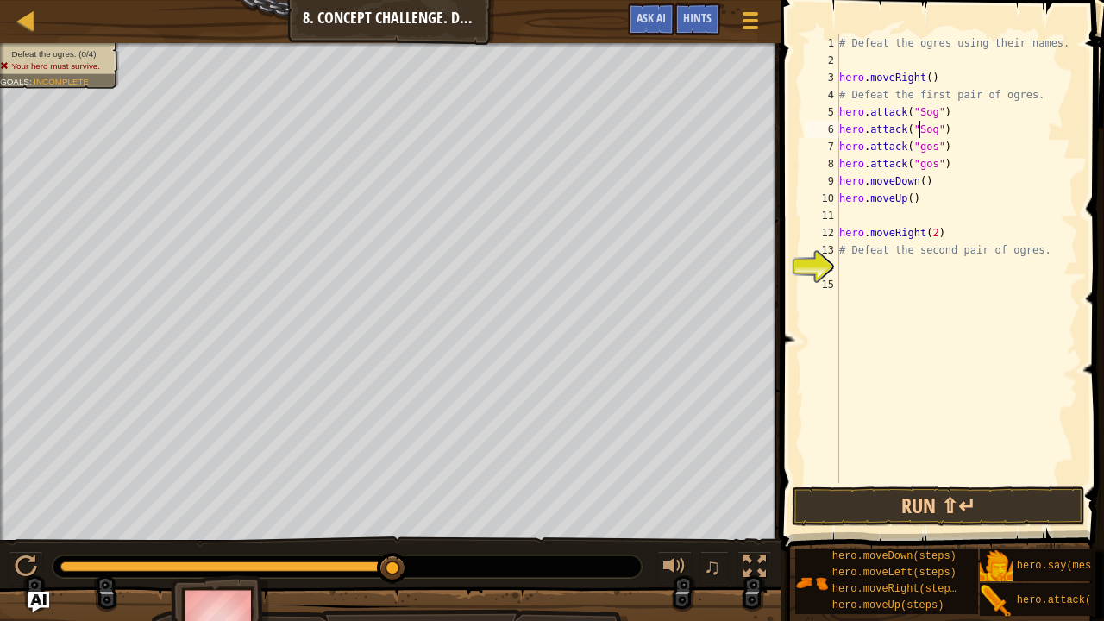
click at [921, 150] on div "# Defeat the ogres using their names. hero . moveRight ( ) # Defeat the first p…" at bounding box center [957, 275] width 242 height 483
click at [921, 162] on div "# Defeat the ogres using their names. hero . moveRight ( ) # Defeat the first p…" at bounding box center [957, 275] width 242 height 483
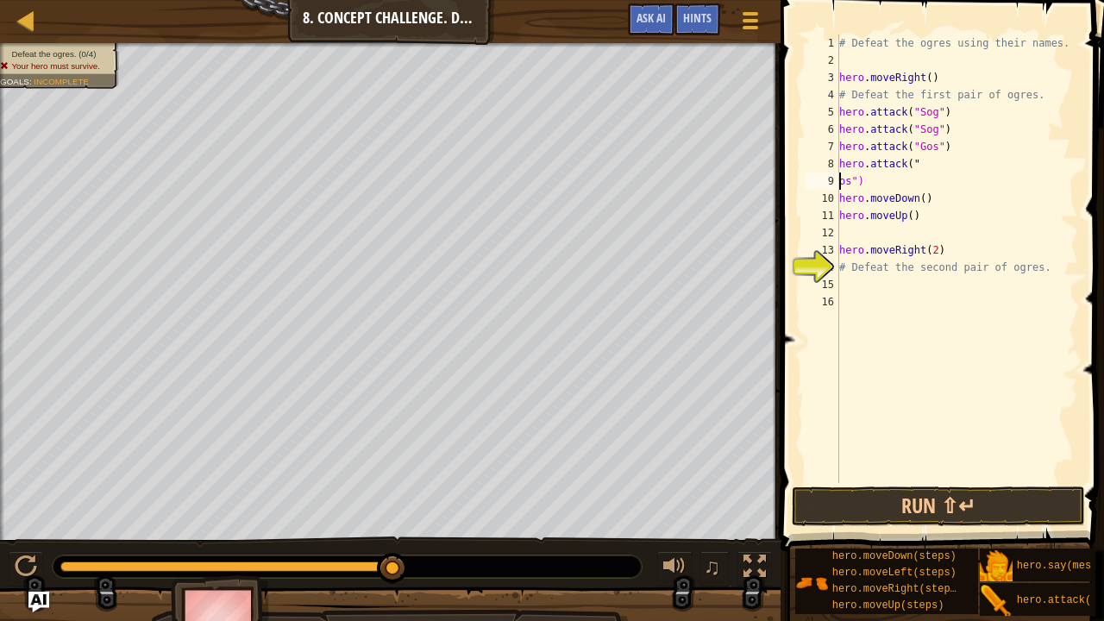
scroll to position [8, 0]
click at [922, 160] on div "# Defeat the ogres using their names. hero . moveRight ( ) # Defeat the first p…" at bounding box center [957, 275] width 242 height 483
click at [840, 180] on div "# Defeat the ogres using their names. hero . moveRight ( ) # Defeat the first p…" at bounding box center [957, 275] width 242 height 483
click at [840, 179] on div "# Defeat the ogres using their names. hero . moveRight ( ) # Defeat the first p…" at bounding box center [957, 275] width 242 height 483
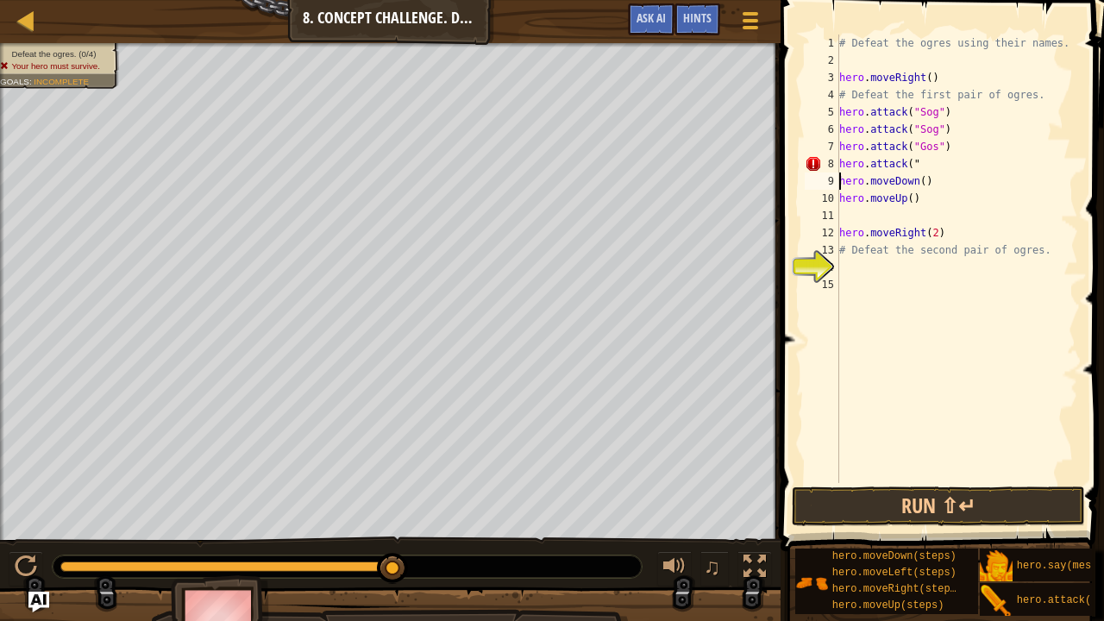
click at [915, 164] on div "# Defeat the ogres using their names. hero . moveRight ( ) # Defeat the first p…" at bounding box center [957, 275] width 242 height 483
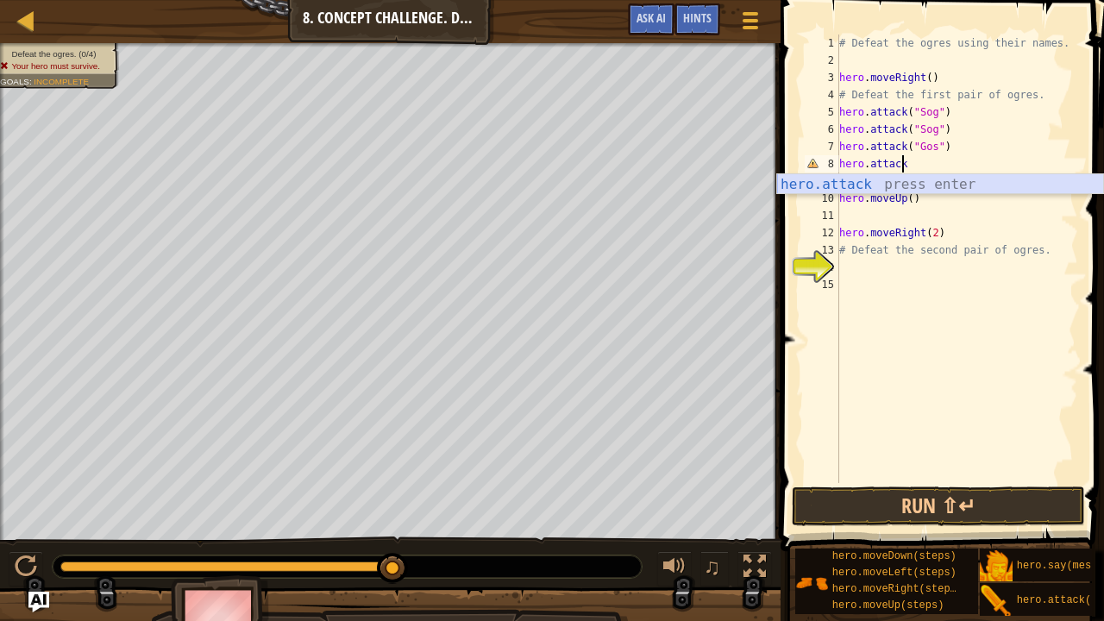
click at [902, 185] on div "hero.attack press enter" at bounding box center [940, 205] width 327 height 62
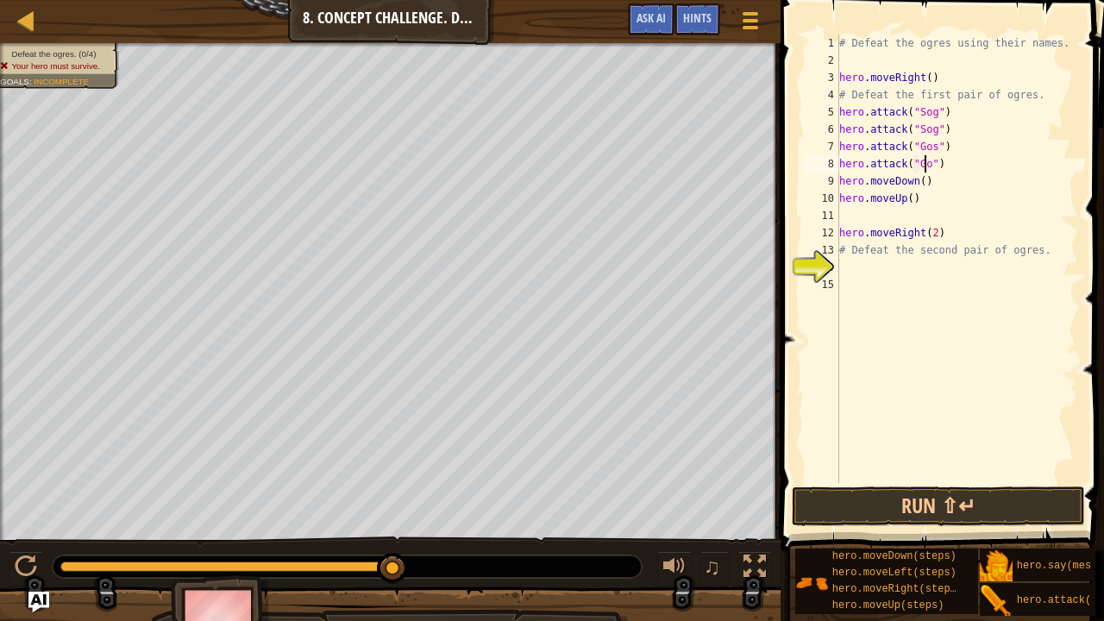
scroll to position [8, 7]
type textarea "hero.attack("Gos")"
click at [919, 499] on button "Run ⇧↵" at bounding box center [938, 506] width 293 height 40
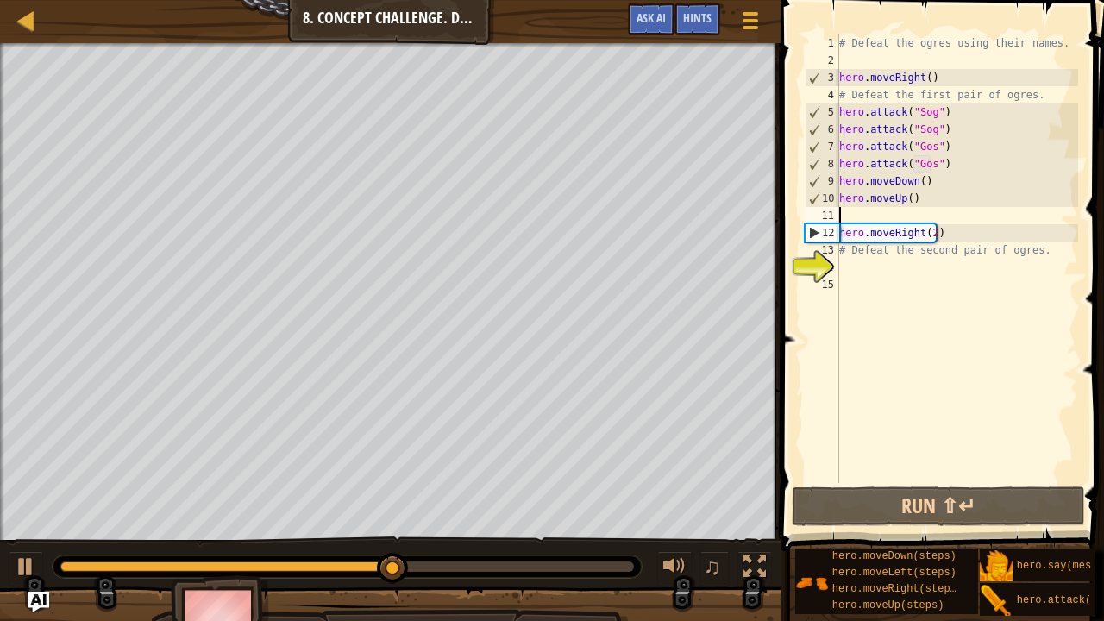
click at [847, 217] on div "# Defeat the ogres using their names. hero . moveRight ( ) # Defeat the first p…" at bounding box center [957, 275] width 242 height 483
type textarea "hero.moveUp()"
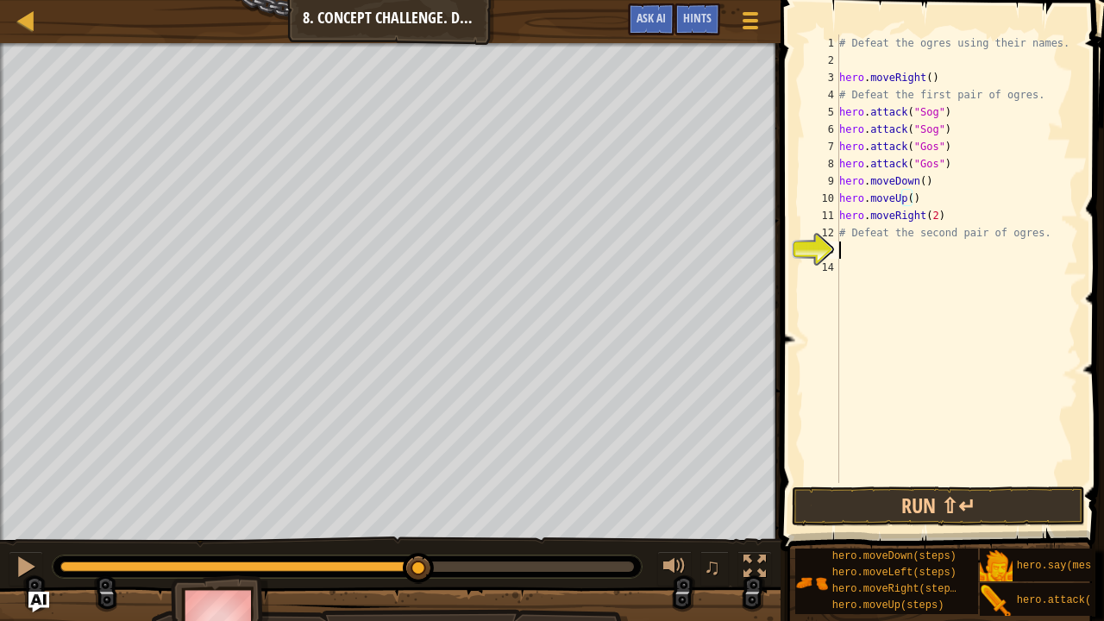
click at [878, 243] on div "# Defeat the ogres using their names. hero . moveRight ( ) # Defeat the first p…" at bounding box center [957, 275] width 242 height 483
click at [854, 233] on div "# Defeat the ogres using their names. hero . moveRight ( ) # Defeat the first p…" at bounding box center [957, 275] width 242 height 483
type textarea "# Defeat the second pair of ogres."
click at [852, 252] on div "# Defeat the ogres using their names. hero . moveRight ( ) # Defeat the first p…" at bounding box center [957, 275] width 242 height 483
click at [857, 233] on div "# Defeat the ogres using their names. hero . moveRight ( ) # Defeat the first p…" at bounding box center [957, 275] width 242 height 483
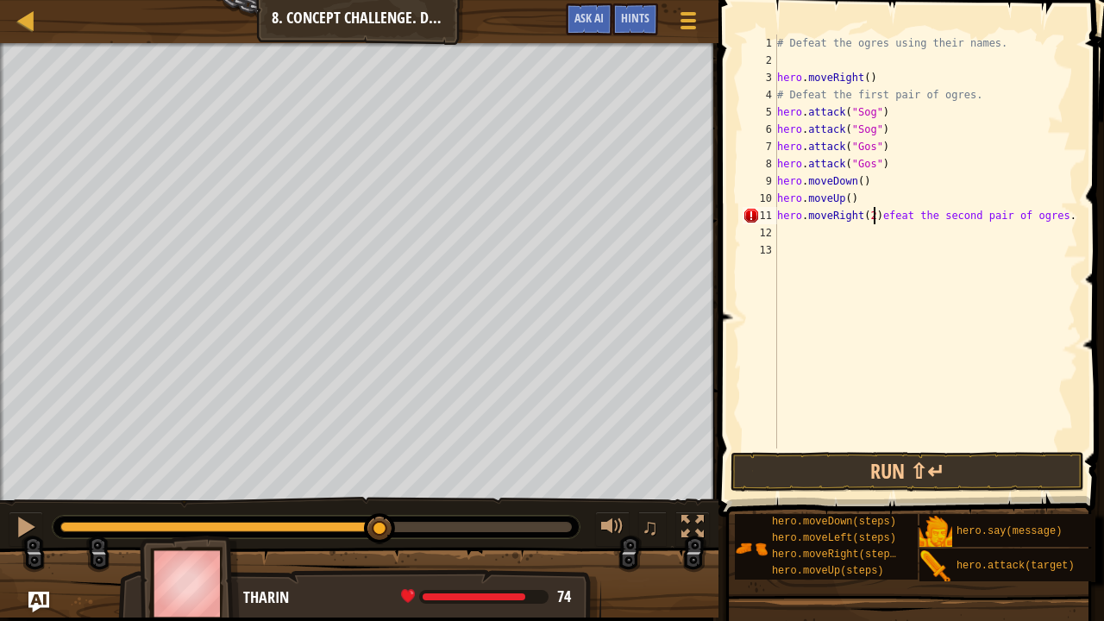
scroll to position [8, 7]
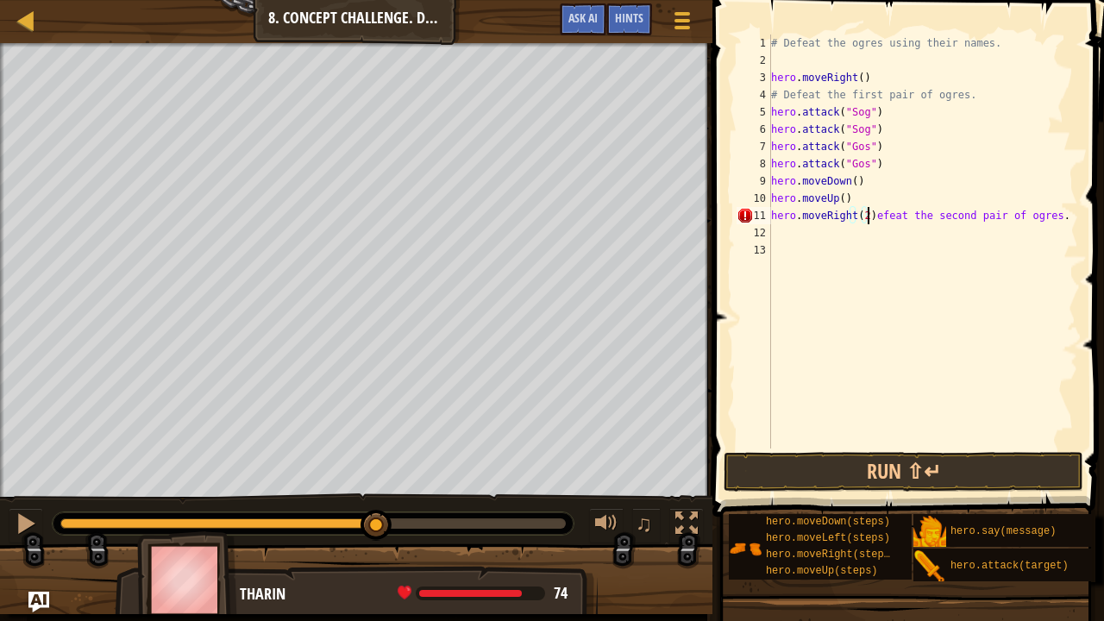
click at [1032, 223] on div "# Defeat the ogres using their names. hero . moveRight ( ) # Defeat the first p…" at bounding box center [923, 258] width 310 height 448
click at [1038, 220] on div "# Defeat the ogres using their names. hero . moveRight ( ) # Defeat the first p…" at bounding box center [923, 258] width 310 height 448
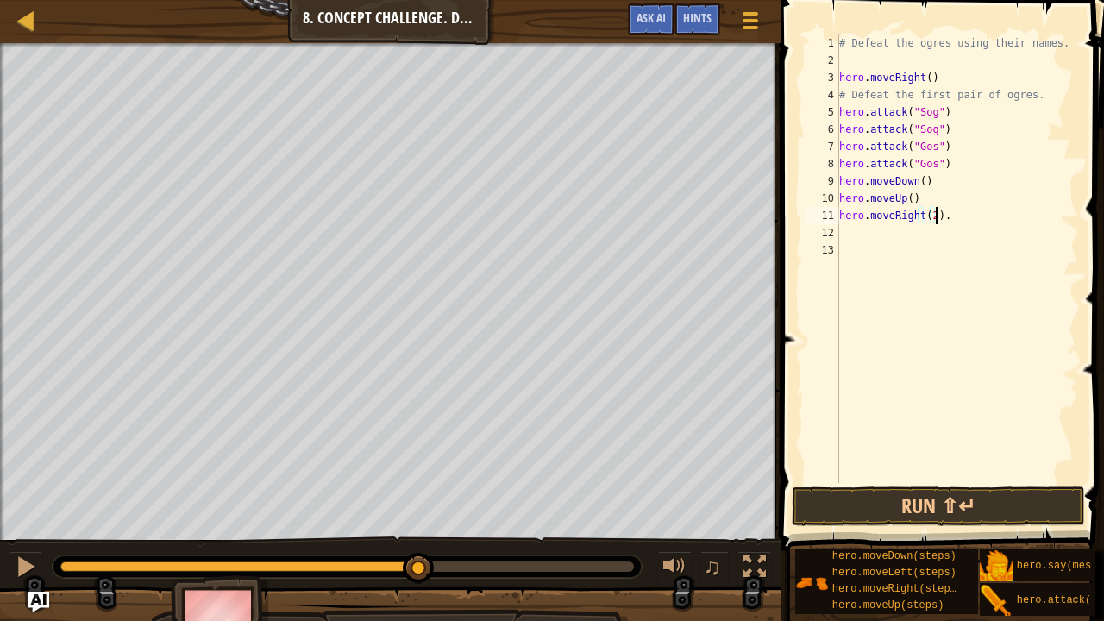
click at [969, 219] on div "# Defeat the ogres using their names. hero . moveRight ( ) # Defeat the first p…" at bounding box center [957, 275] width 242 height 483
type textarea "hero.moveRight(2)"
click at [847, 229] on div "# Defeat the ogres using their names. hero . moveRight ( ) # Defeat the first p…" at bounding box center [957, 275] width 242 height 483
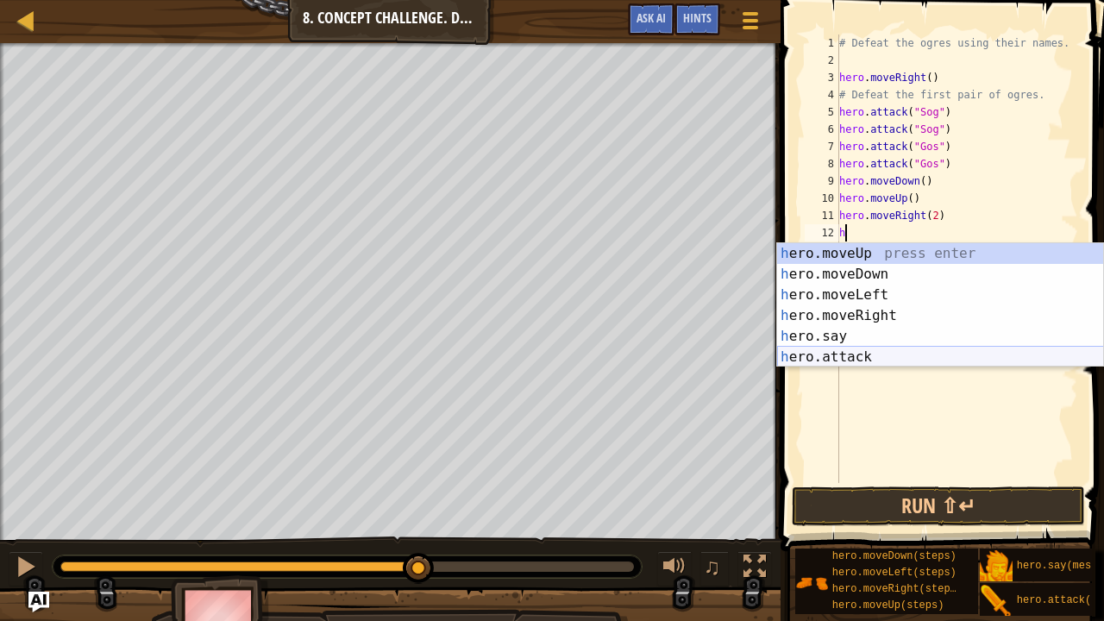
click at [880, 353] on div "h ero.moveUp press enter h ero.moveDown press enter h ero.moveLeft press enter …" at bounding box center [940, 326] width 327 height 166
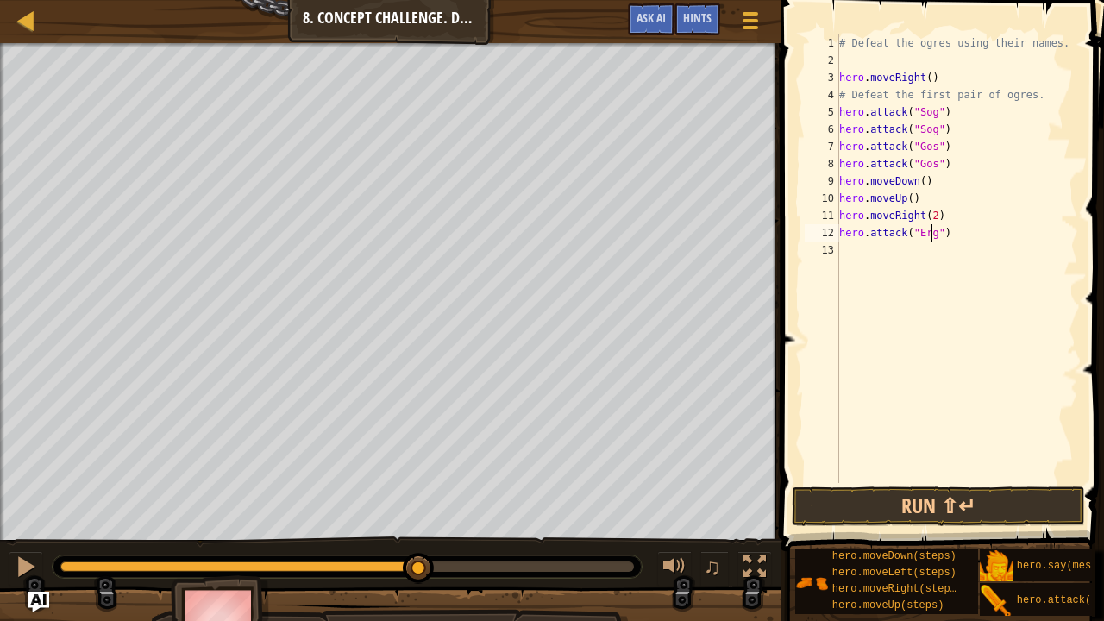
scroll to position [8, 7]
type textarea "hero.attack("Ergo")"
click at [850, 248] on div "# Defeat the ogres using their names. hero . moveRight ( ) # Defeat the first p…" at bounding box center [957, 275] width 242 height 483
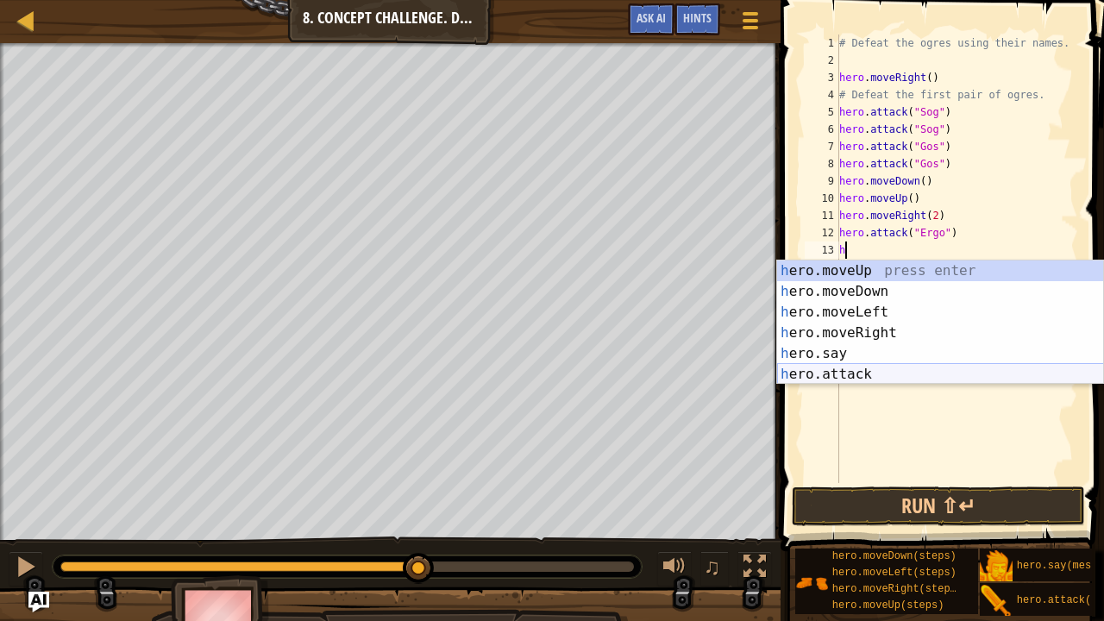
click at [862, 374] on div "h ero.moveUp press enter h ero.moveDown press enter h ero.moveLeft press enter …" at bounding box center [940, 343] width 327 height 166
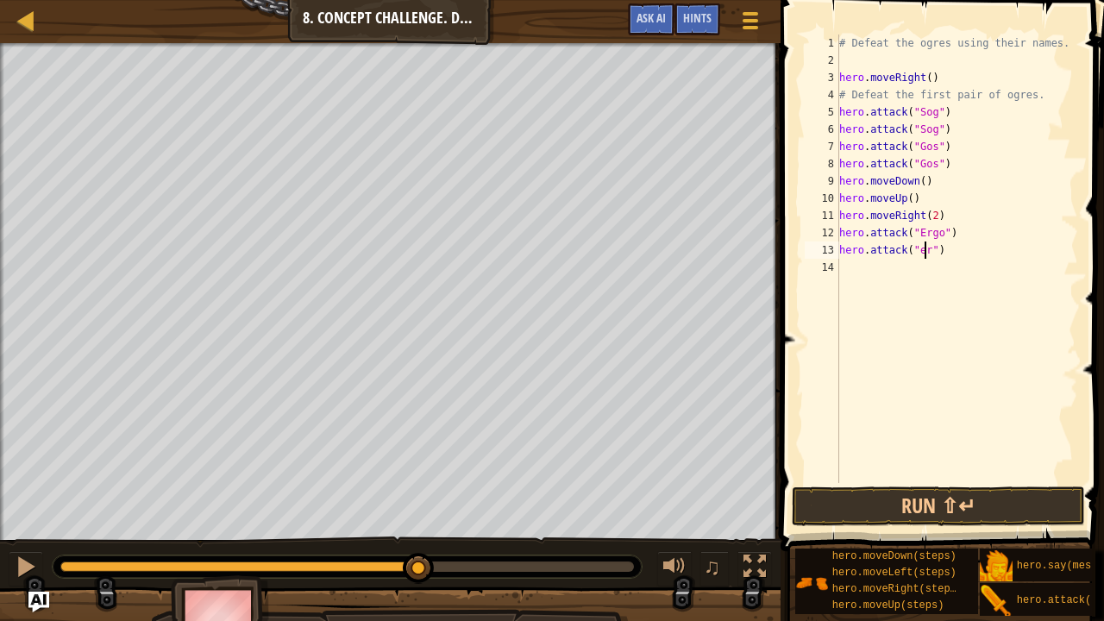
scroll to position [8, 7]
click at [913, 252] on div "# Defeat the ogres using their names. hero . moveRight ( ) # Defeat the first p…" at bounding box center [957, 275] width 242 height 483
click at [919, 254] on div "# Defeat the ogres using their names. hero . moveRight ( ) # Defeat the first p…" at bounding box center [957, 275] width 242 height 483
type textarea "hero.attack("Ergo")"
click at [857, 269] on div "# Defeat the ogres using their names. hero . moveRight ( ) # Defeat the first p…" at bounding box center [957, 275] width 242 height 483
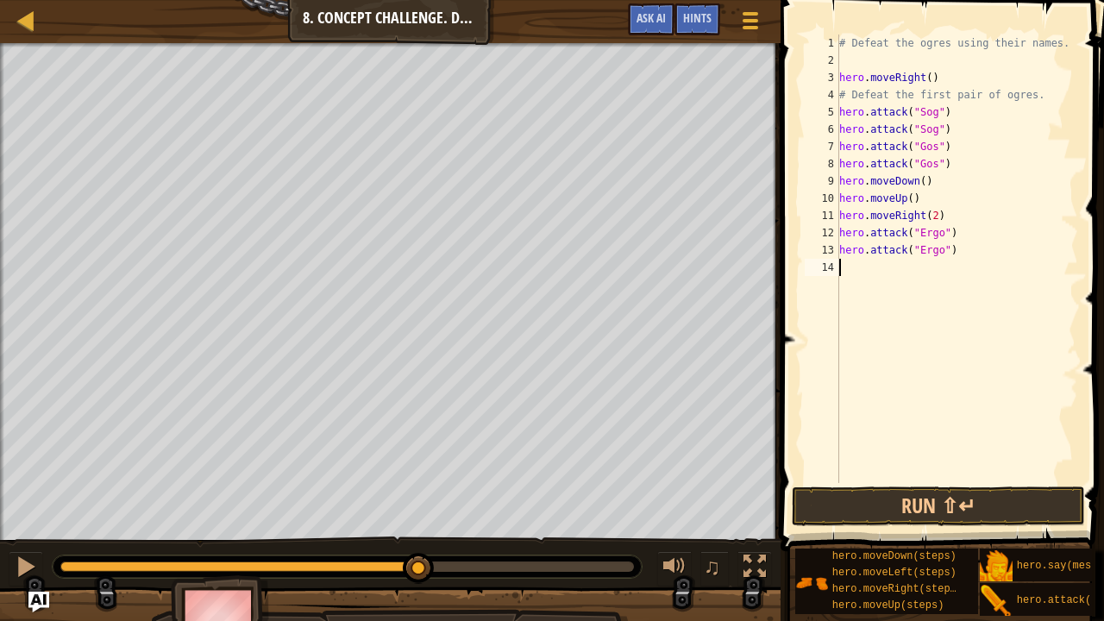
scroll to position [8, 0]
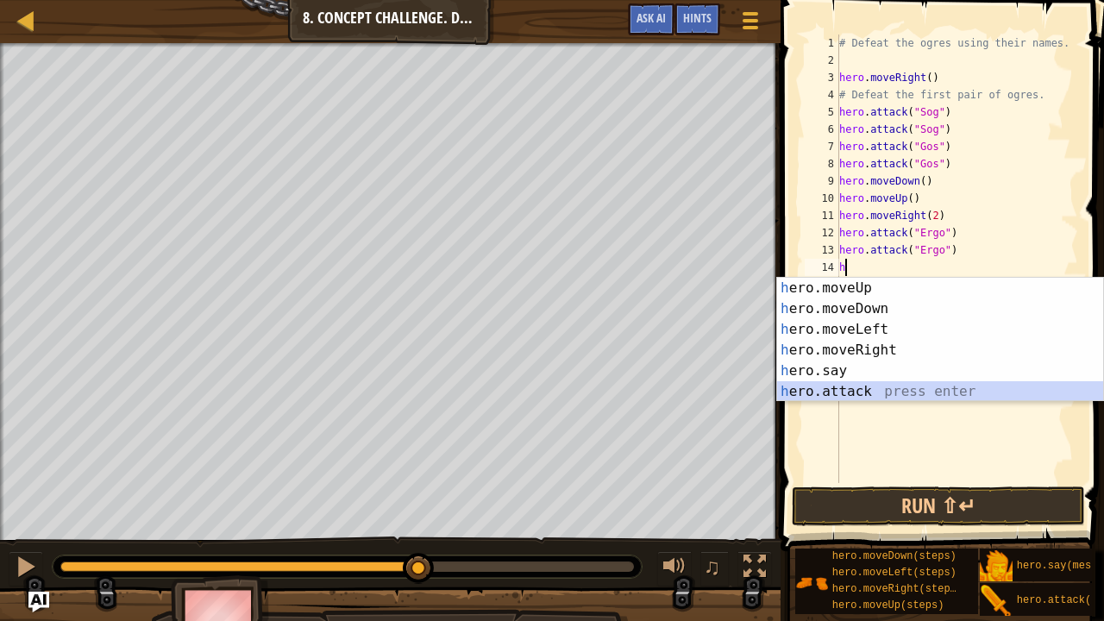
click at [859, 387] on div "h ero.moveUp press enter h ero.moveDown press enter h ero.moveLeft press enter …" at bounding box center [940, 361] width 327 height 166
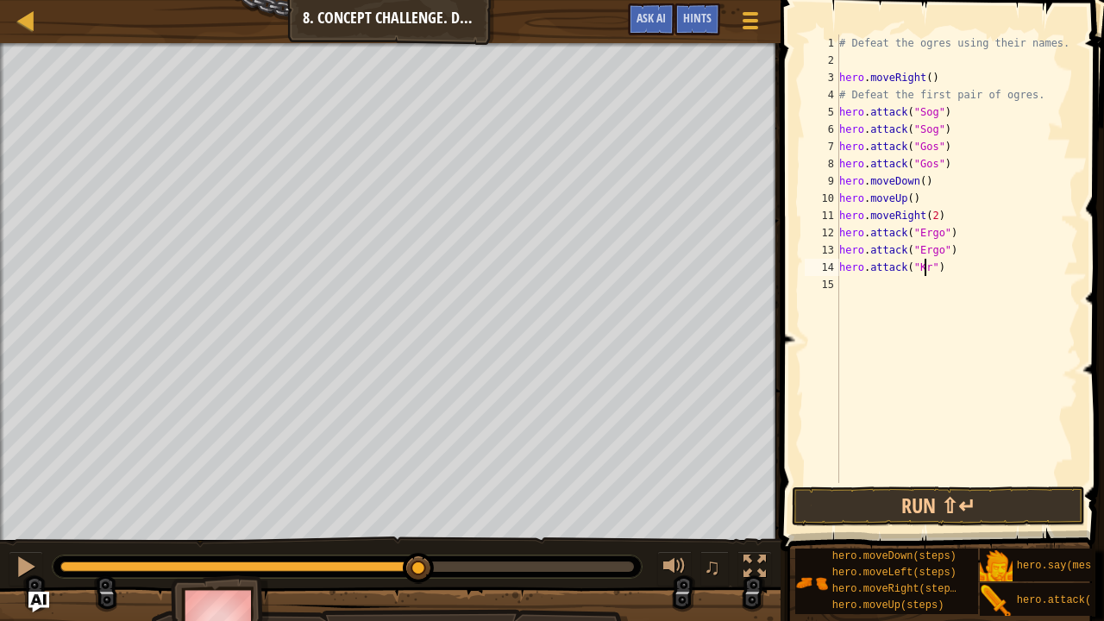
type textarea "hero.attack("Kro")"
click at [852, 288] on div "# Defeat the ogres using their names. hero . moveRight ( ) # Defeat the first p…" at bounding box center [957, 275] width 242 height 483
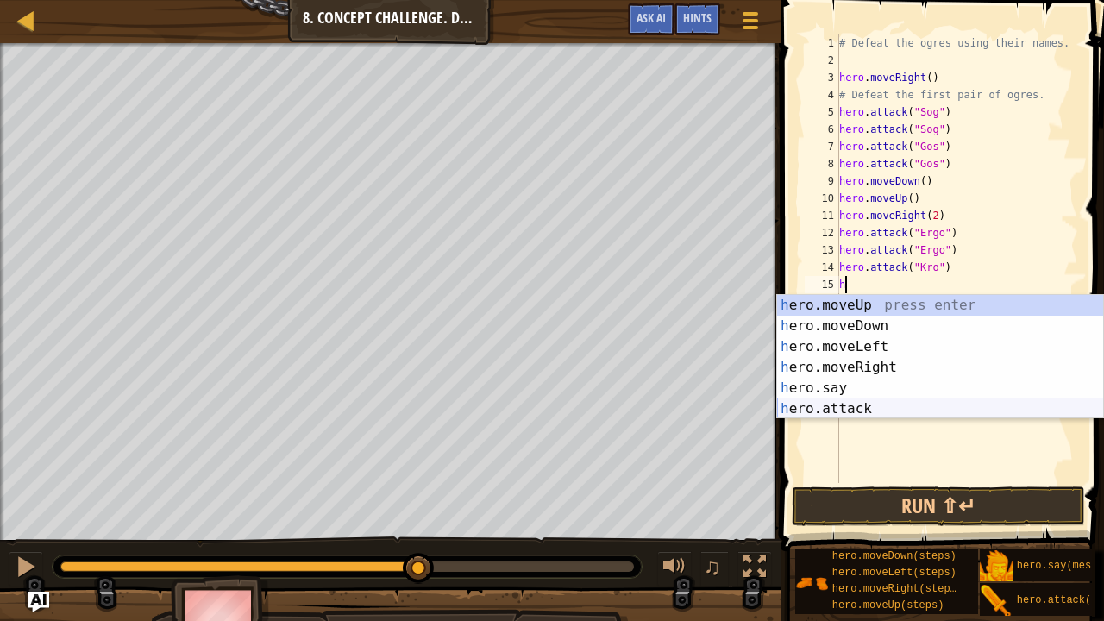
click at [849, 413] on div "h ero.moveUp press enter h ero.moveDown press enter h ero.moveLeft press enter …" at bounding box center [940, 378] width 327 height 166
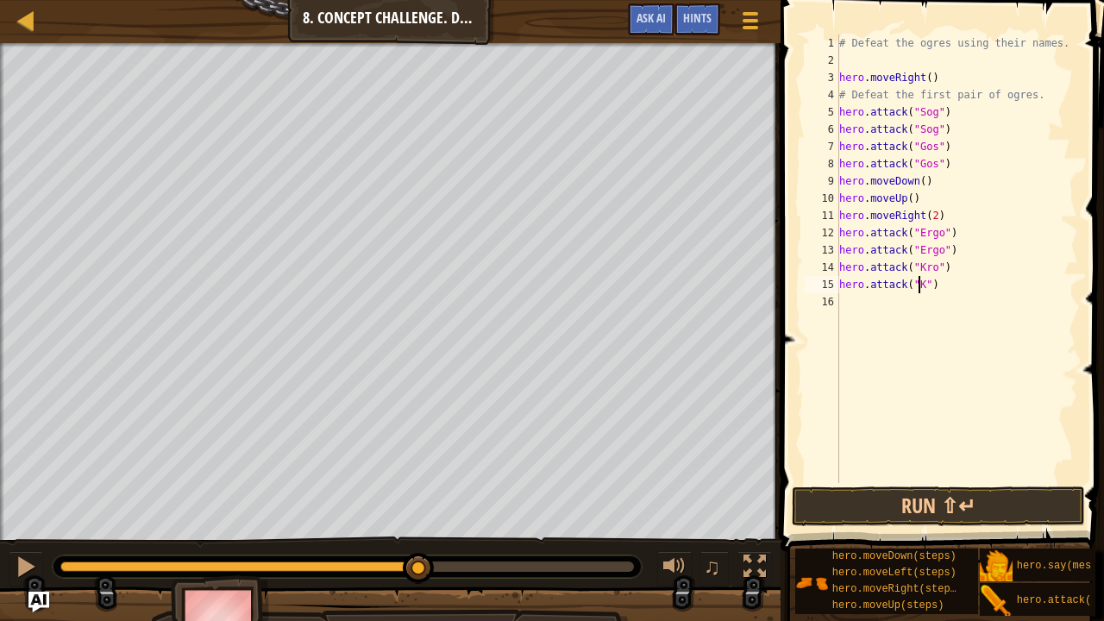
type textarea "hero.attack("Kro")"
click at [856, 298] on div "# Defeat the ogres using their names. hero . moveRight ( ) # Defeat the first p…" at bounding box center [957, 275] width 242 height 483
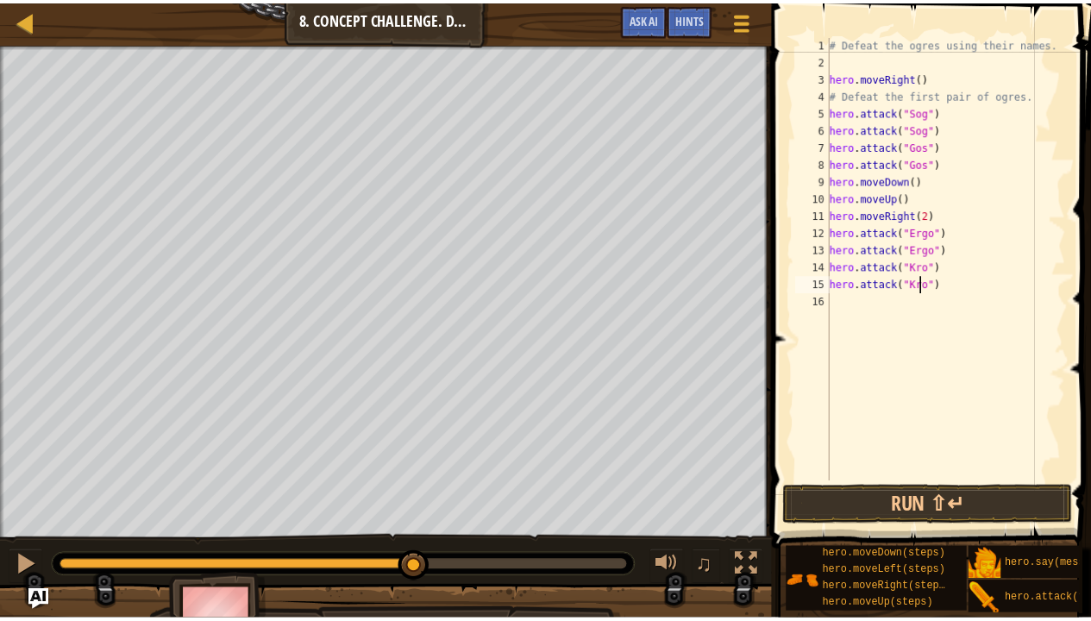
scroll to position [8, 0]
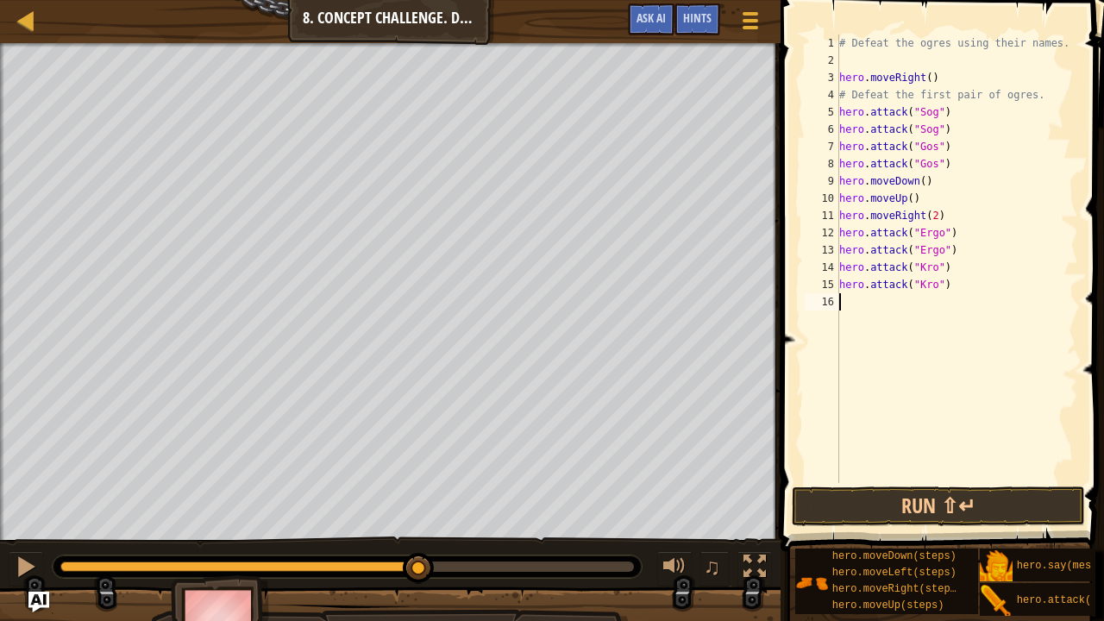
type textarea "H"
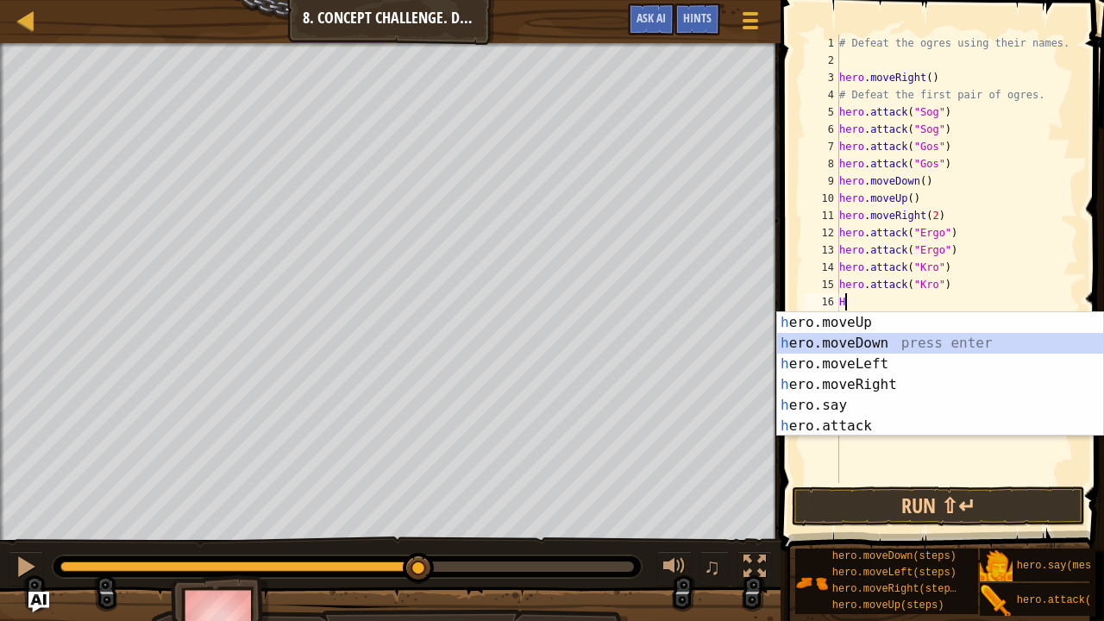
click at [876, 340] on div "h ero.moveUp press enter h ero.moveDown press enter h ero.moveLeft press enter …" at bounding box center [940, 395] width 327 height 166
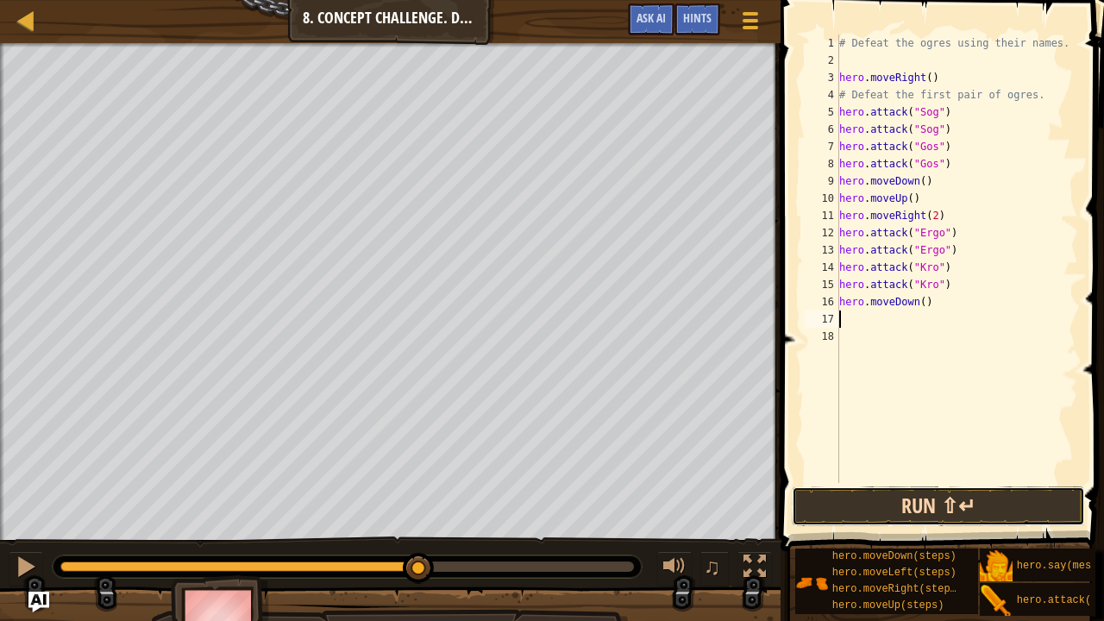
click at [930, 501] on button "Run ⇧↵" at bounding box center [938, 506] width 293 height 40
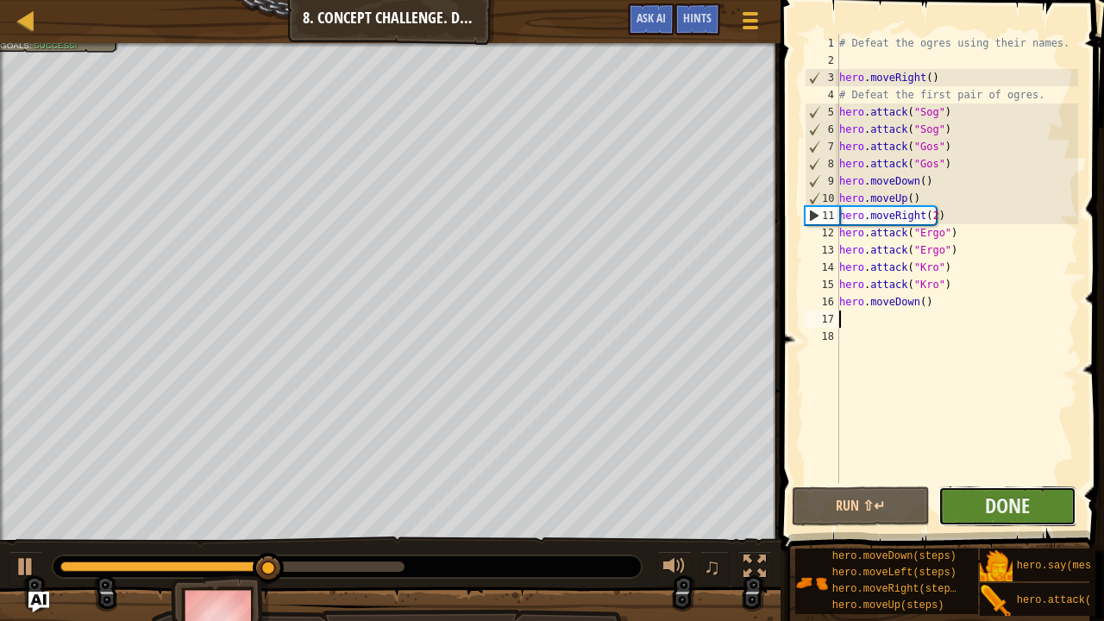
click at [982, 508] on button "Done" at bounding box center [1007, 506] width 138 height 40
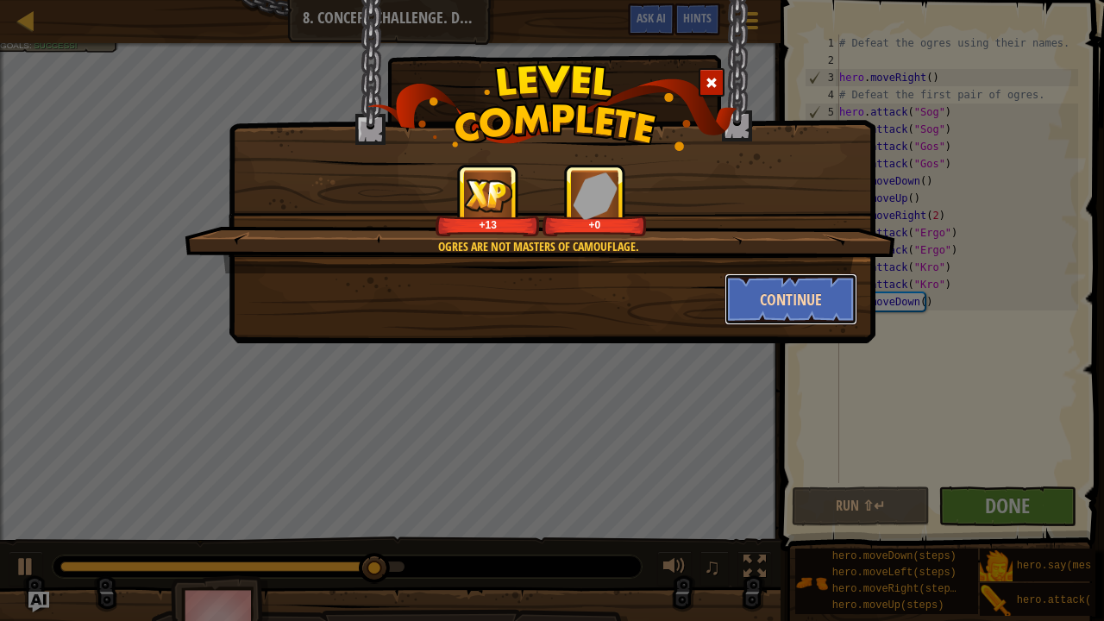
click at [790, 283] on button "Continue" at bounding box center [791, 299] width 134 height 52
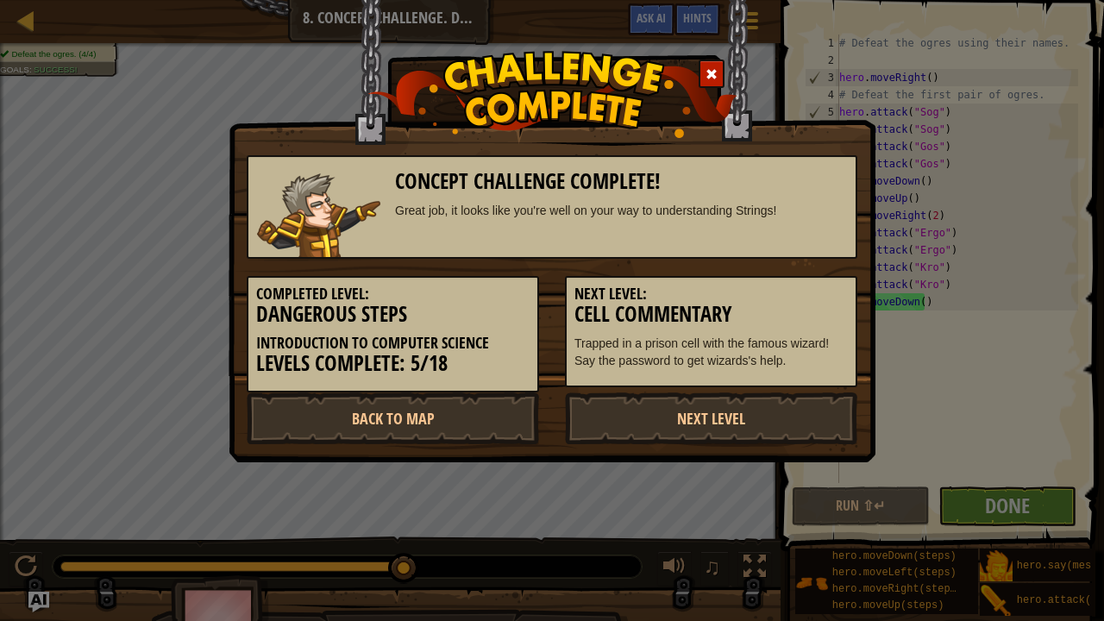
click at [702, 59] on img at bounding box center [552, 94] width 370 height 87
click at [708, 68] on span at bounding box center [712, 74] width 12 height 12
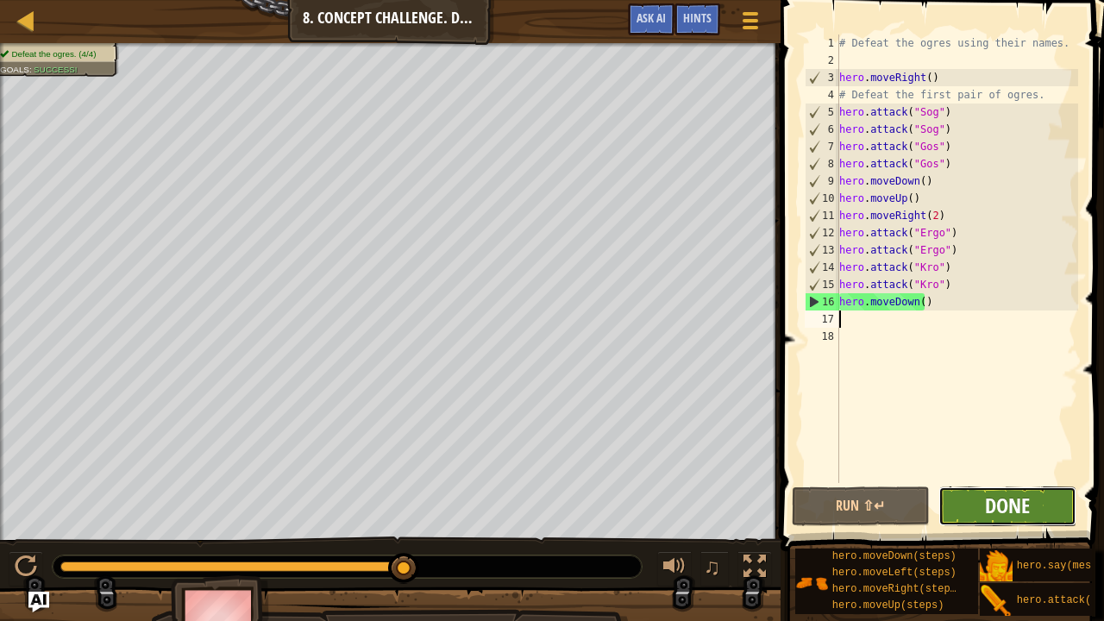
click at [1021, 508] on span "Done" at bounding box center [1007, 506] width 45 height 28
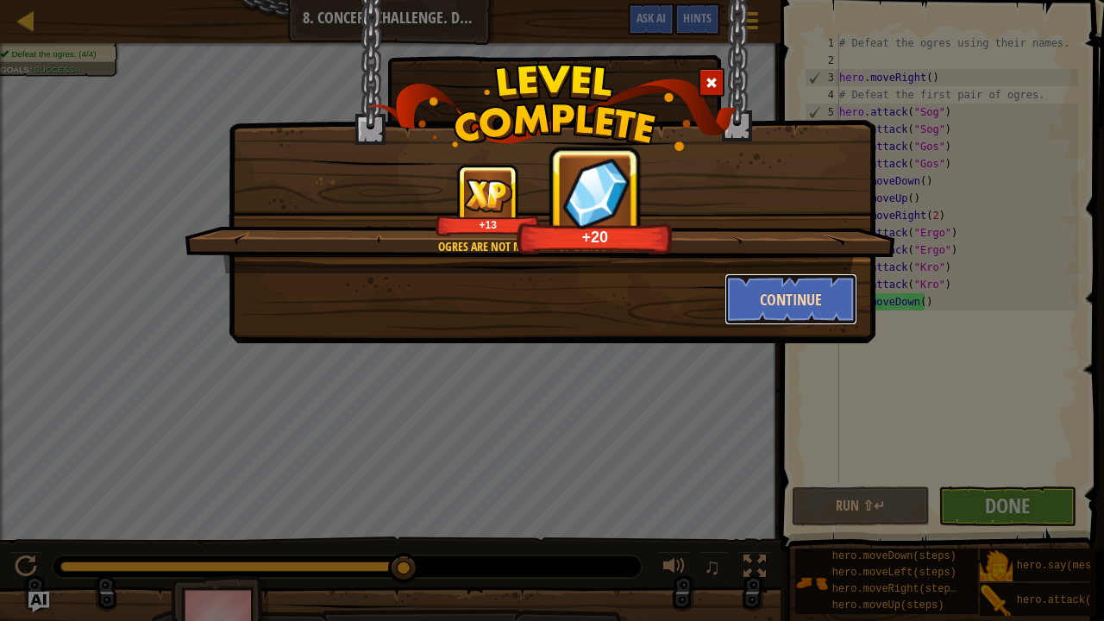
click at [810, 286] on button "Continue" at bounding box center [791, 299] width 134 height 52
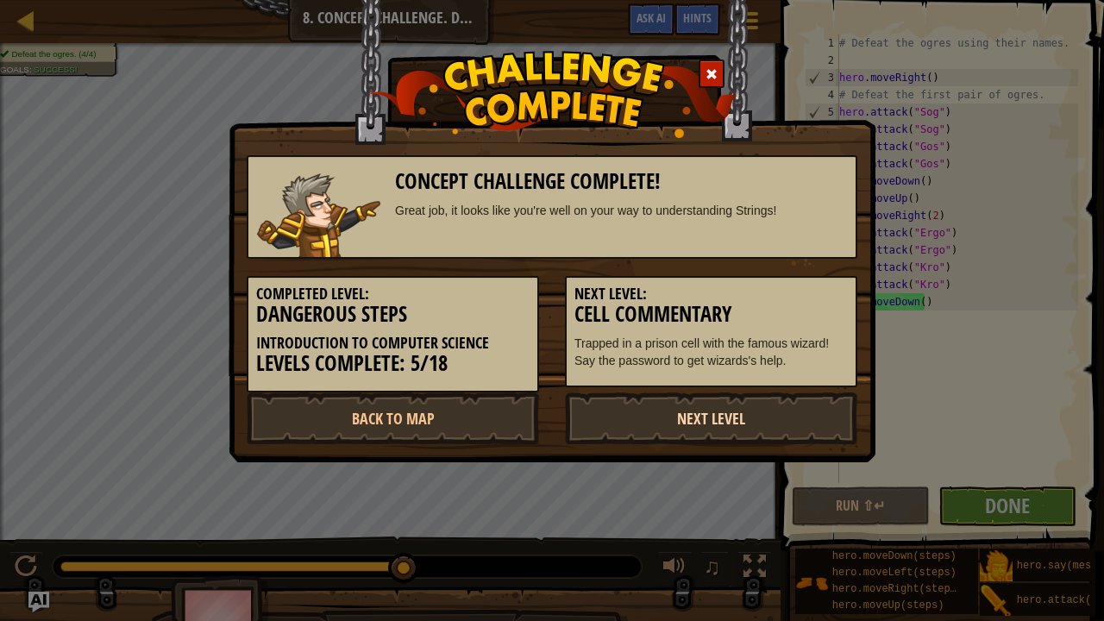
click at [735, 413] on link "Next Level" at bounding box center [711, 418] width 292 height 52
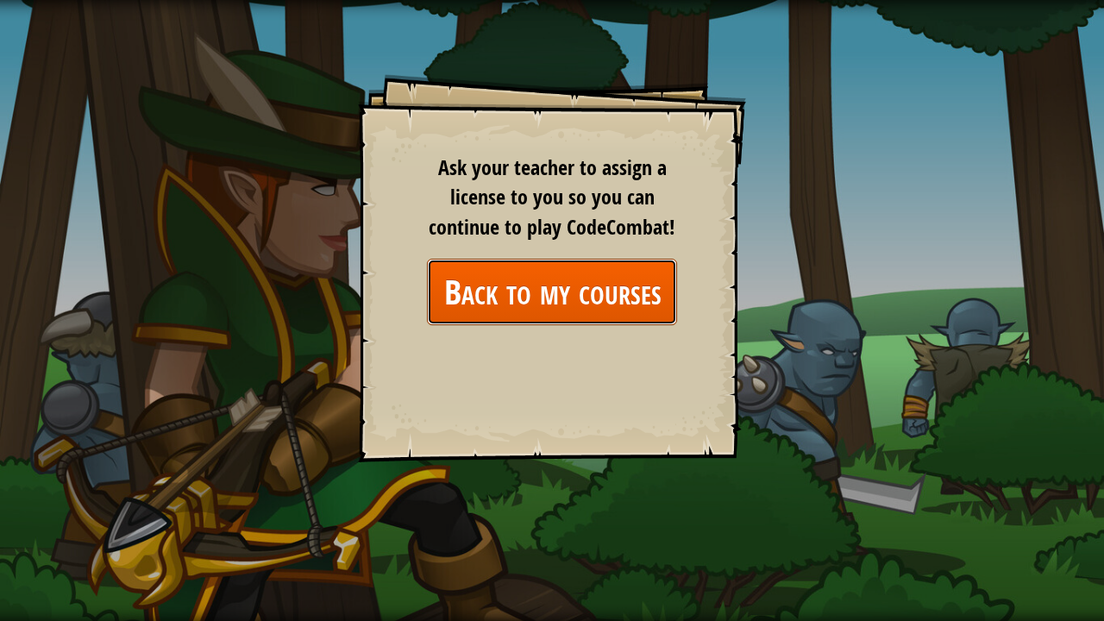
click at [634, 315] on link "Back to my courses" at bounding box center [552, 292] width 250 height 66
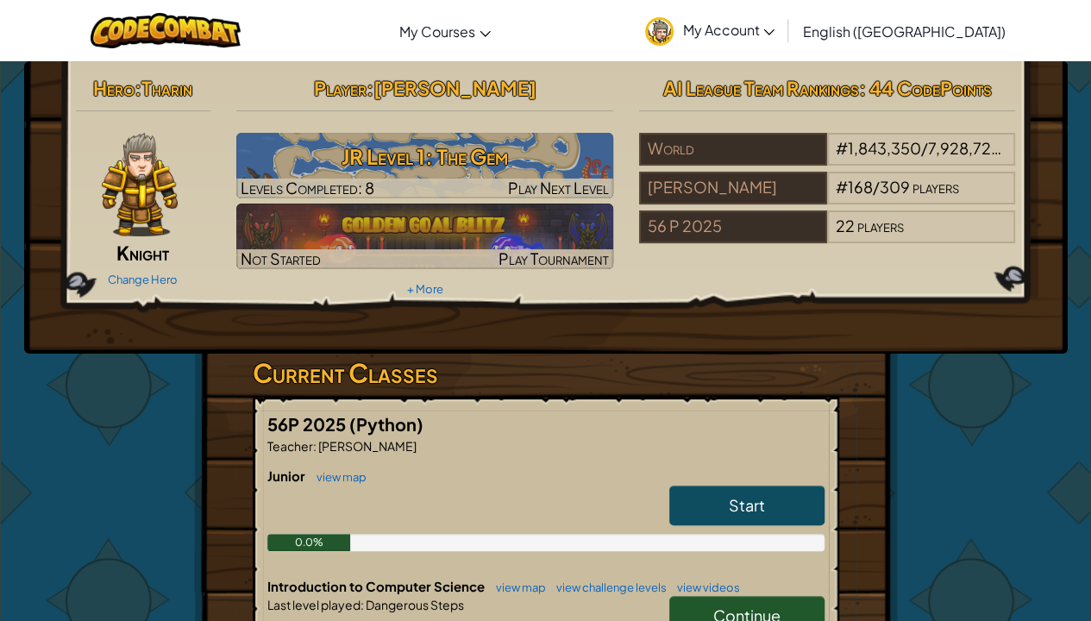
click at [706, 511] on link "Start" at bounding box center [746, 506] width 155 height 40
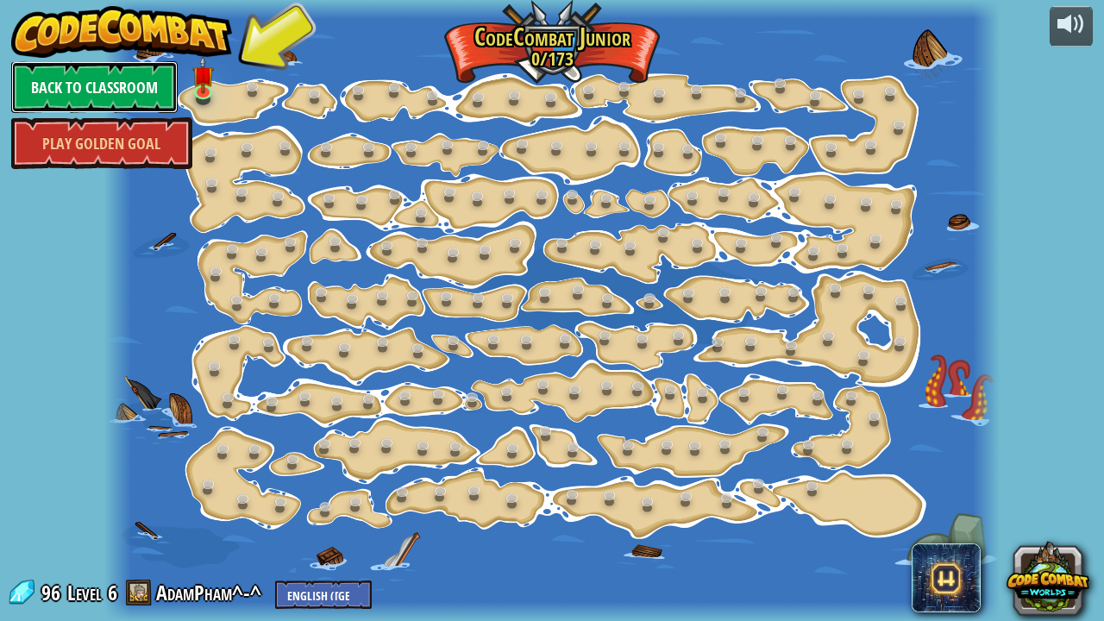
click at [114, 76] on link "Back to Classroom" at bounding box center [94, 87] width 166 height 52
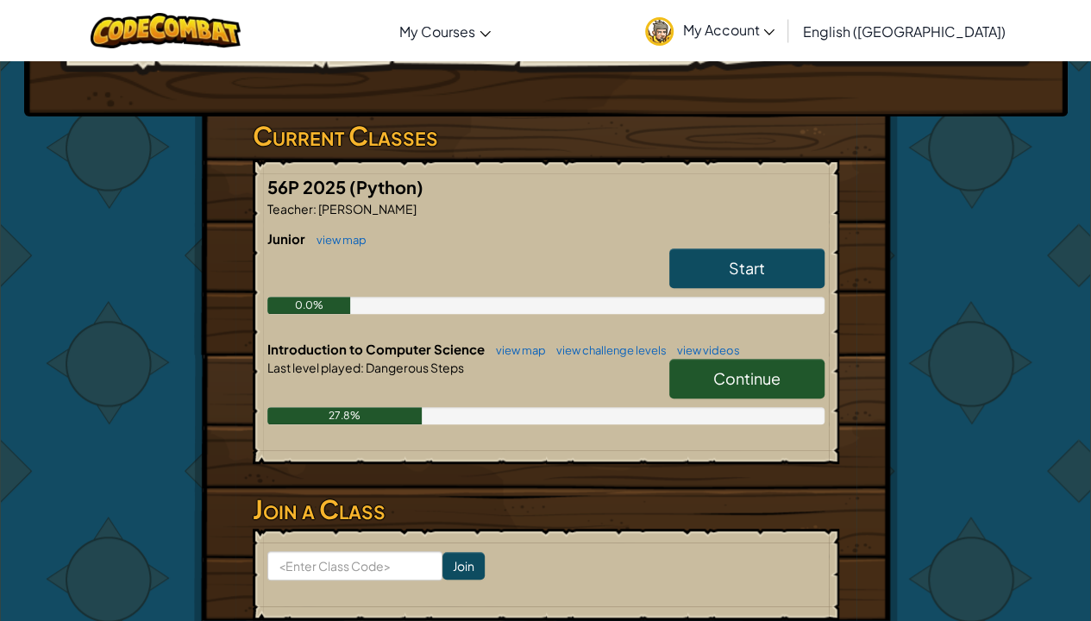
scroll to position [239, 0]
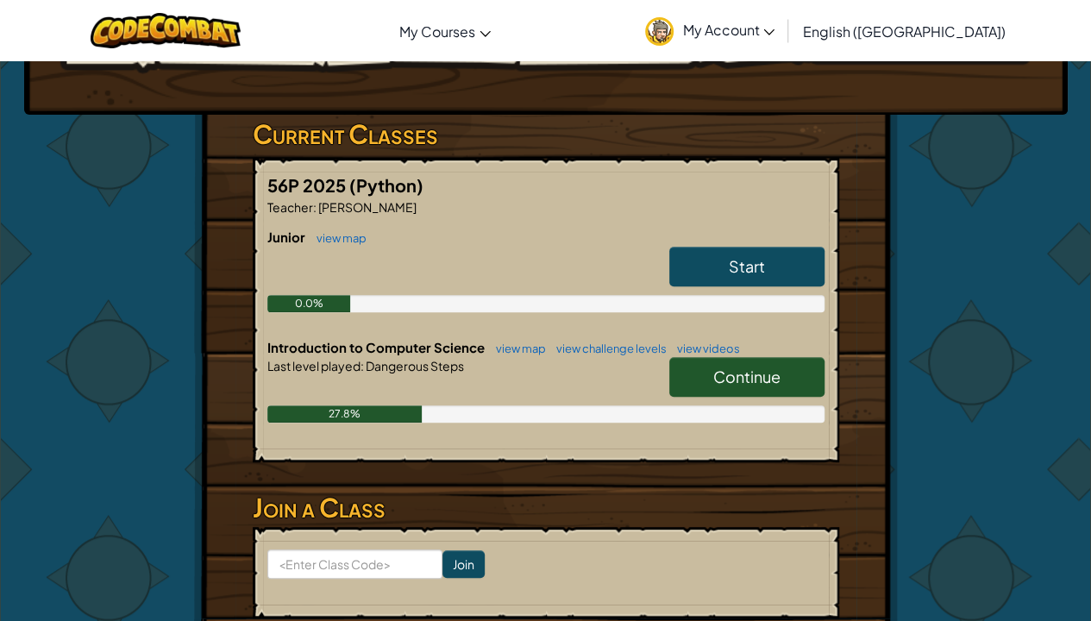
click at [799, 370] on link "Continue" at bounding box center [746, 377] width 155 height 40
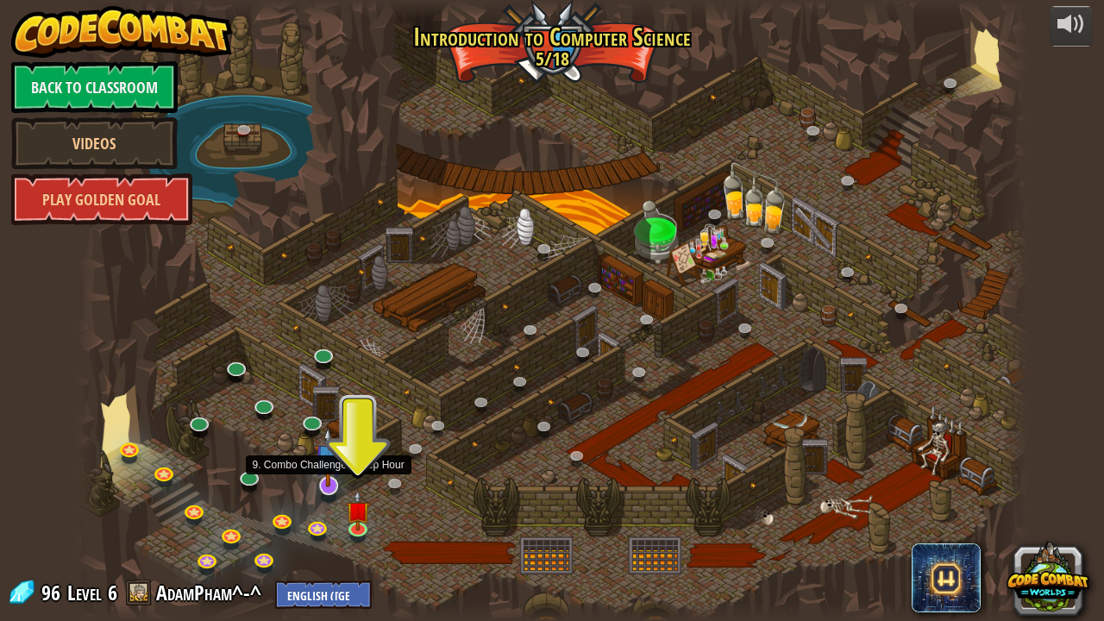
click at [328, 486] on img at bounding box center [328, 457] width 27 height 60
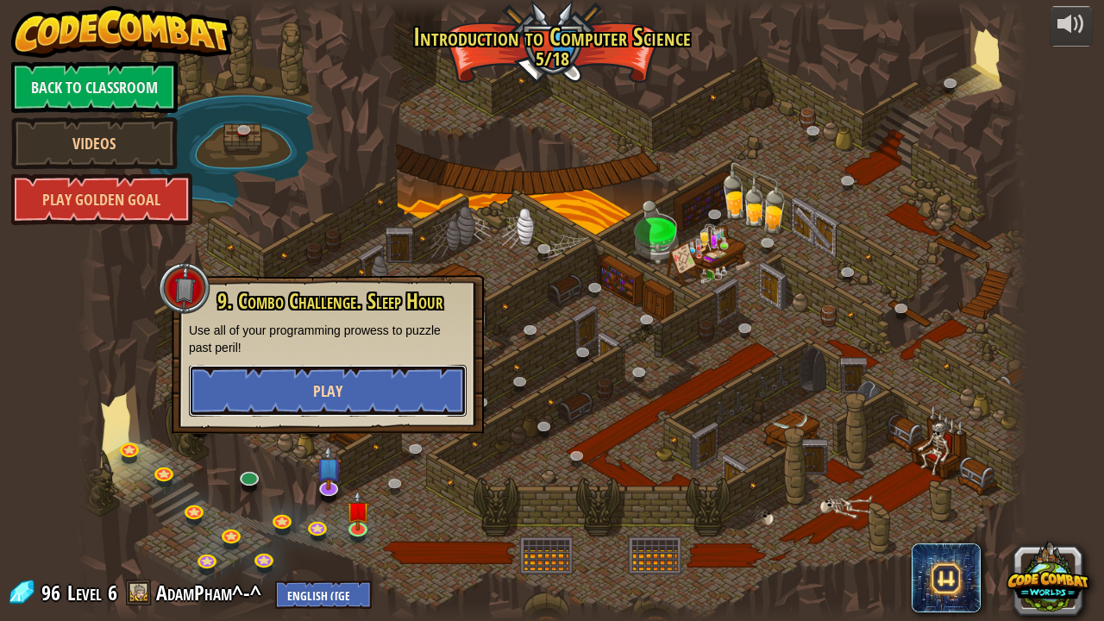
click at [355, 386] on button "Play" at bounding box center [328, 391] width 278 height 52
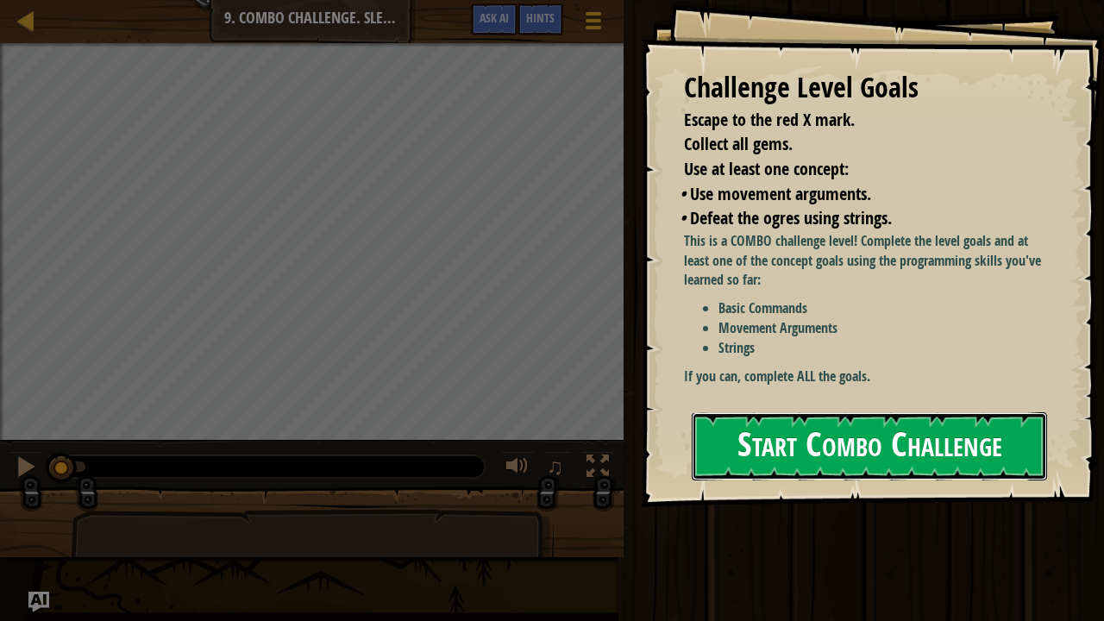
click at [799, 440] on button "Start Combo Challenge" at bounding box center [869, 446] width 355 height 68
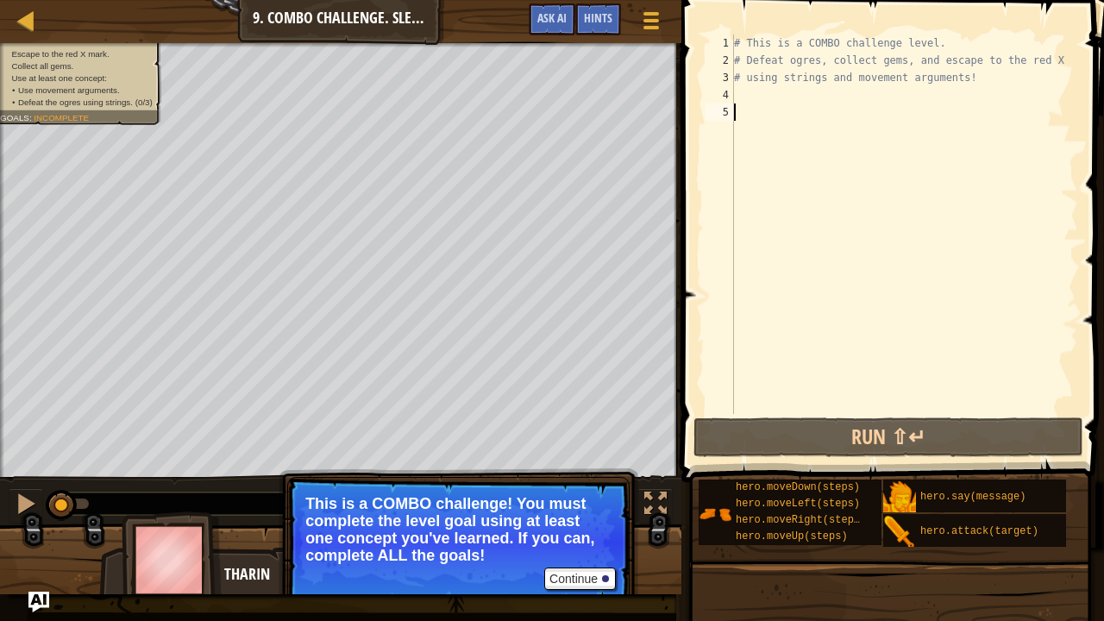
type textarea "H"
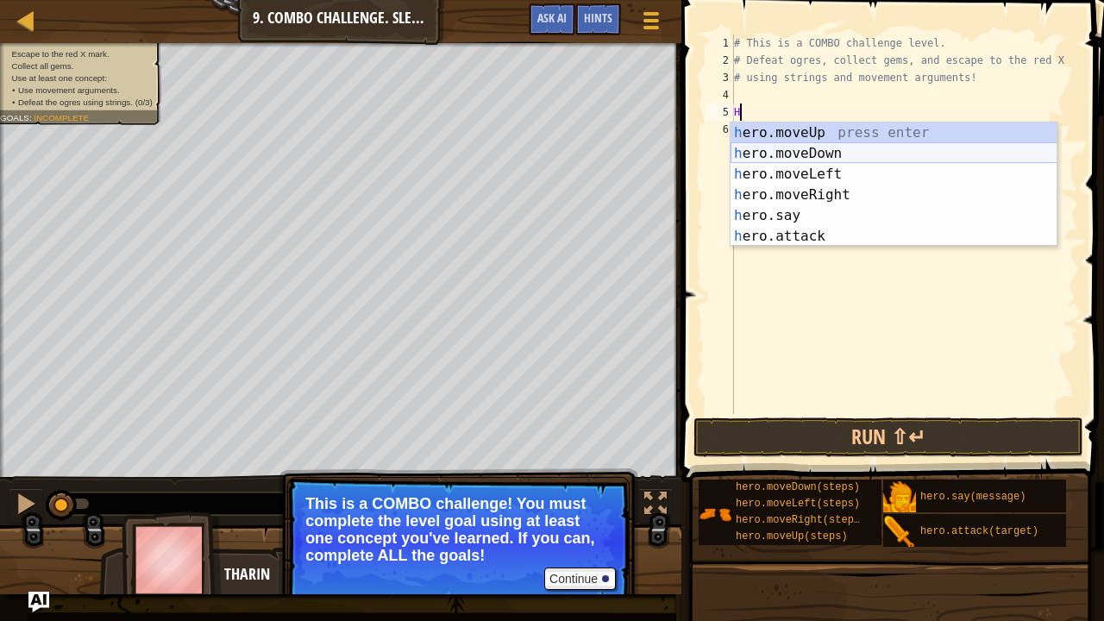
click at [781, 149] on div "h ero.moveUp press enter h ero.moveDown press enter h ero.moveLeft press enter …" at bounding box center [894, 205] width 327 height 166
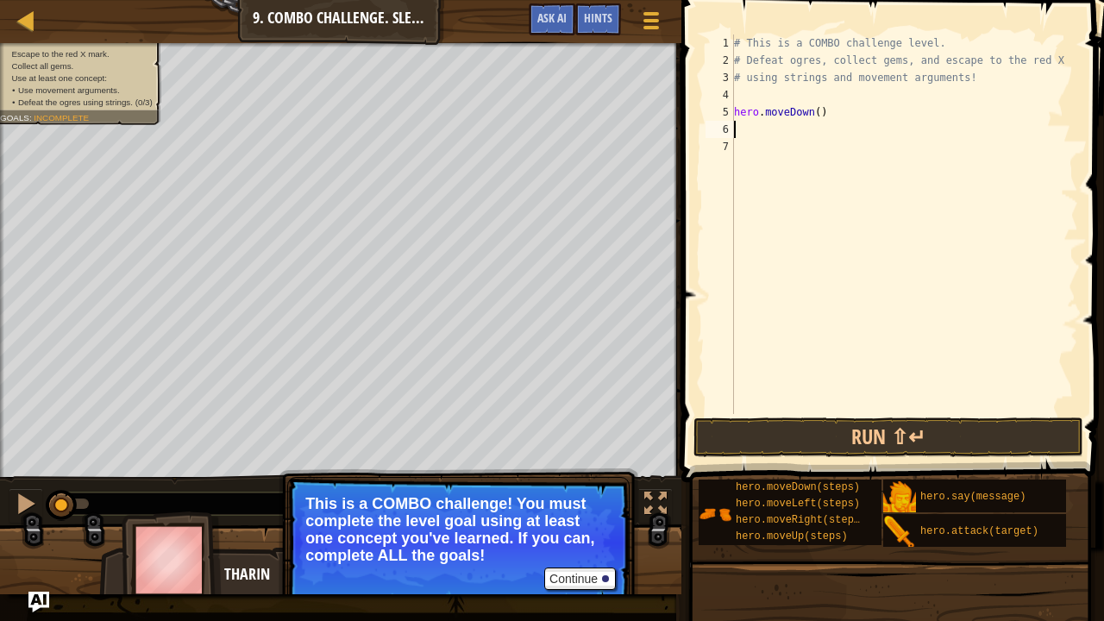
type textarea "h"
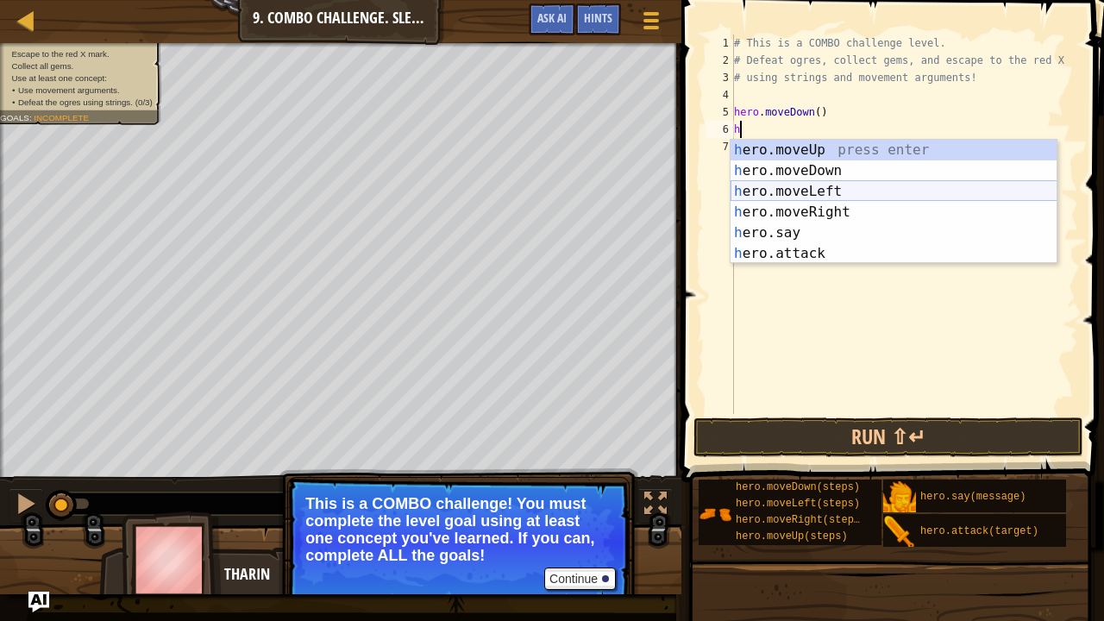
click at [812, 190] on div "h ero.moveUp press enter h ero.moveDown press enter h ero.moveLeft press enter …" at bounding box center [894, 223] width 327 height 166
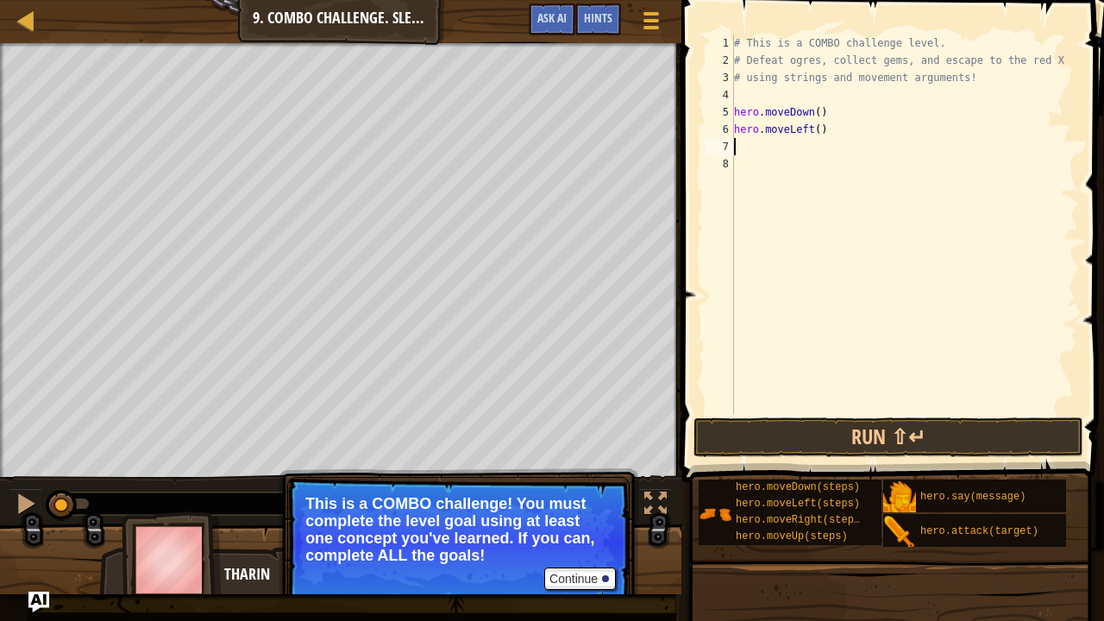
click at [821, 126] on div "# This is a COMBO challenge level. # Defeat [PERSON_NAME], collect gems, and es…" at bounding box center [905, 241] width 348 height 414
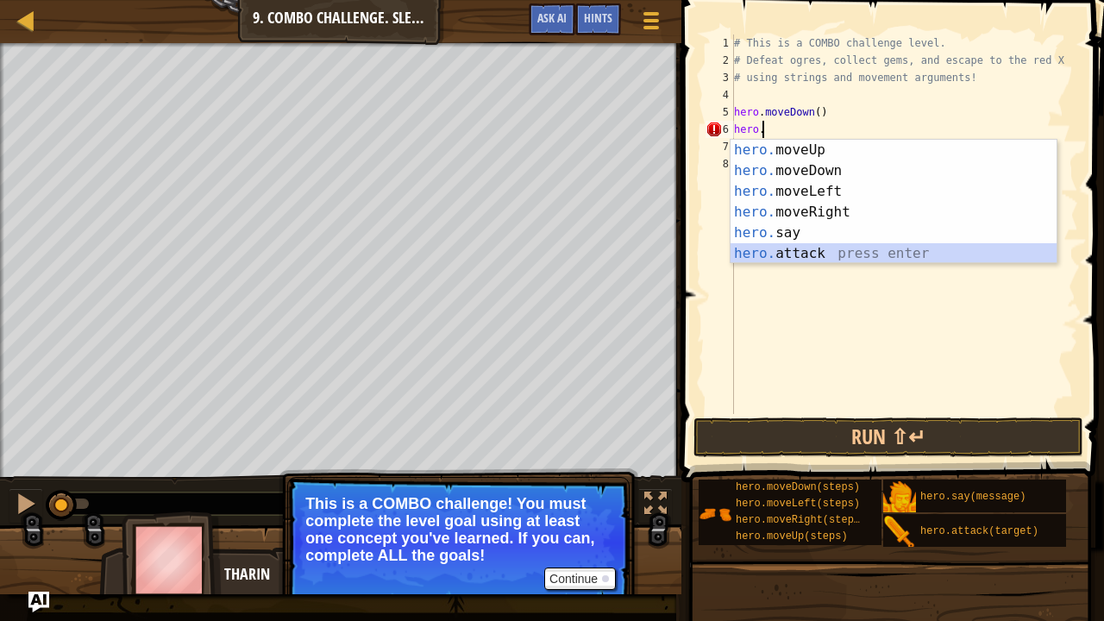
click at [818, 257] on div "hero. moveUp press enter hero. moveDown press enter hero. moveLeft press enter …" at bounding box center [894, 223] width 327 height 166
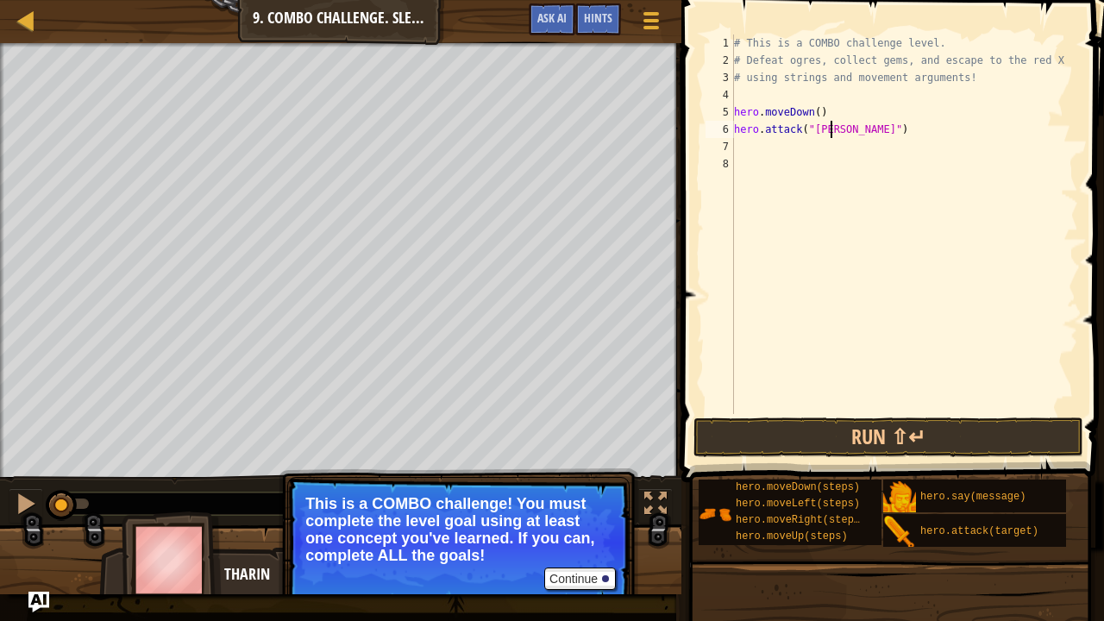
scroll to position [8, 9]
type textarea "hero.attack("Bubble")"
click at [741, 143] on div "# This is a COMBO challenge level. # Defeat [PERSON_NAME], collect gems, and es…" at bounding box center [905, 241] width 348 height 414
type textarea "h"
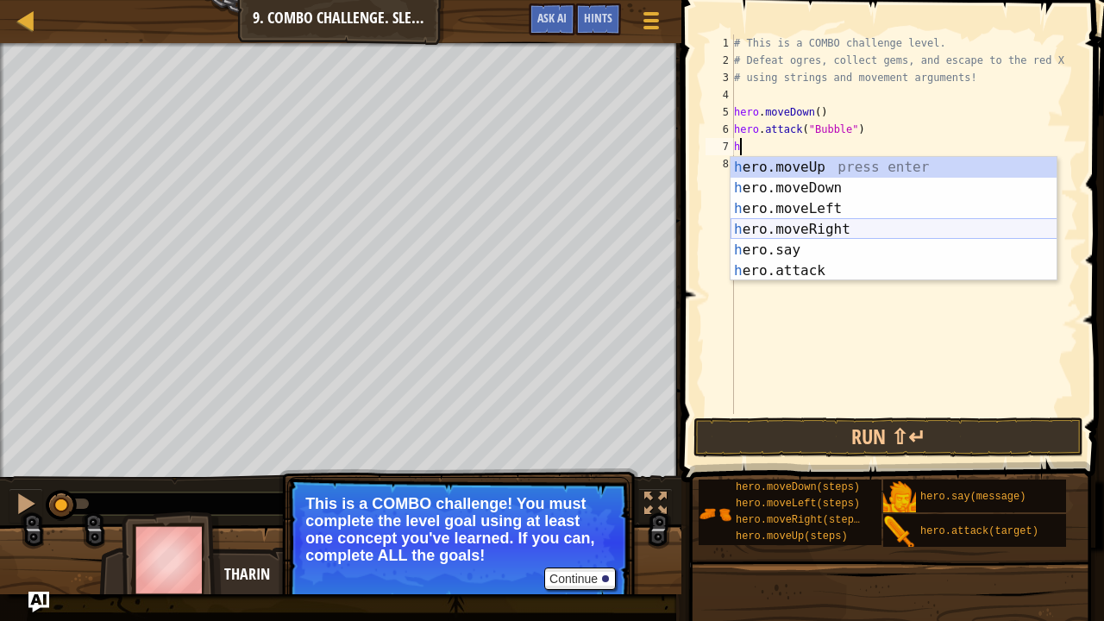
click at [833, 224] on div "h ero.moveUp press enter h ero.moveDown press enter h ero.moveLeft press enter …" at bounding box center [894, 240] width 327 height 166
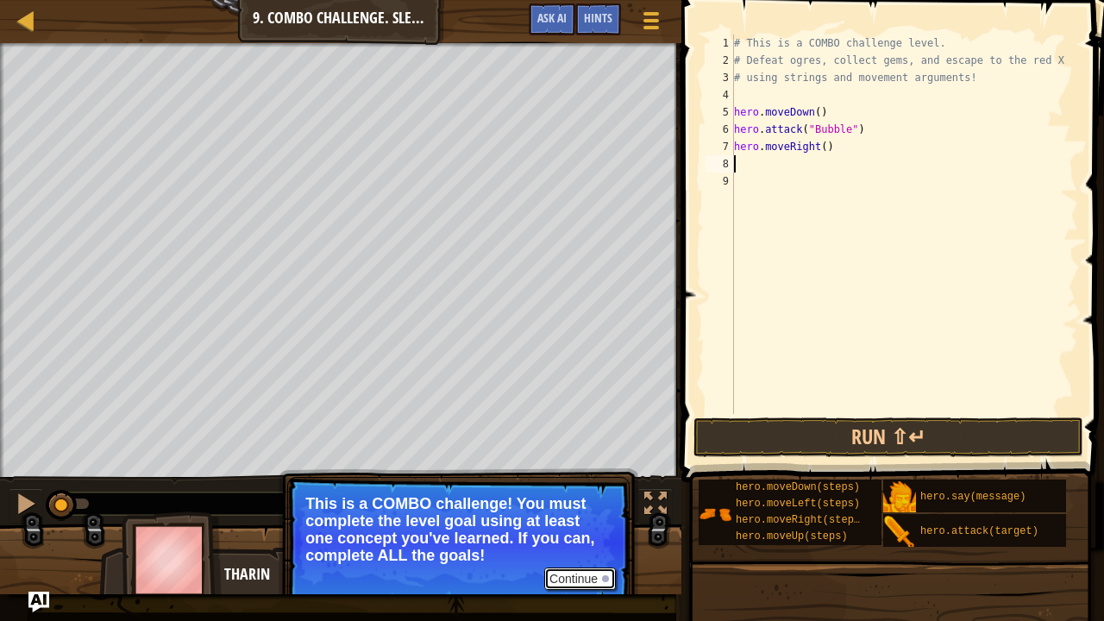
click at [601, 511] on button "Continue" at bounding box center [580, 579] width 72 height 22
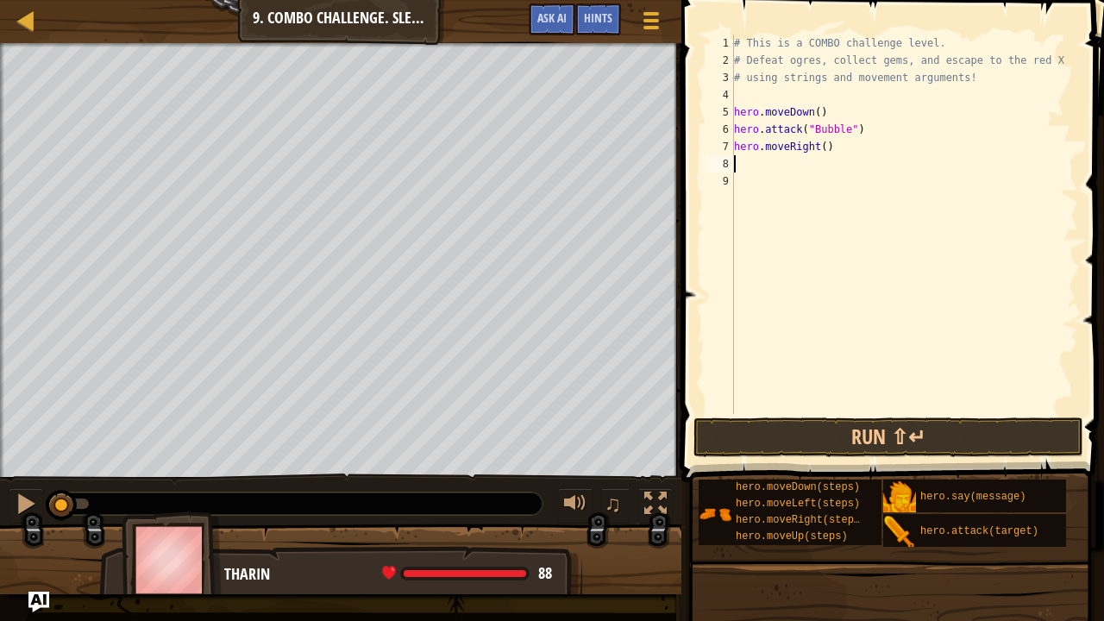
click at [814, 147] on div "# This is a COMBO challenge level. # Defeat [PERSON_NAME], collect gems, and es…" at bounding box center [905, 241] width 348 height 414
click at [821, 147] on div "# This is a COMBO challenge level. # Defeat [PERSON_NAME], collect gems, and es…" at bounding box center [905, 241] width 348 height 414
type textarea "hero.moveRight(2)"
click at [769, 162] on div "# This is a COMBO challenge level. # Defeat [PERSON_NAME], collect gems, and es…" at bounding box center [905, 241] width 348 height 414
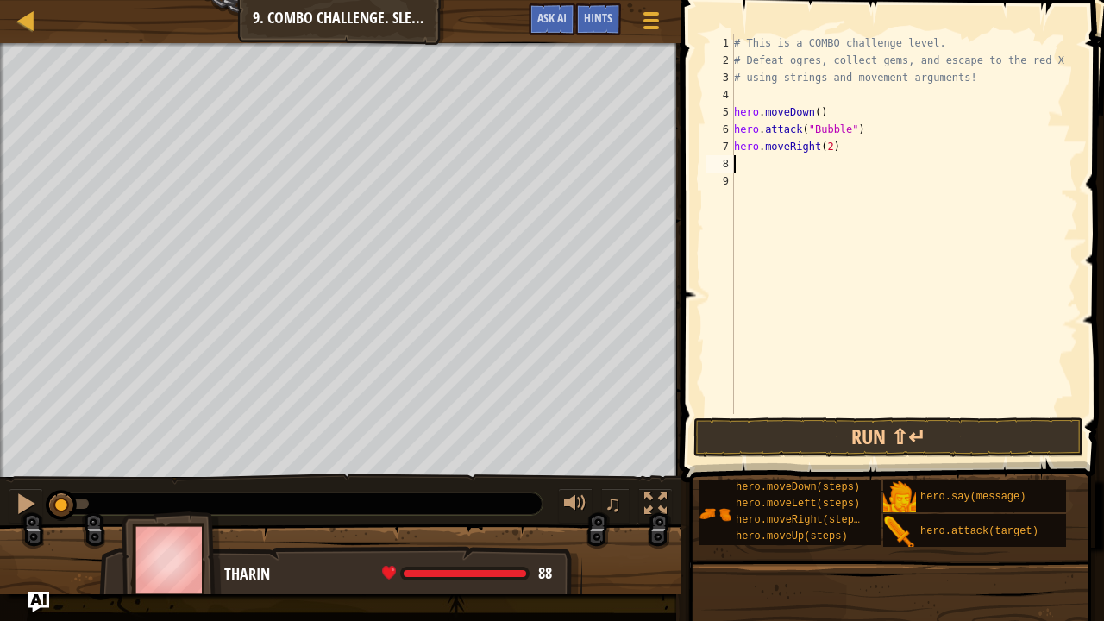
scroll to position [8, 0]
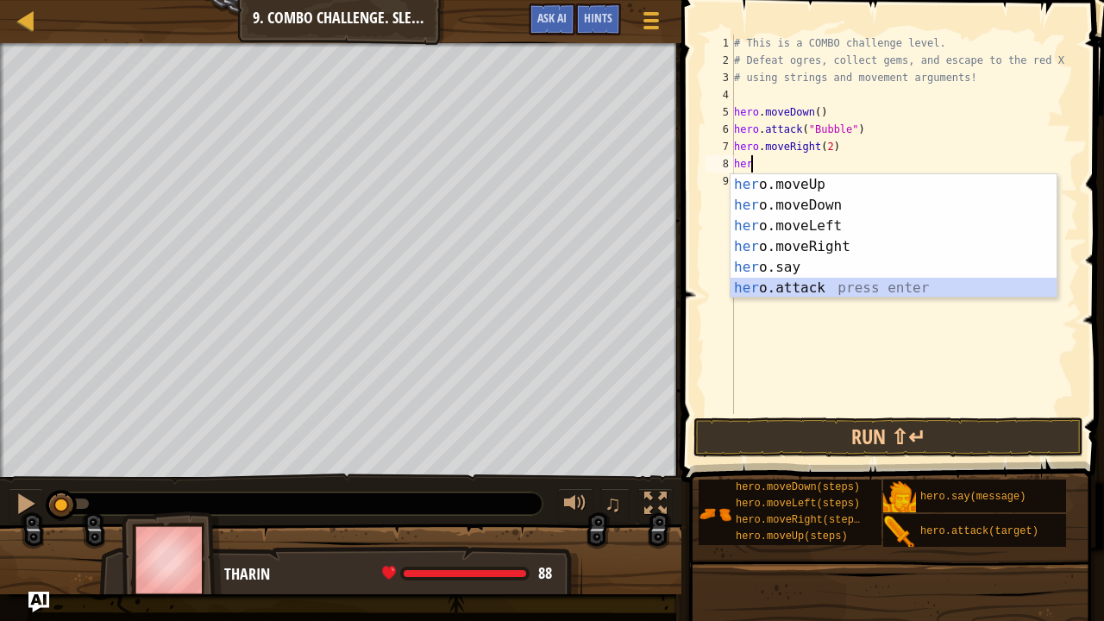
click at [814, 279] on div "her o.moveUp press enter her o.moveDown press enter her o.moveLeft press enter …" at bounding box center [894, 257] width 327 height 166
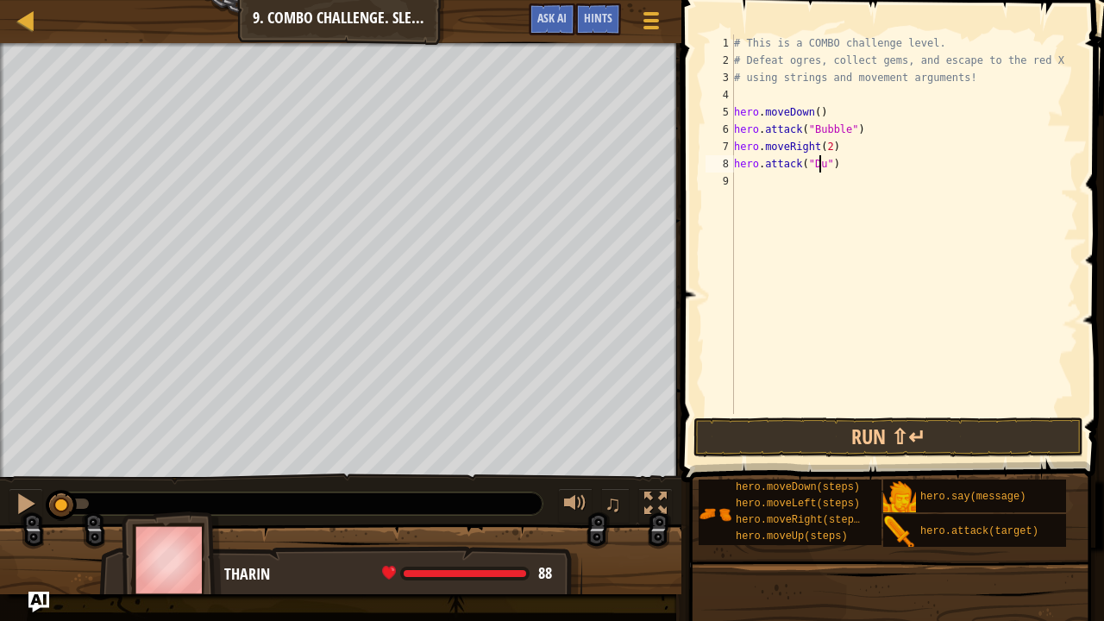
scroll to position [8, 7]
type textarea "hero.attack("Dudle")"
click at [759, 179] on div "# This is a COMBO challenge level. # Defeat [PERSON_NAME], collect gems, and es…" at bounding box center [905, 241] width 348 height 414
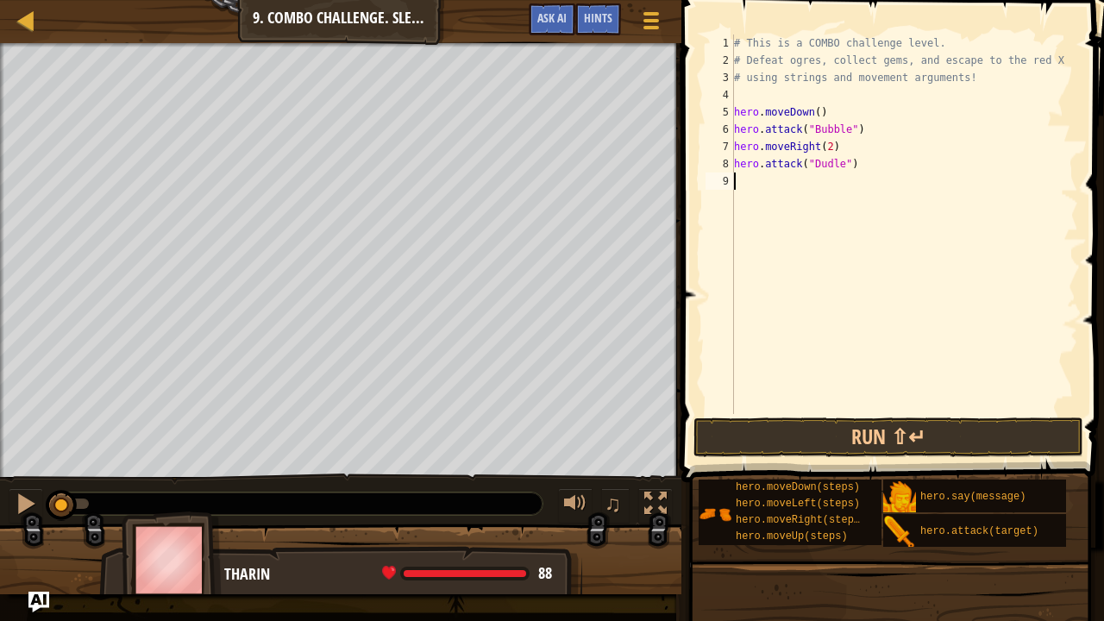
type textarea "he"
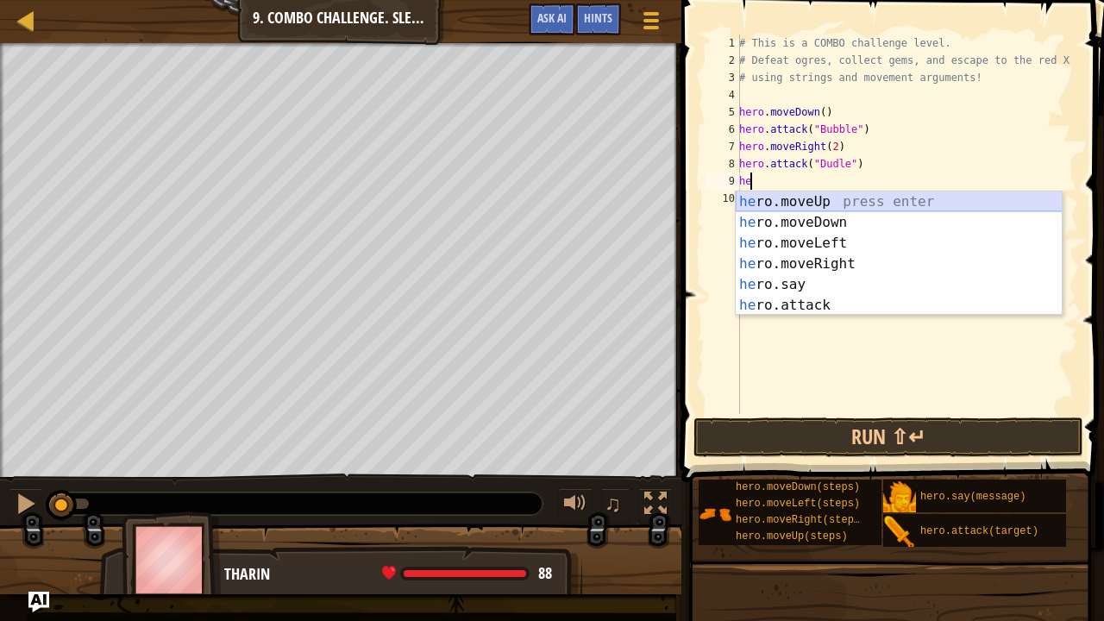
click at [812, 199] on div "he ro.moveUp press enter he ro.moveDown press enter he ro.moveLeft press enter …" at bounding box center [899, 274] width 327 height 166
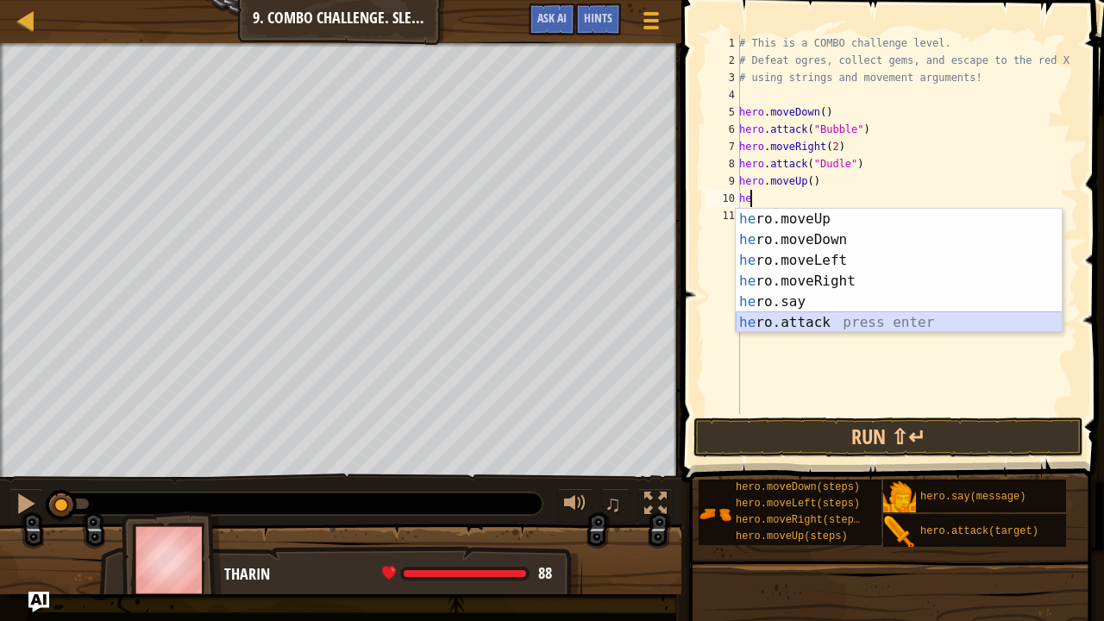
click at [823, 319] on div "he ro.moveUp press enter he ro.moveDown press enter he ro.moveLeft press enter …" at bounding box center [899, 292] width 327 height 166
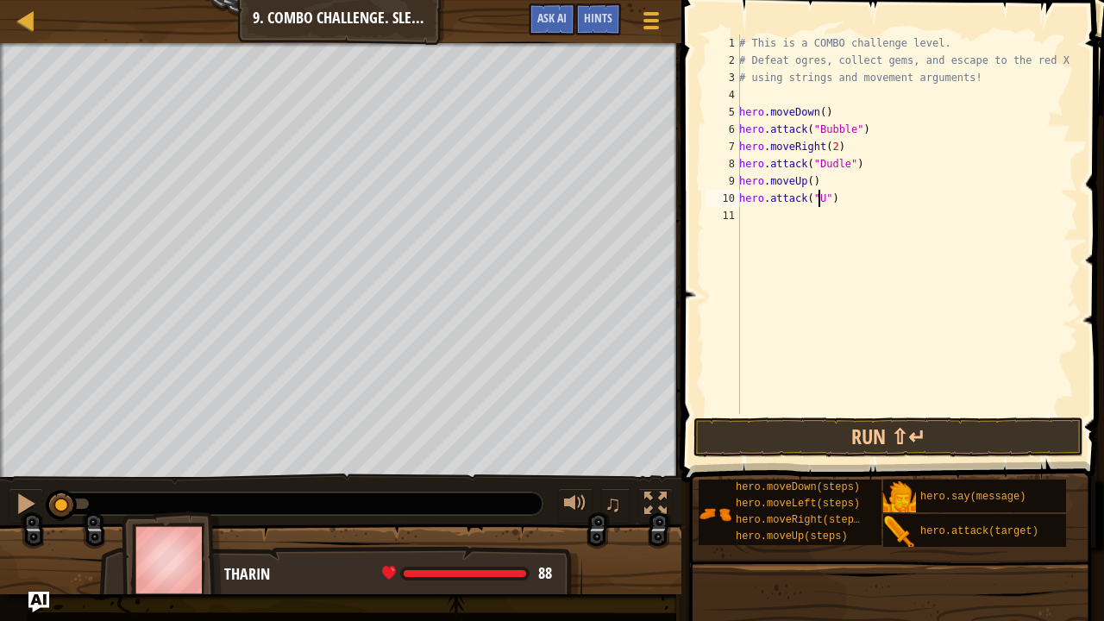
scroll to position [8, 7]
type textarea "hero.attack("Ursa")"
drag, startPoint x: 853, startPoint y: 191, endPoint x: 738, endPoint y: 200, distance: 115.0
click at [738, 200] on div "hero.attack("Ursa") 1 2 3 4 5 6 7 8 9 10 11 # This is a COMBO challenge level. …" at bounding box center [890, 223] width 376 height 379
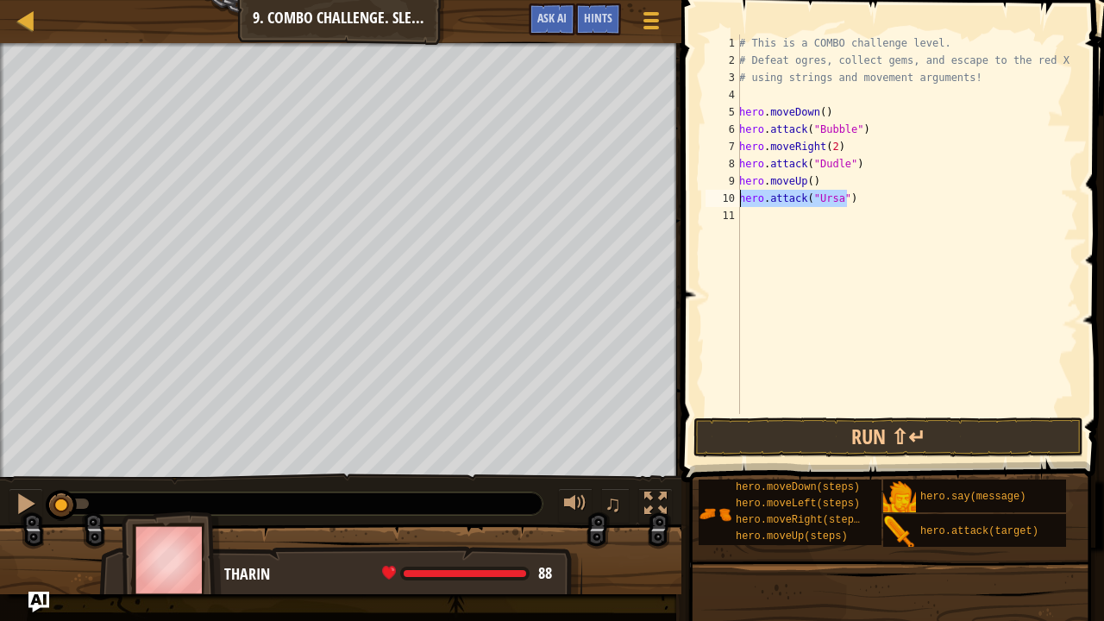
click at [746, 216] on div "# This is a COMBO challenge level. # Defeat [PERSON_NAME], collect gems, and es…" at bounding box center [907, 241] width 342 height 414
paste textarea "hero.attack("Ursa")"
type textarea "hero.attack("Ursa")"
click at [743, 246] on div "# This is a COMBO challenge level. # Defeat [PERSON_NAME], collect gems, and es…" at bounding box center [907, 241] width 342 height 414
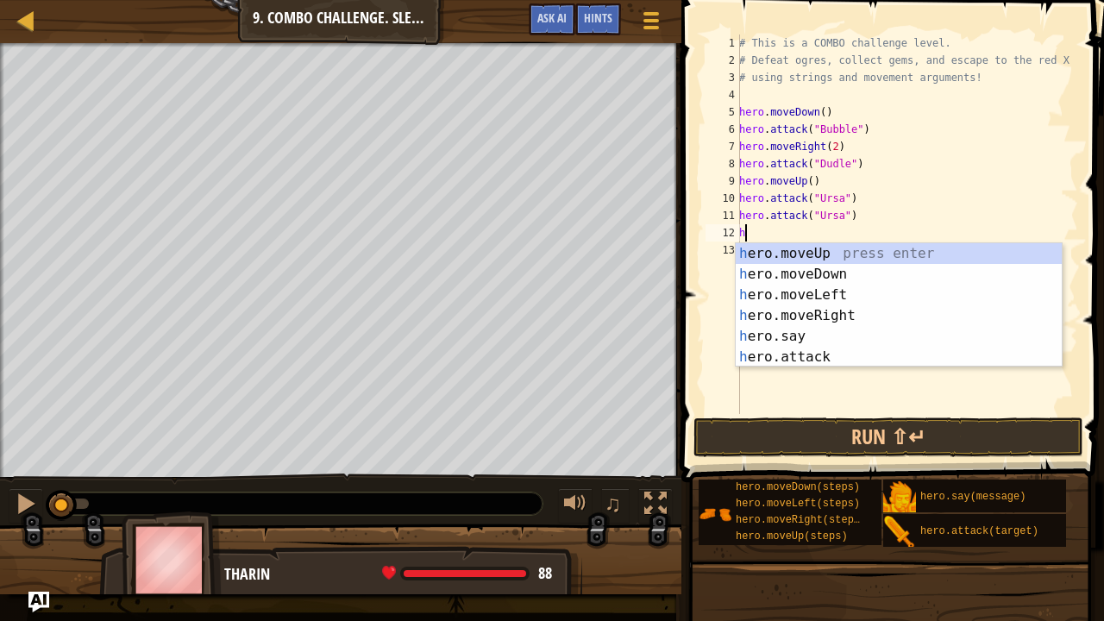
type textarea "he"
drag, startPoint x: 813, startPoint y: 276, endPoint x: 768, endPoint y: 251, distance: 52.1
click at [768, 251] on div "he ro.moveUp press enter he ro.moveDown press enter he ro.moveLeft press enter …" at bounding box center [899, 326] width 327 height 166
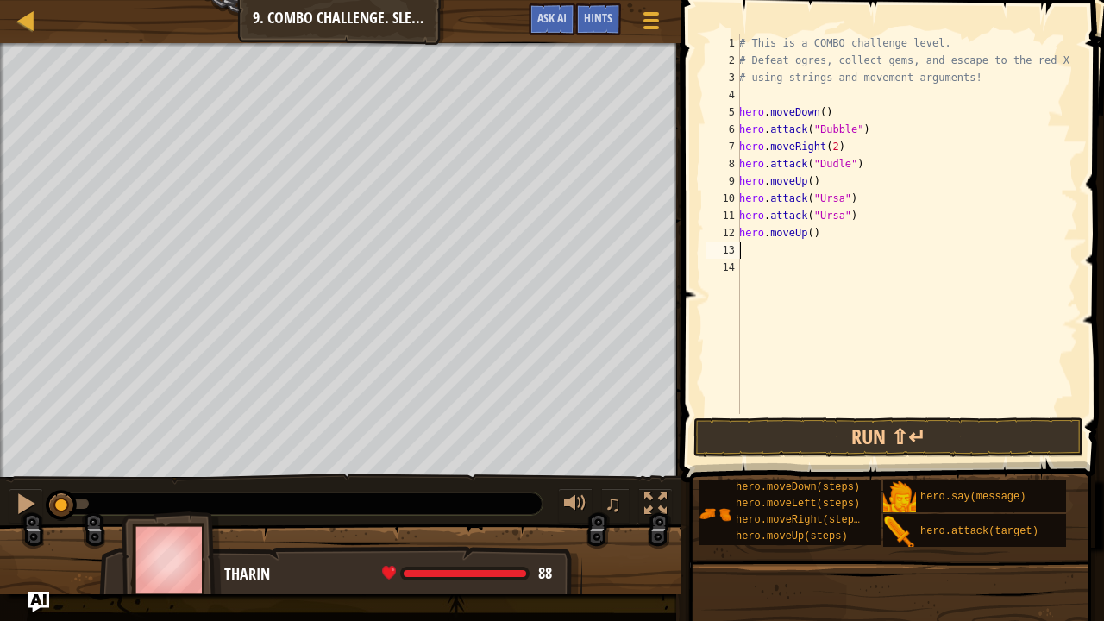
type textarea "h"
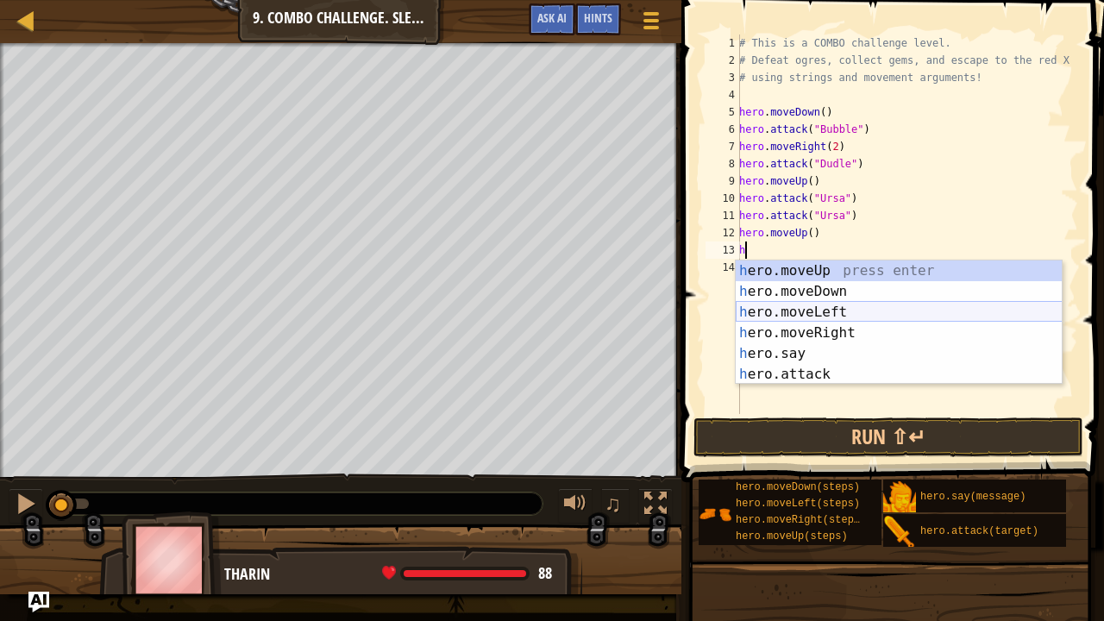
click at [766, 305] on div "h ero.moveUp press enter h ero.moveDown press enter h ero.moveLeft press enter …" at bounding box center [899, 343] width 327 height 166
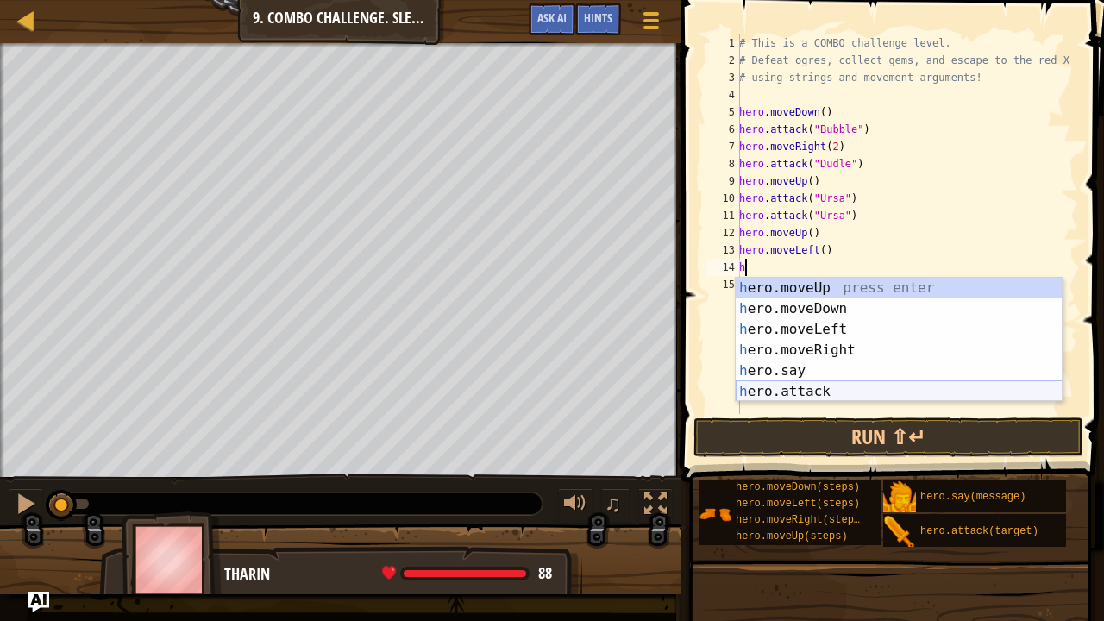
click at [842, 390] on div "h ero.moveUp press enter h ero.moveDown press enter h ero.moveLeft press enter …" at bounding box center [899, 361] width 327 height 166
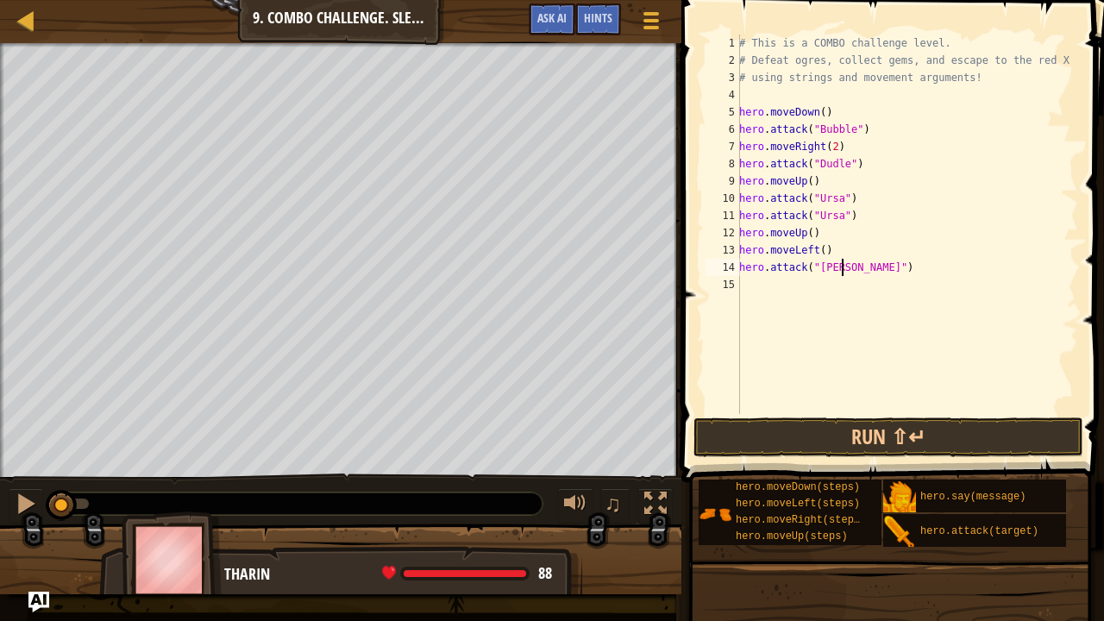
scroll to position [8, 9]
click at [819, 267] on div "# This is a COMBO challenge level. # Defeat [PERSON_NAME], collect gems, and es…" at bounding box center [907, 241] width 342 height 414
type textarea "hero.attack("[PERSON_NAME]")"
click at [754, 286] on div "# This is a COMBO challenge level. # Defeat [PERSON_NAME], collect gems, and es…" at bounding box center [907, 241] width 342 height 414
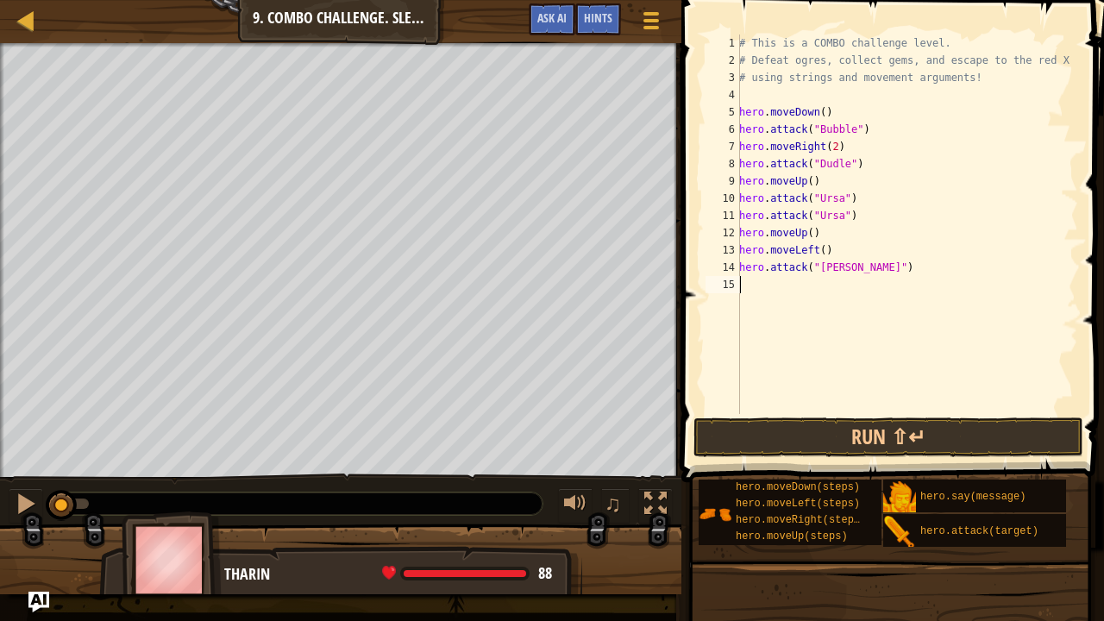
scroll to position [8, 0]
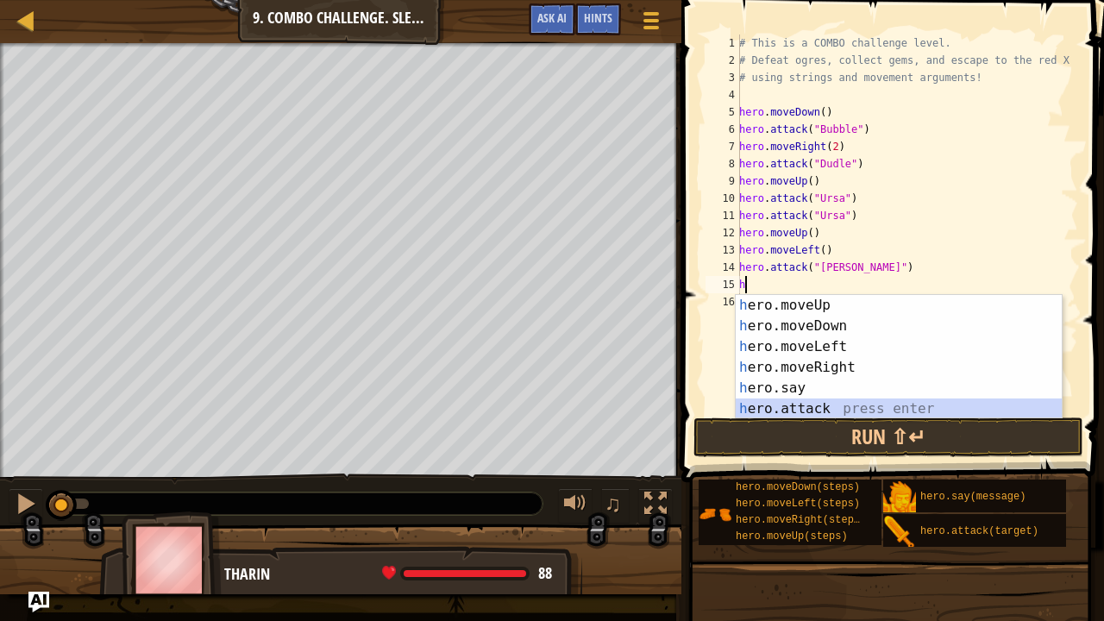
click at [814, 407] on div "h ero.moveUp press enter h ero.moveDown press enter h ero.moveLeft press enter …" at bounding box center [899, 378] width 327 height 166
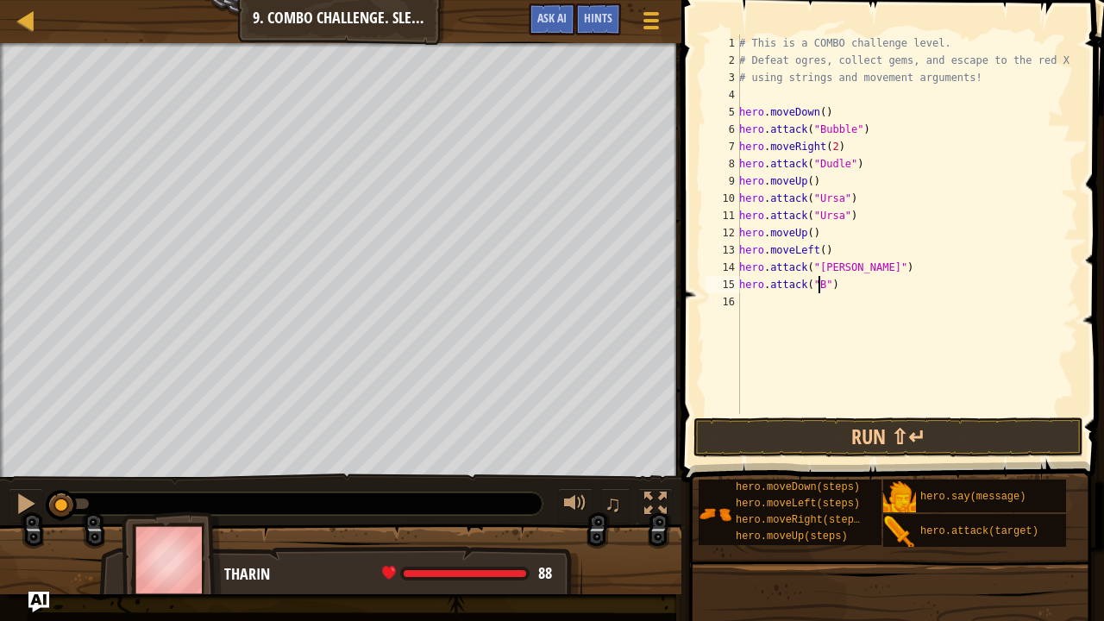
scroll to position [8, 7]
type textarea "hero.attack("[PERSON_NAME]")"
click at [786, 300] on div "# This is a COMBO challenge level. # Defeat [PERSON_NAME], collect gems, and es…" at bounding box center [907, 241] width 342 height 414
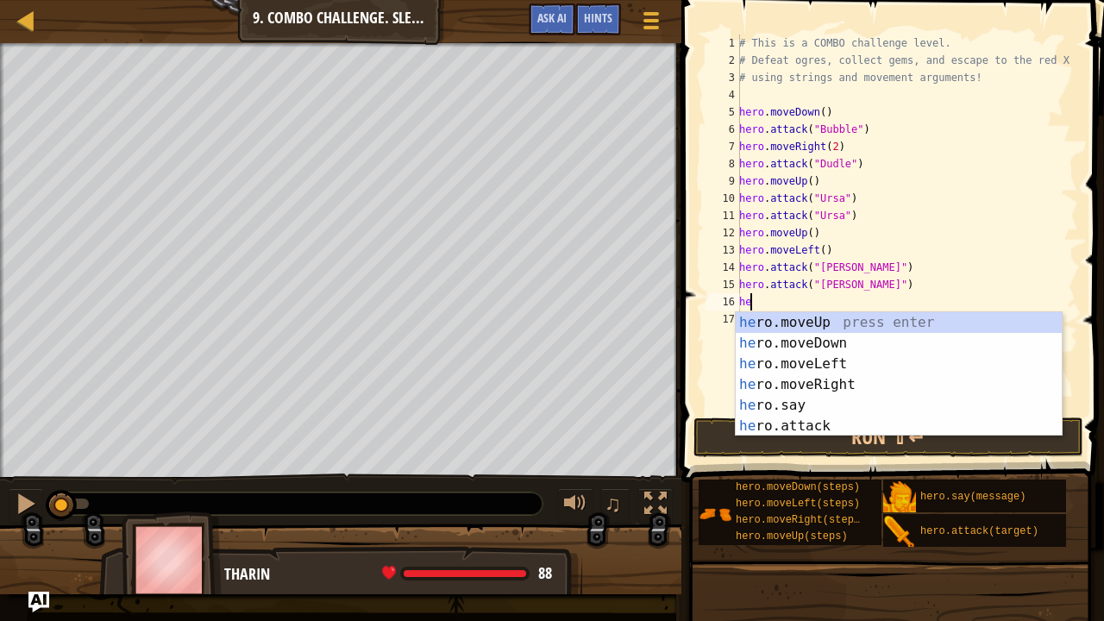
type textarea "her"
click at [807, 361] on div "her o.moveUp press enter her o.moveDown press enter her o.moveLeft press enter …" at bounding box center [899, 395] width 327 height 166
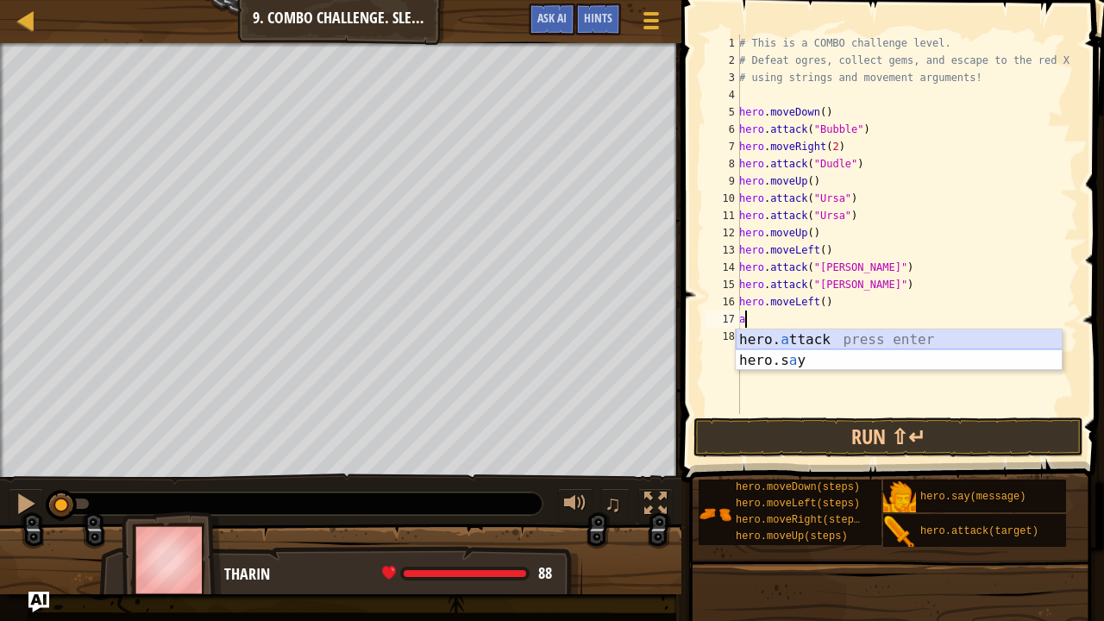
click at [811, 342] on div "hero. a ttack press enter hero.s a y press enter" at bounding box center [899, 370] width 327 height 83
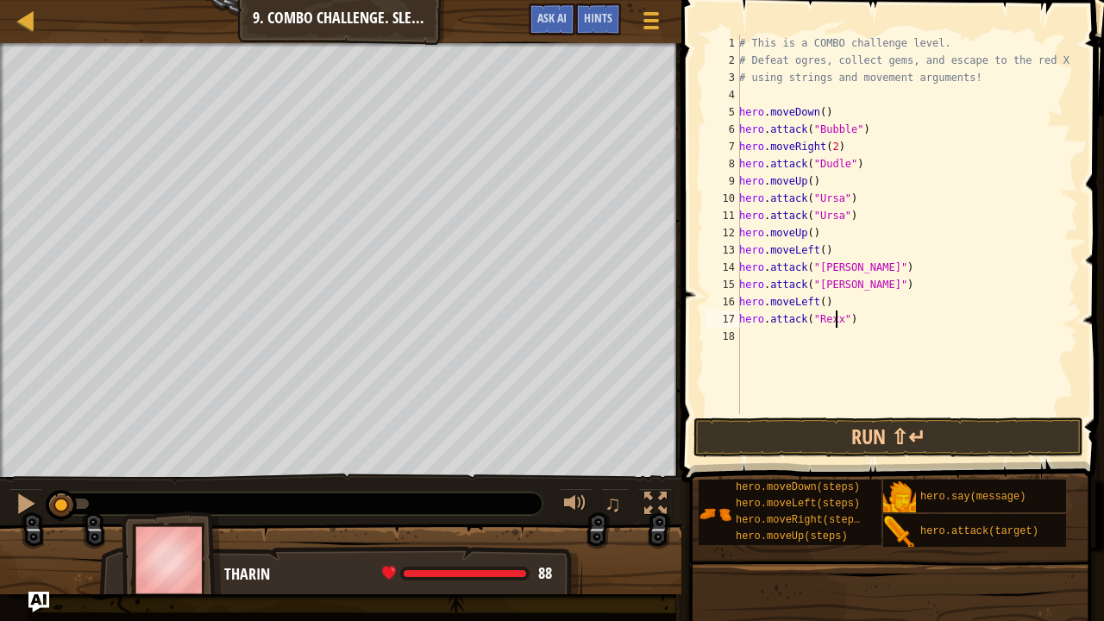
scroll to position [8, 9]
type textarea "hero.attack("Rexxar")"
click at [754, 328] on div "# This is a COMBO challenge level. # Defeat [PERSON_NAME], collect gems, and es…" at bounding box center [907, 241] width 342 height 414
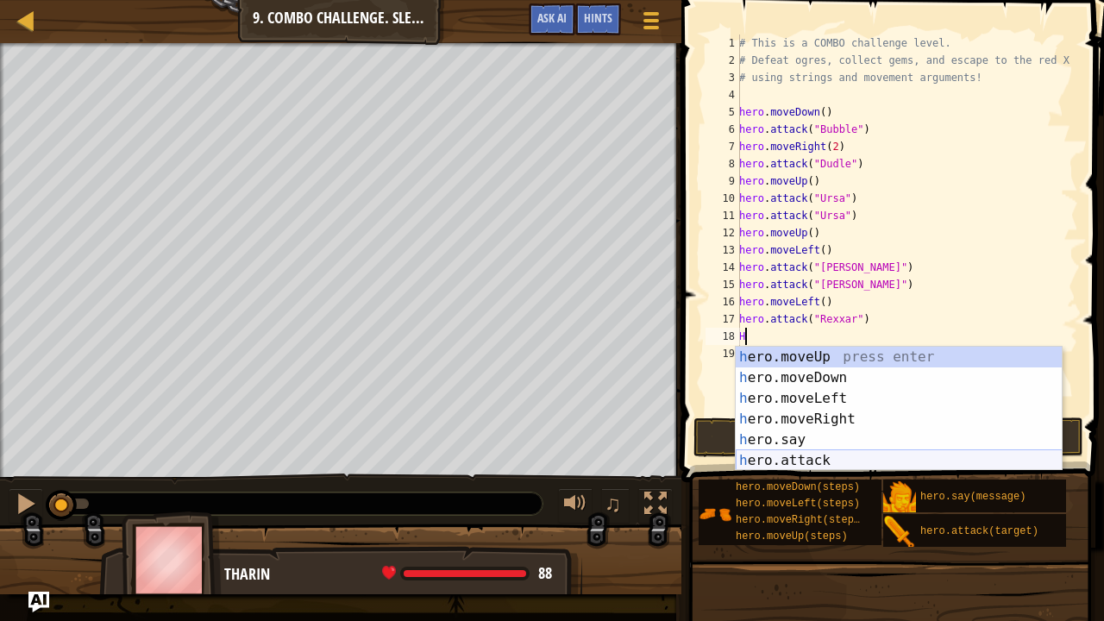
click at [799, 462] on div "h ero.moveUp press enter h ero.moveDown press enter h ero.moveLeft press enter …" at bounding box center [899, 430] width 327 height 166
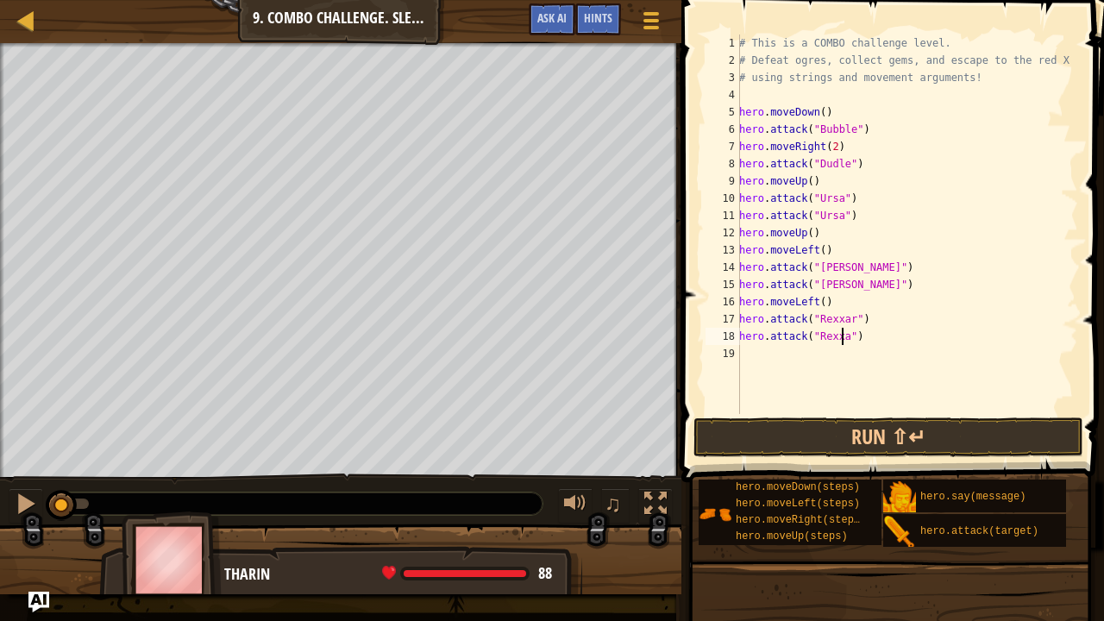
scroll to position [8, 9]
type textarea "hero.attack("Rexxar")"
click at [785, 358] on div "# This is a COMBO challenge level. # Defeat [PERSON_NAME], collect gems, and es…" at bounding box center [907, 241] width 342 height 414
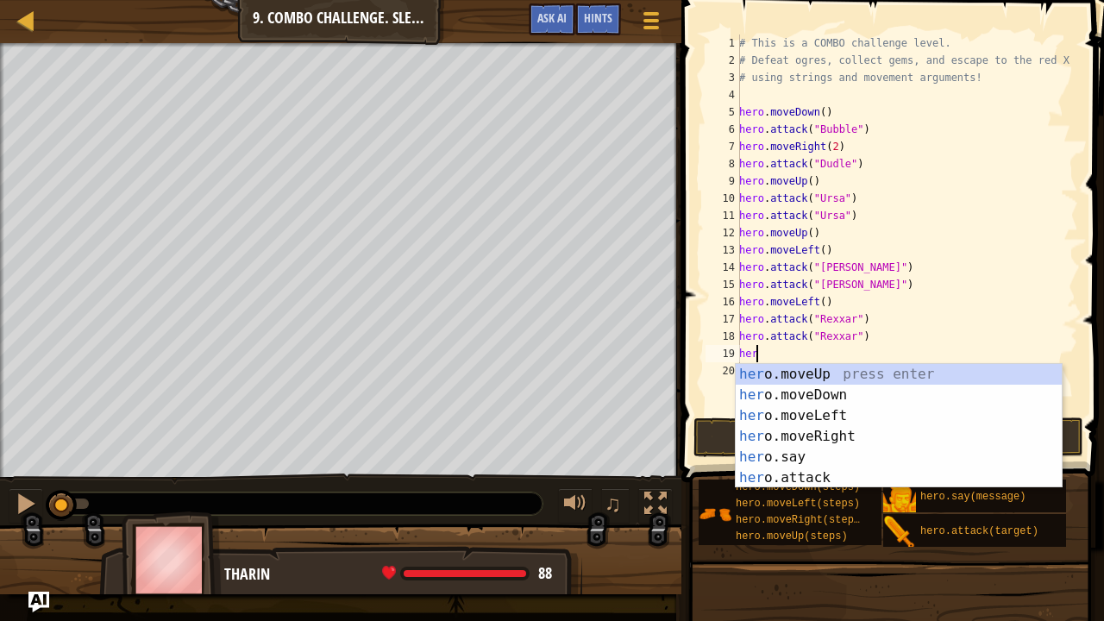
type textarea "hero"
drag, startPoint x: 821, startPoint y: 438, endPoint x: 828, endPoint y: 405, distance: 33.5
click at [821, 437] on div "hero .moveUp press enter hero .moveDown press enter hero .moveLeft press enter …" at bounding box center [899, 447] width 327 height 166
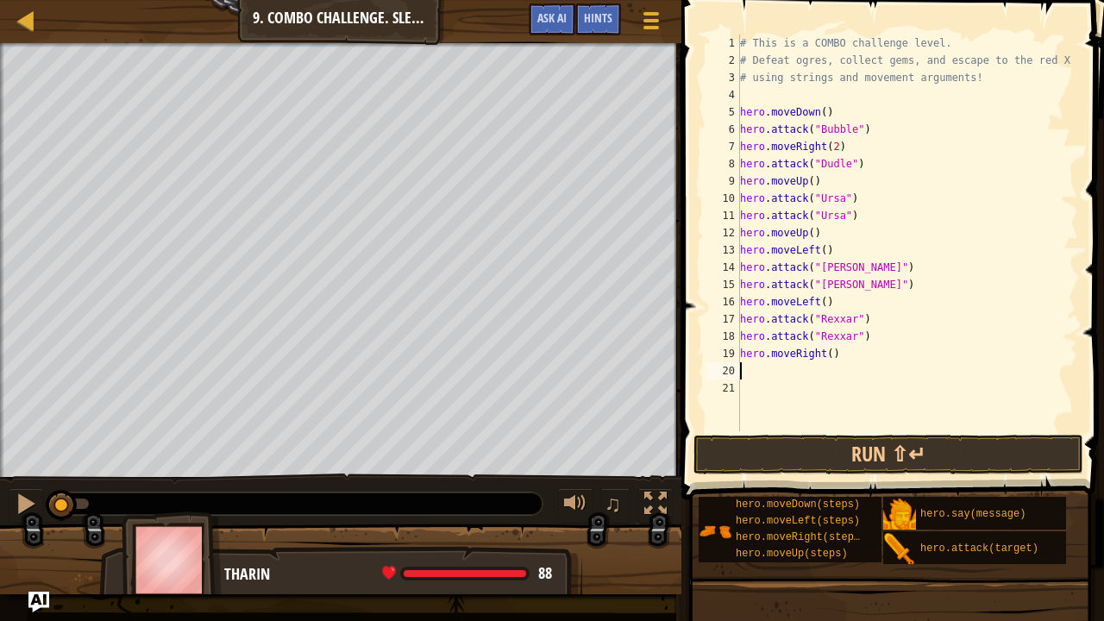
scroll to position [8, 0]
click at [825, 352] on div "# This is a COMBO challenge level. # Defeat [PERSON_NAME], collect gems, and es…" at bounding box center [908, 249] width 342 height 431
click at [897, 454] on button "Run ⇧↵" at bounding box center [888, 455] width 390 height 40
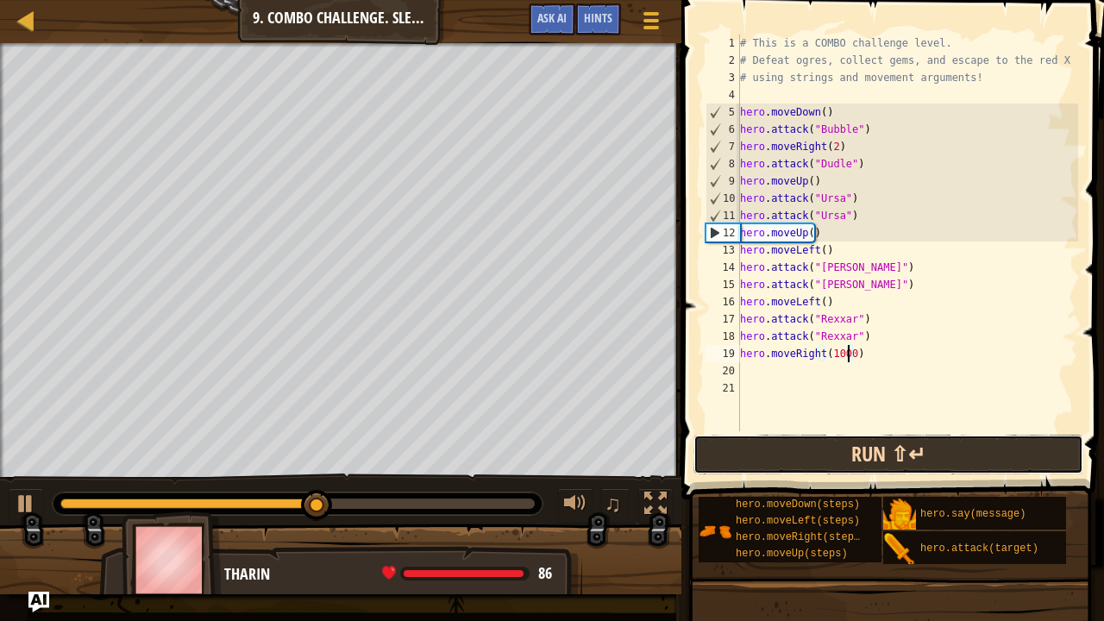
click at [806, 440] on button "Run ⇧↵" at bounding box center [888, 455] width 390 height 40
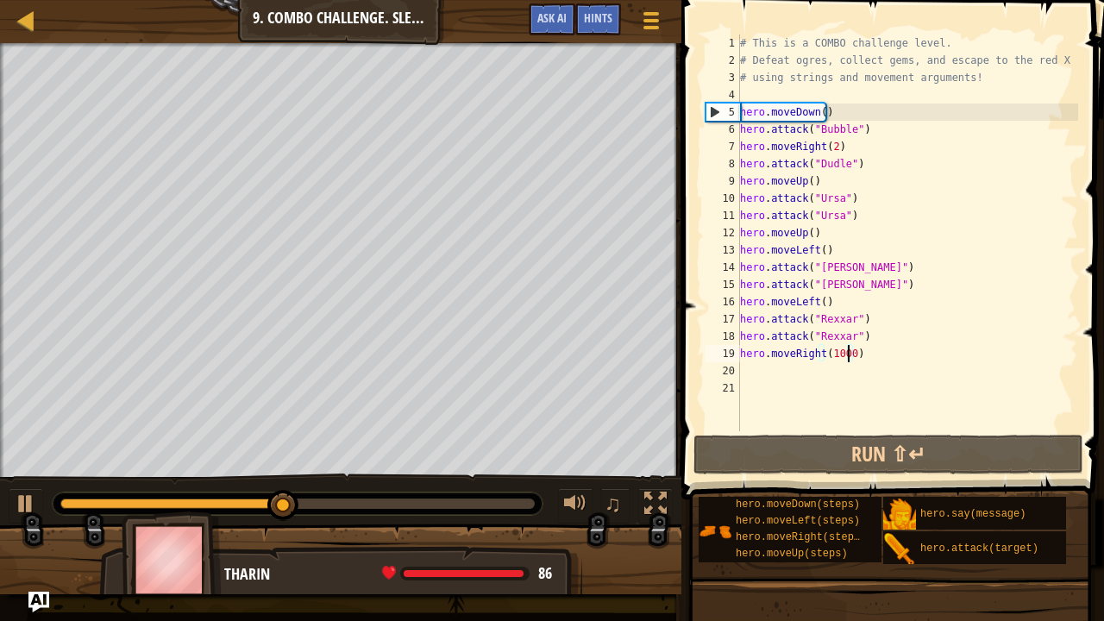
click at [816, 233] on div "# This is a COMBO challenge level. # Defeat [PERSON_NAME], collect gems, and es…" at bounding box center [908, 249] width 342 height 431
click at [810, 238] on div "# This is a COMBO challenge level. # Defeat [PERSON_NAME], collect gems, and es…" at bounding box center [908, 249] width 342 height 431
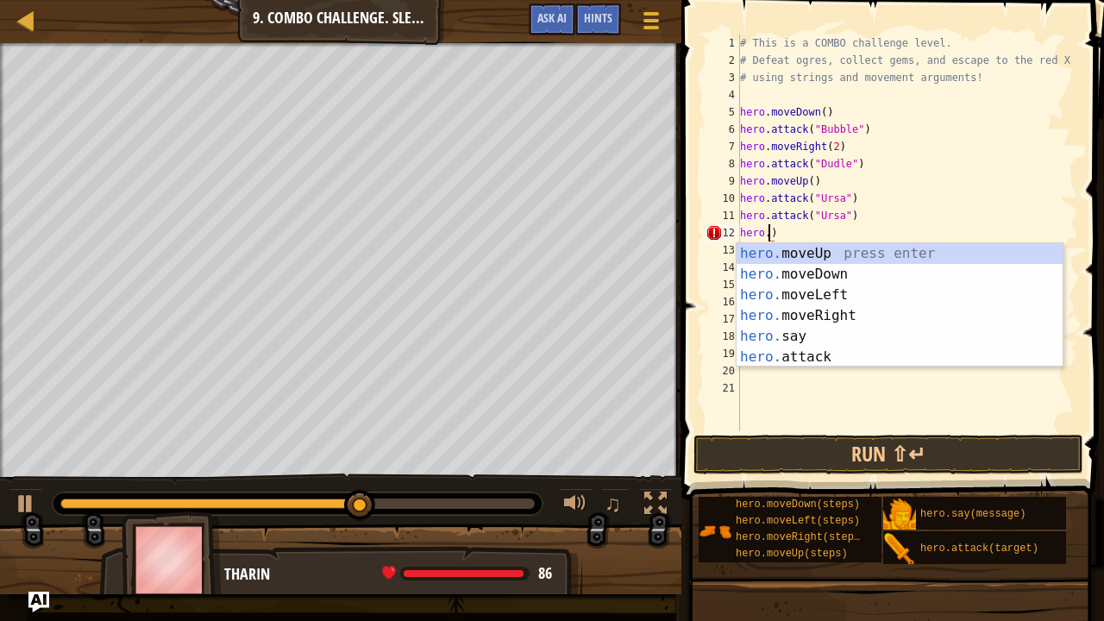
scroll to position [8, 2]
click at [790, 229] on div "# This is a COMBO challenge level. # Defeat [PERSON_NAME], collect gems, and es…" at bounding box center [908, 249] width 342 height 431
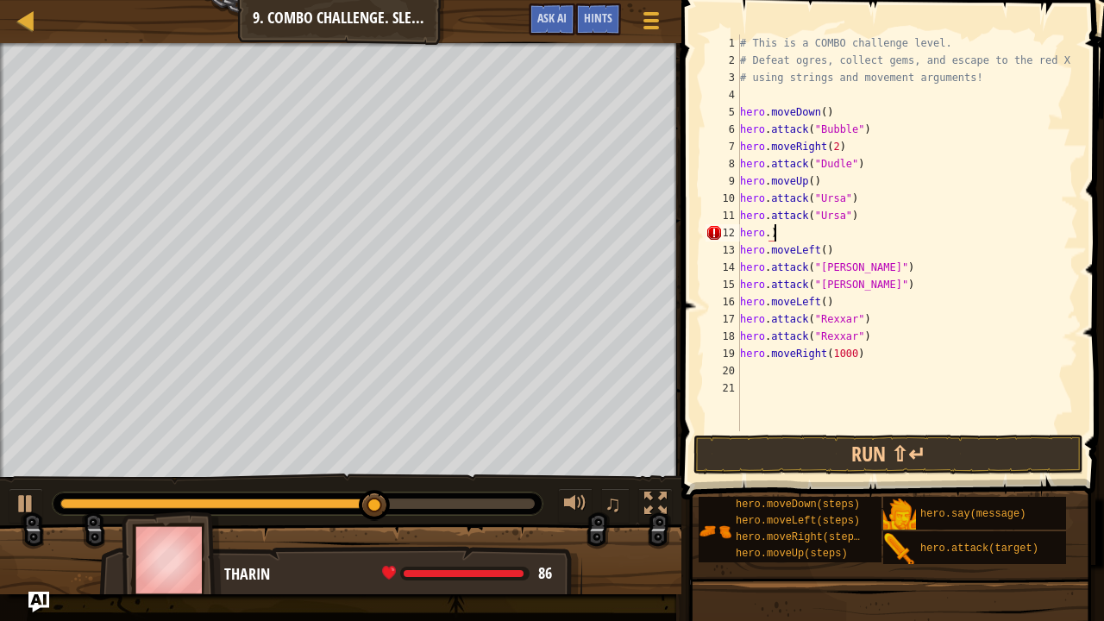
type textarea "hero."
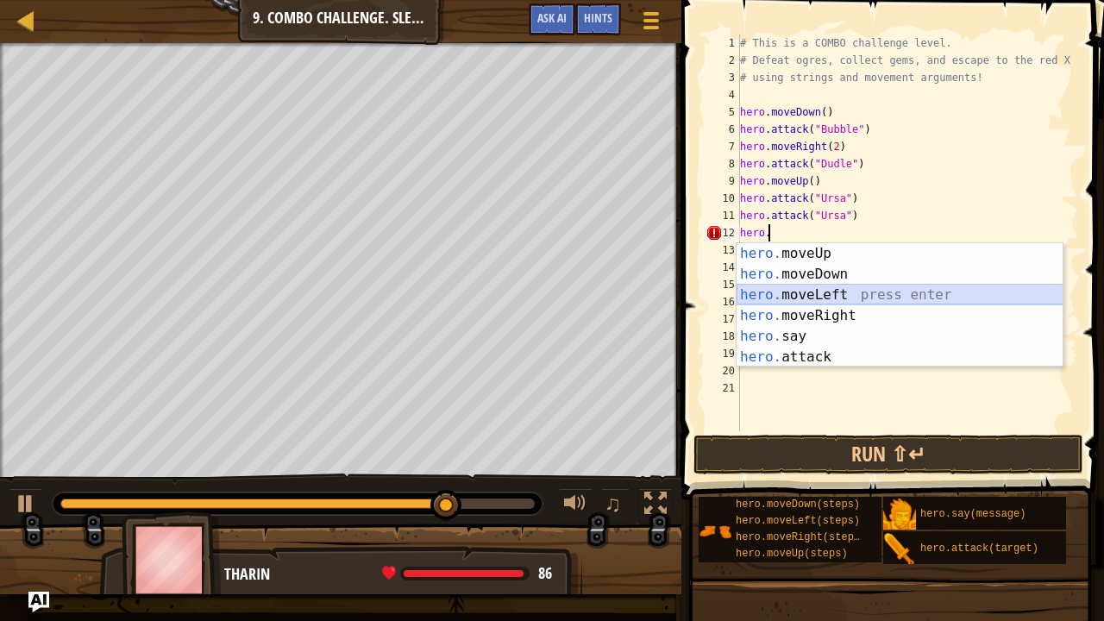
click at [806, 294] on div "hero. moveUp press enter hero. moveDown press enter hero. moveLeft press enter …" at bounding box center [900, 326] width 327 height 166
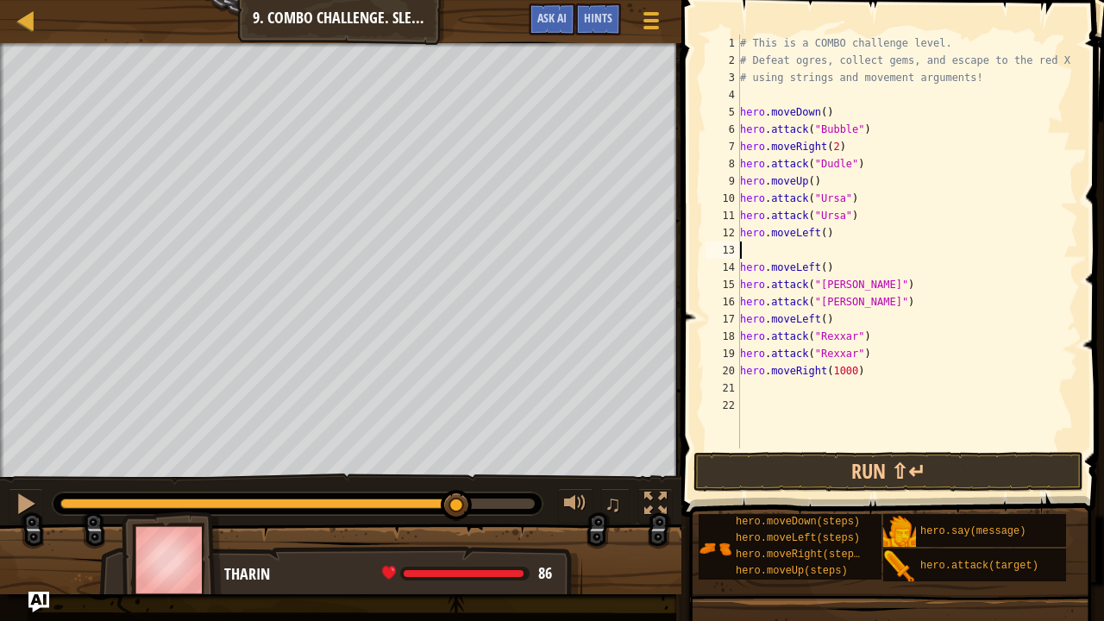
click at [826, 269] on div "# This is a COMBO challenge level. # Defeat [PERSON_NAME], collect gems, and es…" at bounding box center [908, 258] width 342 height 448
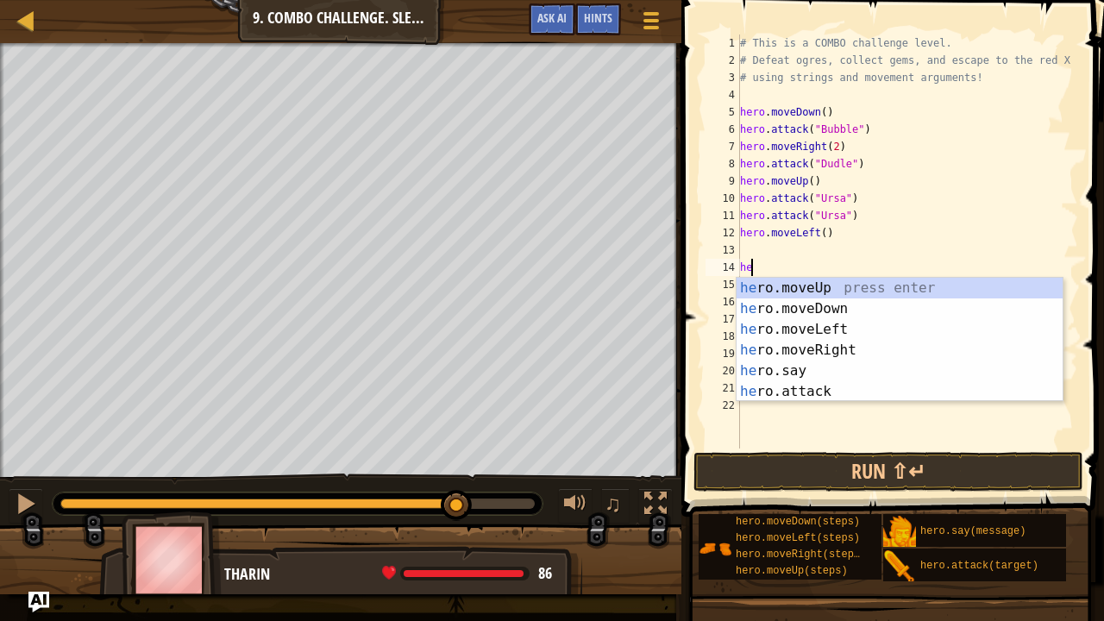
type textarea "h"
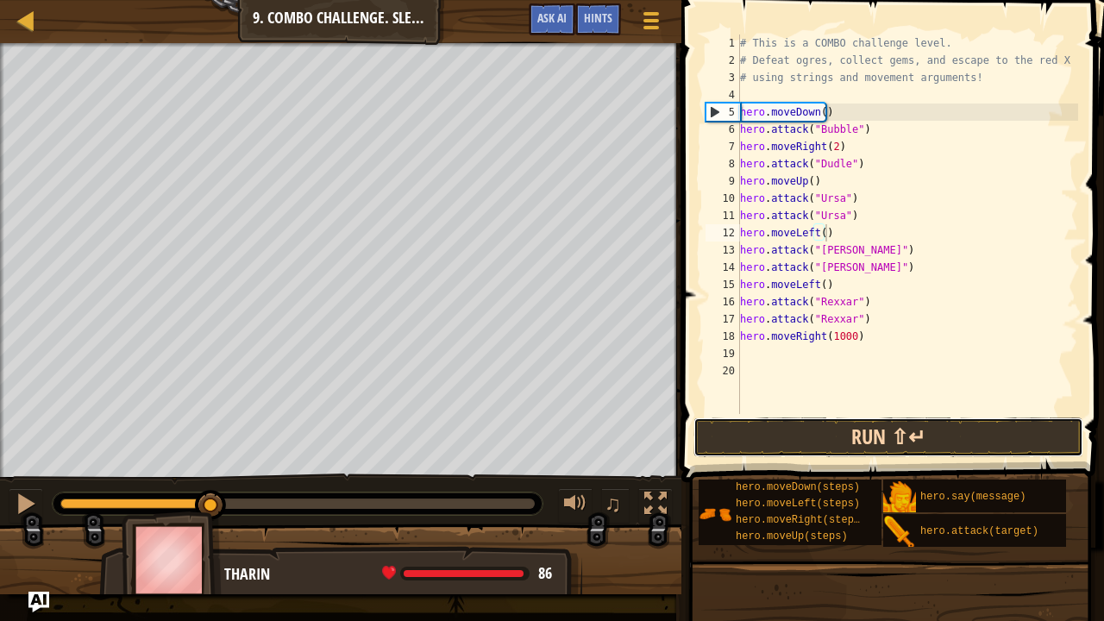
click at [916, 433] on button "Run ⇧↵" at bounding box center [888, 437] width 390 height 40
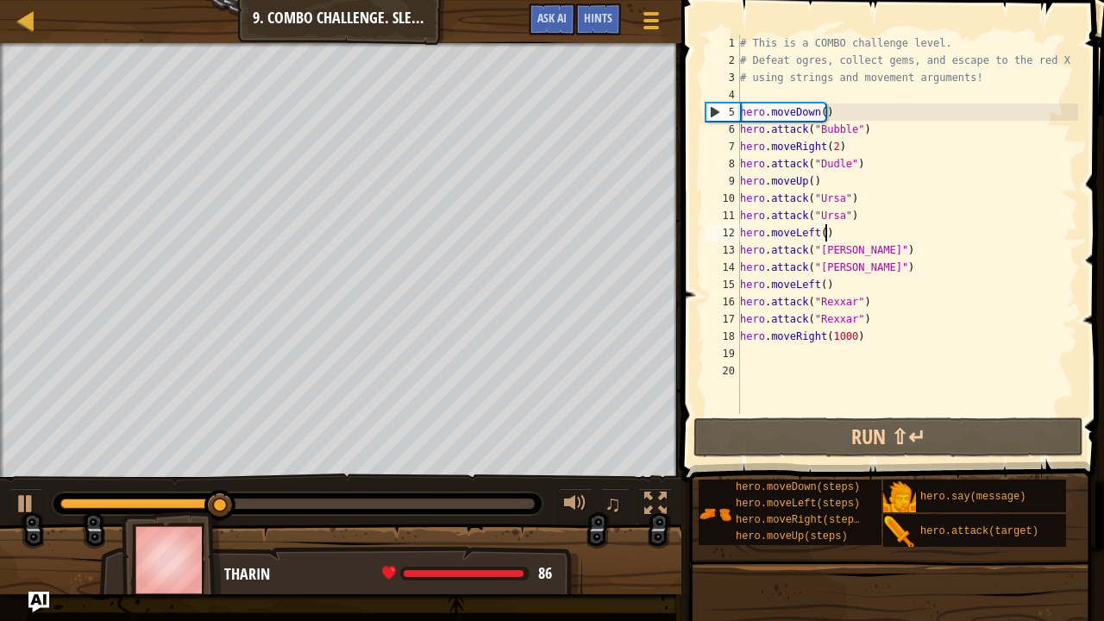
click at [799, 248] on div "# This is a COMBO challenge level. # Defeat [PERSON_NAME], collect gems, and es…" at bounding box center [908, 241] width 342 height 414
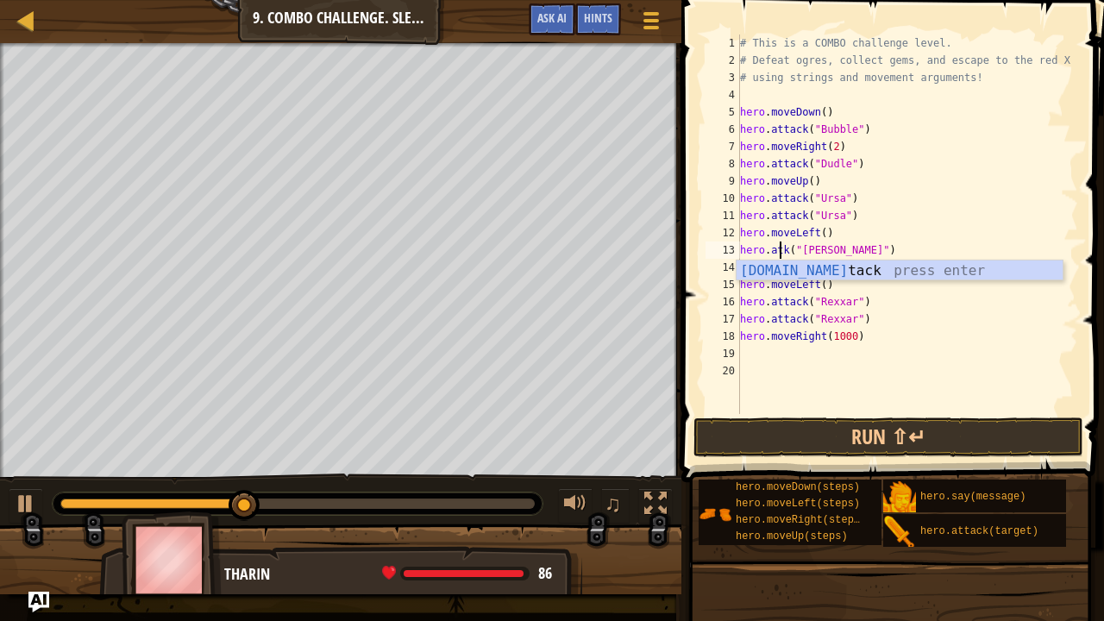
click at [780, 248] on div "# This is a COMBO challenge level. # Defeat [PERSON_NAME], collect gems, and es…" at bounding box center [908, 241] width 342 height 414
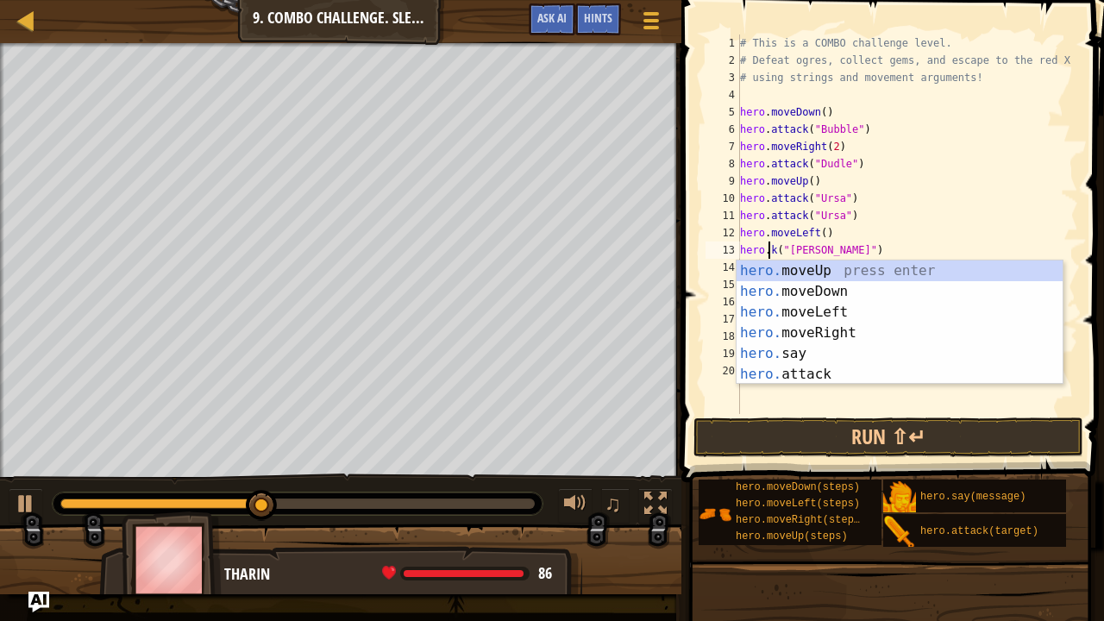
click at [829, 250] on div "# This is a COMBO challenge level. # Defeat [PERSON_NAME], collect gems, and es…" at bounding box center [908, 241] width 342 height 414
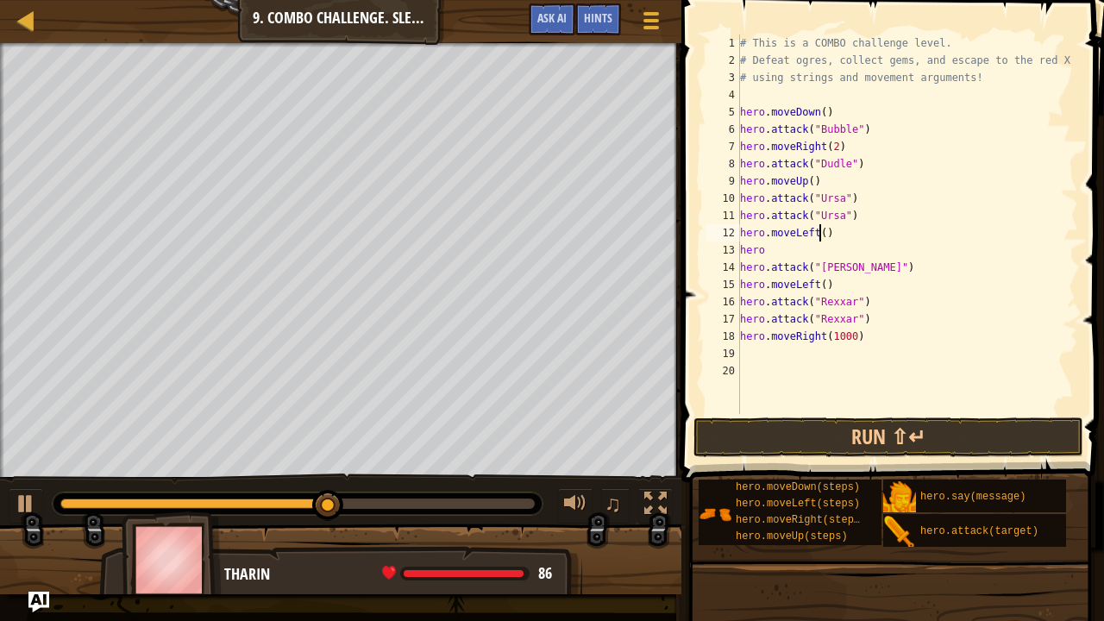
click at [820, 229] on div "# This is a COMBO challenge level. # Defeat [PERSON_NAME], collect gems, and es…" at bounding box center [908, 241] width 342 height 414
click at [776, 248] on div "# This is a COMBO challenge level. # Defeat [PERSON_NAME], collect gems, and es…" at bounding box center [908, 241] width 342 height 414
type textarea "hero."
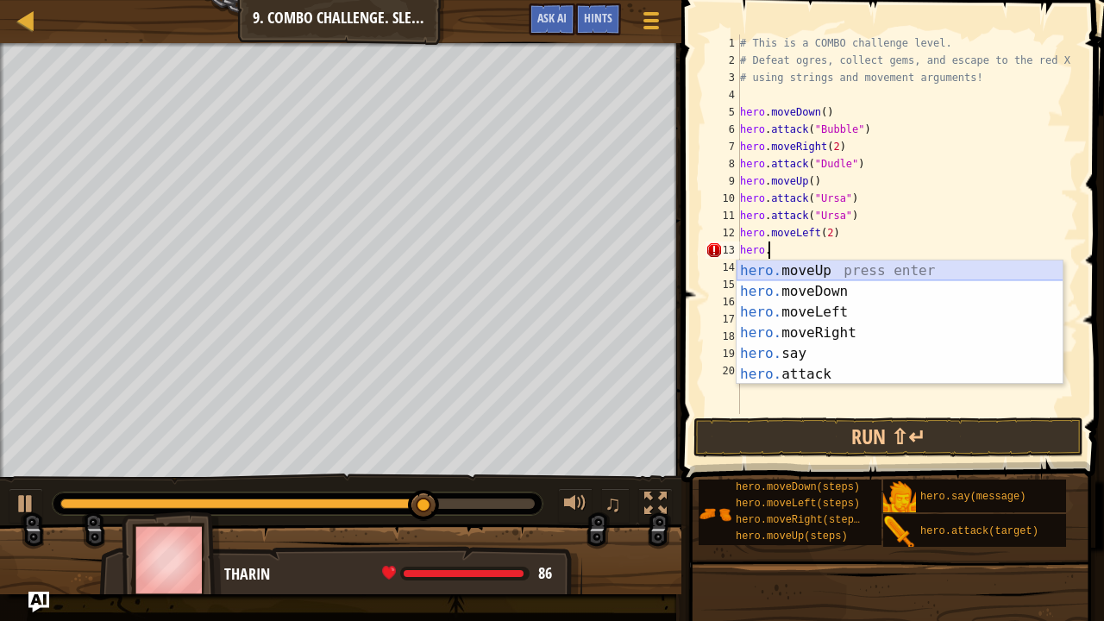
click at [819, 267] on div "hero. moveUp press enter hero. moveDown press enter hero. moveLeft press enter …" at bounding box center [900, 343] width 327 height 166
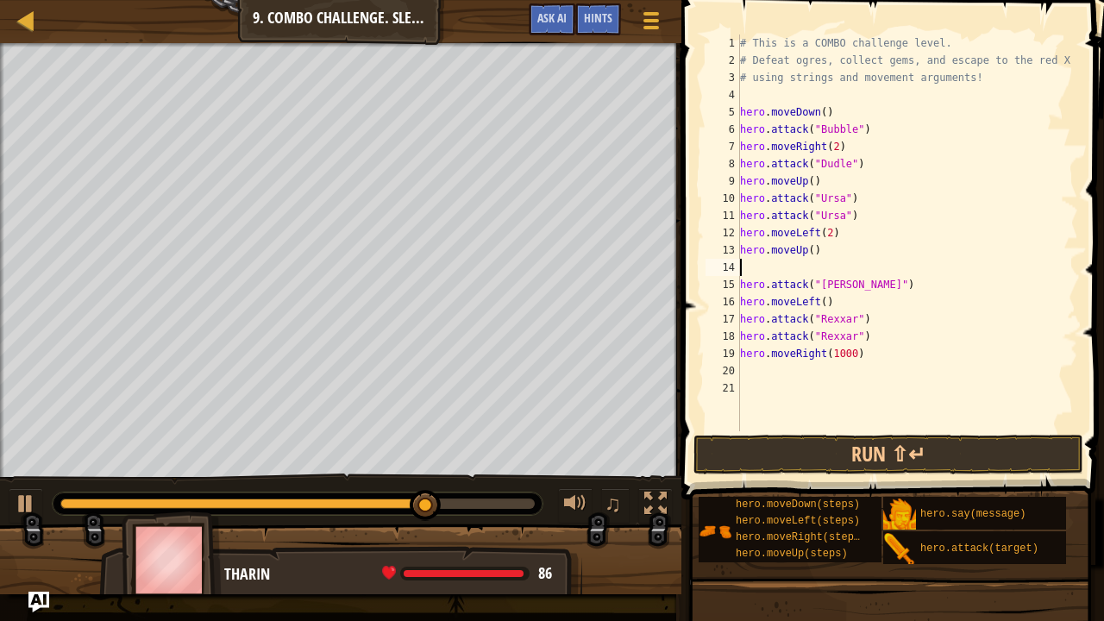
scroll to position [8, 0]
click at [861, 317] on div "# This is a COMBO challenge level. # Defeat [PERSON_NAME], collect gems, and es…" at bounding box center [908, 249] width 342 height 431
type textarea "hero.attack("Rexxar")"
drag, startPoint x: 861, startPoint y: 317, endPoint x: 738, endPoint y: 319, distance: 122.5
click at [738, 319] on div "hero.attack("Rexxar") 1 2 3 4 5 6 7 8 9 10 11 12 13 14 15 16 17 18 19 20 21 # T…" at bounding box center [890, 232] width 376 height 397
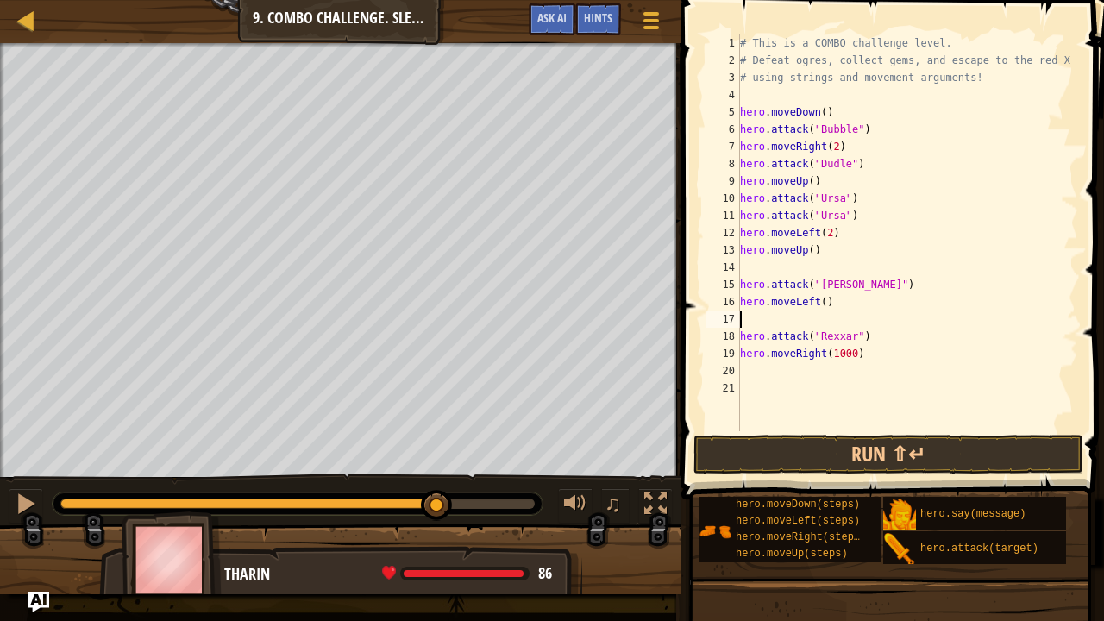
click at [862, 333] on div "# This is a COMBO challenge level. # Defeat [PERSON_NAME], collect gems, and es…" at bounding box center [908, 249] width 342 height 431
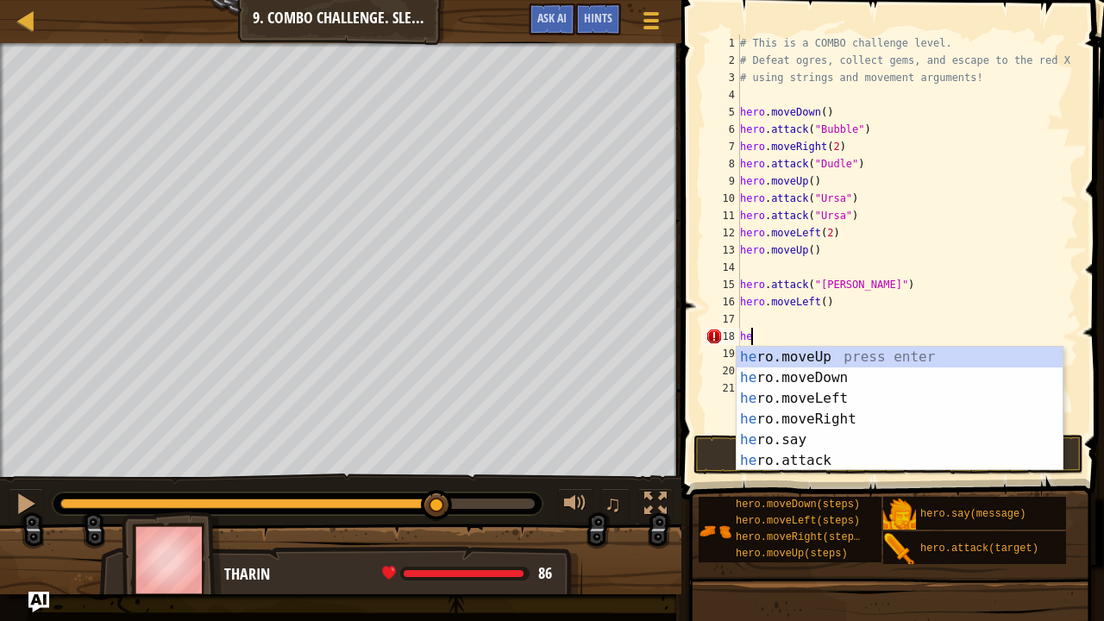
type textarea "h"
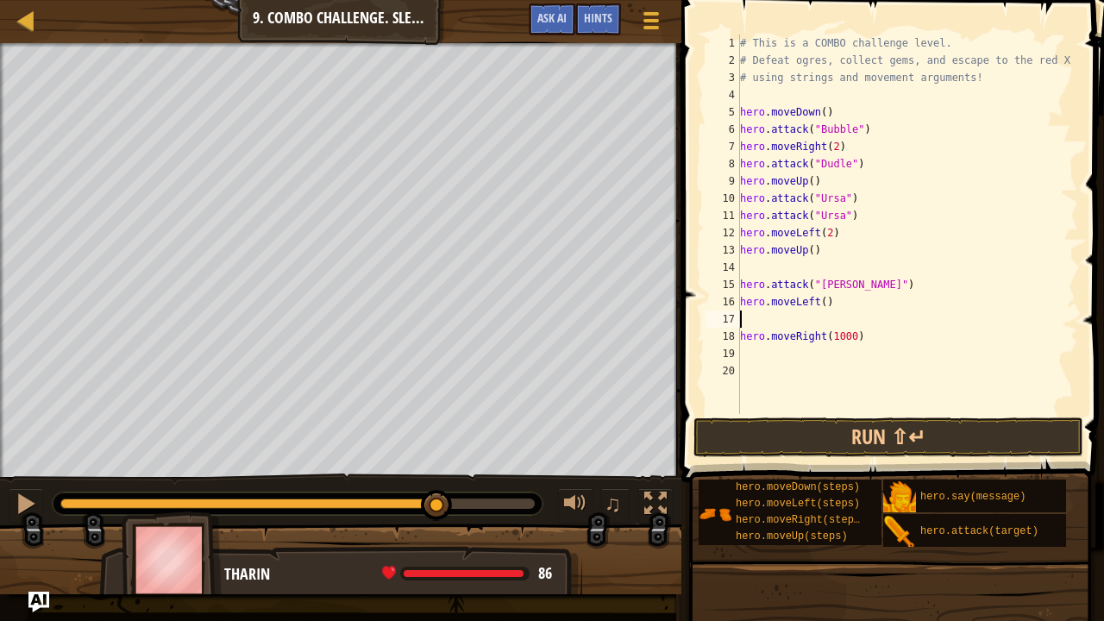
type textarea "hero.moveLeft()"
click at [816, 267] on div "# This is a COMBO challenge level. # Defeat [PERSON_NAME], collect gems, and es…" at bounding box center [908, 241] width 342 height 414
paste textarea "hero.attack("Rexxar")"
click at [857, 285] on div "# This is a COMBO challenge level. # Defeat [PERSON_NAME], collect gems, and es…" at bounding box center [908, 241] width 342 height 414
click at [844, 287] on div "# This is a COMBO challenge level. # Defeat [PERSON_NAME], collect gems, and es…" at bounding box center [908, 241] width 342 height 414
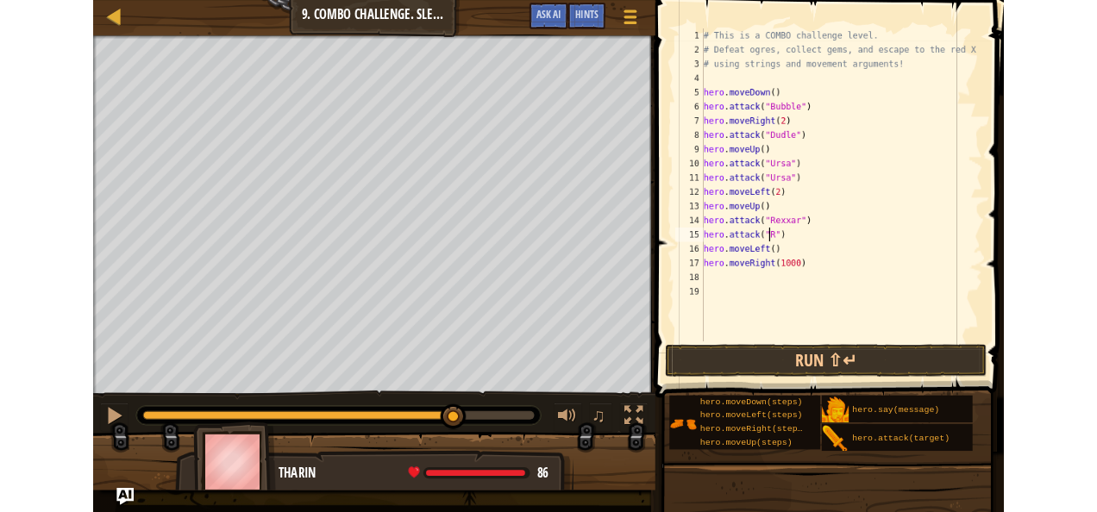
scroll to position [8, 7]
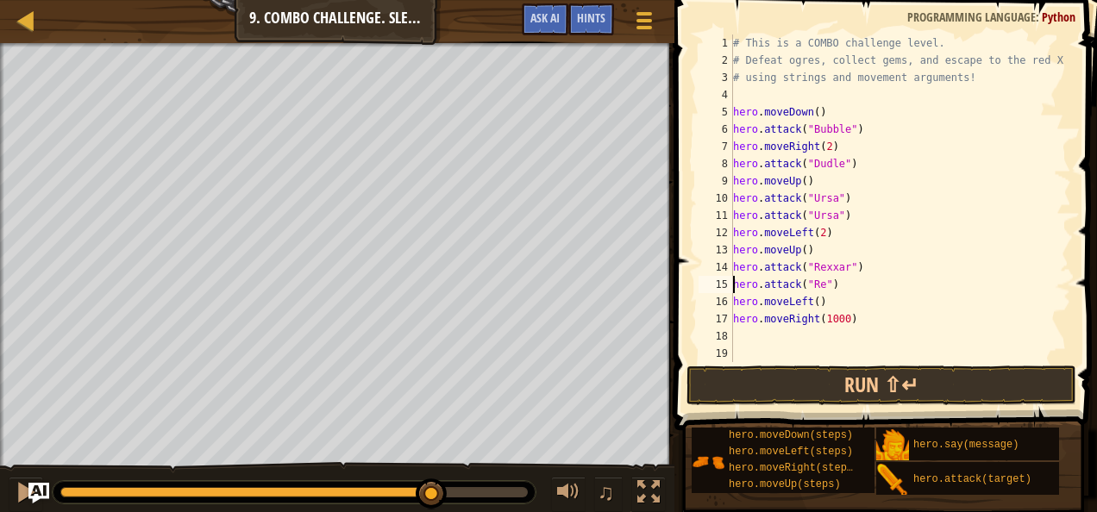
click at [817, 288] on div "# This is a COMBO challenge level. # Defeat [PERSON_NAME], collect gems, and es…" at bounding box center [901, 215] width 342 height 362
click at [812, 304] on div "# This is a COMBO challenge level. # Defeat [PERSON_NAME], collect gems, and es…" at bounding box center [901, 215] width 342 height 362
click at [804, 303] on div "# This is a COMBO challenge level. # Defeat [PERSON_NAME], collect gems, and es…" at bounding box center [901, 215] width 342 height 362
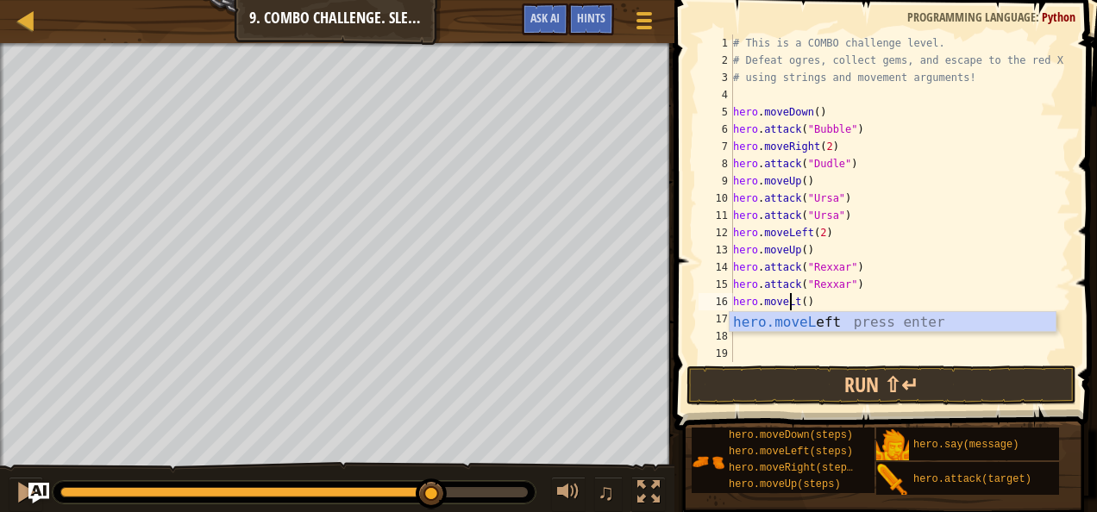
scroll to position [8, 4]
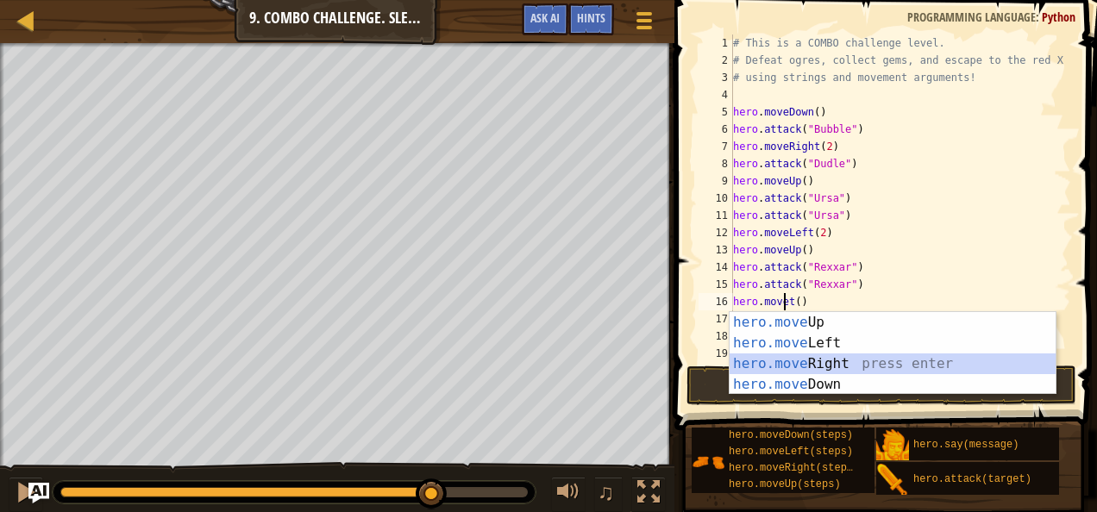
click at [780, 361] on div "hero.move Up press enter hero.move Left press enter hero.move Right press enter…" at bounding box center [893, 374] width 327 height 124
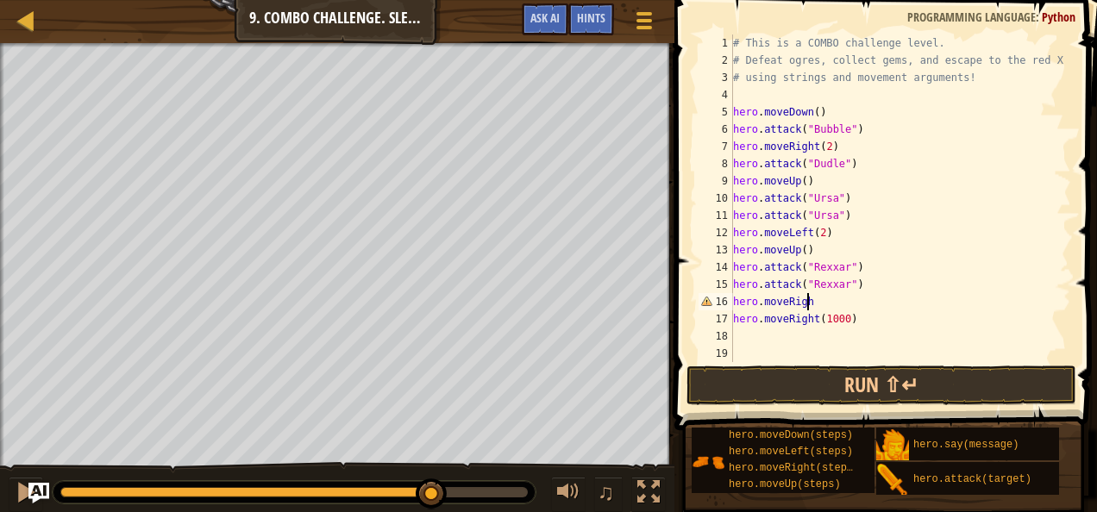
scroll to position [8, 5]
type textarea "hero.moveRight"
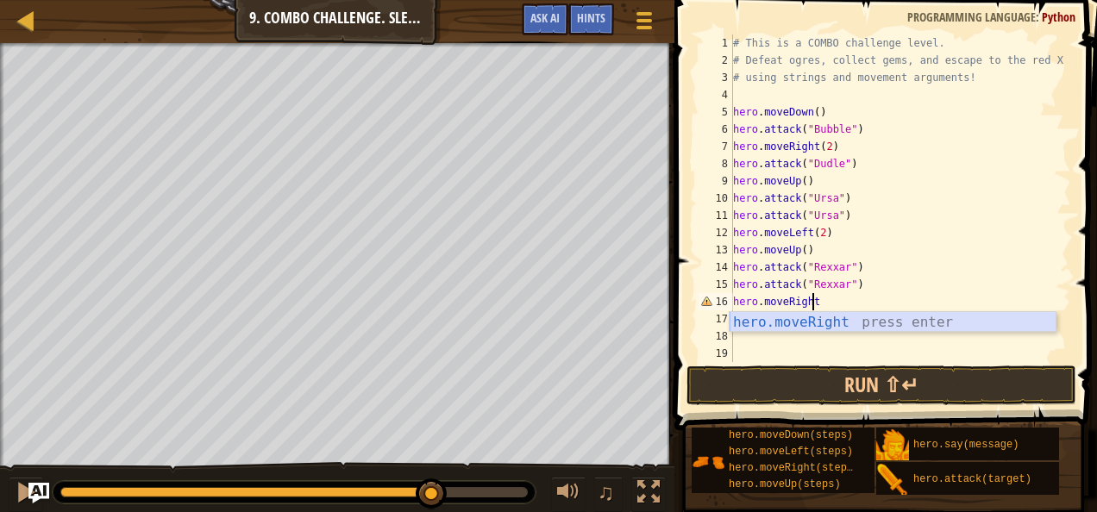
click at [823, 320] on div "hero.moveRight press enter" at bounding box center [893, 343] width 327 height 62
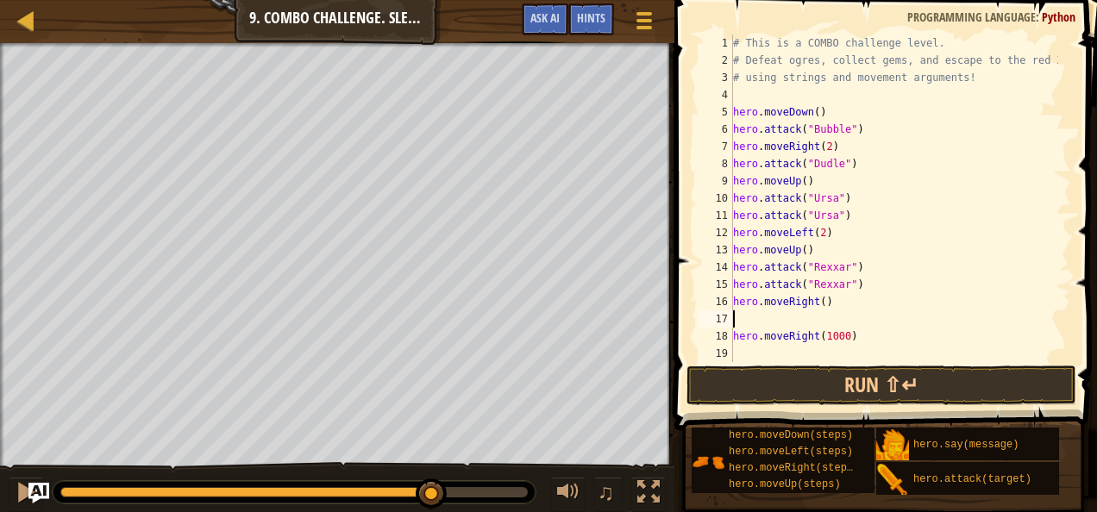
scroll to position [8, 0]
